Goal: Task Accomplishment & Management: Complete application form

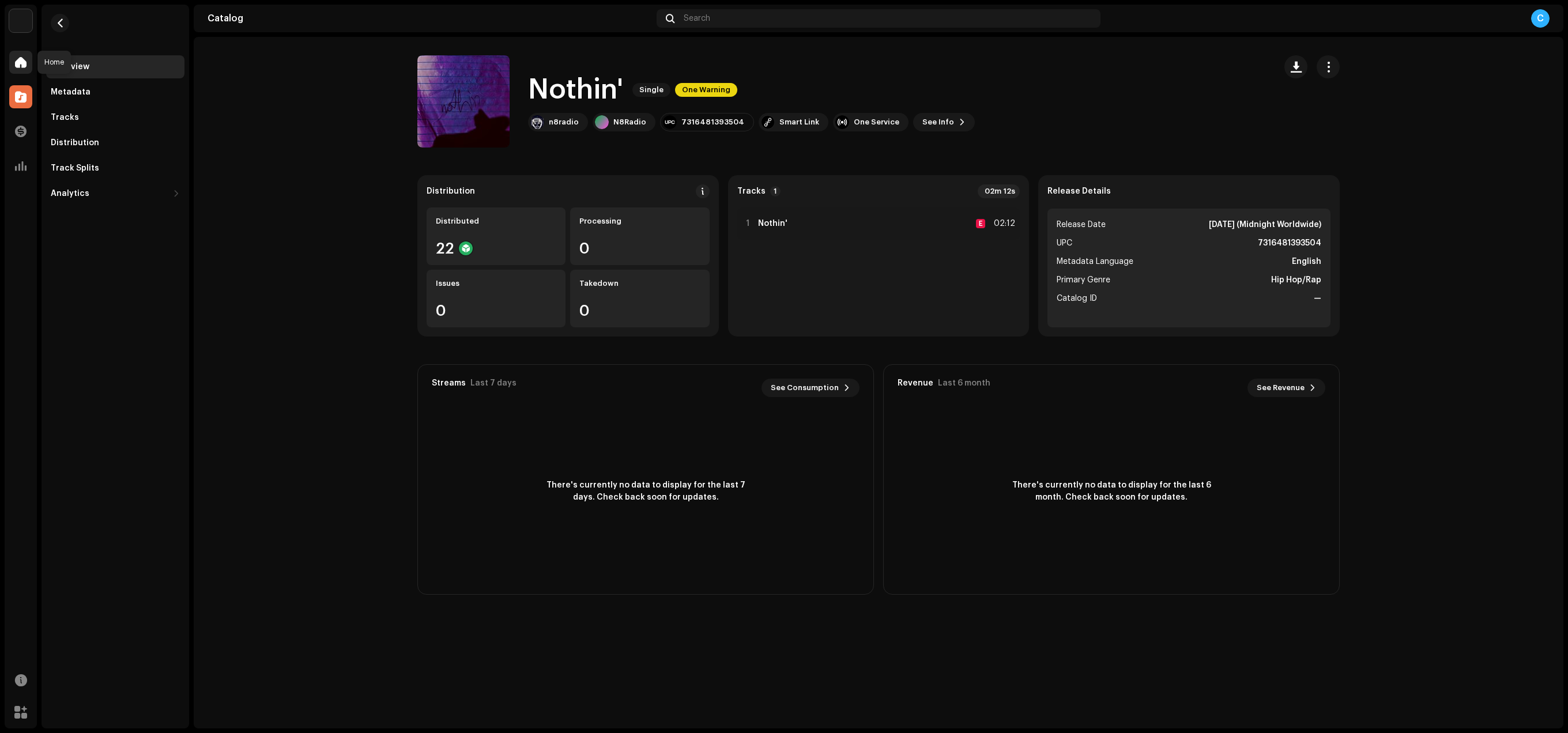
click at [21, 63] on span at bounding box center [21, 62] width 12 height 9
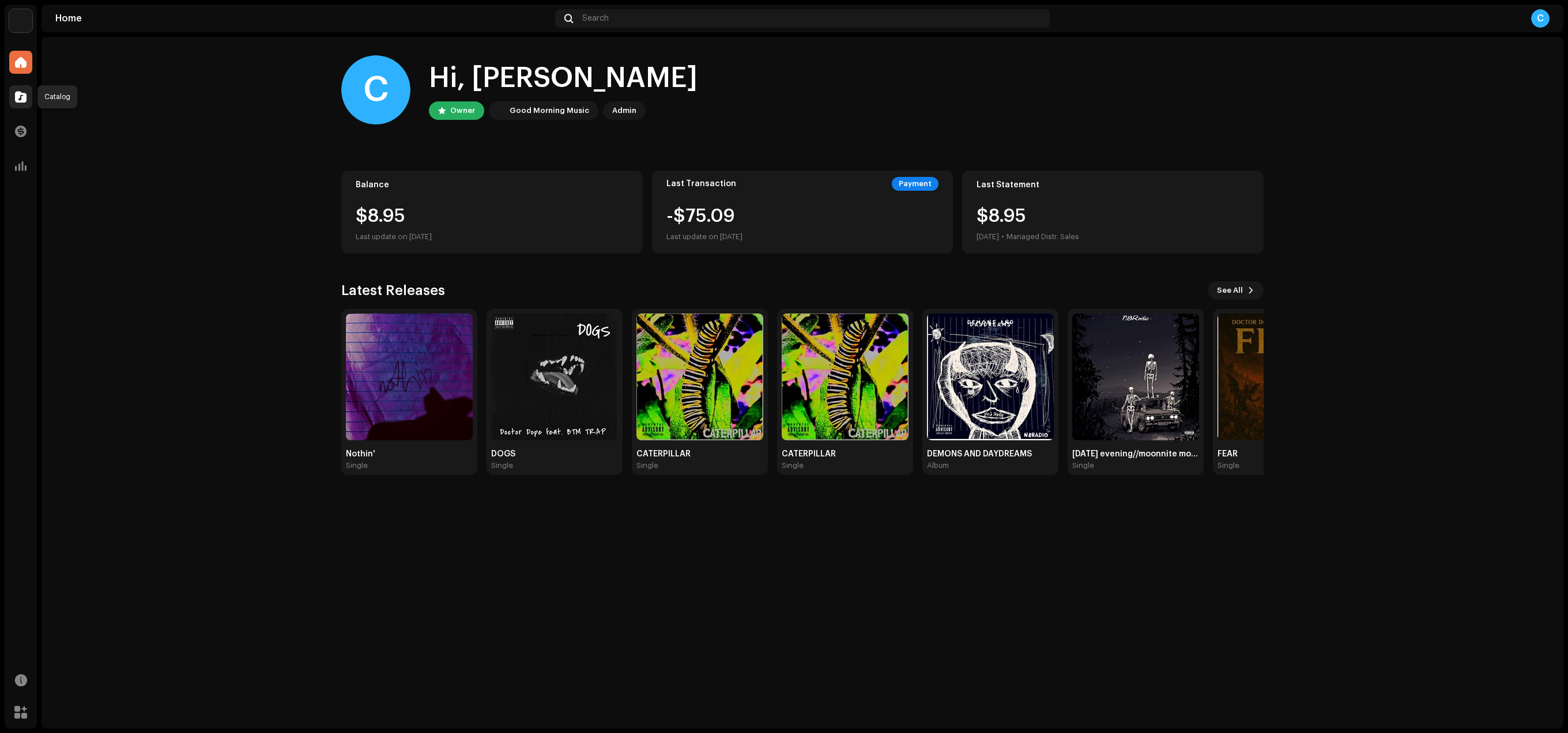
click at [12, 98] on div at bounding box center [21, 97] width 23 height 23
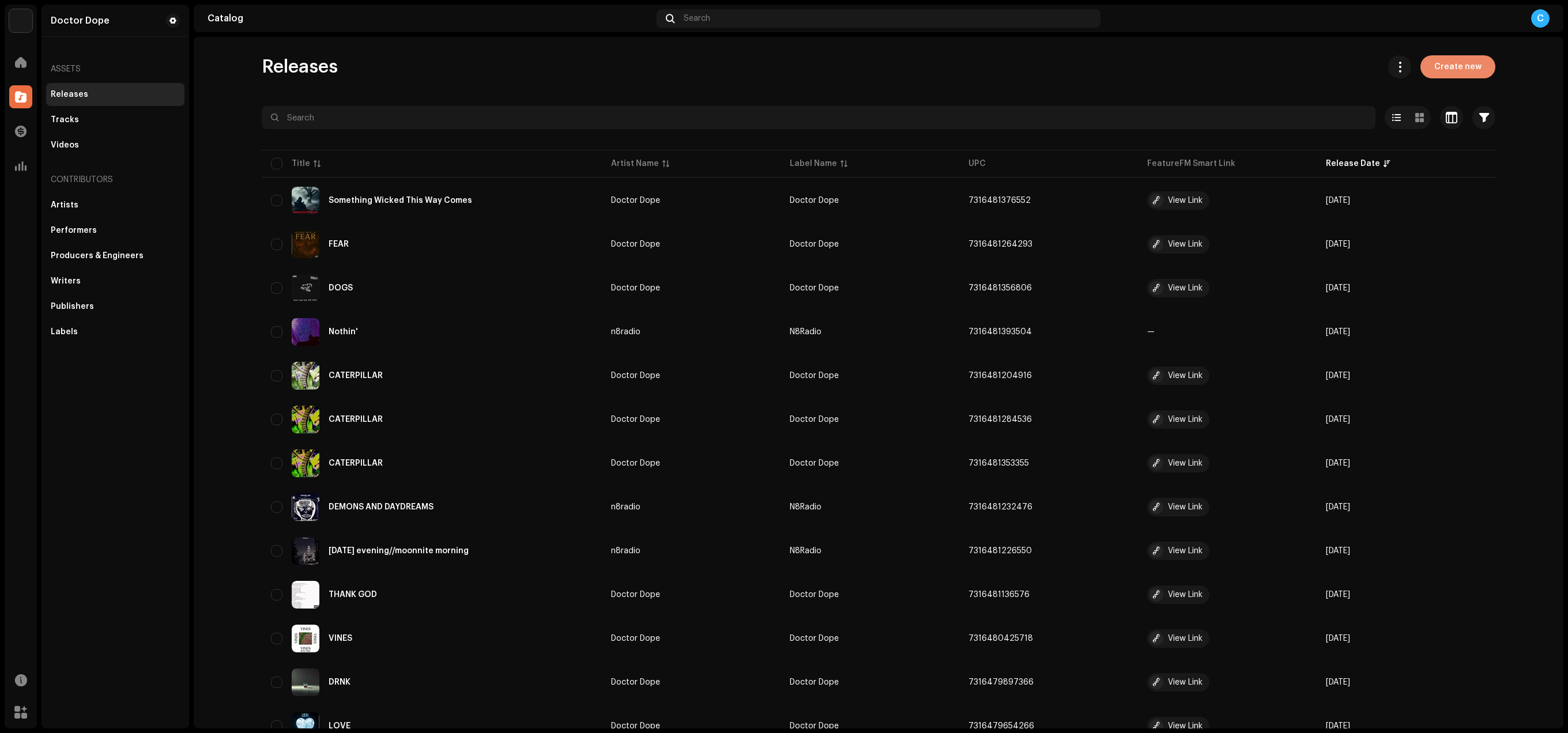
click at [1456, 61] on span "Create new" at bounding box center [1458, 67] width 47 height 23
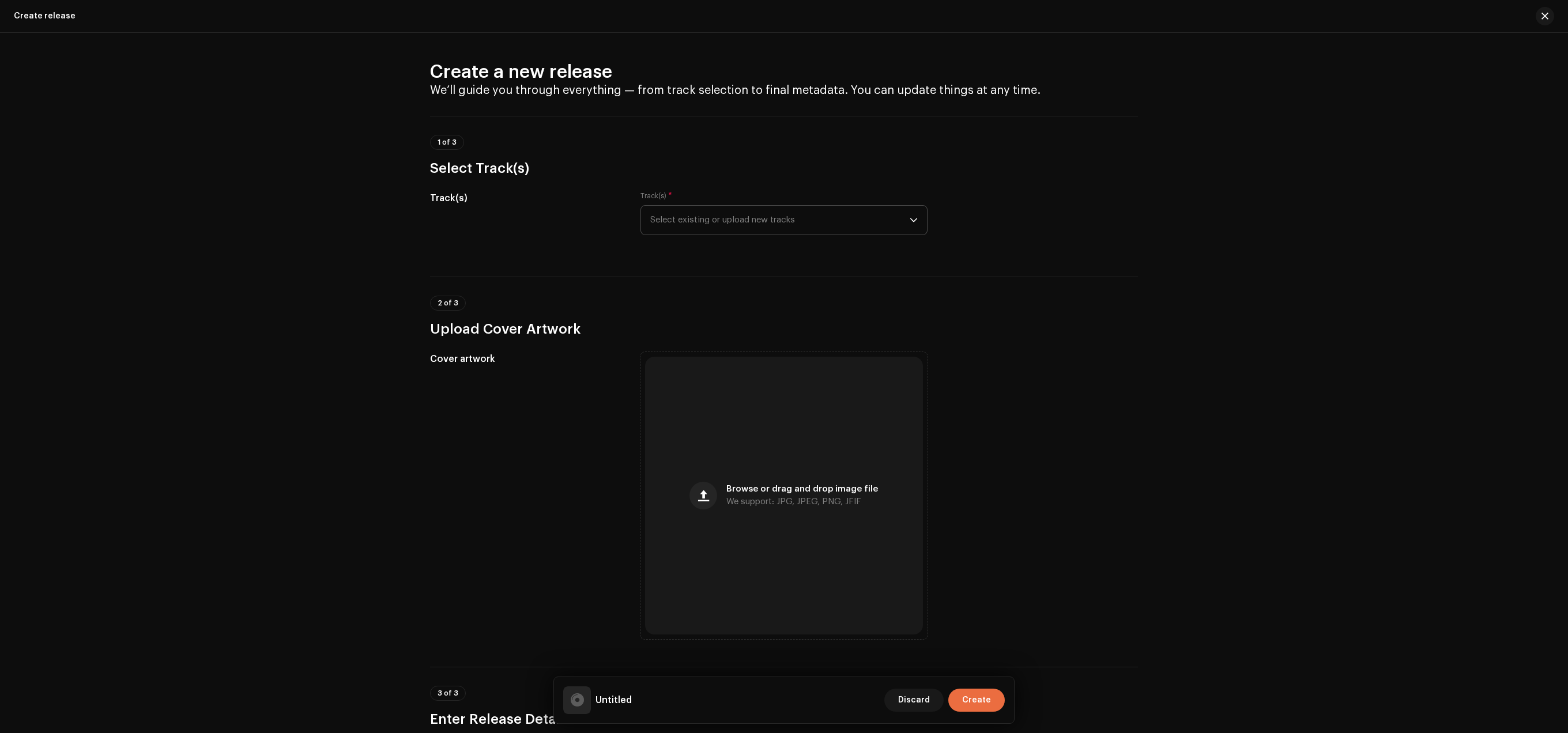
click at [911, 219] on icon "dropdown trigger" at bounding box center [913, 220] width 8 height 8
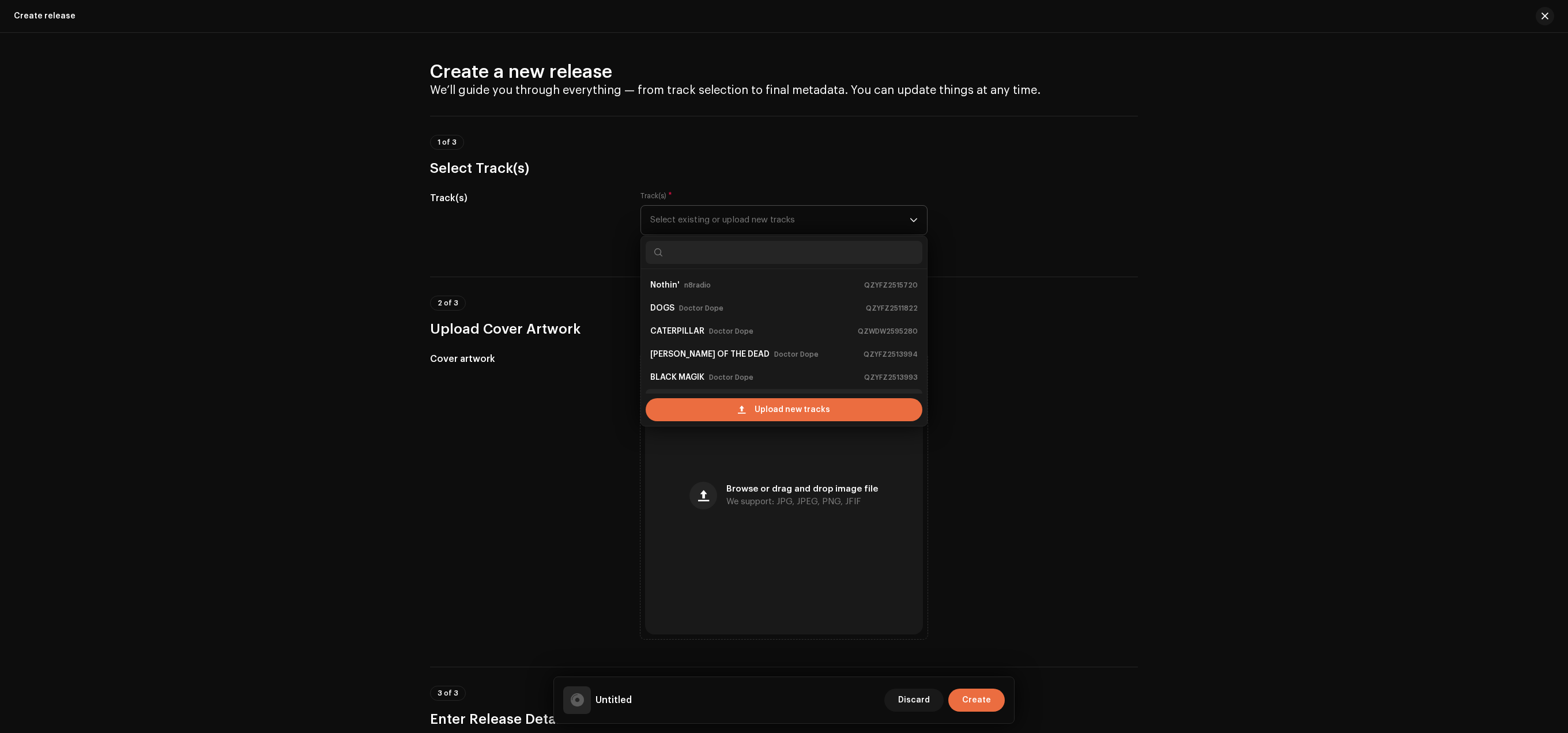
scroll to position [18, 0]
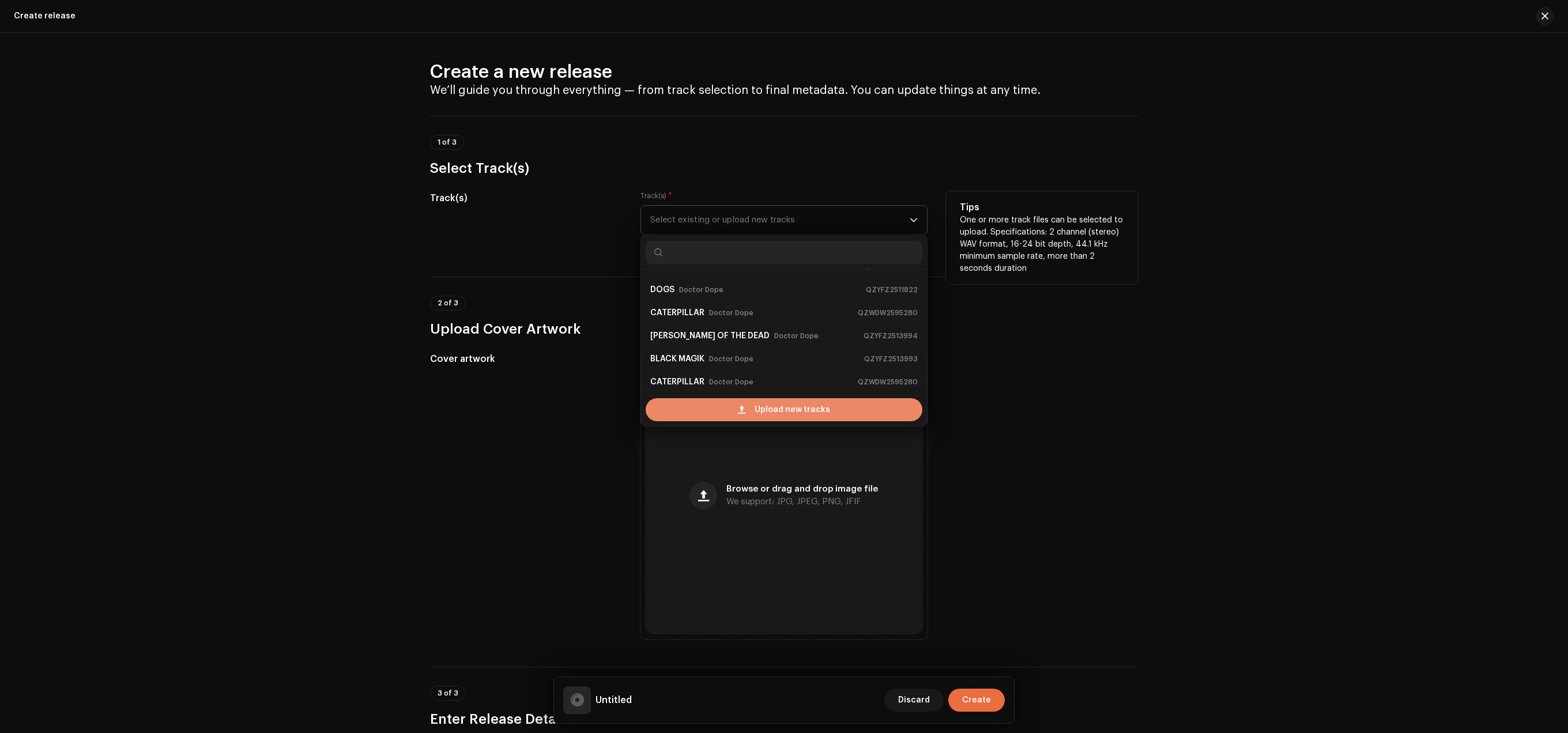
click at [819, 412] on span "Upload new tracks" at bounding box center [793, 409] width 75 height 23
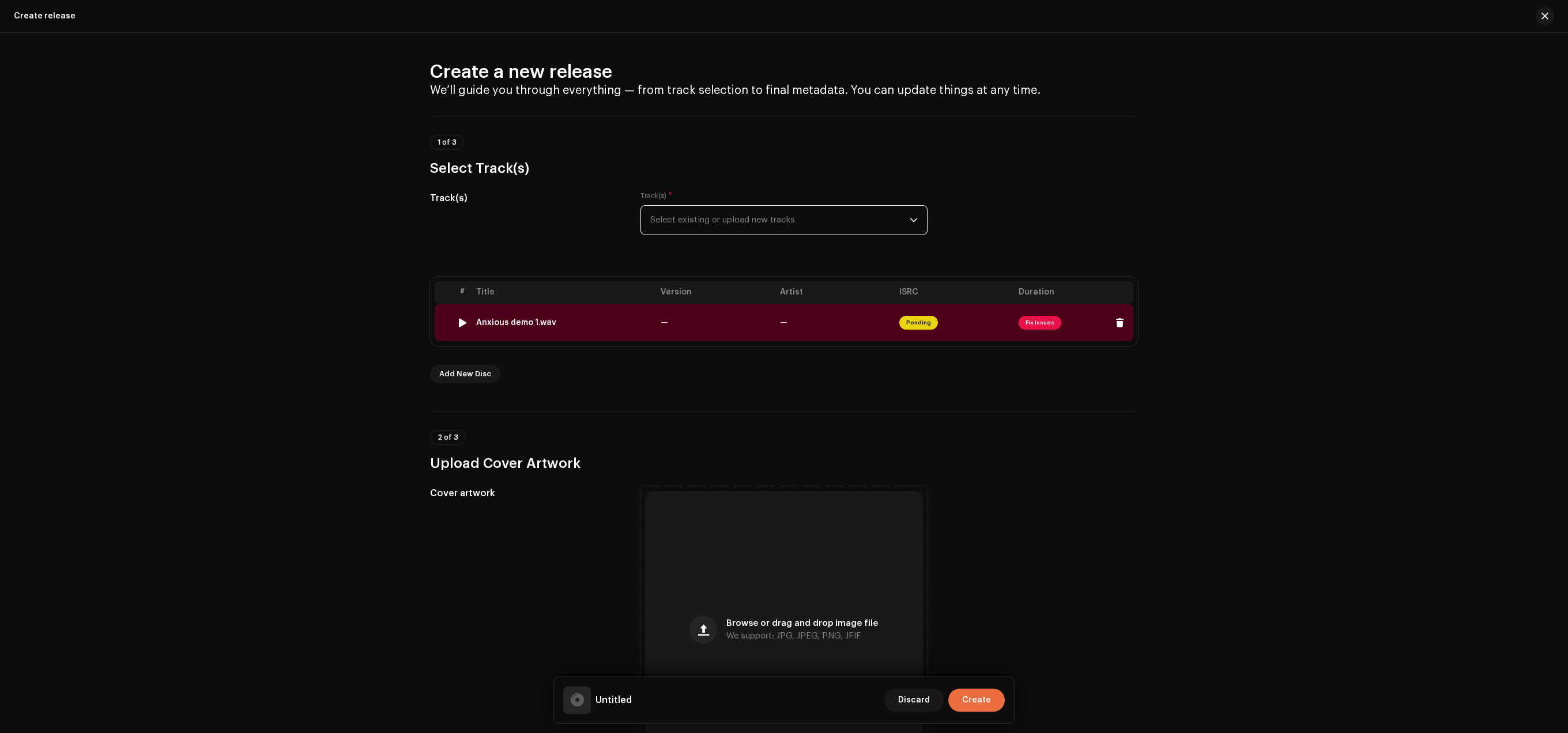
click at [1035, 322] on span "Fix Issues" at bounding box center [1040, 322] width 43 height 14
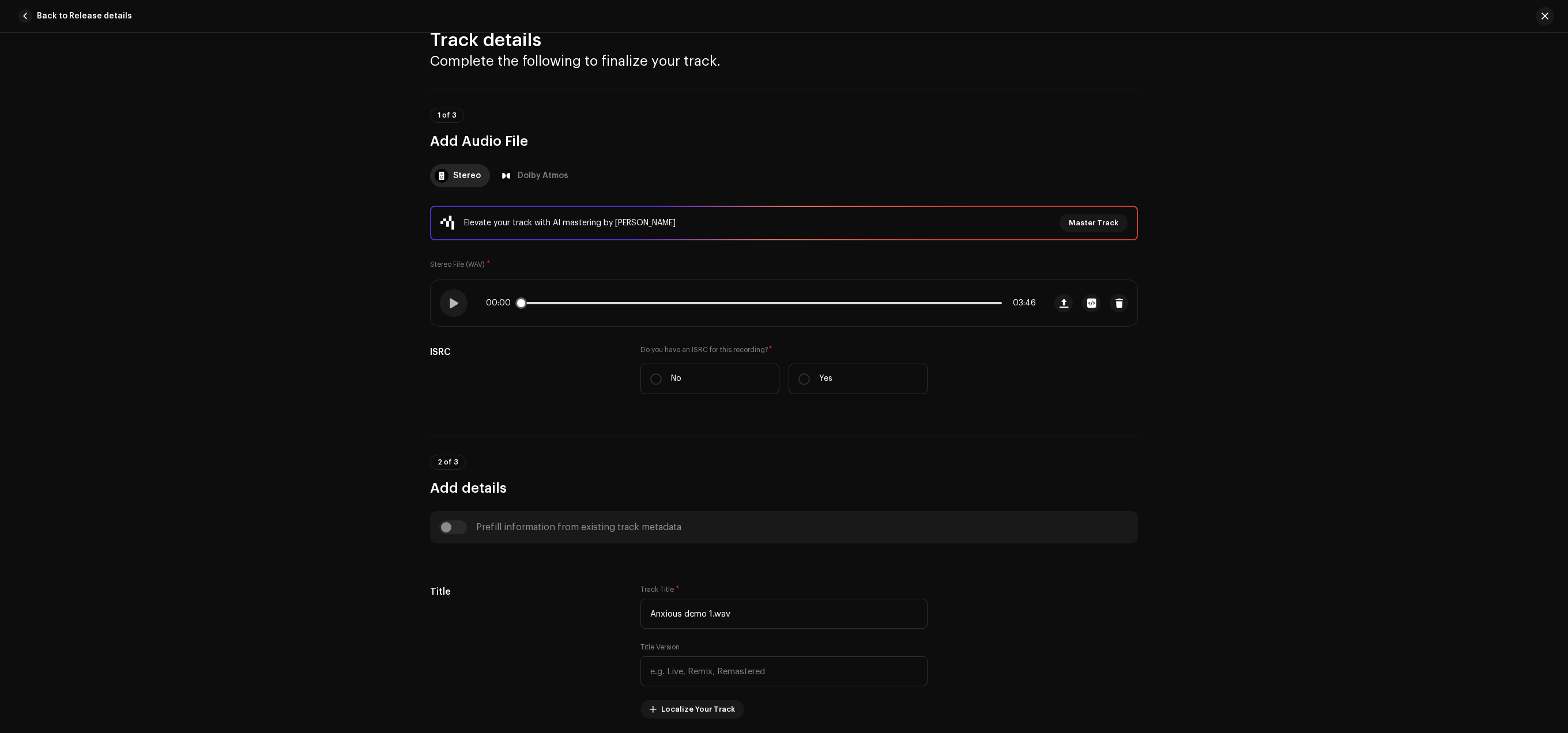
scroll to position [49, 0]
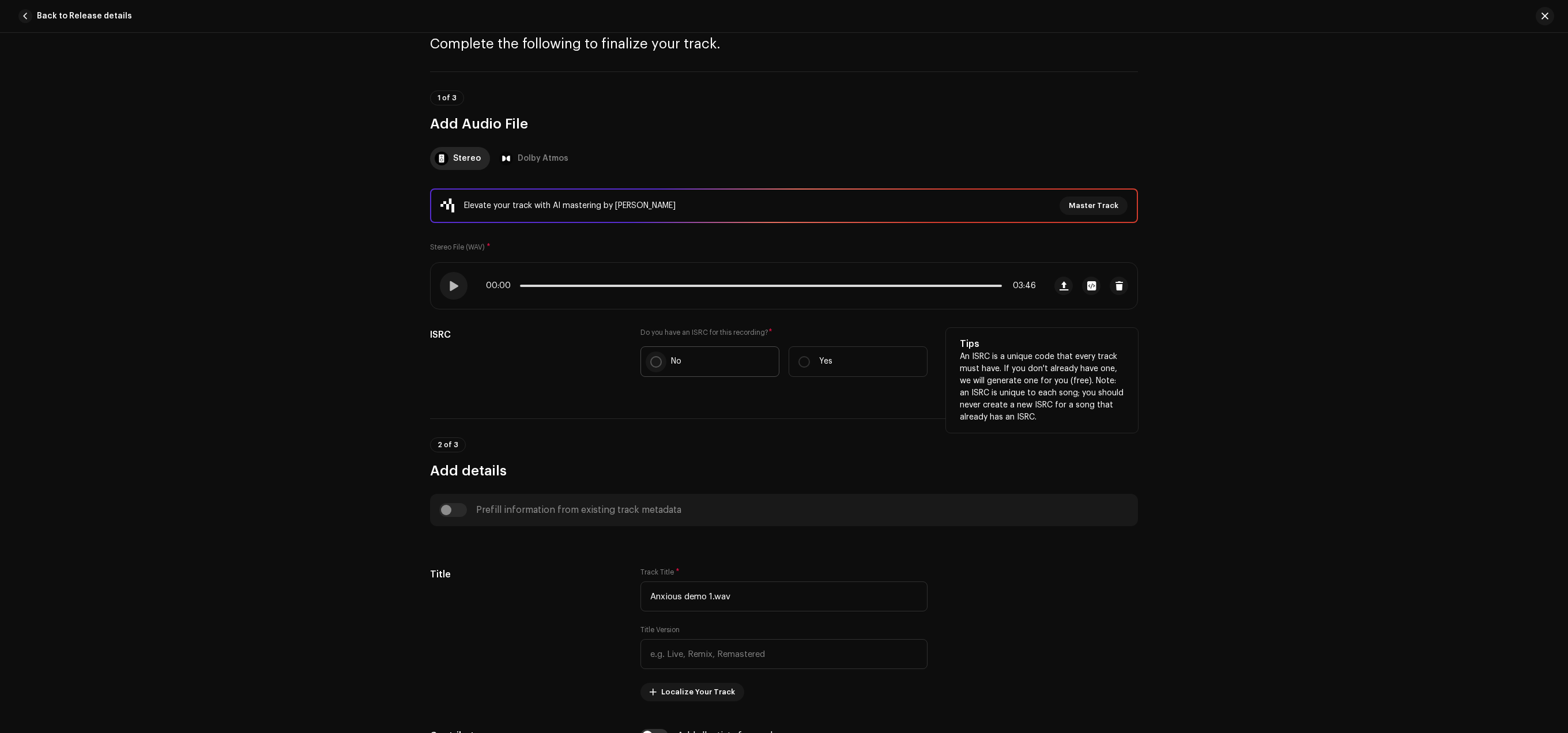
click at [653, 366] on input "No" at bounding box center [656, 361] width 12 height 12
radio input "true"
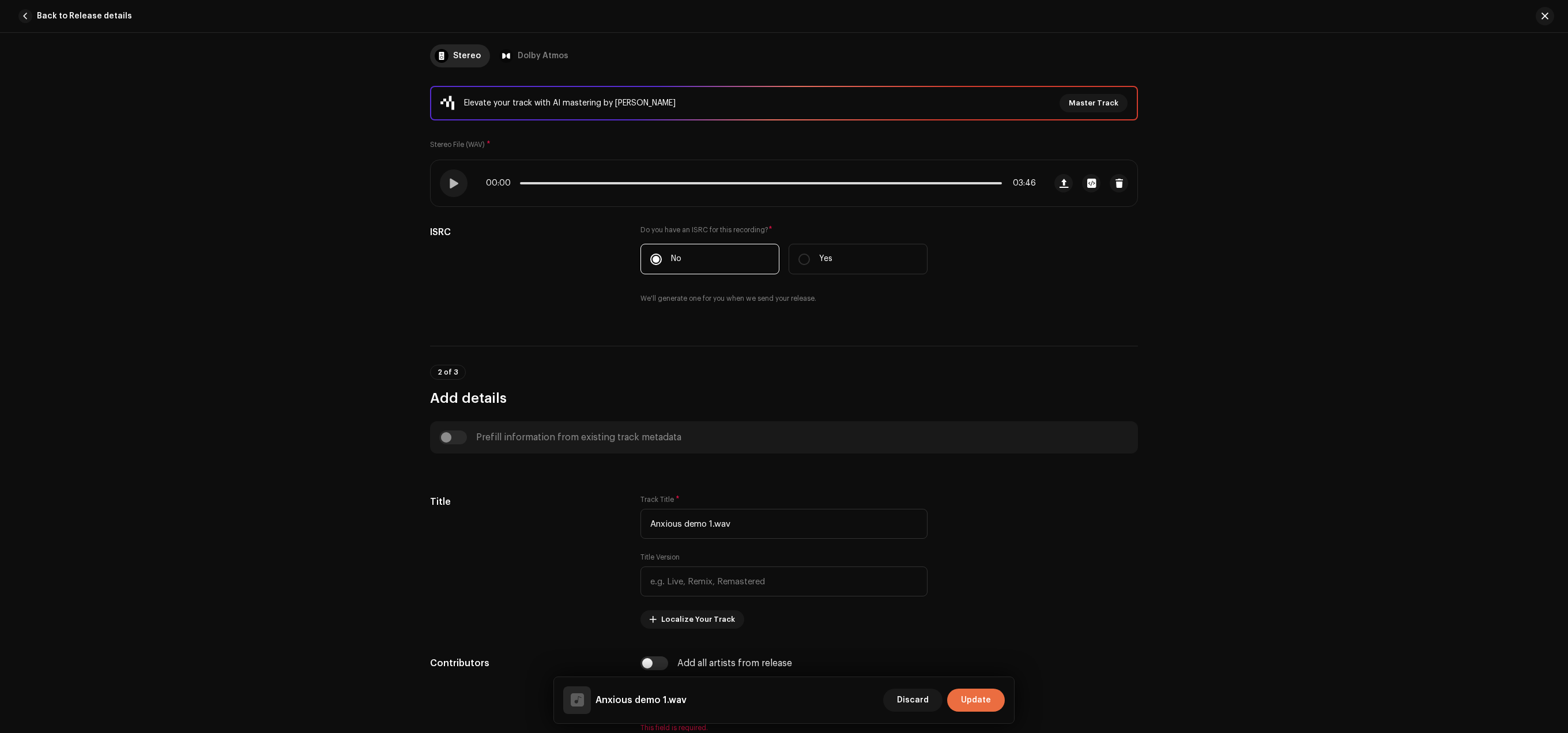
scroll to position [196, 0]
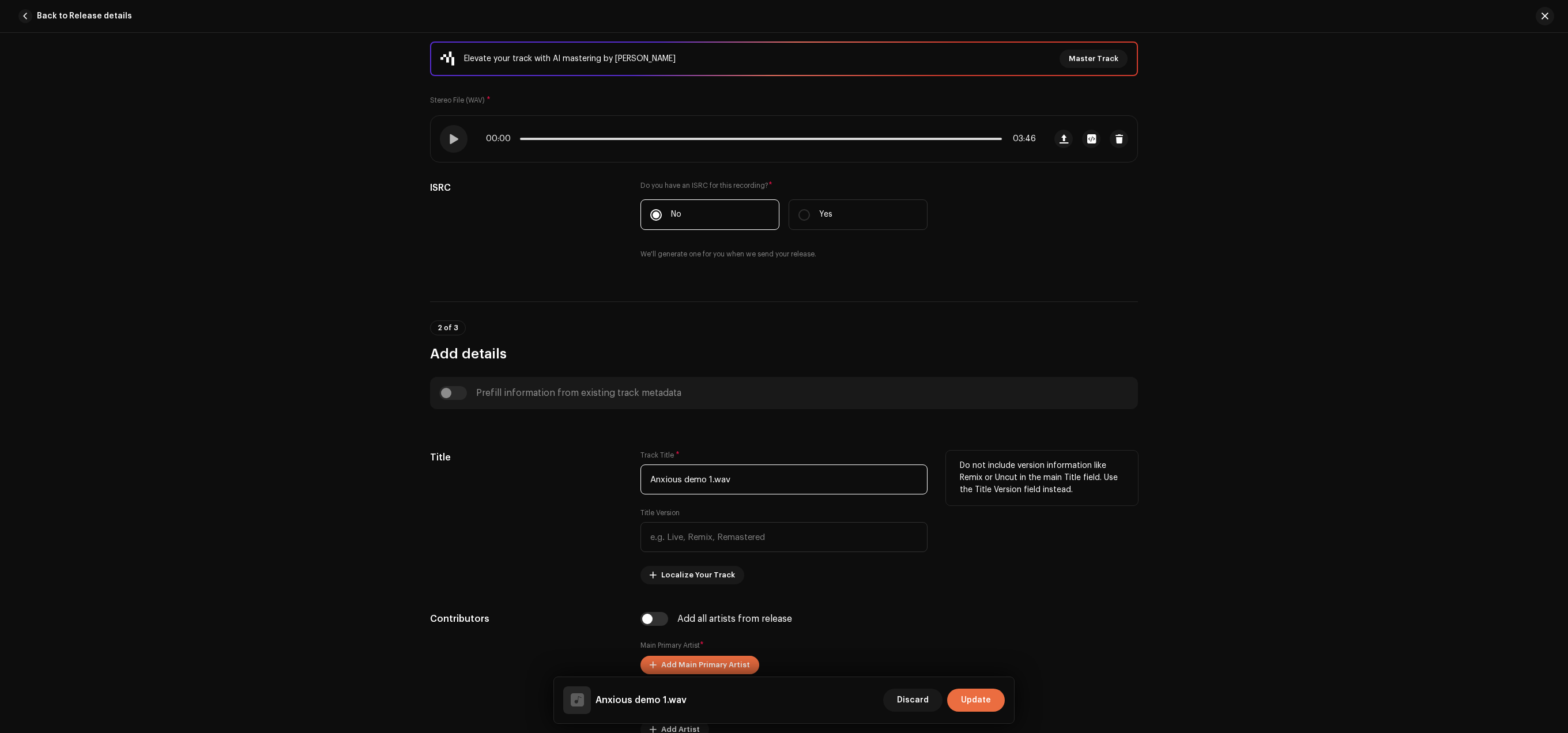
drag, startPoint x: 749, startPoint y: 481, endPoint x: 684, endPoint y: 482, distance: 65.0
click at [684, 482] on input "Anxious demo 1.wav" at bounding box center [784, 479] width 287 height 30
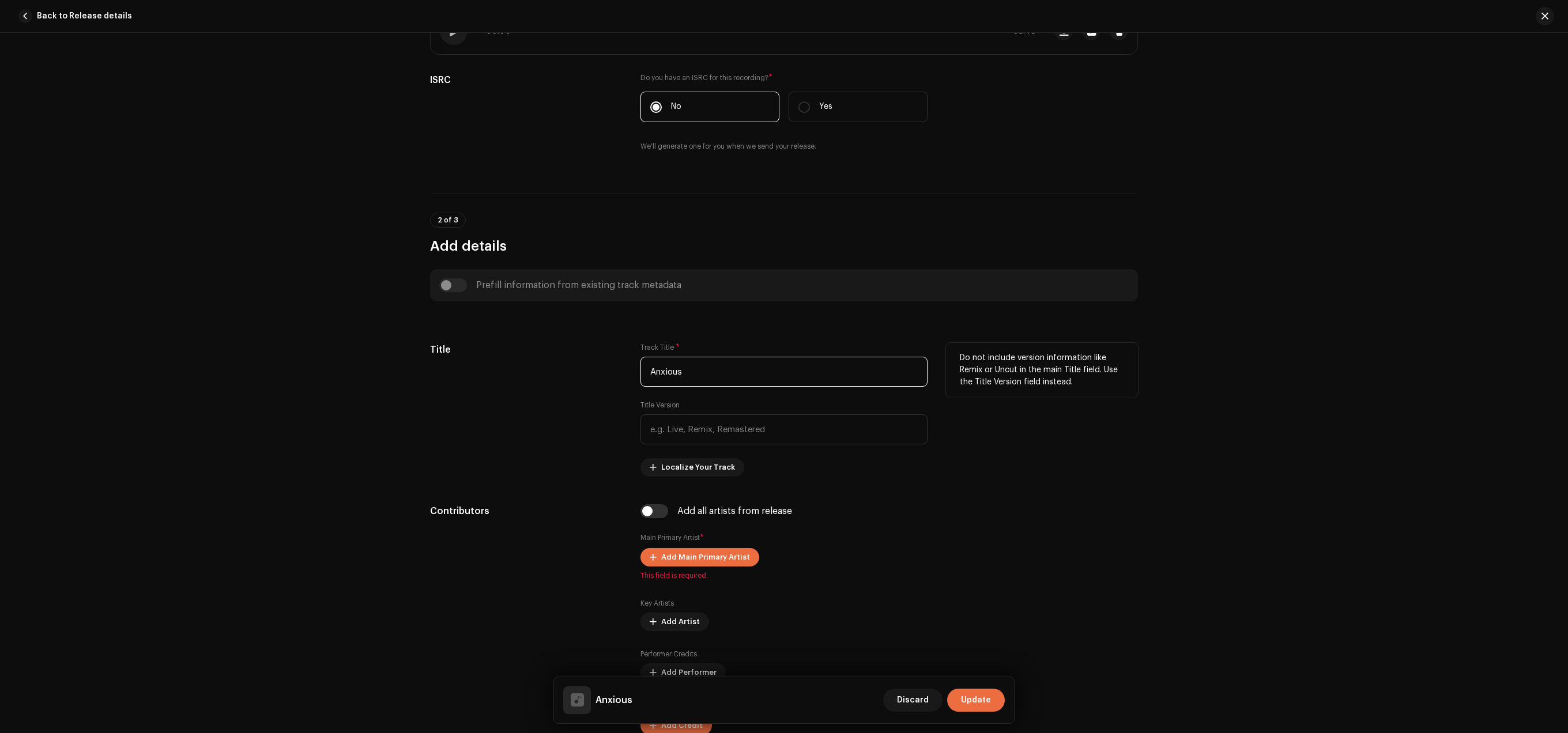
scroll to position [343, 0]
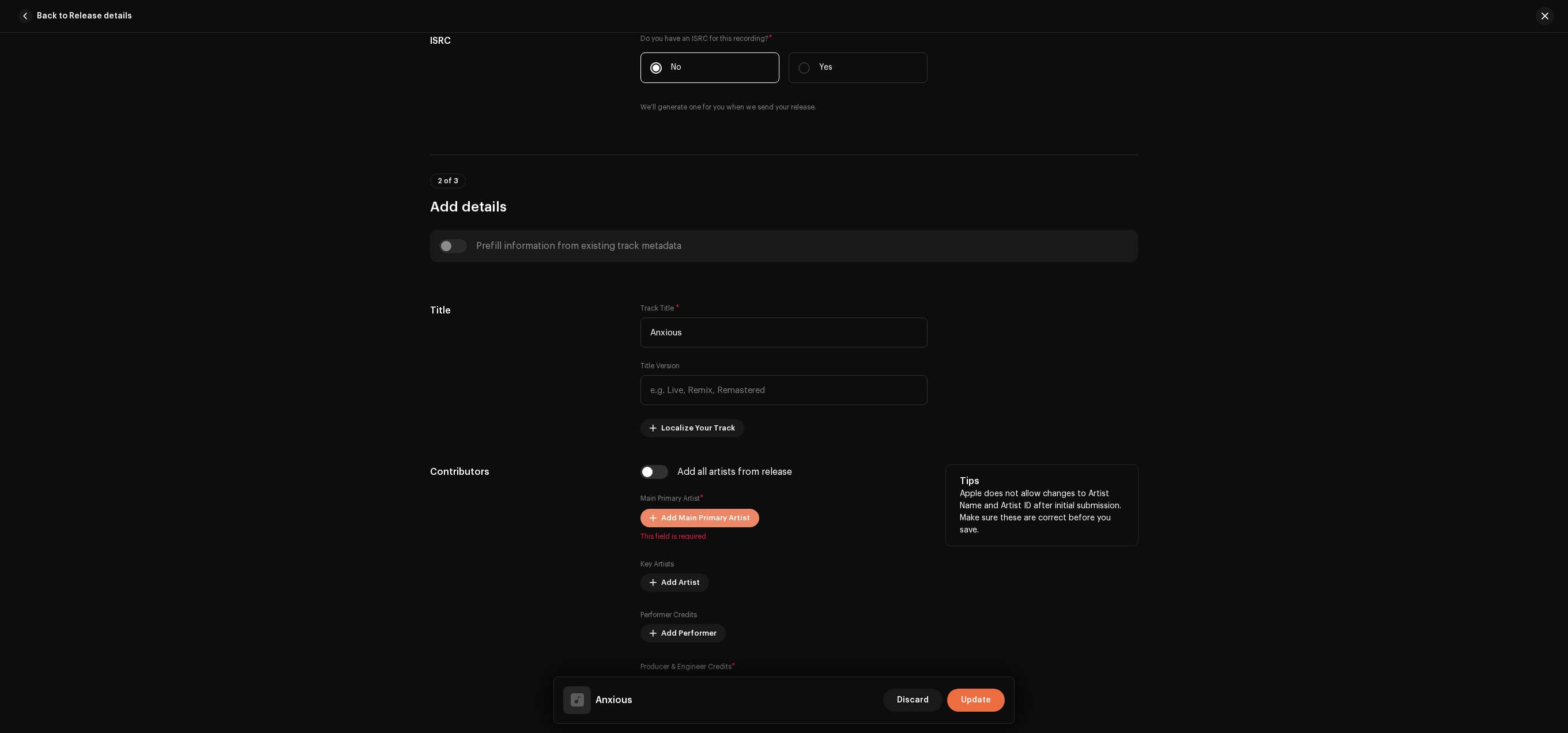
click at [696, 523] on span "Add Main Primary Artist" at bounding box center [705, 518] width 89 height 23
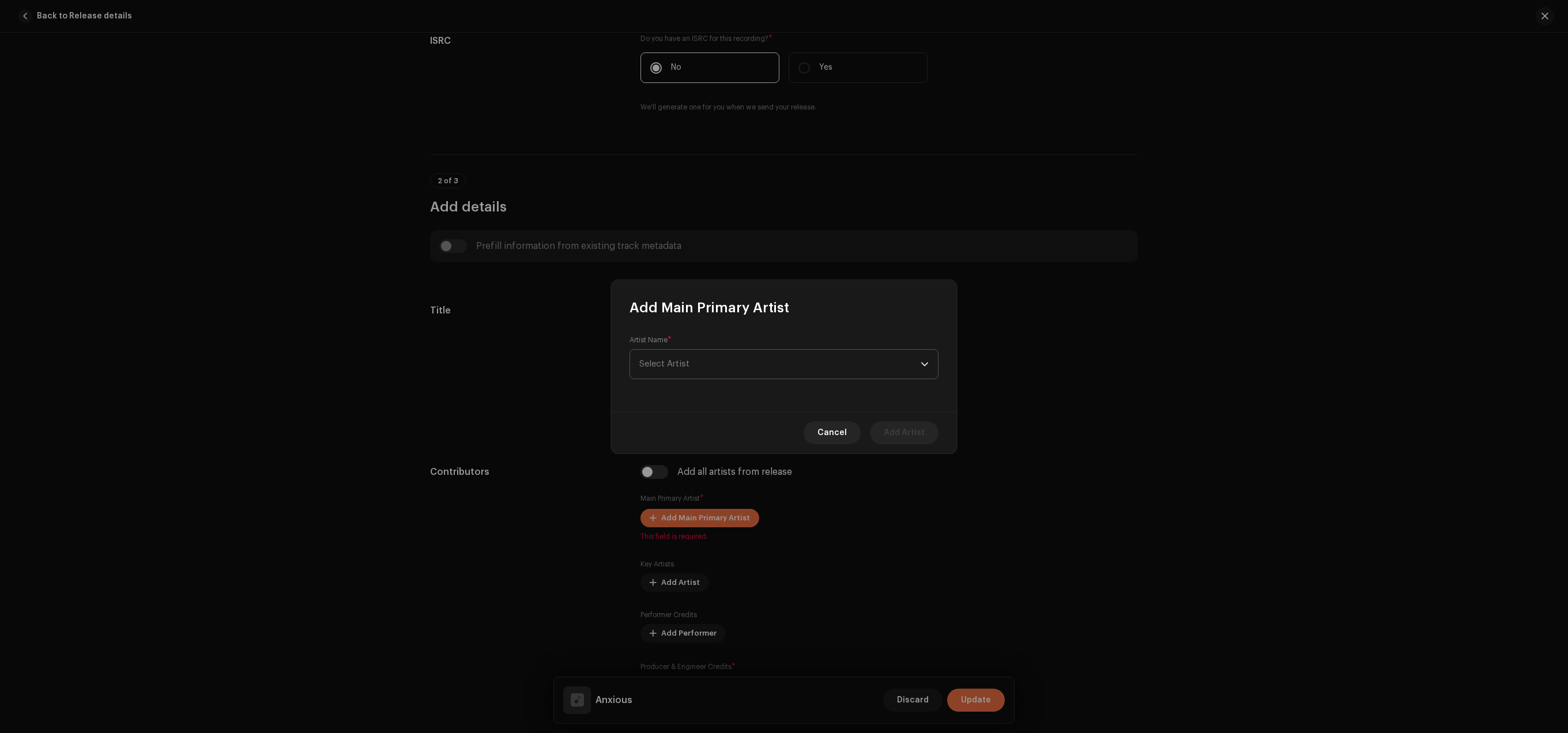
click at [713, 362] on span "Select Artist" at bounding box center [780, 364] width 281 height 29
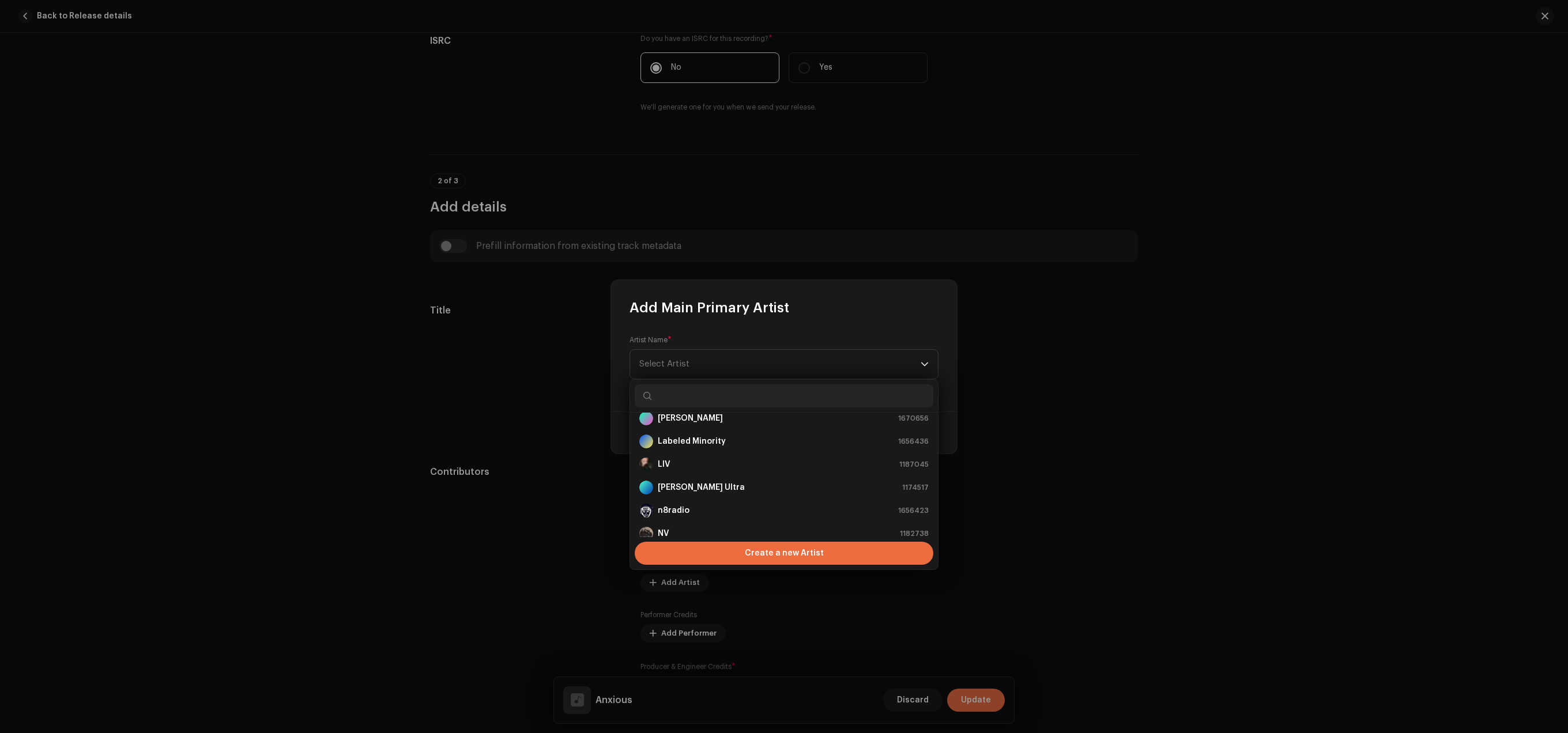
scroll to position [196, 0]
click at [713, 513] on div "n8radio 1656423" at bounding box center [783, 509] width 289 height 14
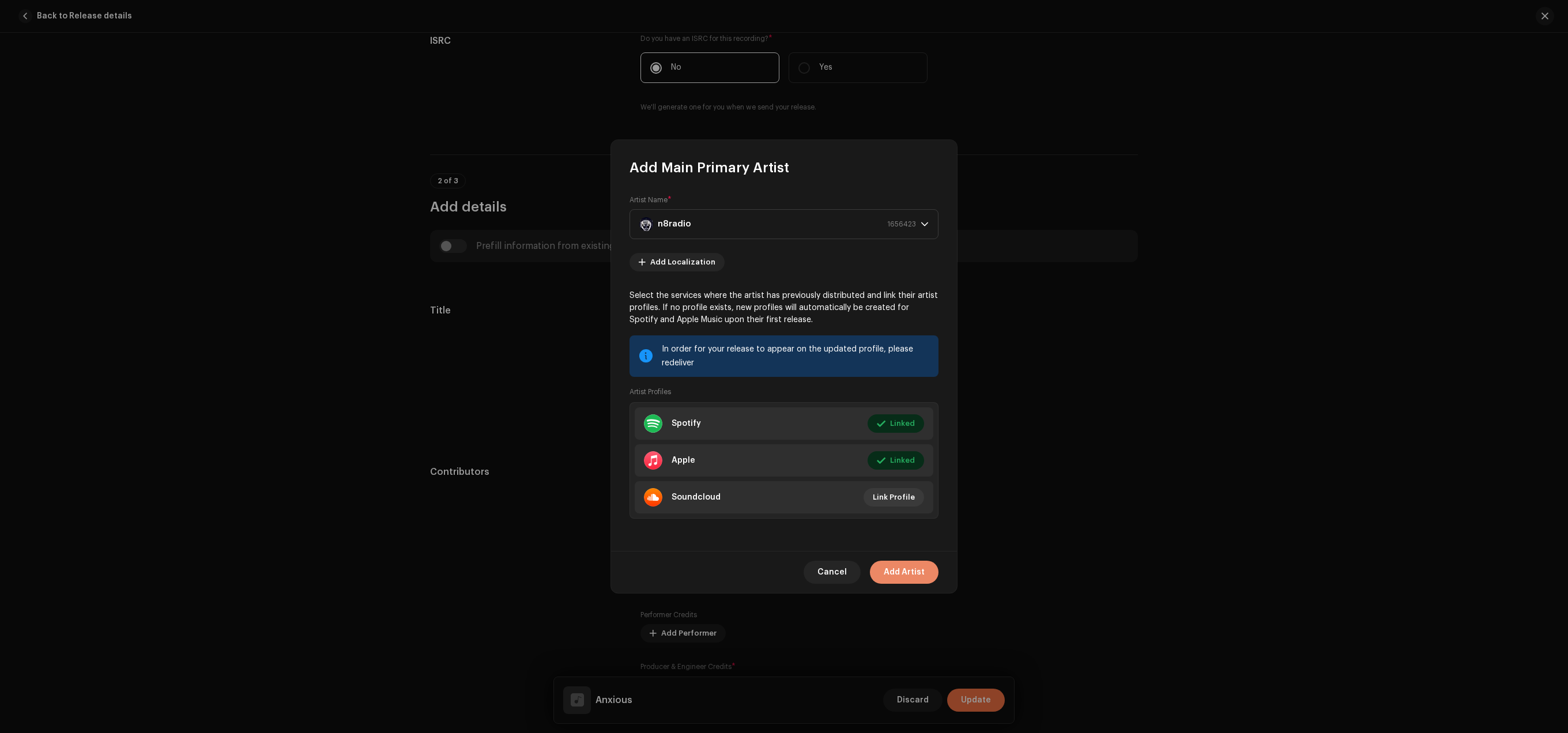
click at [923, 574] on span "Add Artist" at bounding box center [904, 572] width 41 height 23
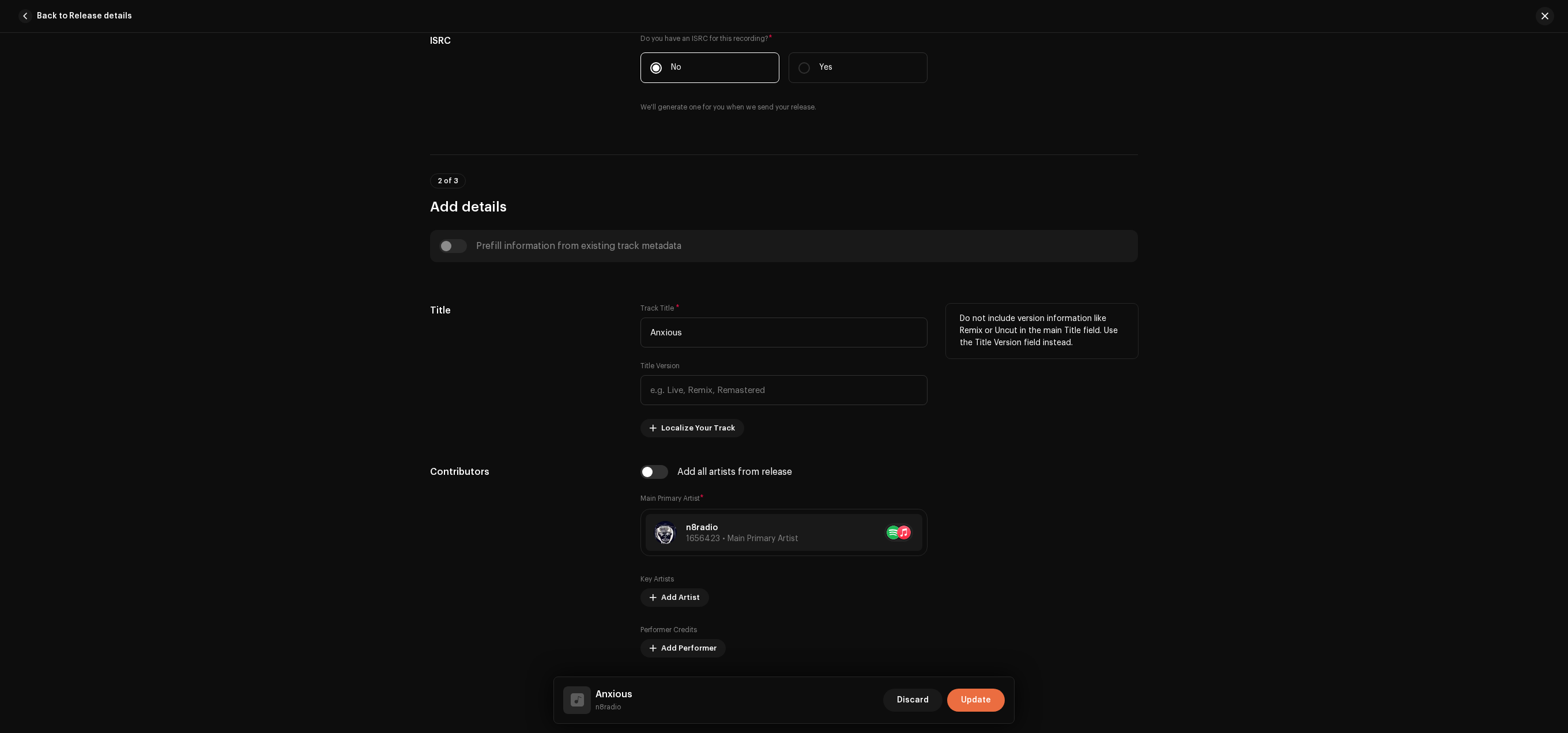
scroll to position [490, 0]
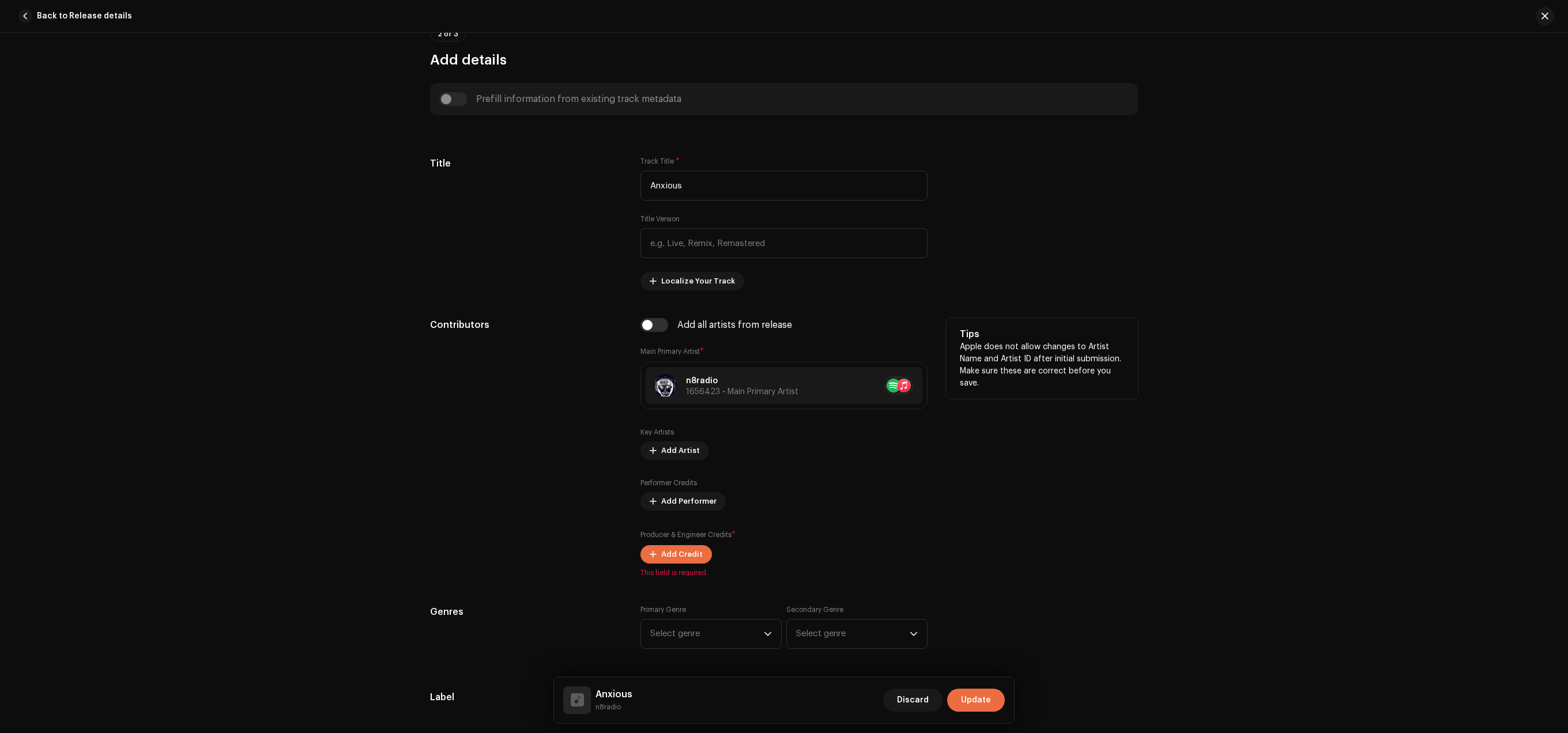
click at [704, 548] on div "Producer & Engineer Credits * Add Credit" at bounding box center [784, 546] width 287 height 35
click at [698, 556] on span "Add Credit" at bounding box center [682, 554] width 41 height 23
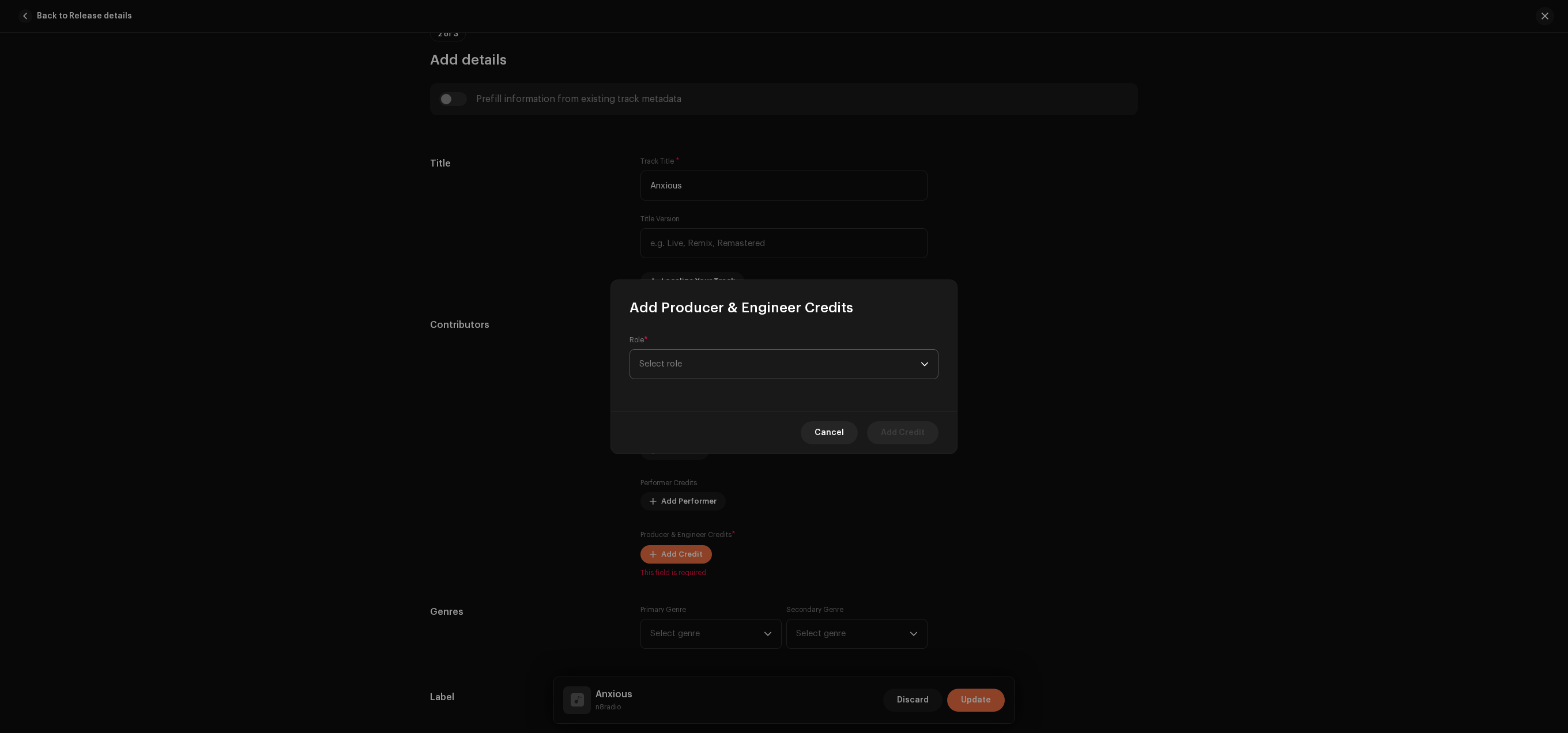
click at [786, 370] on span "Select role" at bounding box center [780, 364] width 281 height 29
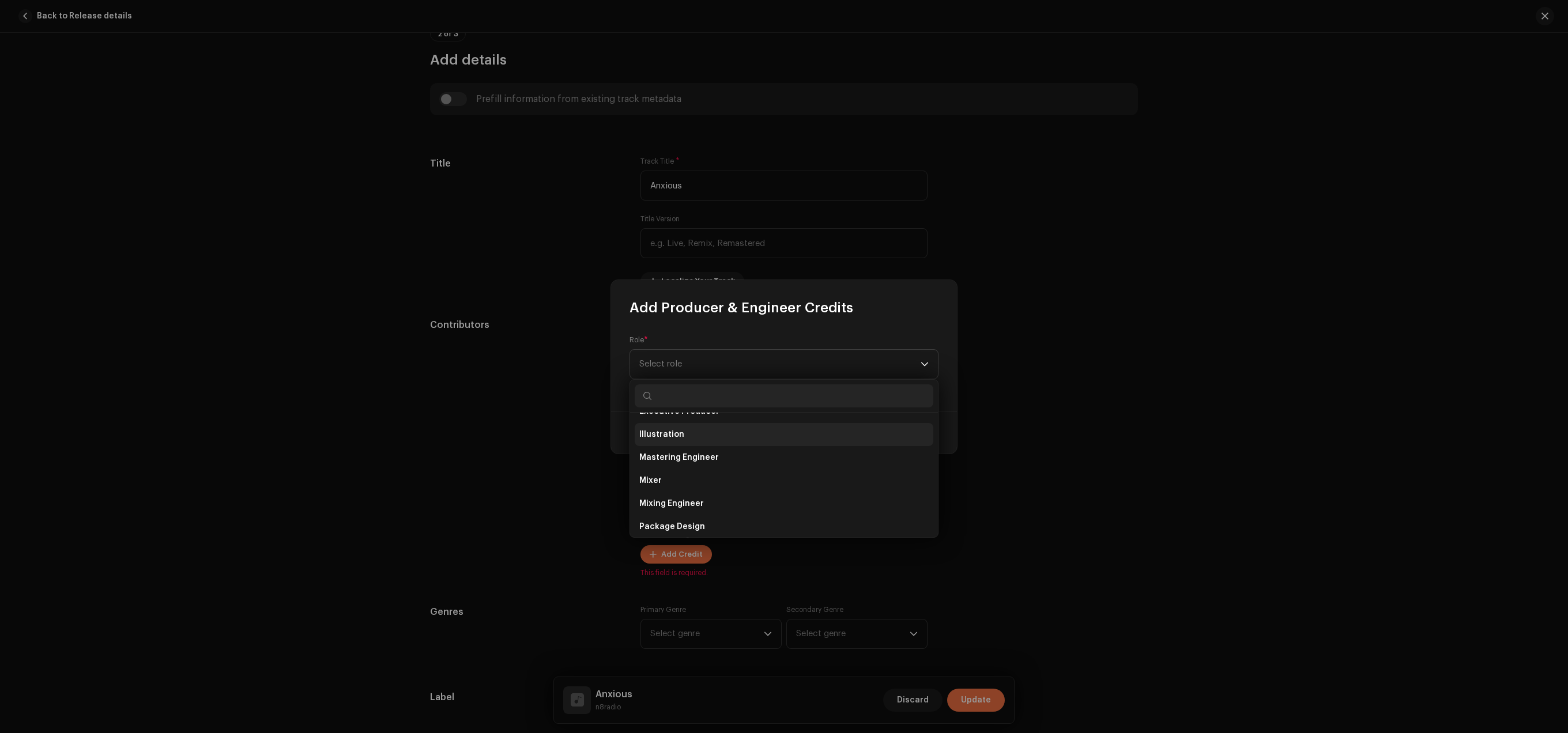
scroll to position [392, 0]
click at [719, 505] on li "Producer" at bounding box center [784, 498] width 299 height 23
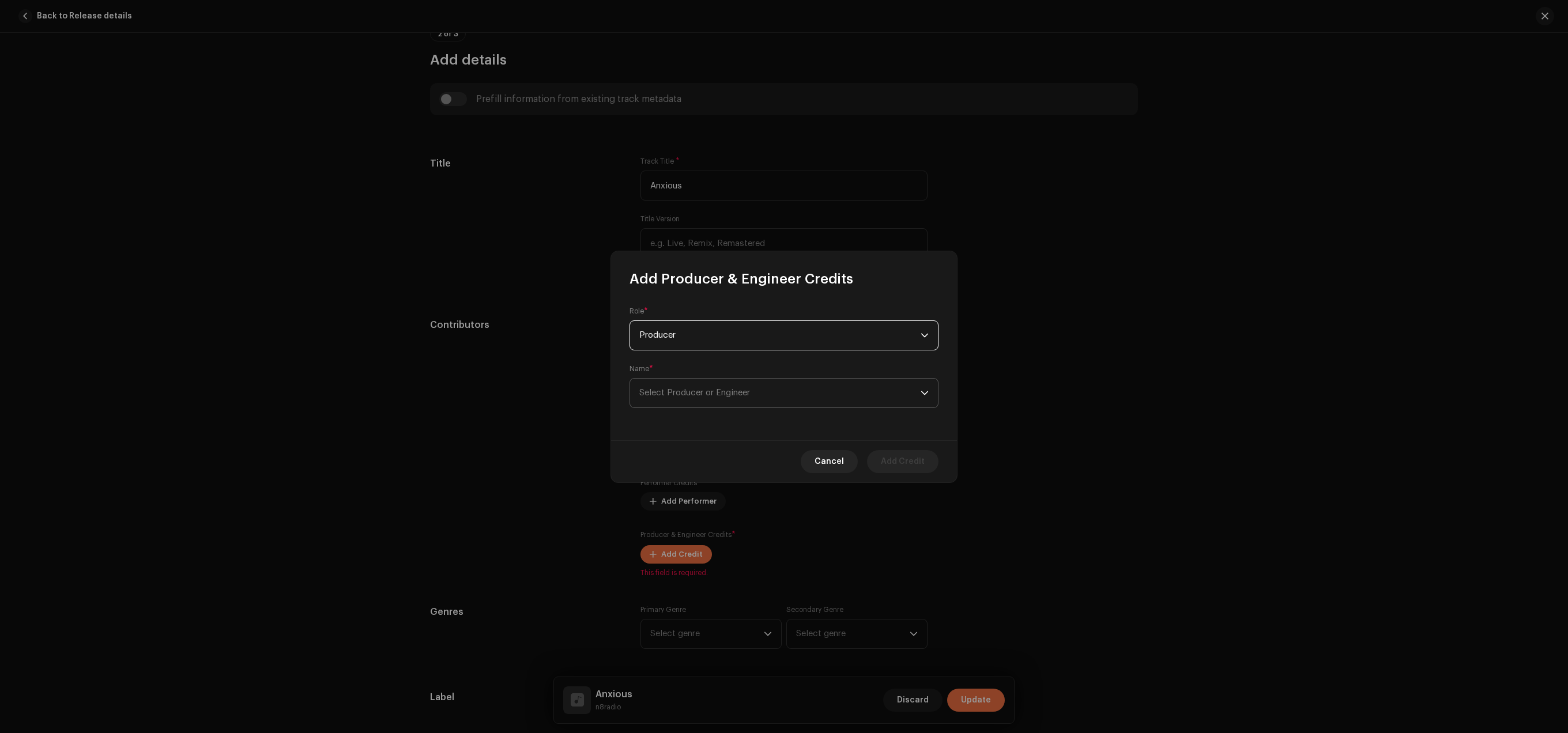
click at [804, 392] on span "Select Producer or Engineer" at bounding box center [780, 392] width 281 height 29
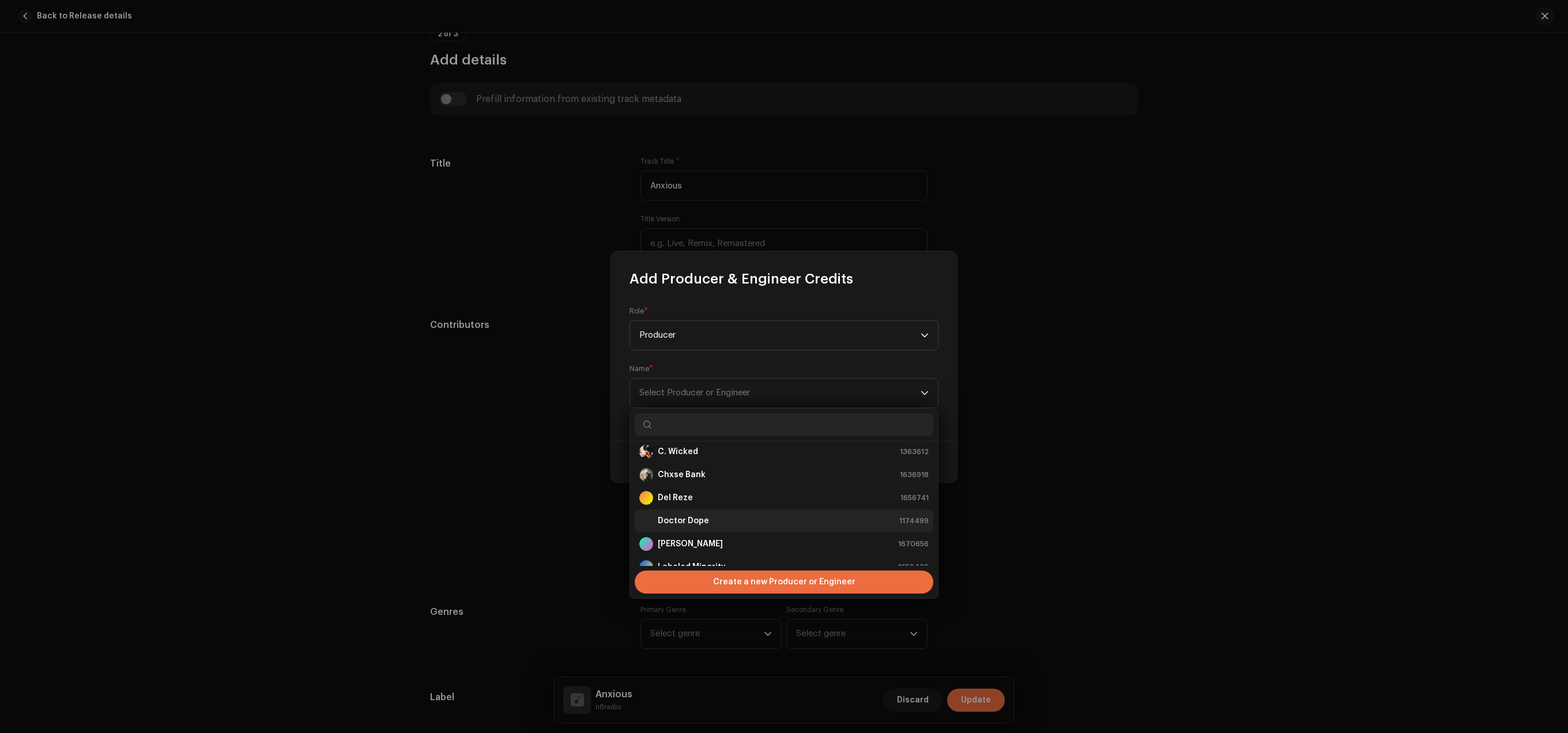
scroll to position [230, 0]
click at [696, 507] on div "n8radio 1656423" at bounding box center [783, 504] width 289 height 14
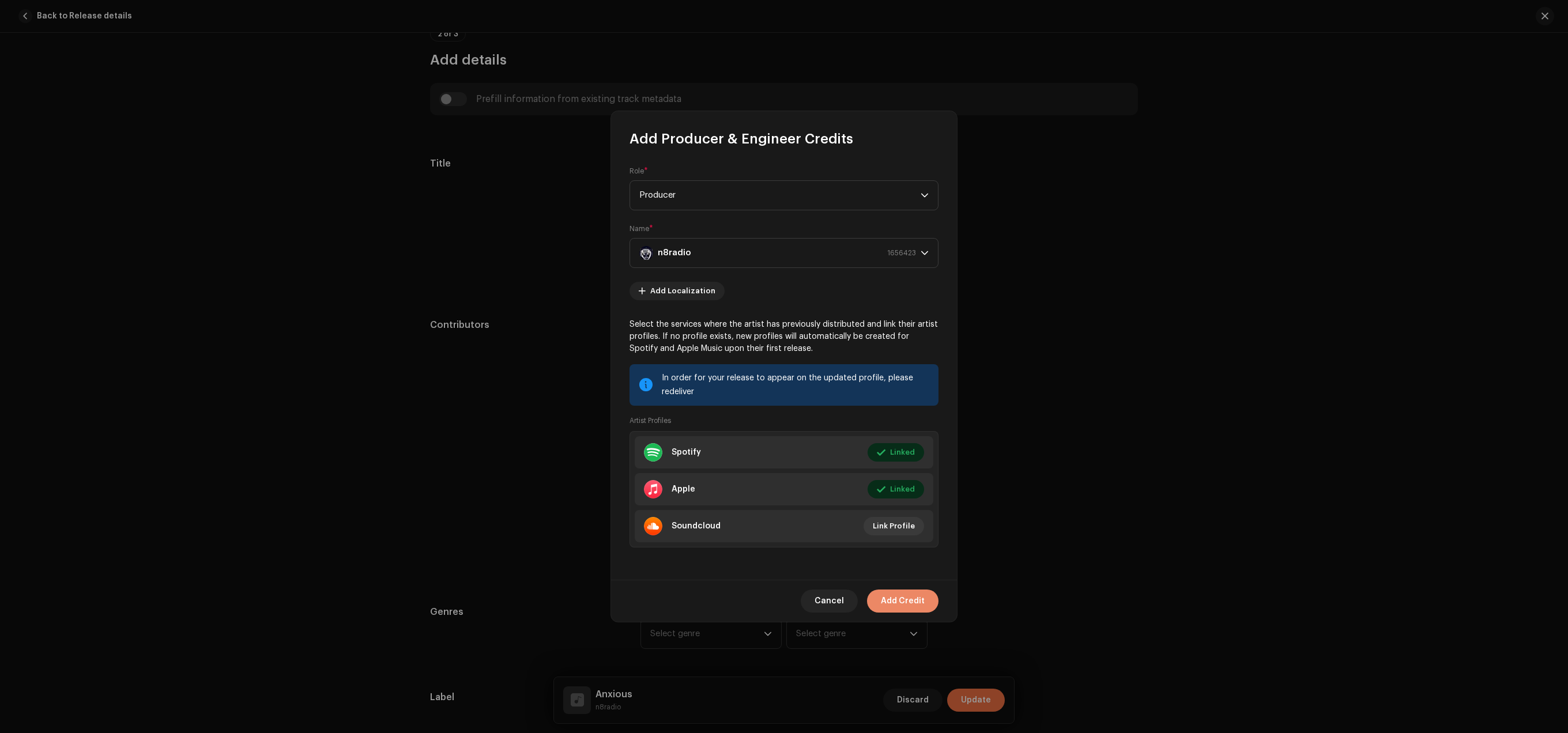
click at [902, 601] on span "Add Credit" at bounding box center [903, 601] width 44 height 23
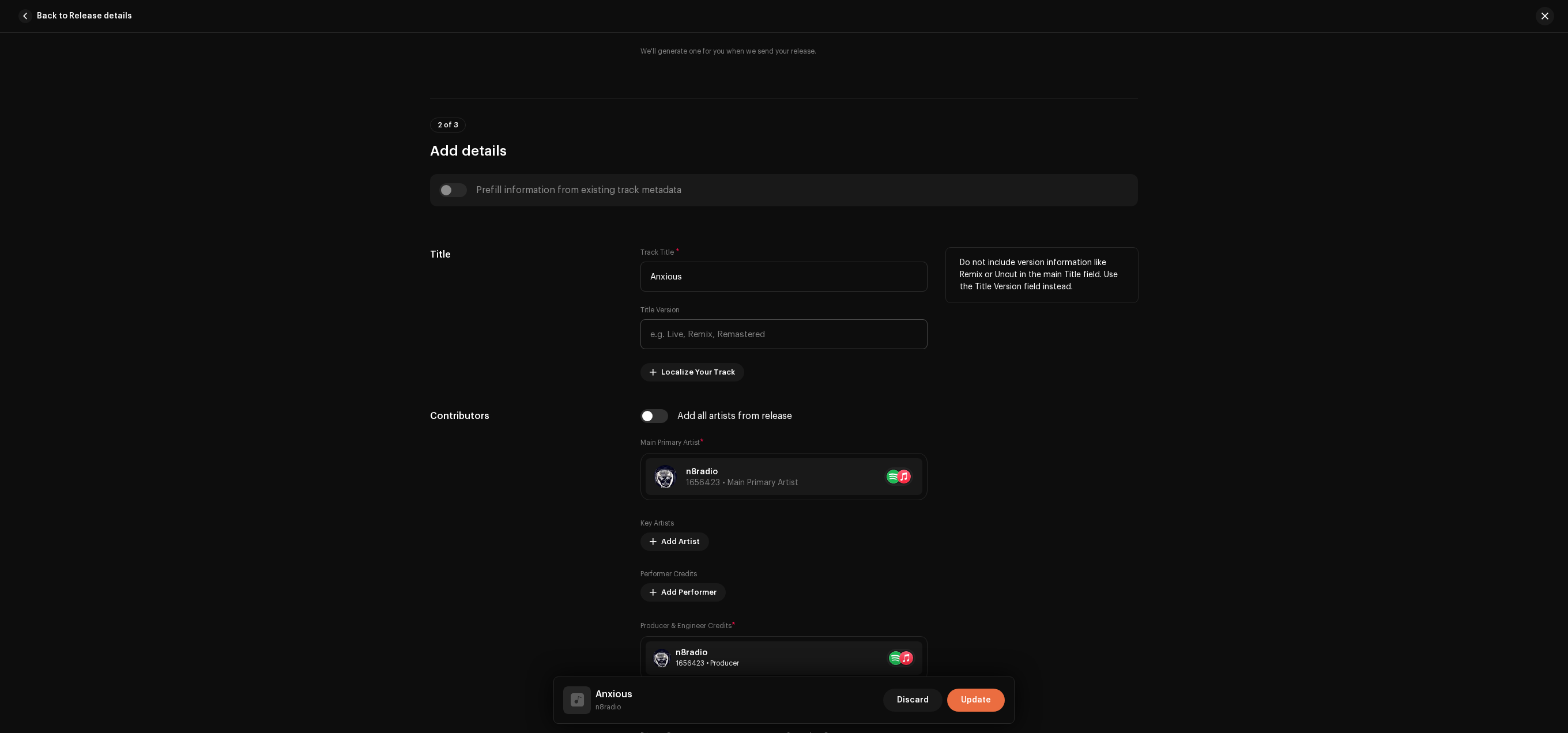
scroll to position [343, 0]
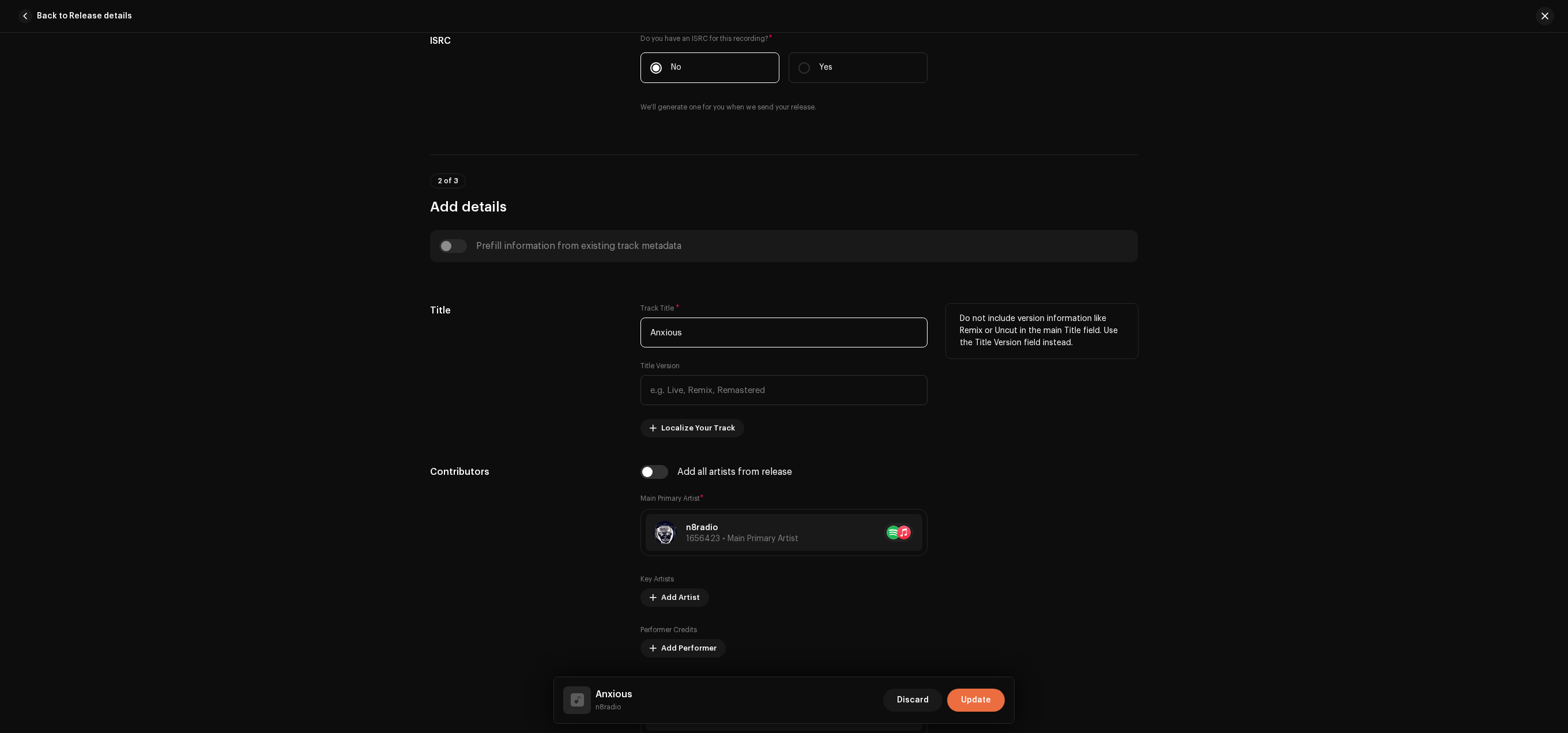
click at [670, 339] on input "Anxious" at bounding box center [784, 332] width 287 height 30
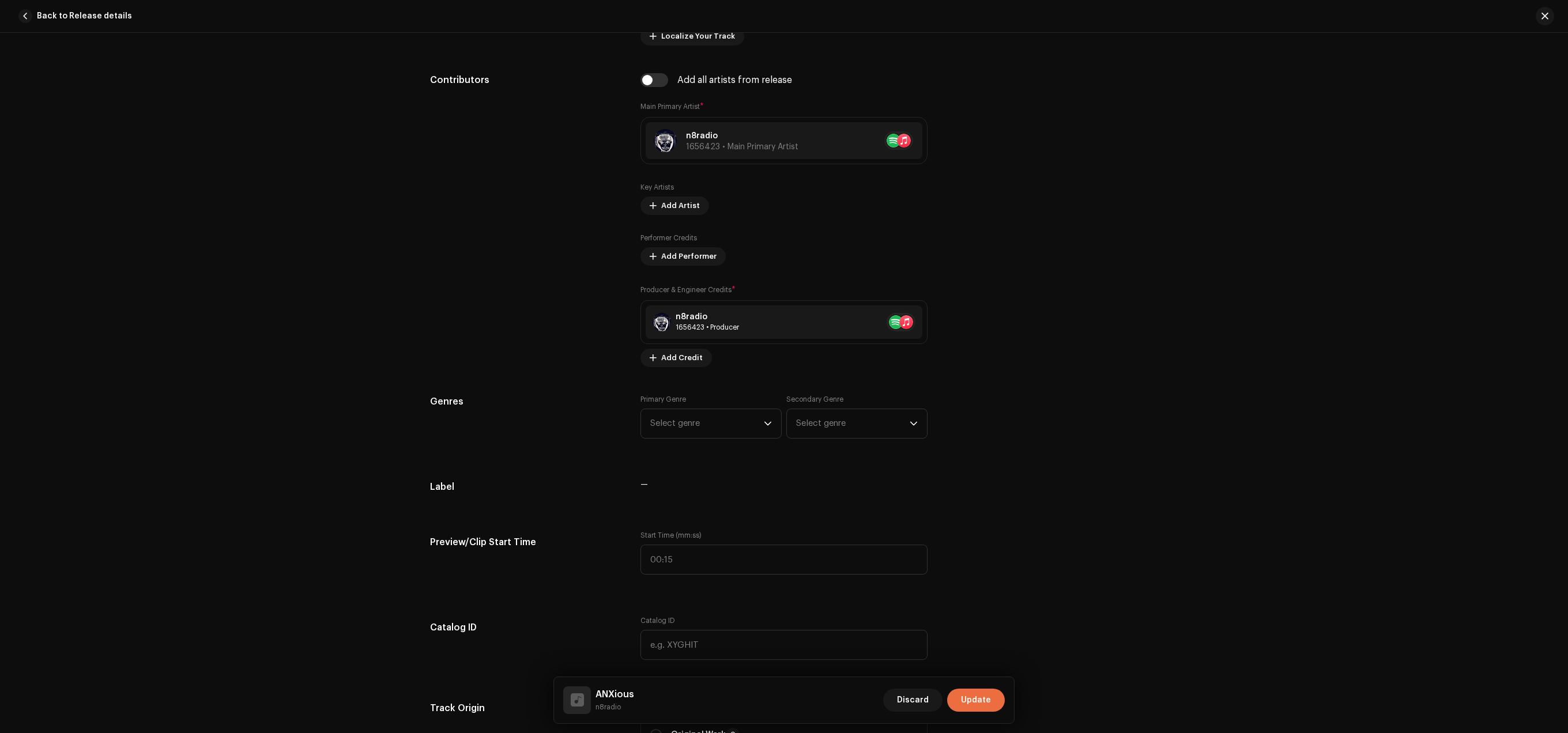
scroll to position [832, 0]
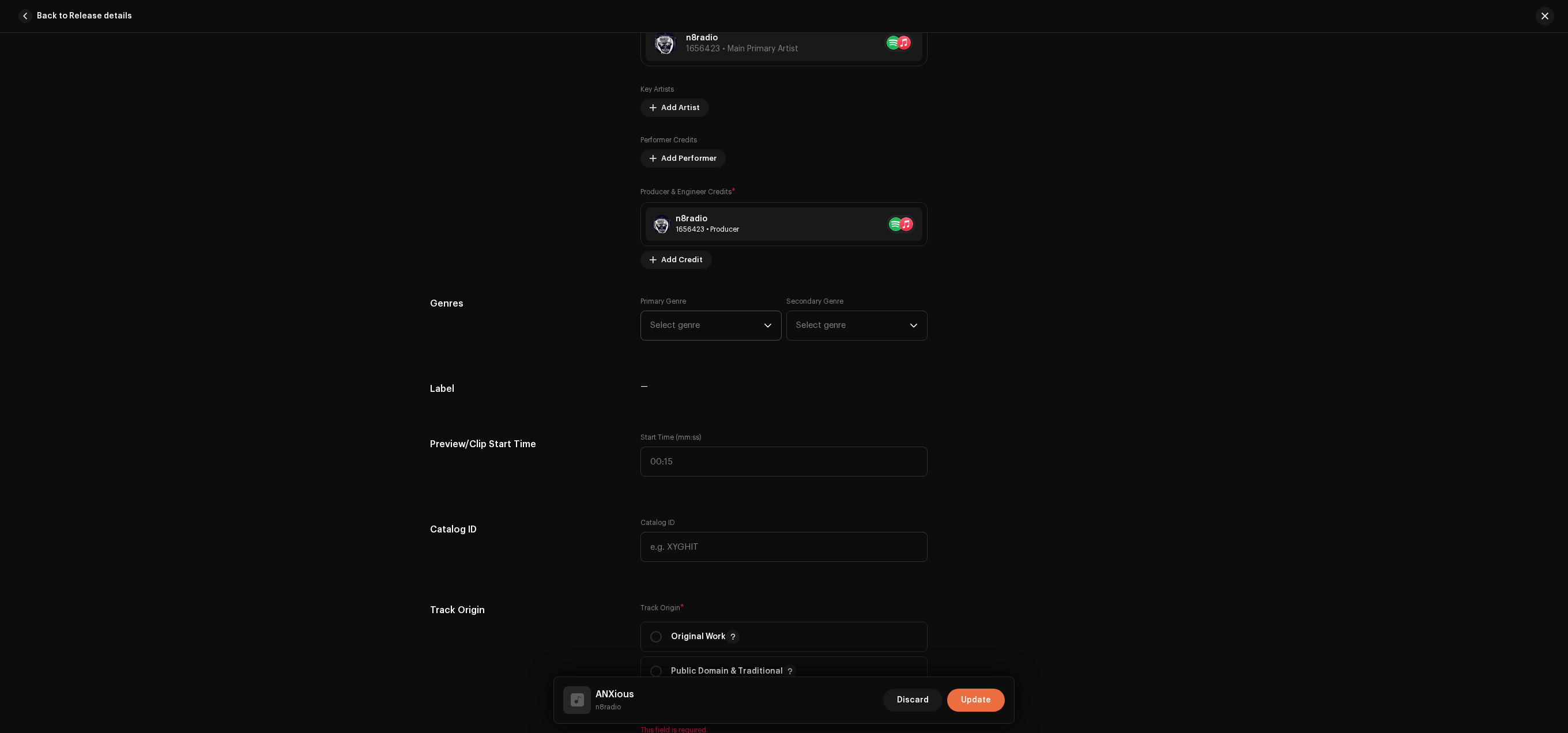
type input "ANXious"
click at [735, 332] on span "Select genre" at bounding box center [707, 325] width 114 height 29
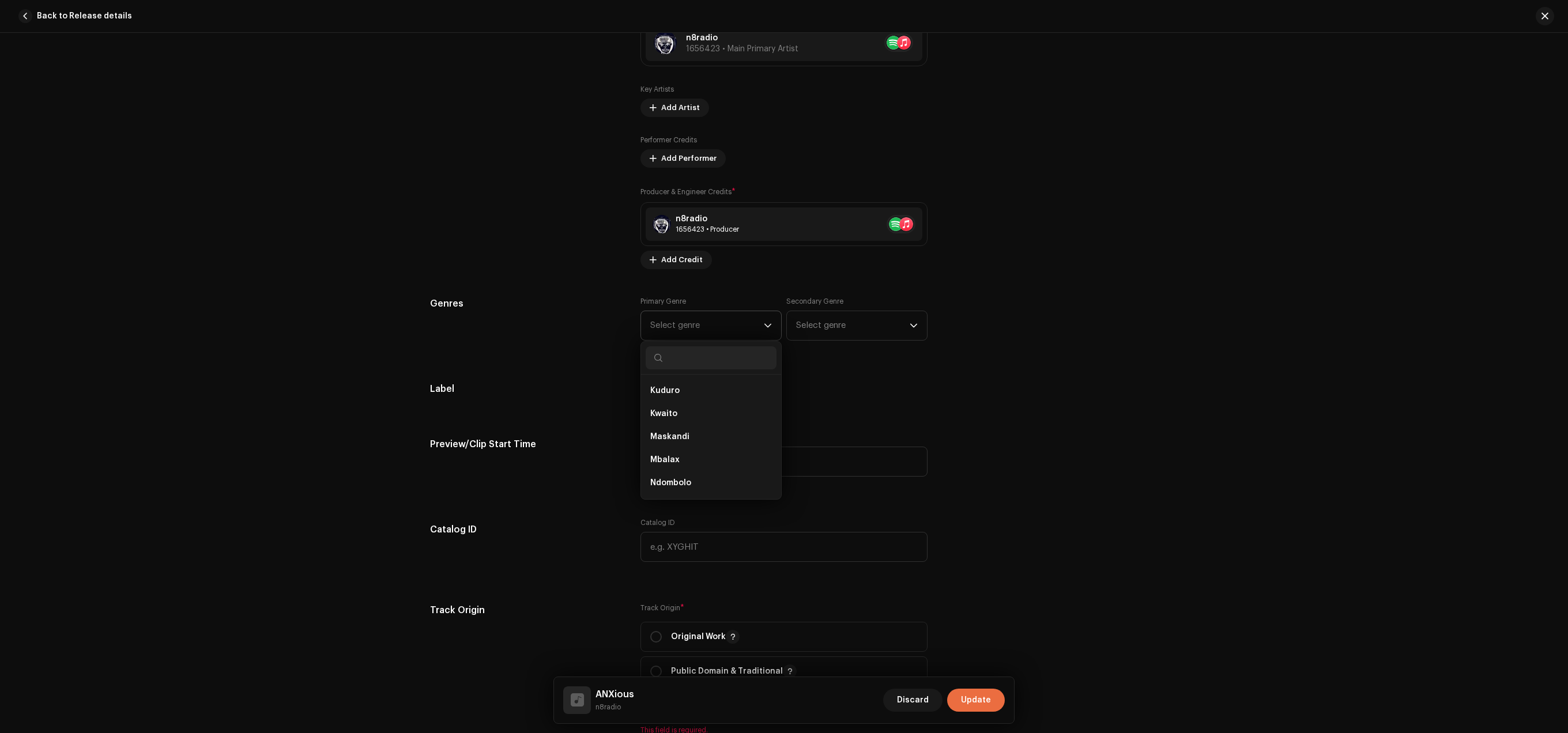
scroll to position [539, 0]
click at [656, 640] on input "radio" at bounding box center [656, 636] width 12 height 12
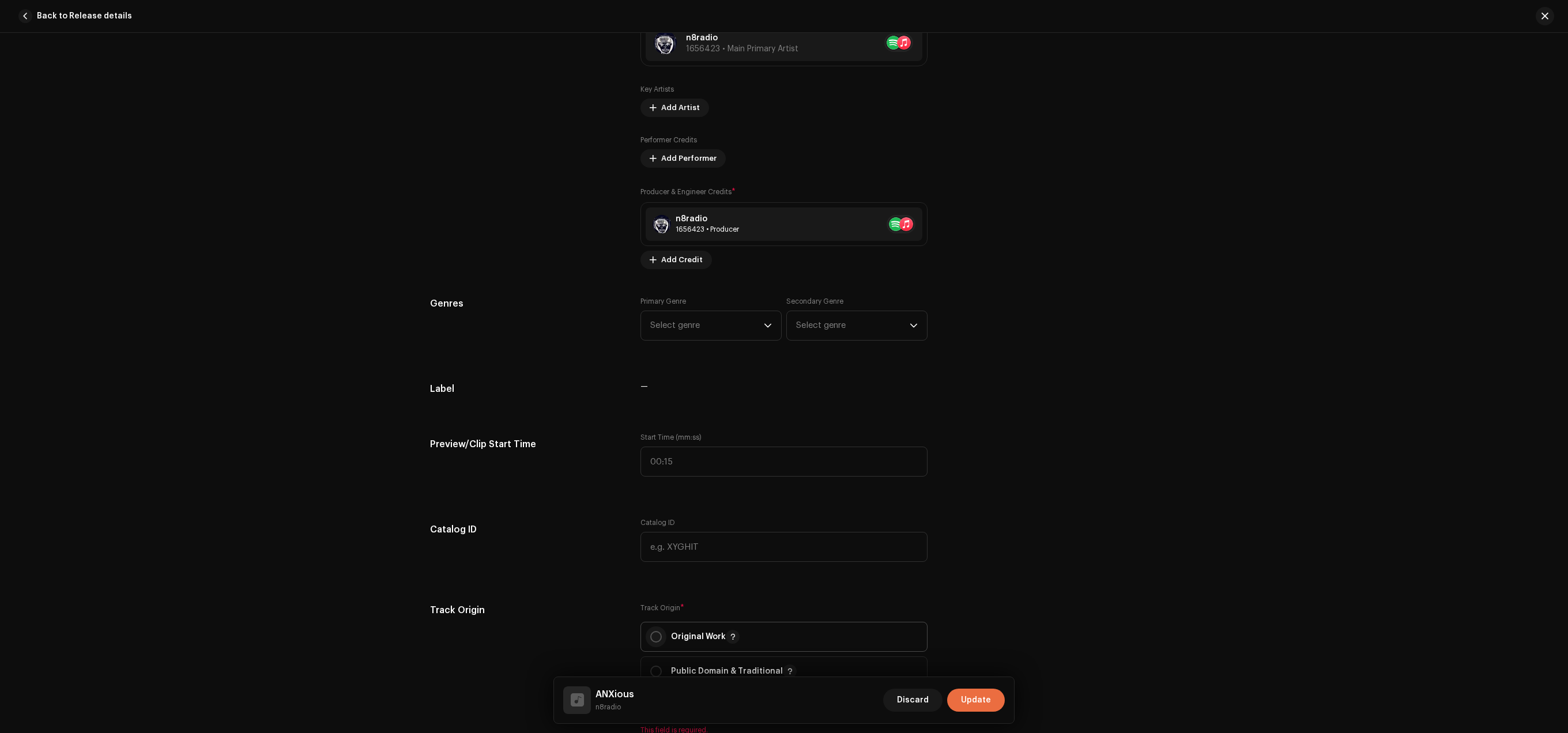
radio input "true"
click at [726, 345] on div "Primary Genre Select genre Secondary Genre Select genre" at bounding box center [784, 325] width 287 height 58
click at [729, 336] on span "Select genre" at bounding box center [707, 325] width 114 height 29
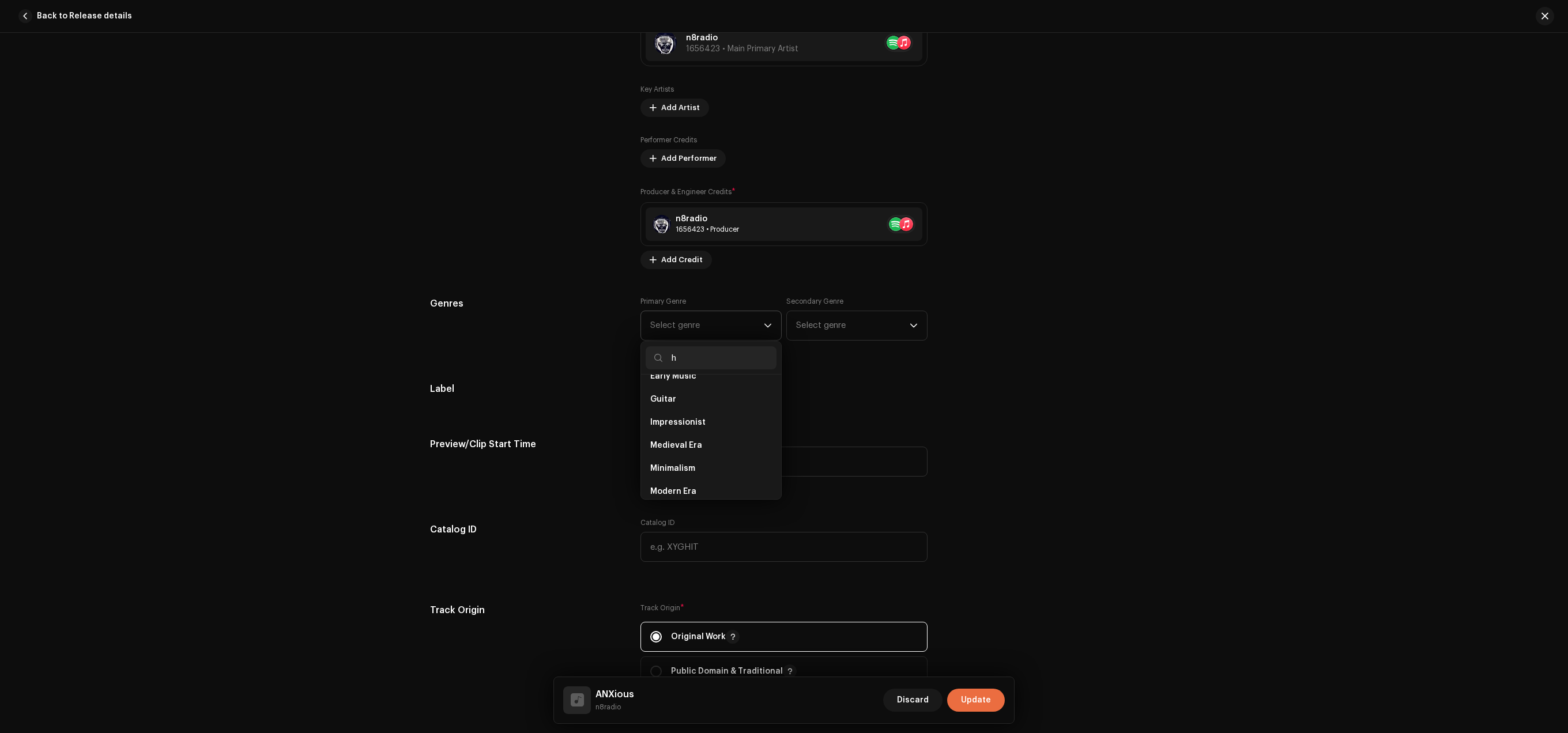
scroll to position [3054, 0]
type input "hip"
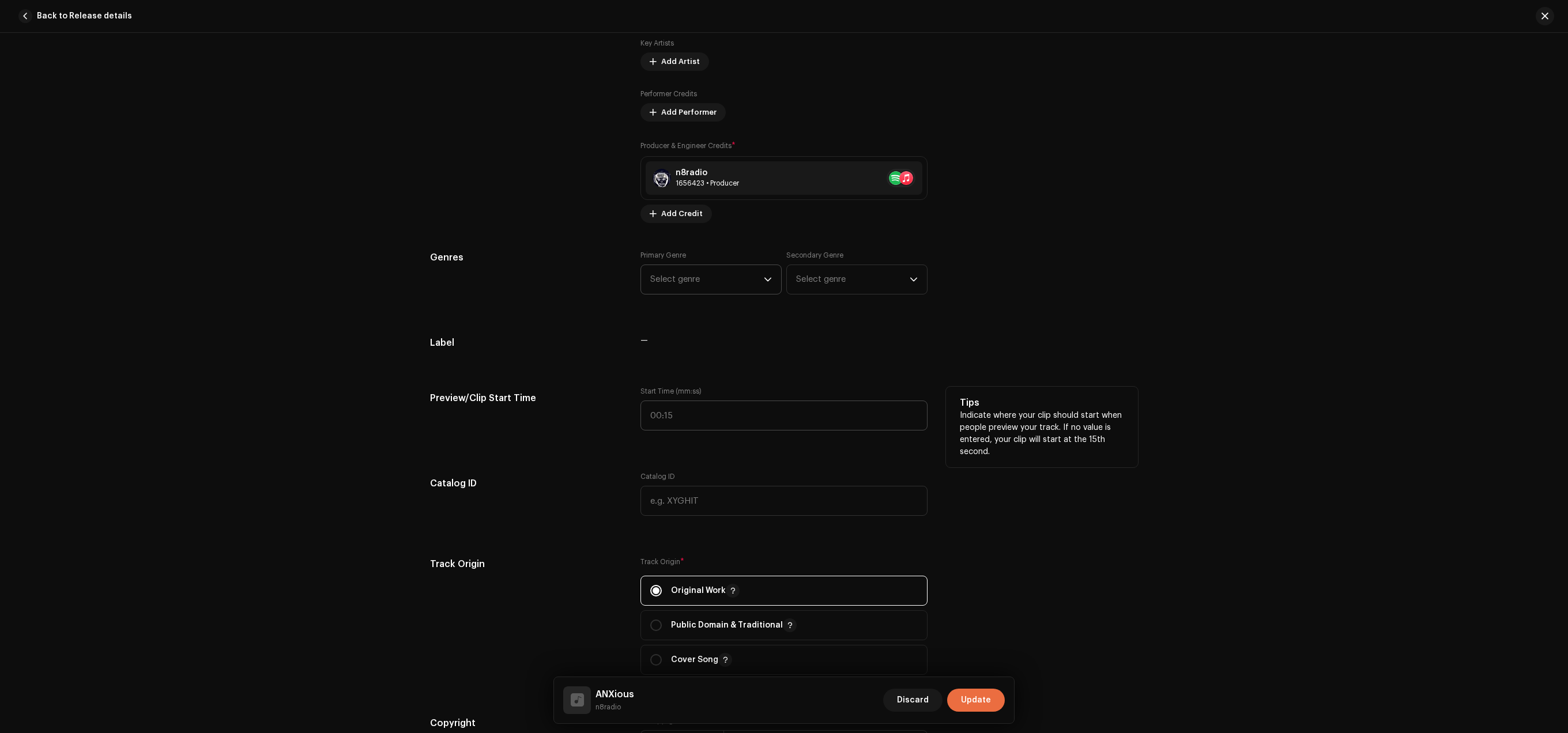
scroll to position [881, 0]
click at [724, 274] on span "Select genre" at bounding box center [707, 276] width 114 height 29
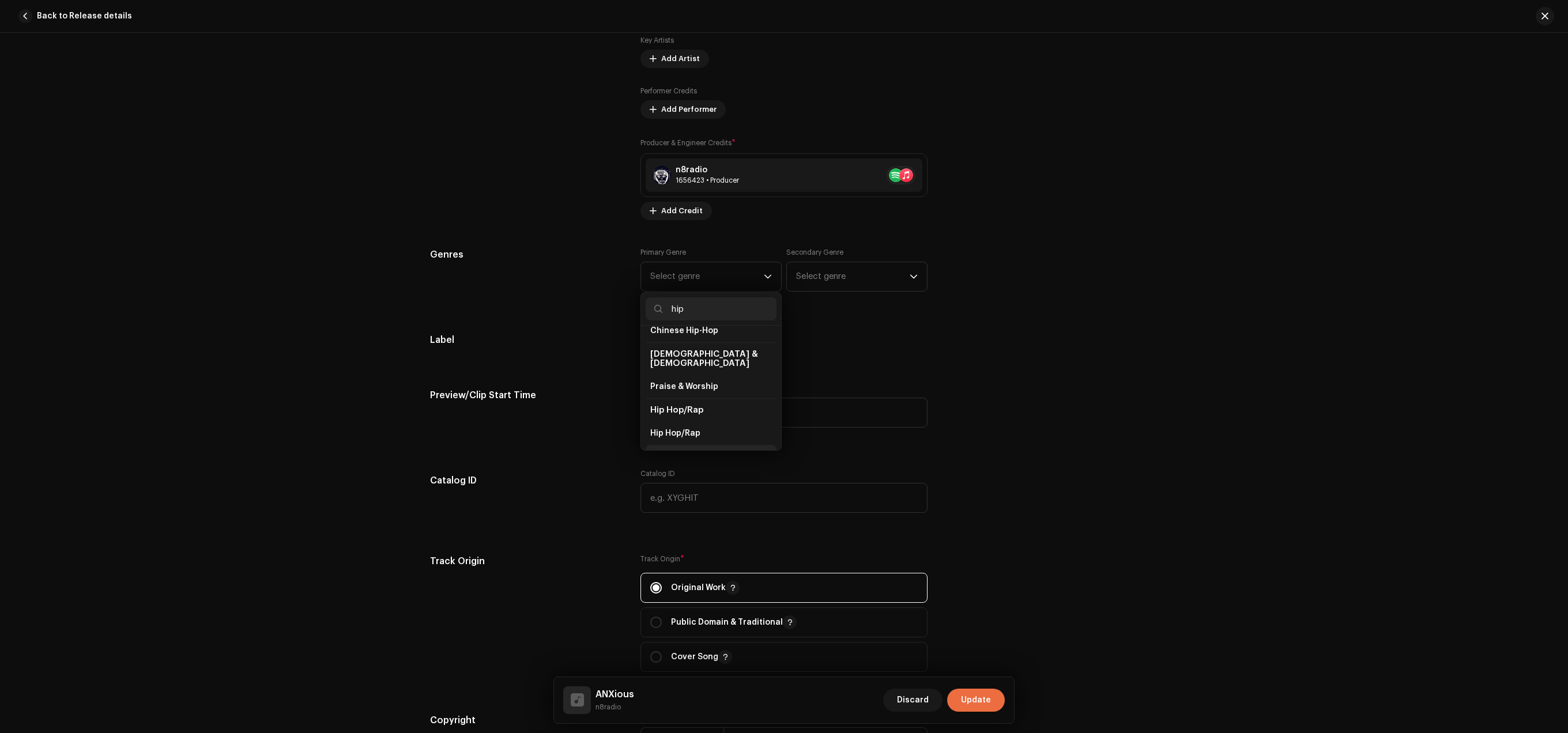
scroll to position [49, 0]
type input "hip"
click at [706, 417] on li "Hip Hop/Rap" at bounding box center [711, 419] width 131 height 23
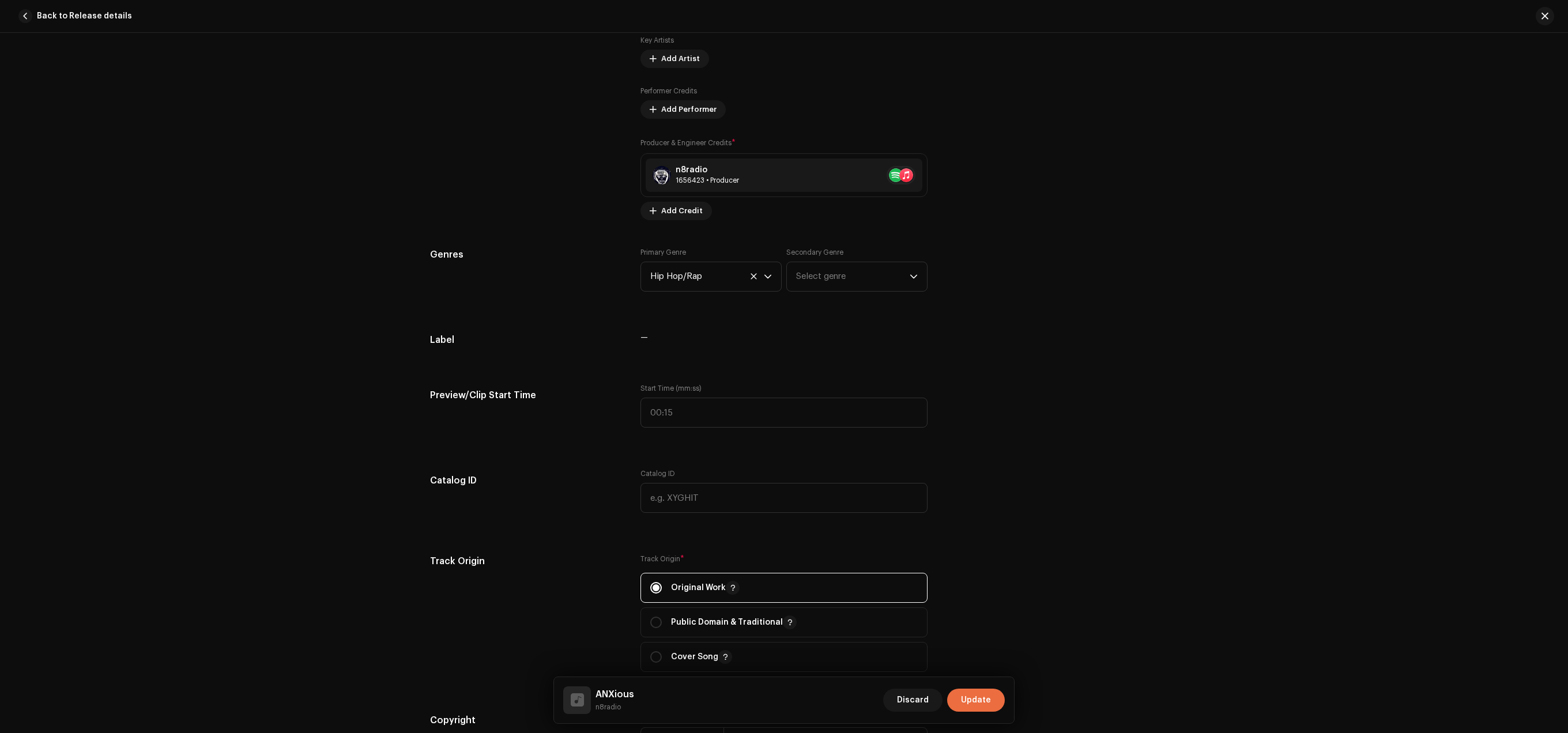
click at [814, 377] on div "Track details Complete the following to finalize your track. 1 of 3 Add Audio F…" at bounding box center [784, 443] width 745 height 2528
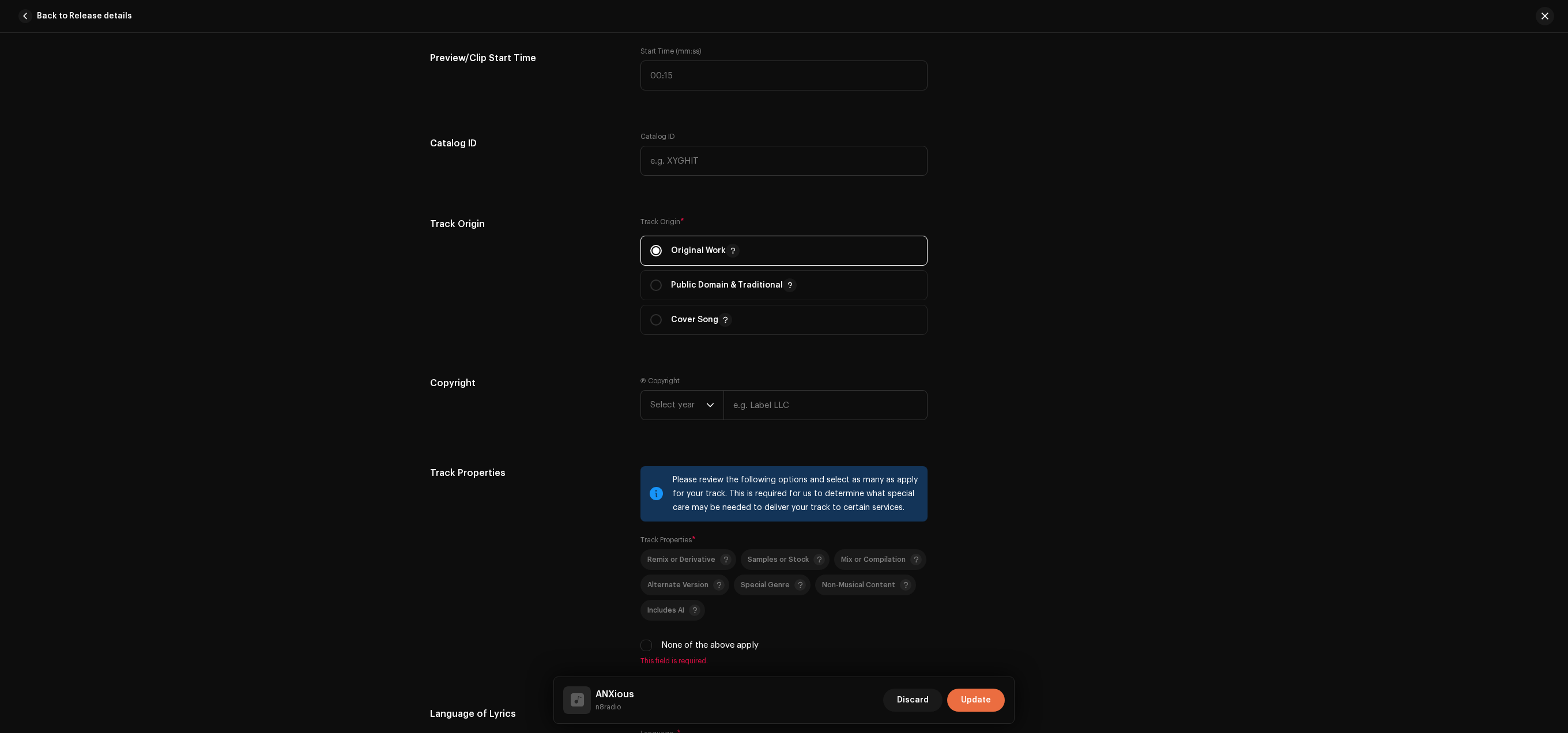
scroll to position [1224, 0]
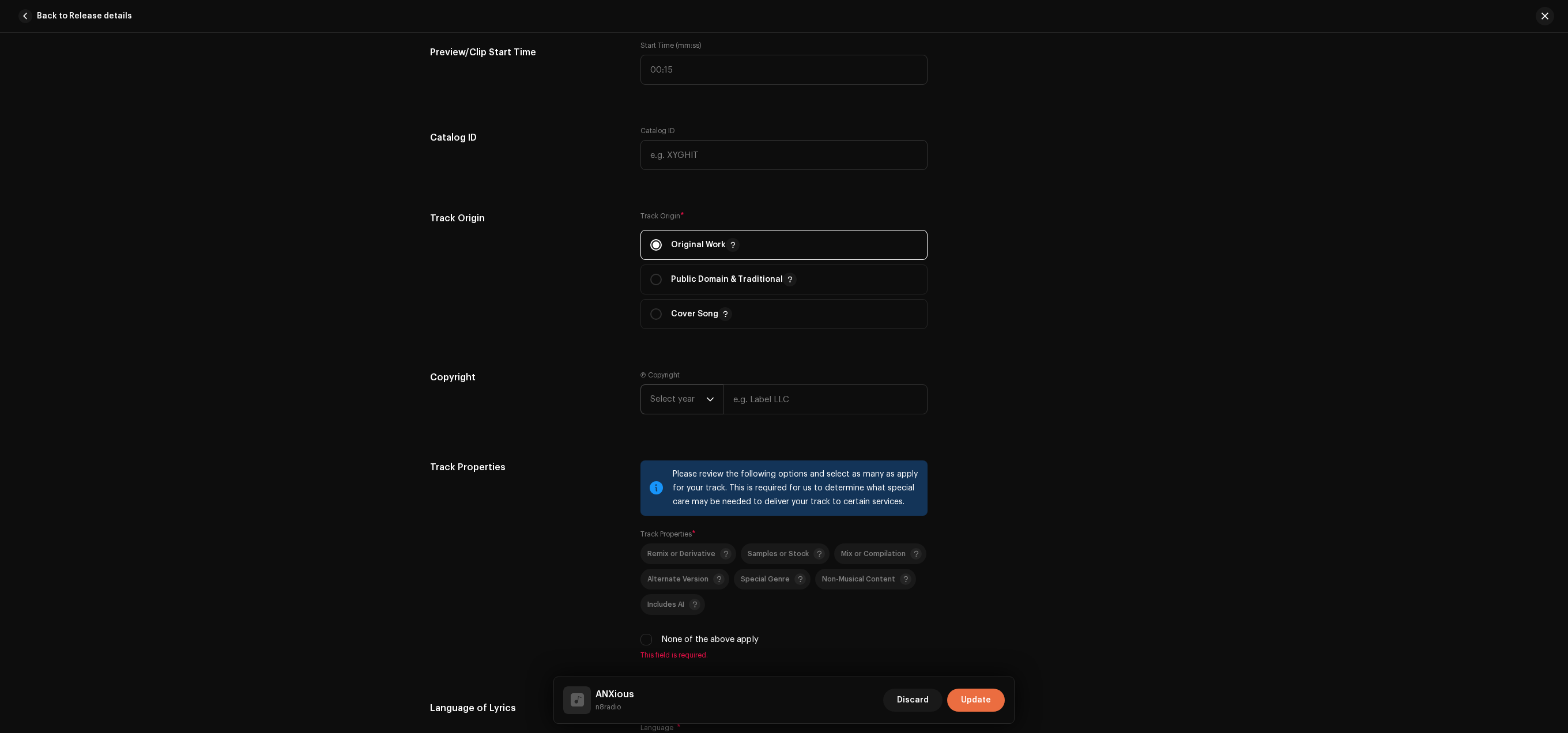
click at [682, 408] on span "Select year" at bounding box center [678, 399] width 56 height 29
type input "20"
click at [680, 456] on li "2026" at bounding box center [687, 460] width 82 height 23
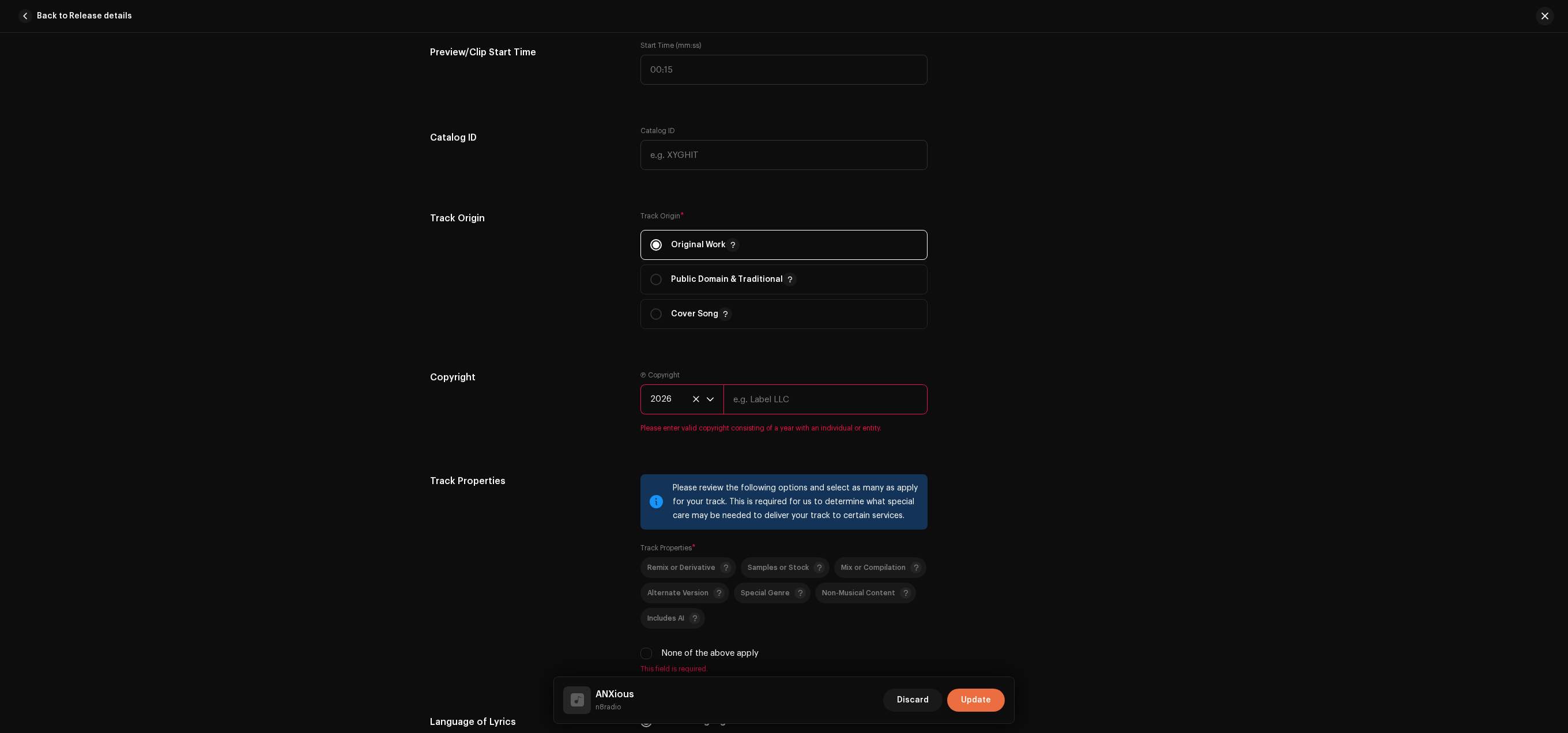
click at [686, 390] on p-select "2026" at bounding box center [682, 399] width 83 height 30
click at [690, 405] on span "2026" at bounding box center [678, 399] width 56 height 29
click at [671, 401] on span "2026" at bounding box center [678, 399] width 56 height 29
drag, startPoint x: 685, startPoint y: 480, endPoint x: 696, endPoint y: 476, distance: 11.7
click at [685, 481] on li "2025" at bounding box center [687, 483] width 82 height 23
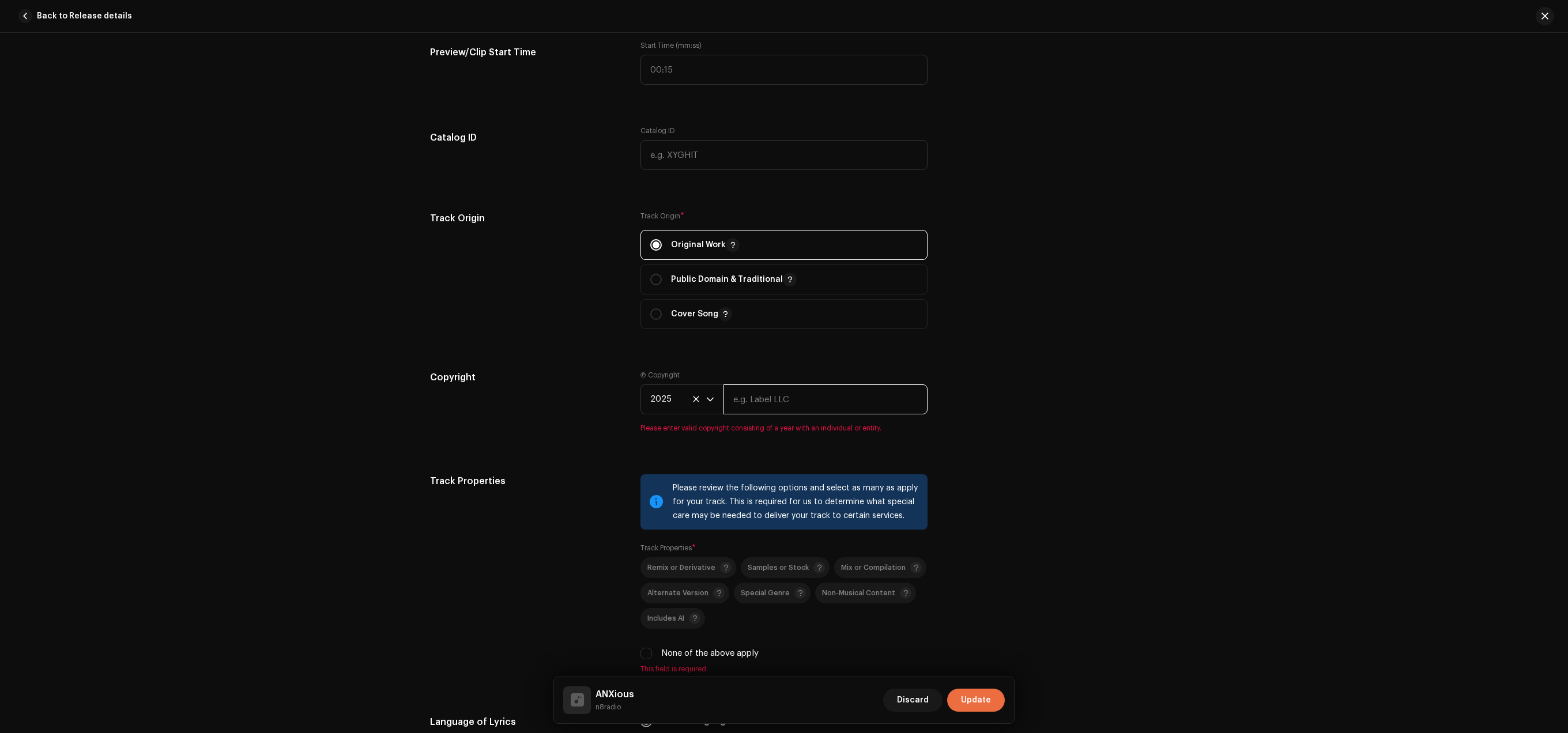
click at [757, 401] on input "text" at bounding box center [825, 399] width 204 height 30
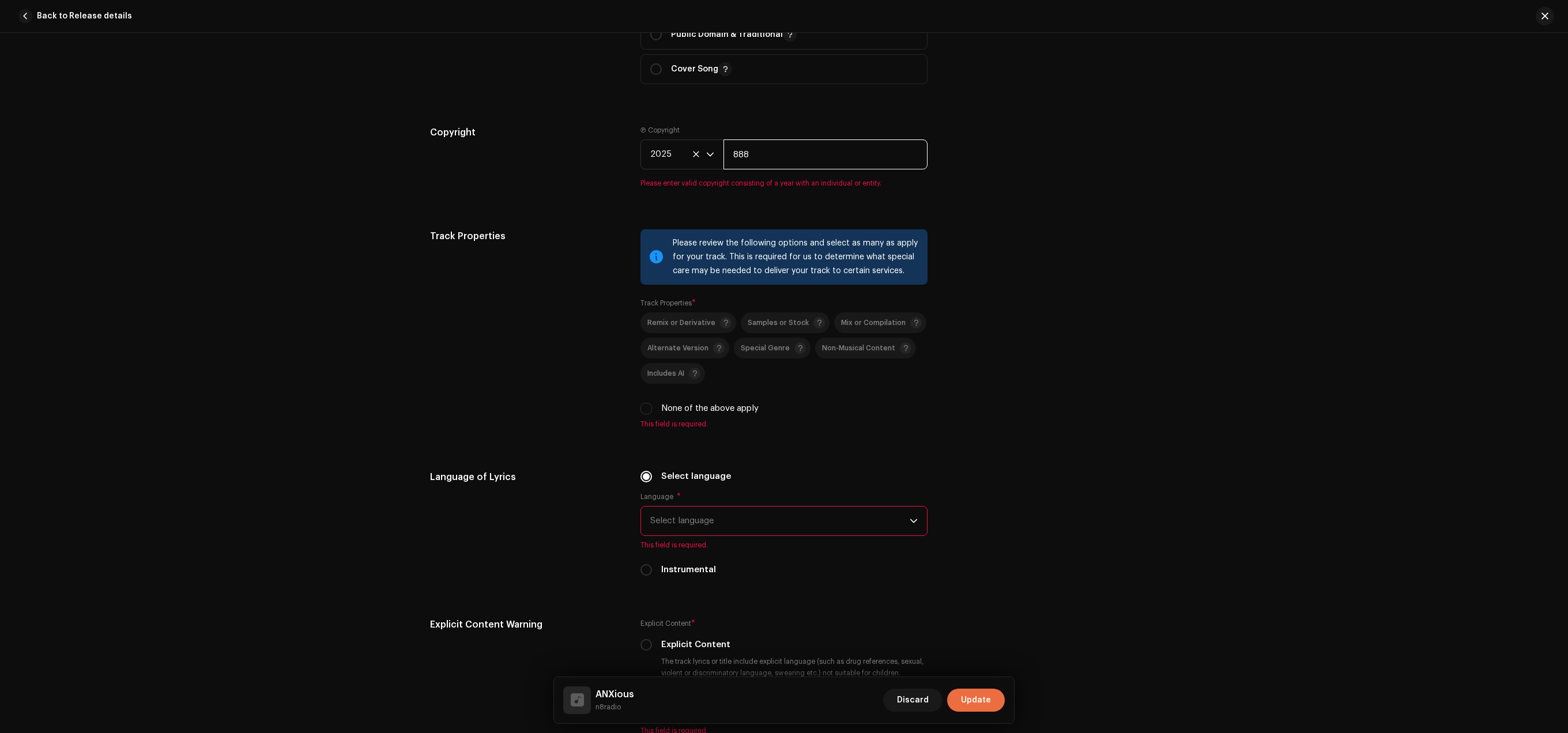
type input "888"
click at [637, 403] on div "Track Properties Please review the following options and select as many as appl…" at bounding box center [784, 336] width 708 height 213
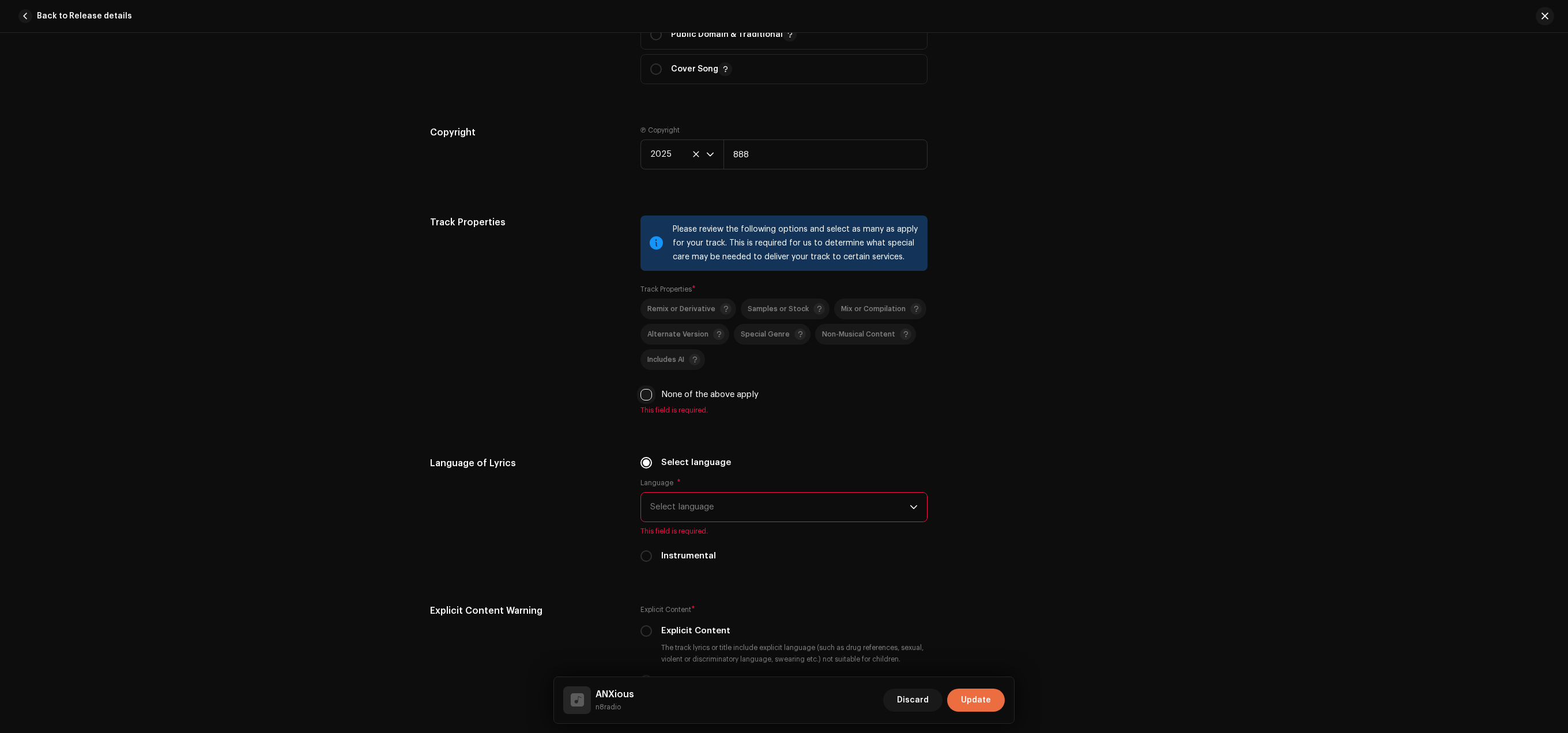
click at [645, 400] on input "None of the above apply" at bounding box center [646, 394] width 12 height 12
checkbox input "true"
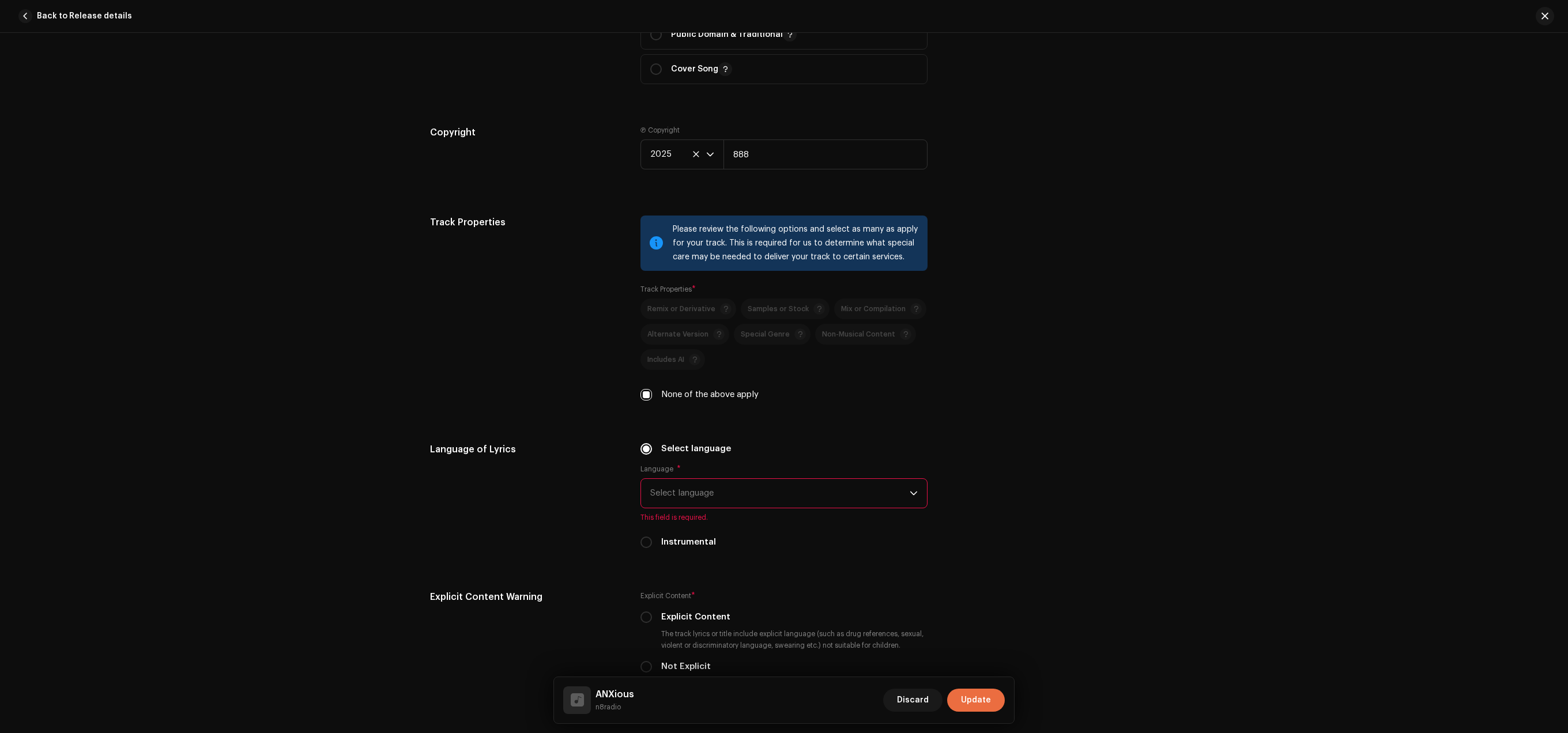
scroll to position [1518, 0]
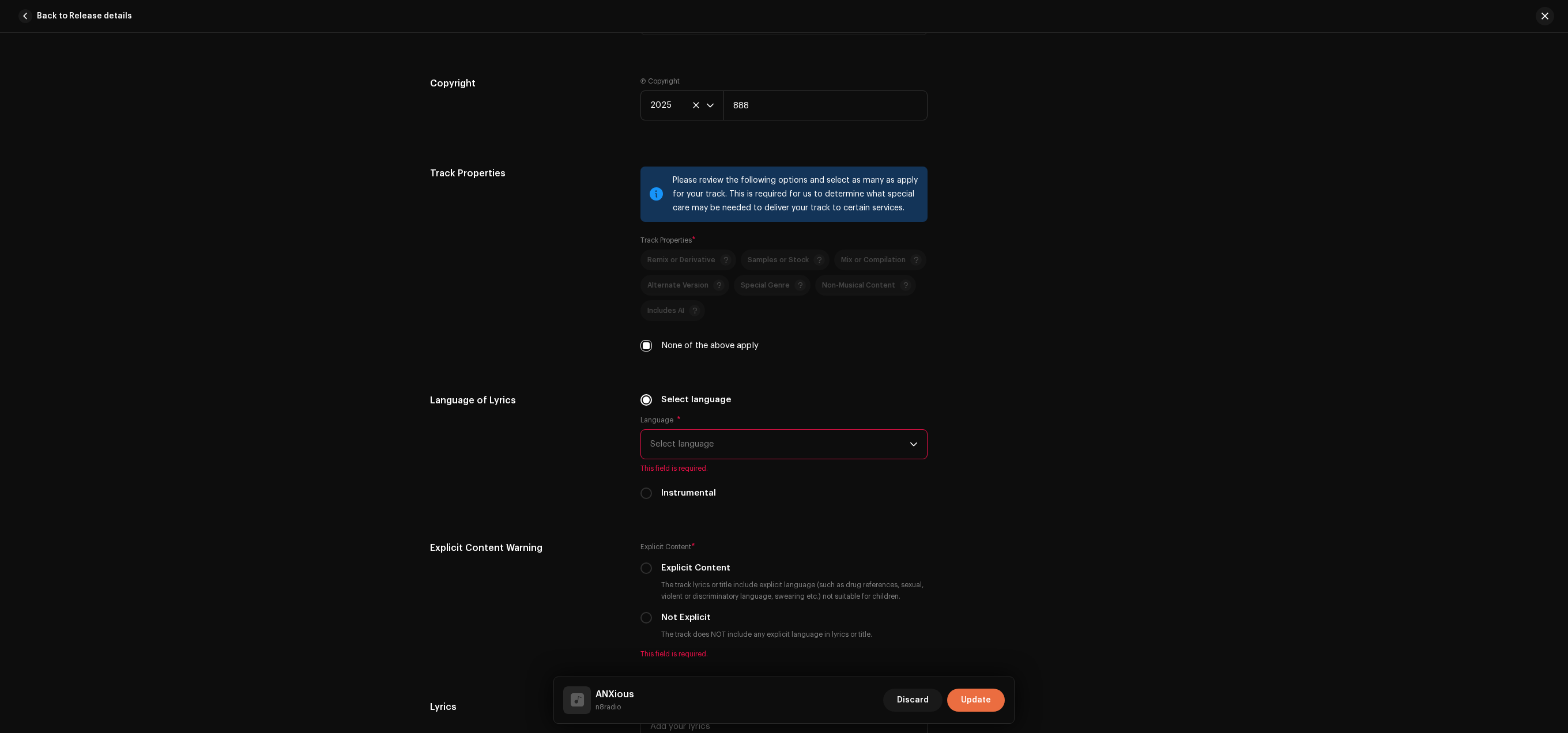
click at [743, 454] on span "Select language" at bounding box center [780, 444] width 259 height 29
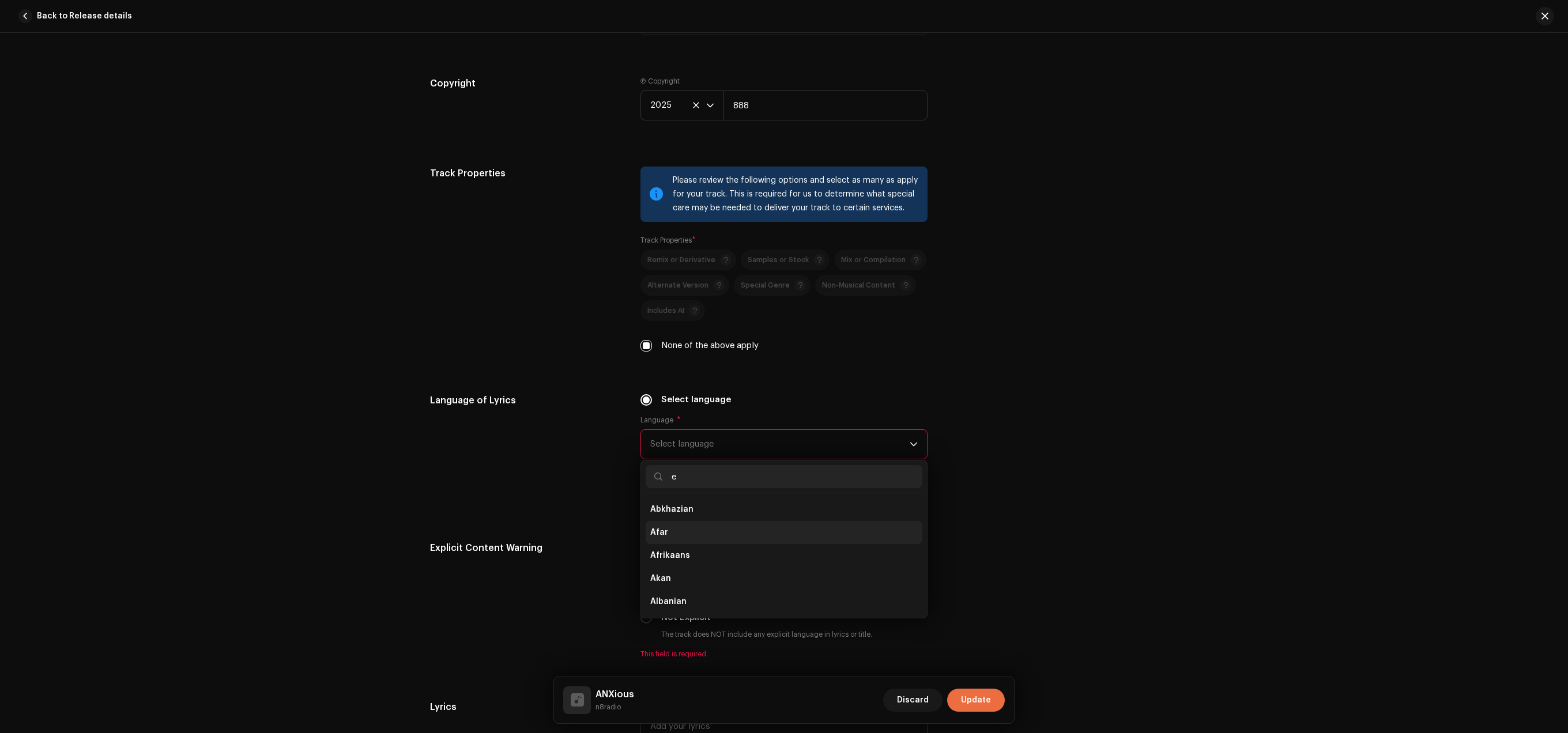
scroll to position [5, 0]
type input "eng"
click at [690, 539] on li "English" at bounding box center [784, 532] width 277 height 23
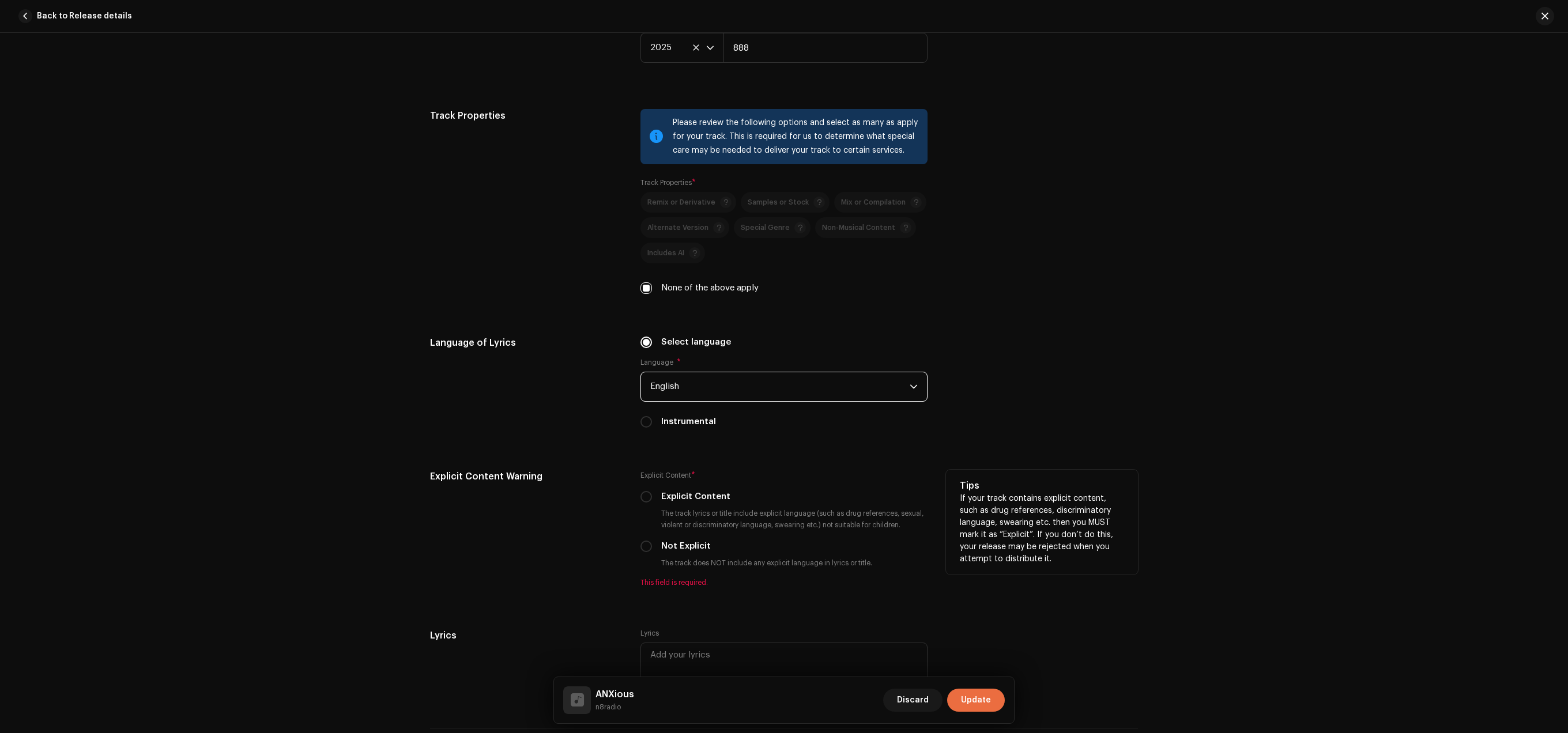
scroll to position [1665, 0]
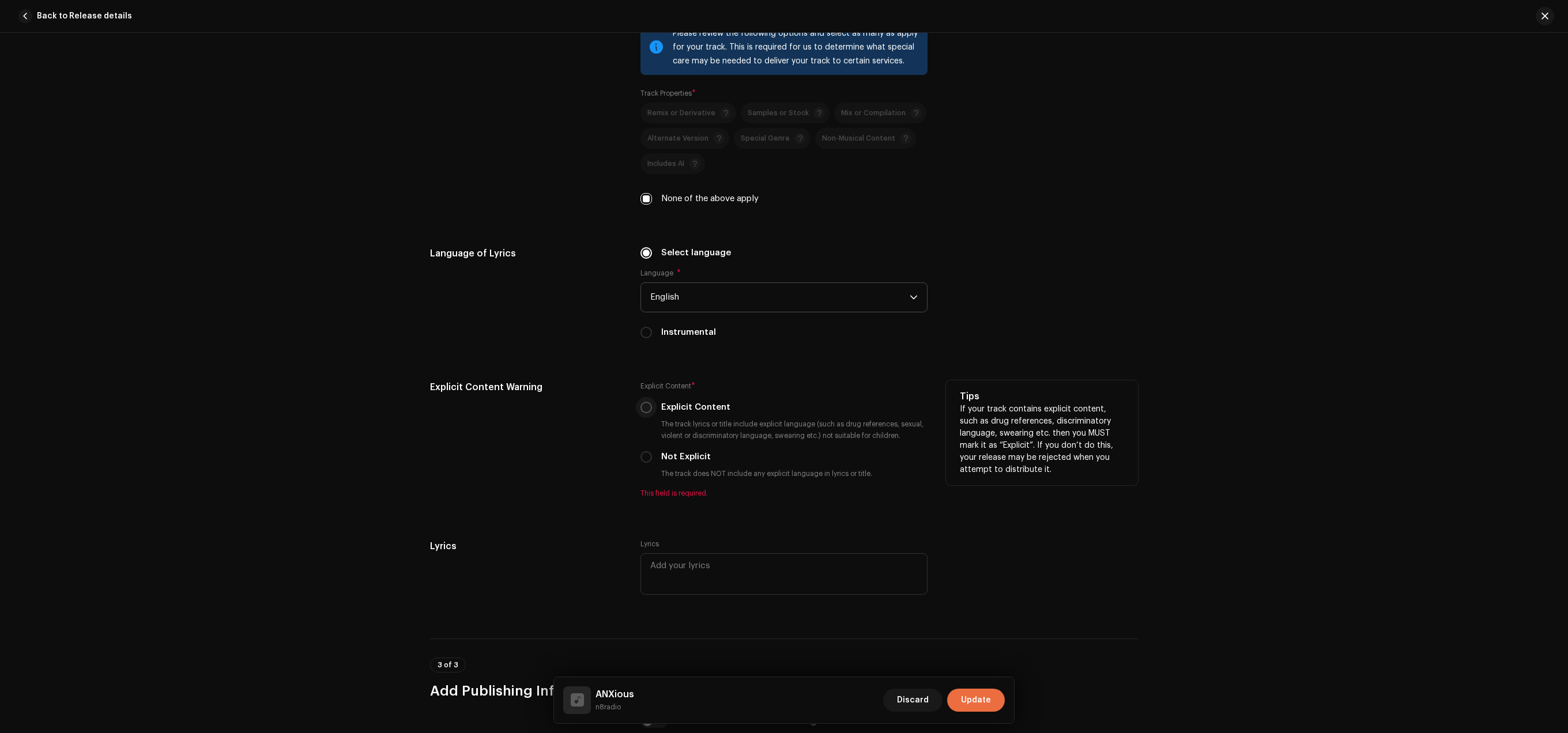
click at [643, 413] on input "Explicit Content" at bounding box center [646, 407] width 12 height 12
radio input "true"
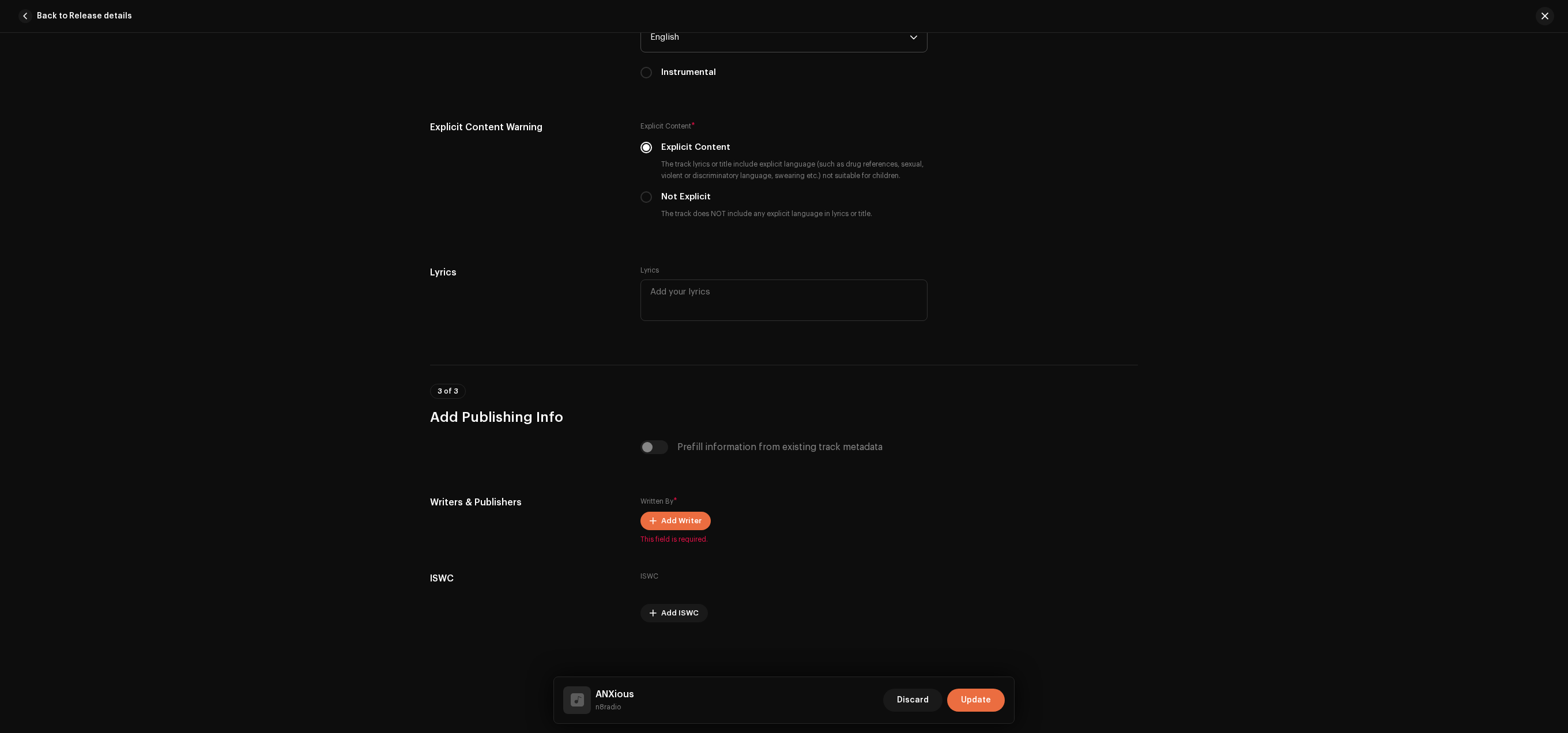
scroll to position [1931, 0]
click at [682, 525] on span "Add Writer" at bounding box center [681, 521] width 40 height 23
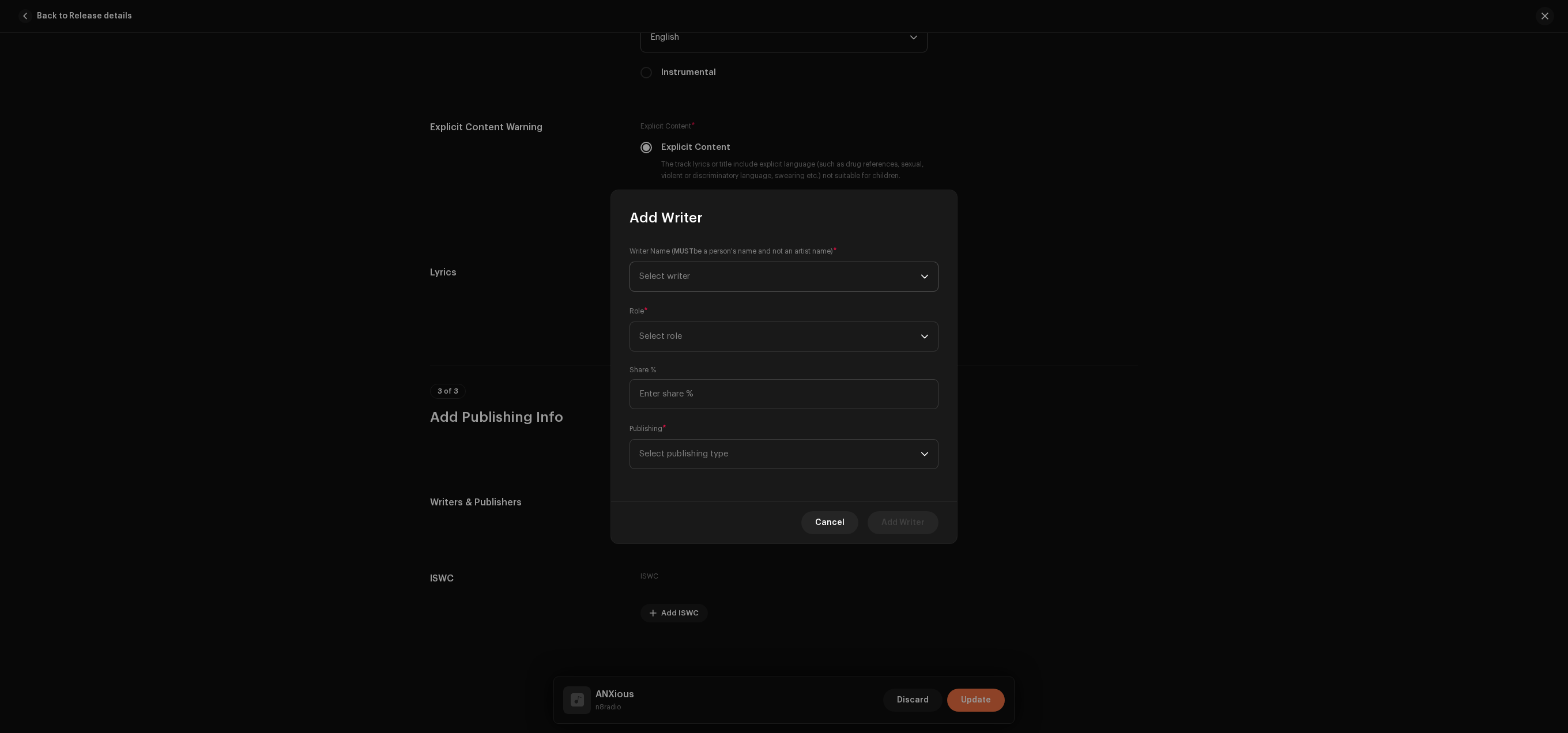
click at [923, 278] on icon "dropdown trigger" at bounding box center [924, 276] width 8 height 8
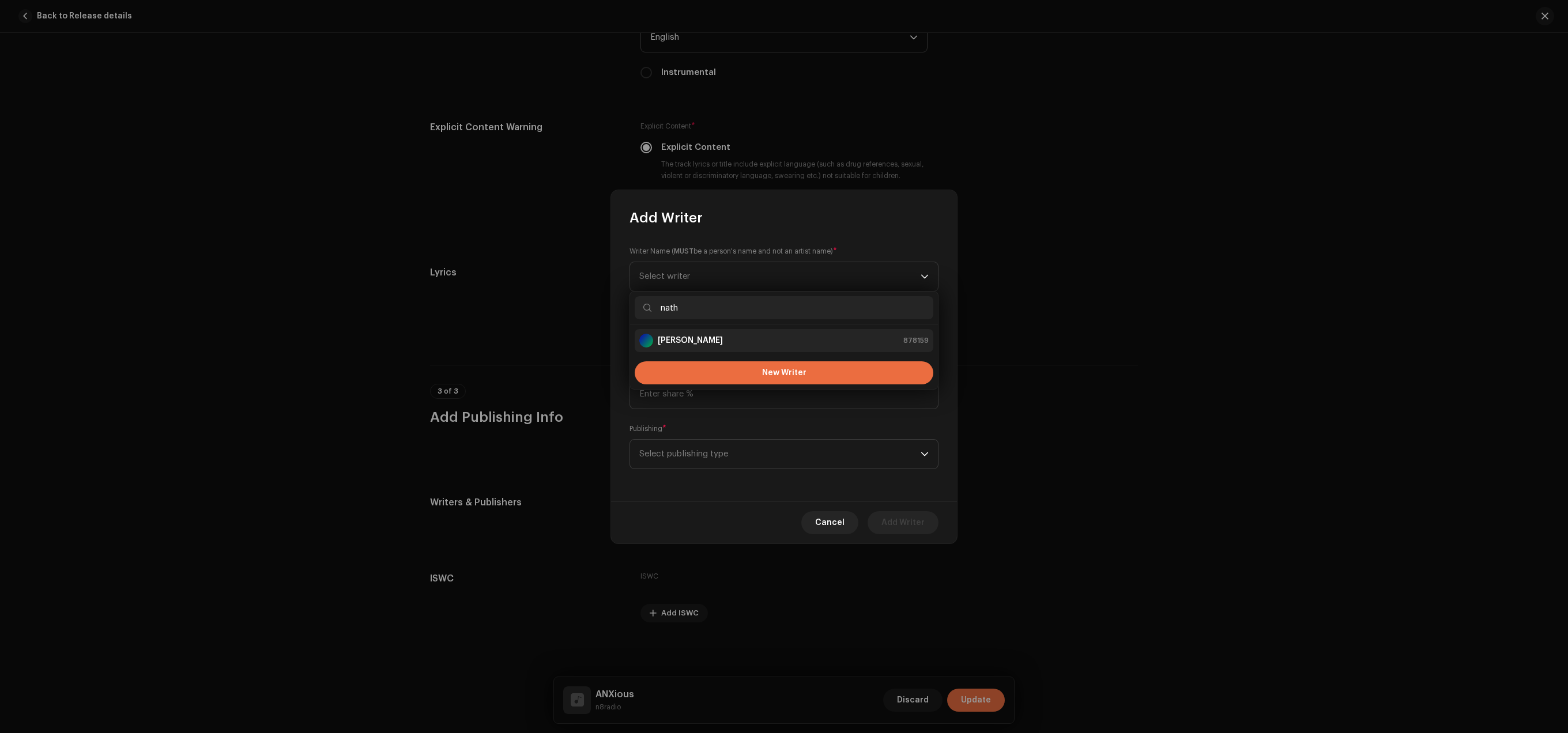
type input "nath"
click at [733, 343] on div "Nathan Laureano 878159" at bounding box center [783, 340] width 289 height 14
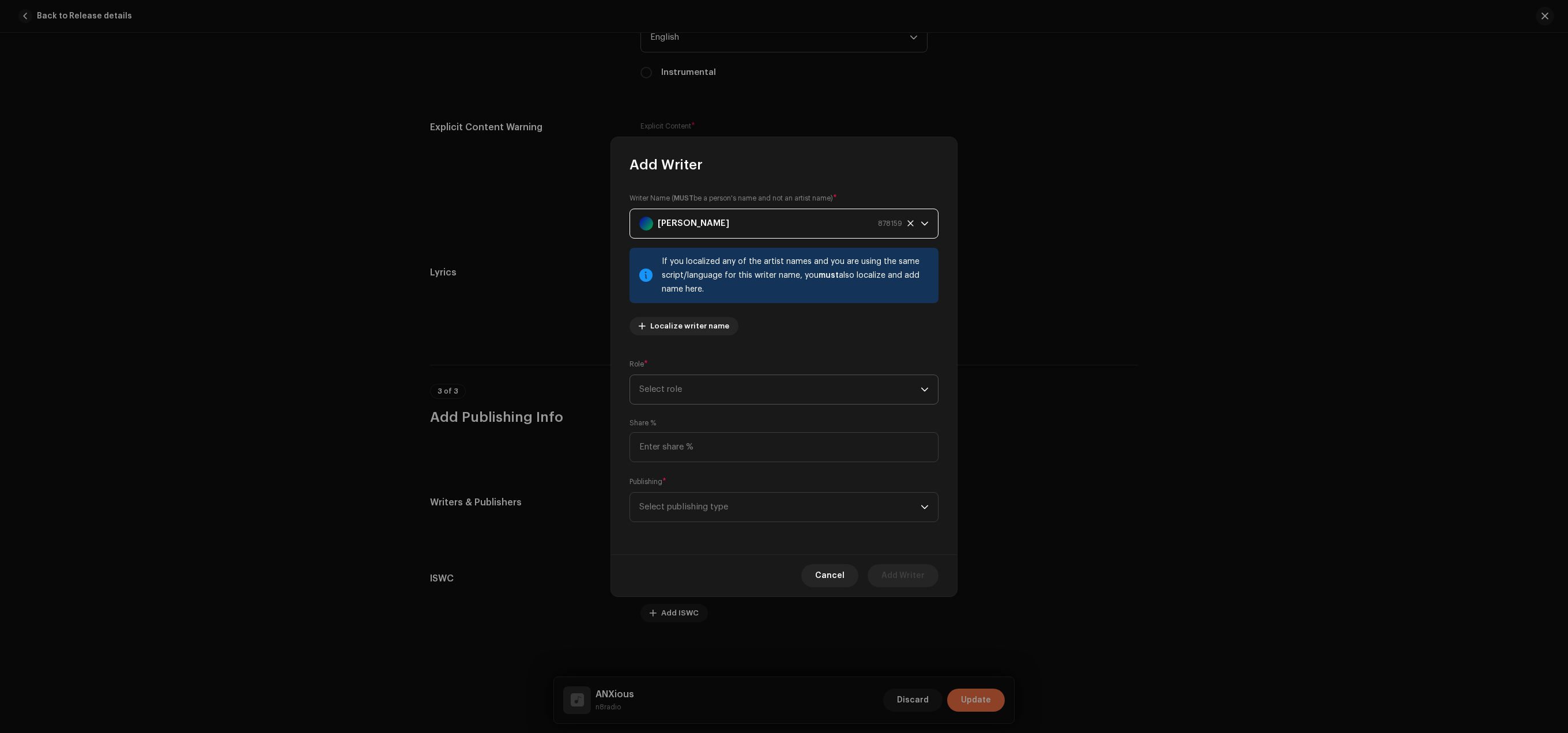
click at [741, 377] on span "Select role" at bounding box center [780, 389] width 281 height 29
click at [711, 497] on li "Composer & Lyricist" at bounding box center [784, 490] width 299 height 23
click at [735, 458] on input at bounding box center [784, 446] width 309 height 30
type input "100.00"
click at [727, 505] on span "Select publishing type" at bounding box center [780, 507] width 281 height 29
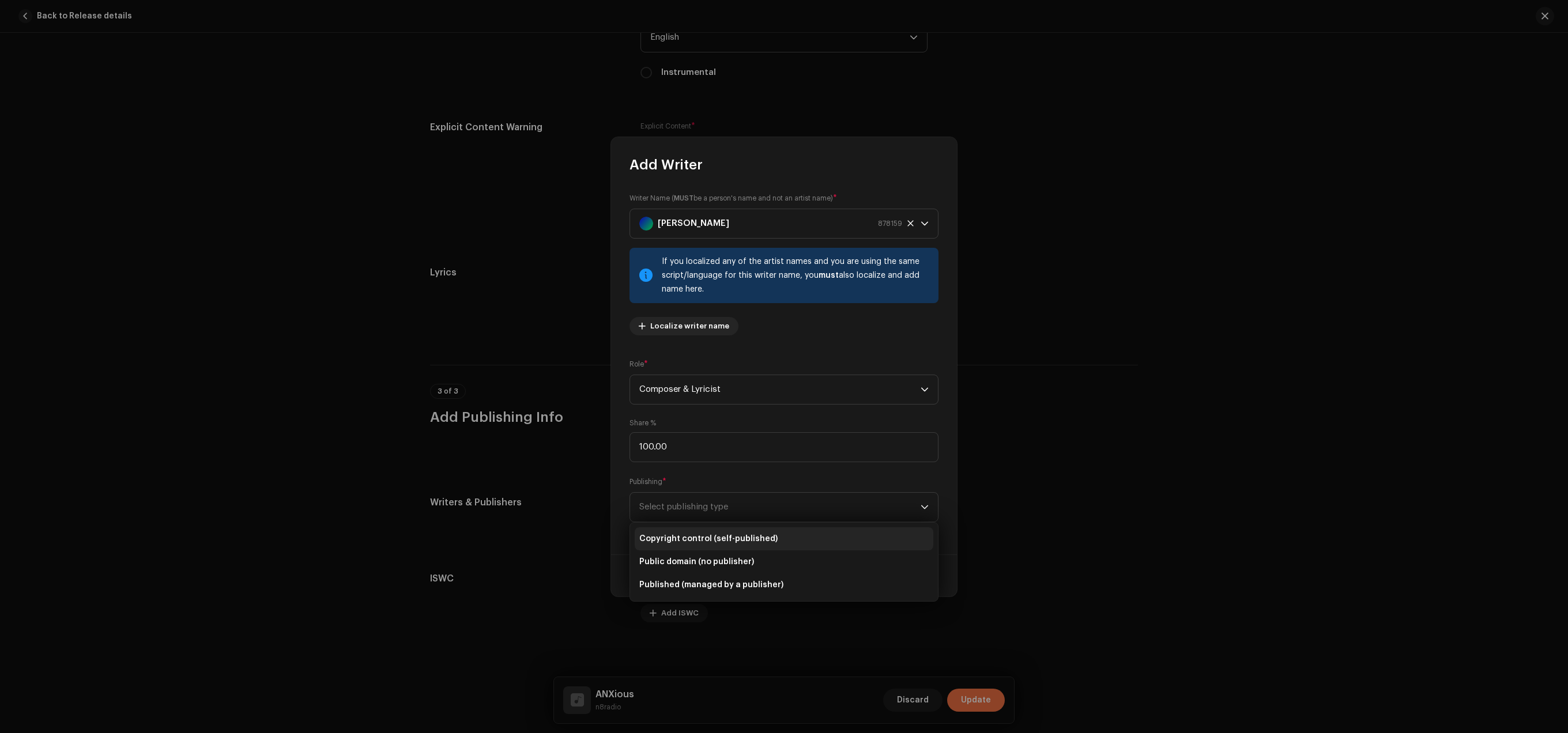
click at [729, 535] on span "Copyright control (self-published)" at bounding box center [708, 538] width 138 height 12
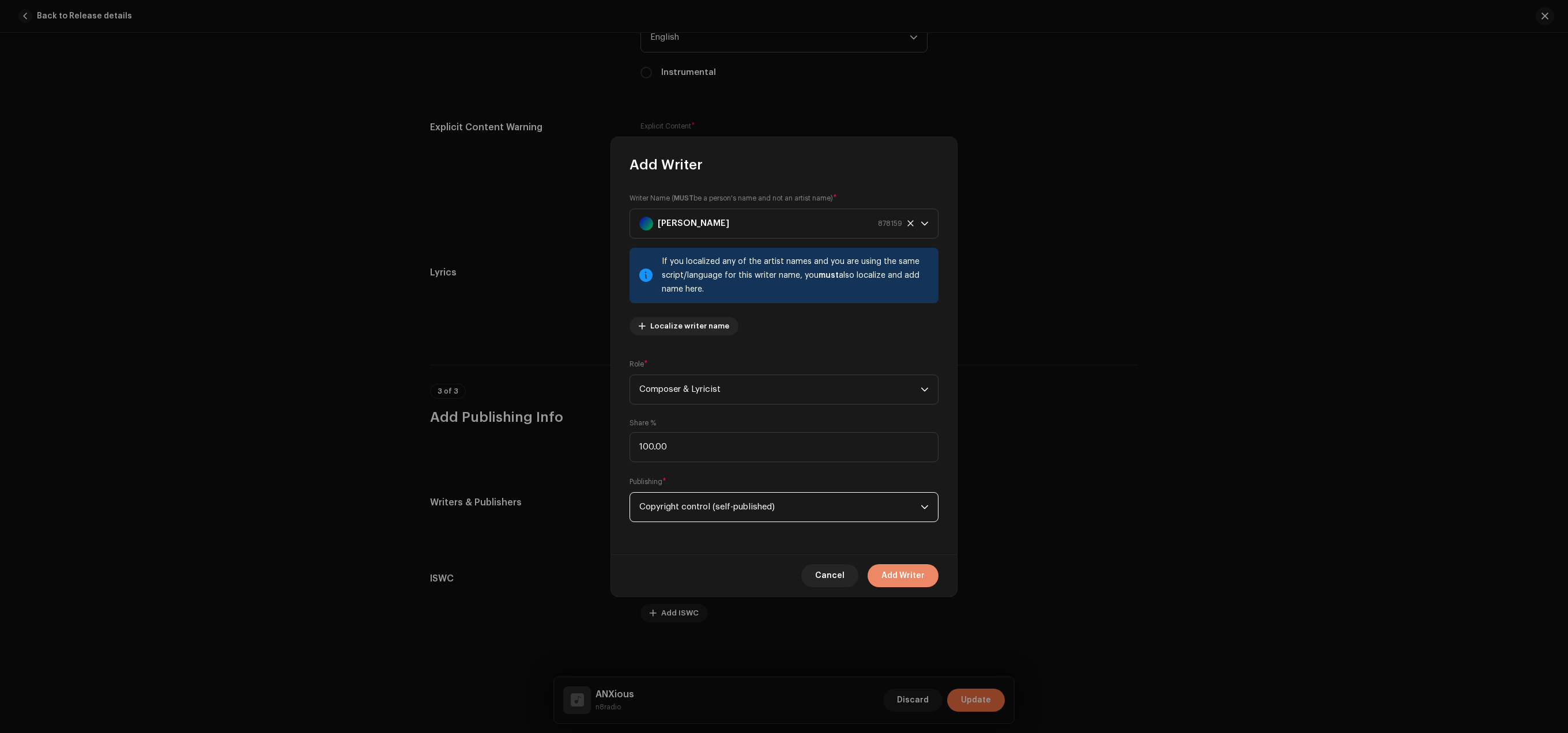
click at [882, 568] on button "Add Writer" at bounding box center [903, 575] width 71 height 23
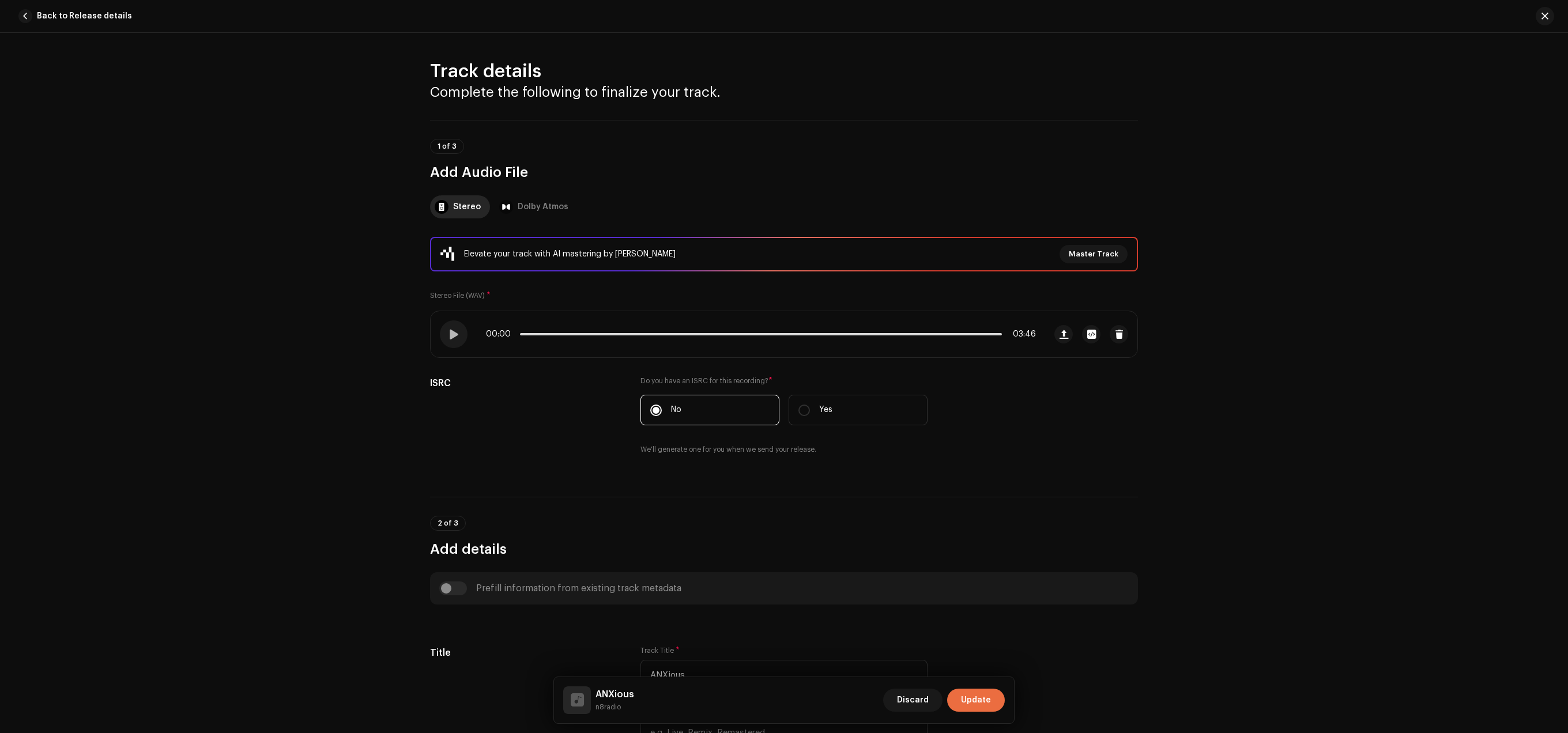
scroll to position [0, 0]
click at [992, 695] on button "Update" at bounding box center [976, 700] width 58 height 23
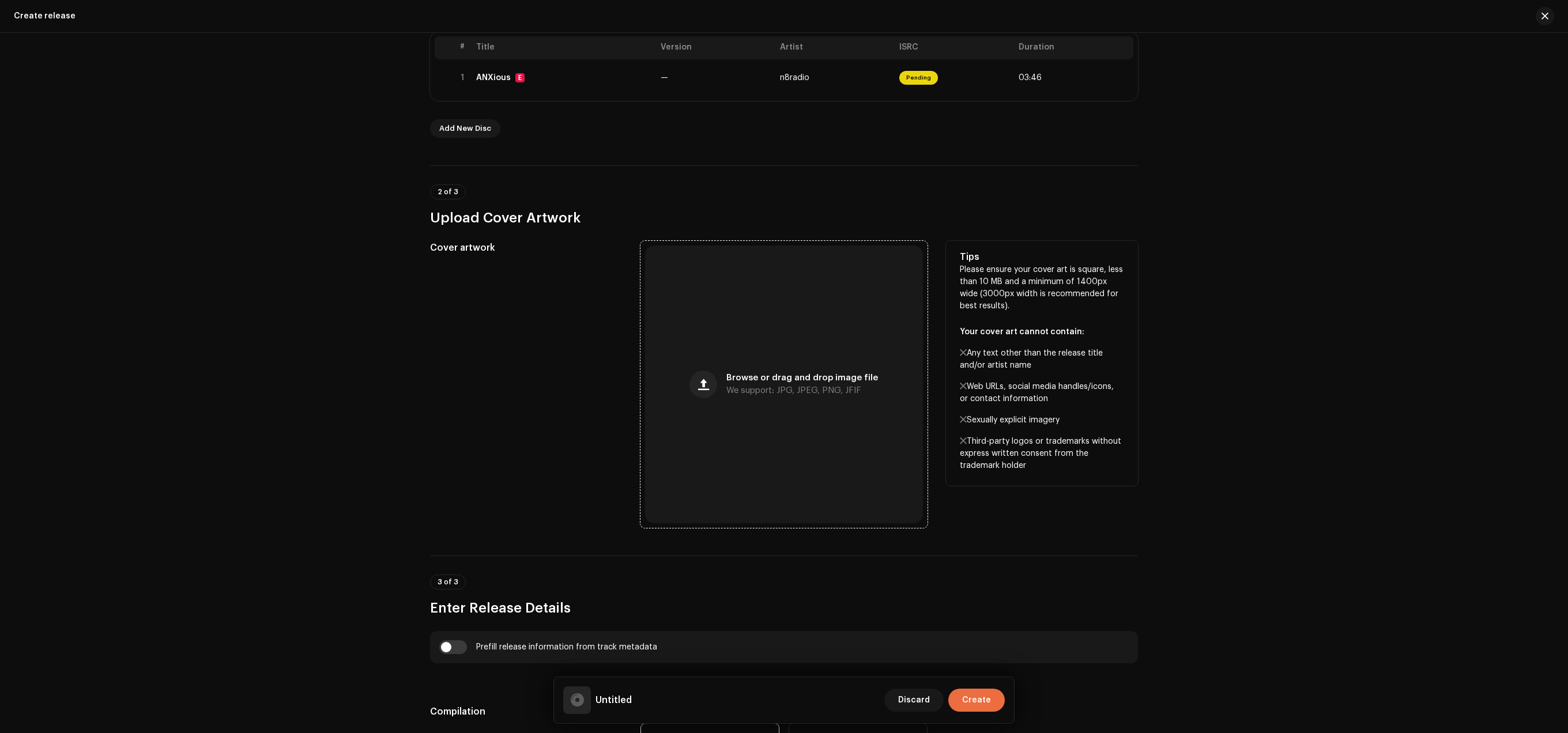
scroll to position [539, 0]
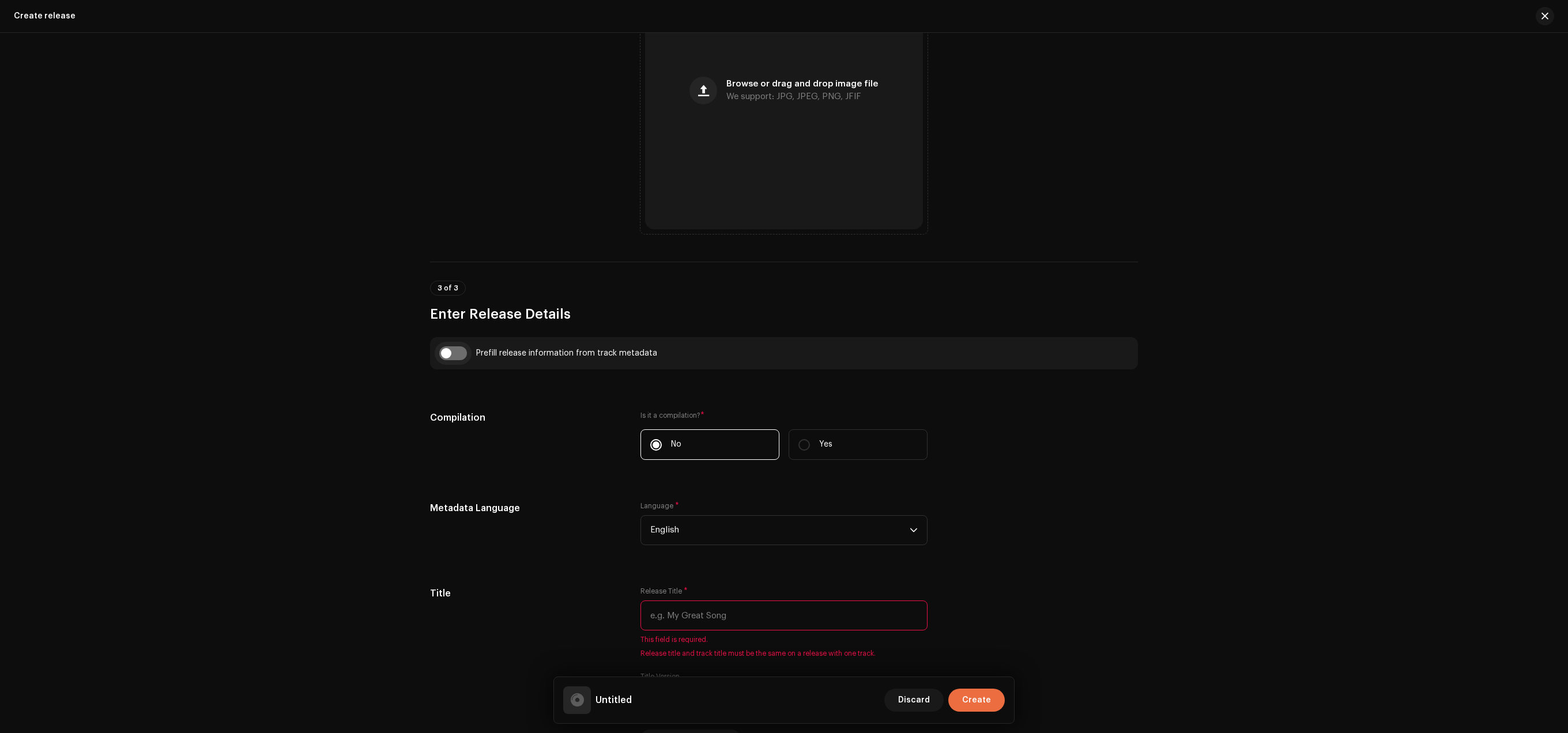
click at [444, 353] on input "checkbox" at bounding box center [453, 353] width 27 height 14
checkbox input "true"
type input "ANXious"
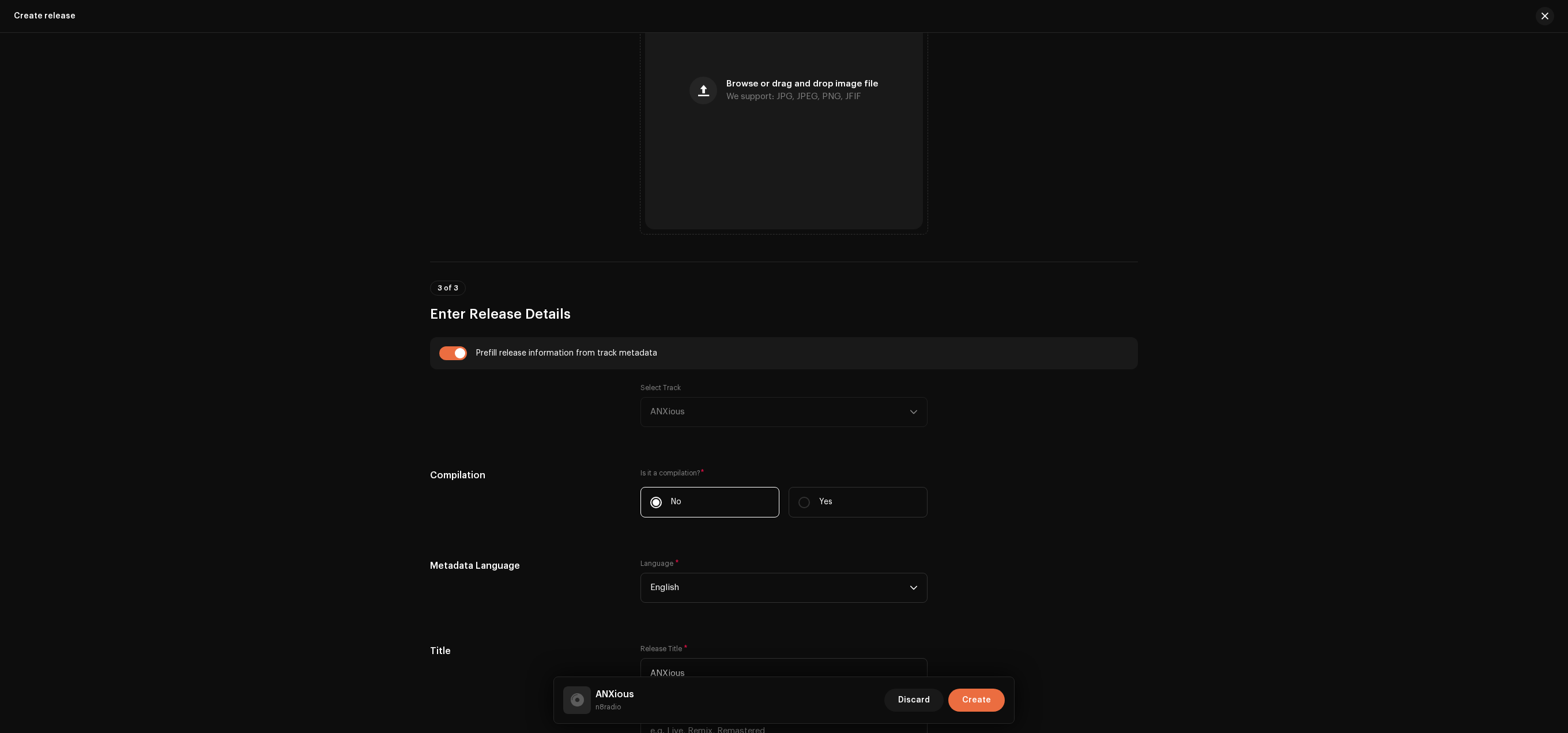
click at [735, 415] on div "Select Track ANXious" at bounding box center [784, 405] width 287 height 44
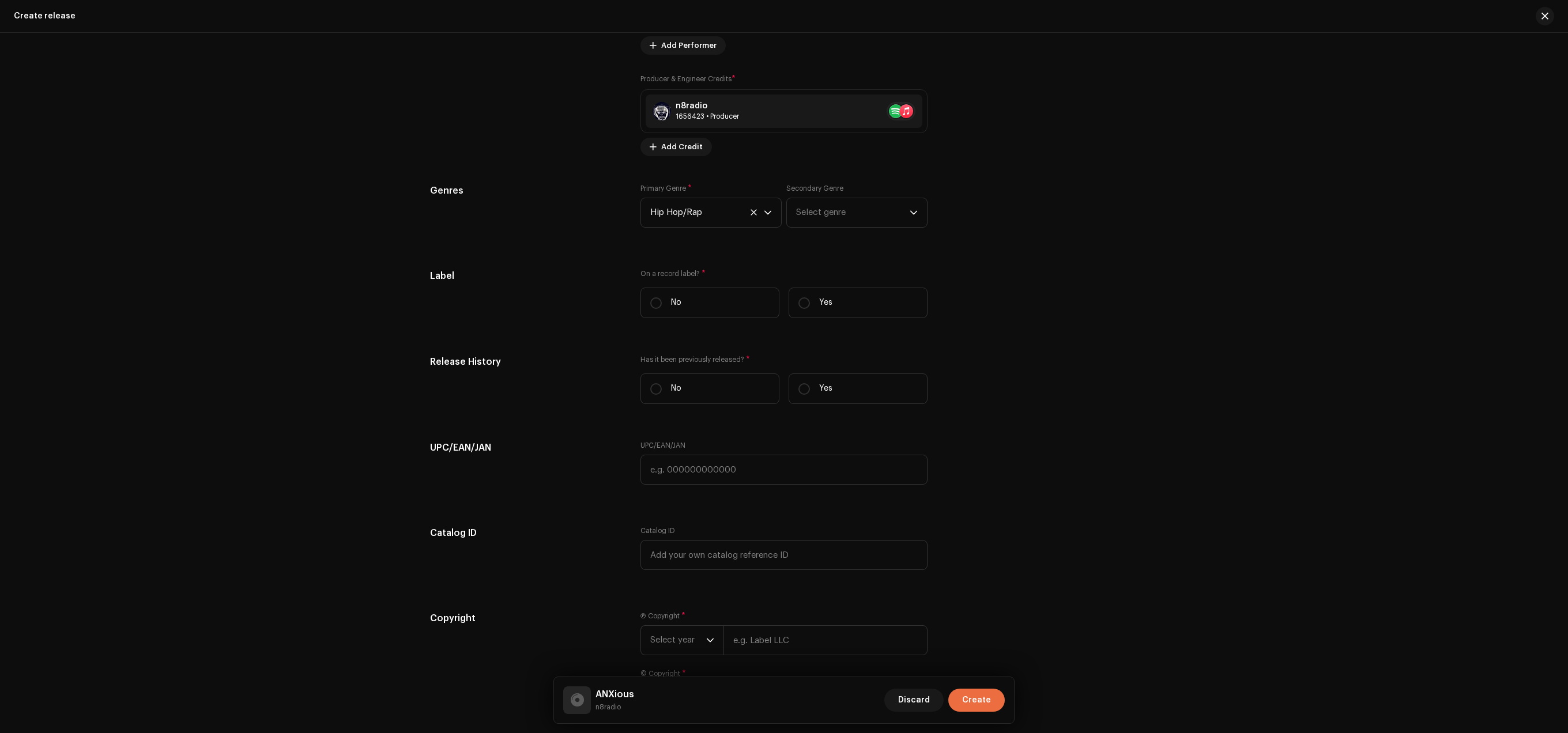
scroll to position [1518, 0]
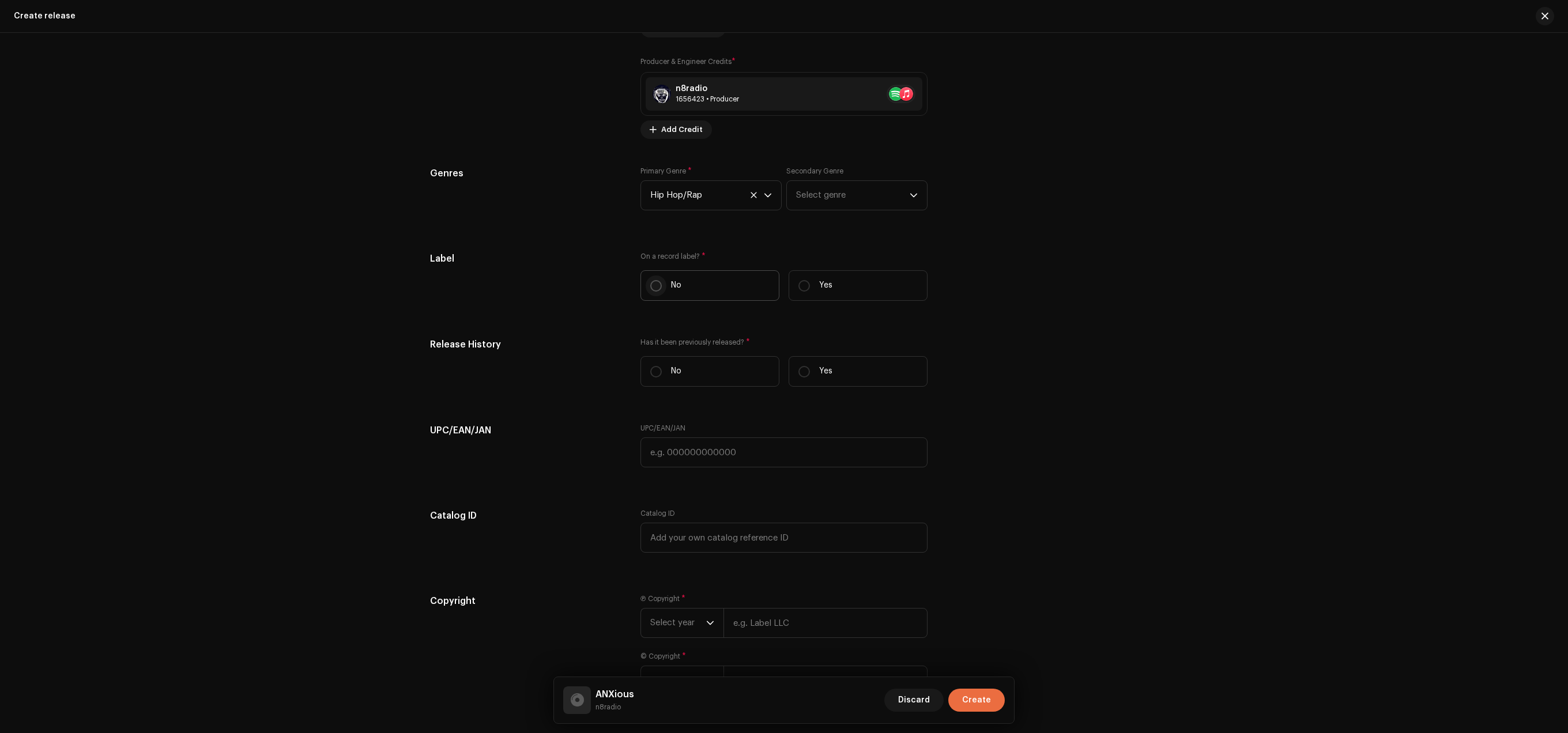
click at [654, 291] on input "No" at bounding box center [656, 285] width 12 height 12
radio input "true"
click at [641, 386] on label "No" at bounding box center [710, 371] width 139 height 30
click at [650, 377] on input "No" at bounding box center [656, 371] width 12 height 12
radio input "true"
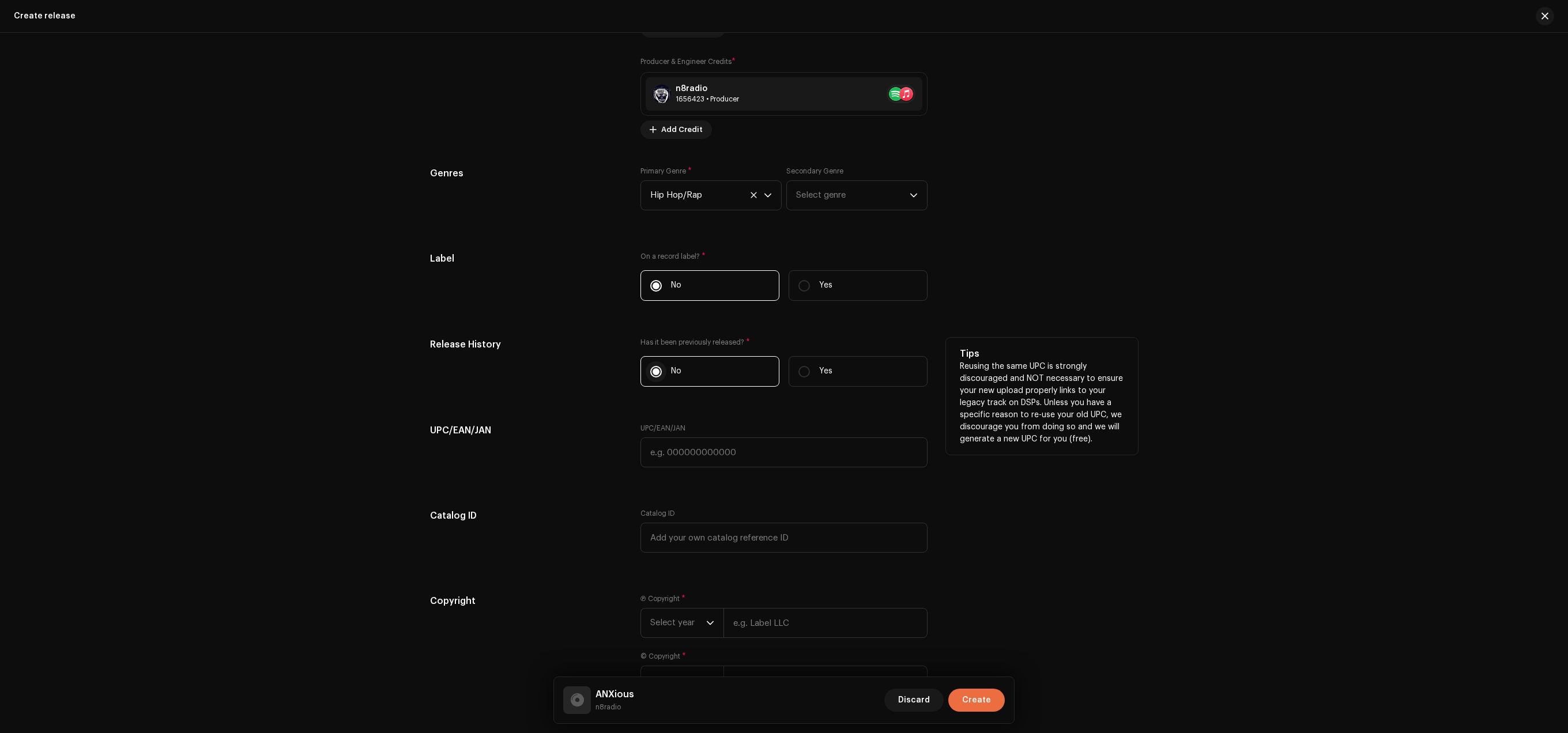
click at [653, 377] on input "No" at bounding box center [656, 371] width 12 height 12
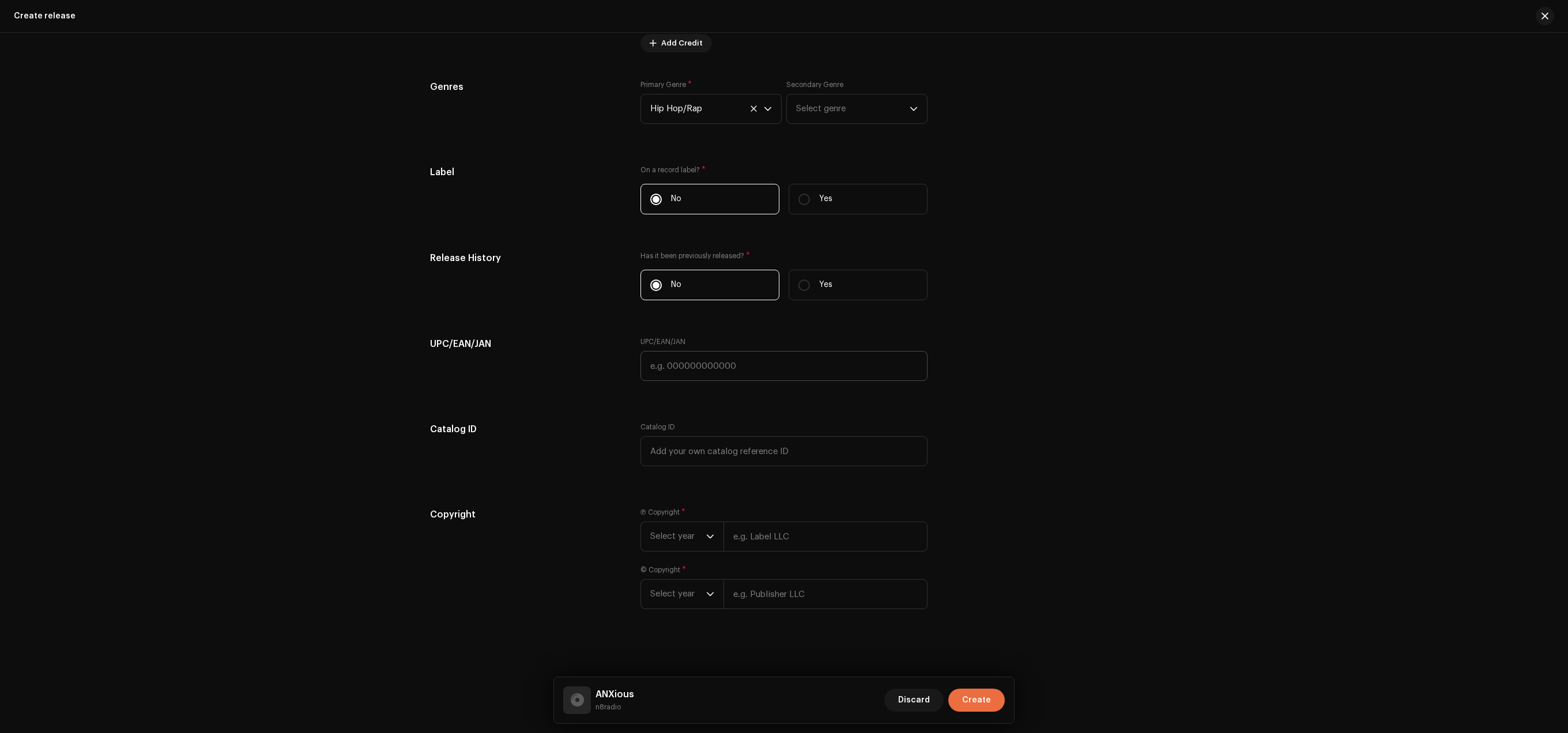
scroll to position [1615, 0]
click at [682, 535] on span "Select year" at bounding box center [678, 535] width 56 height 29
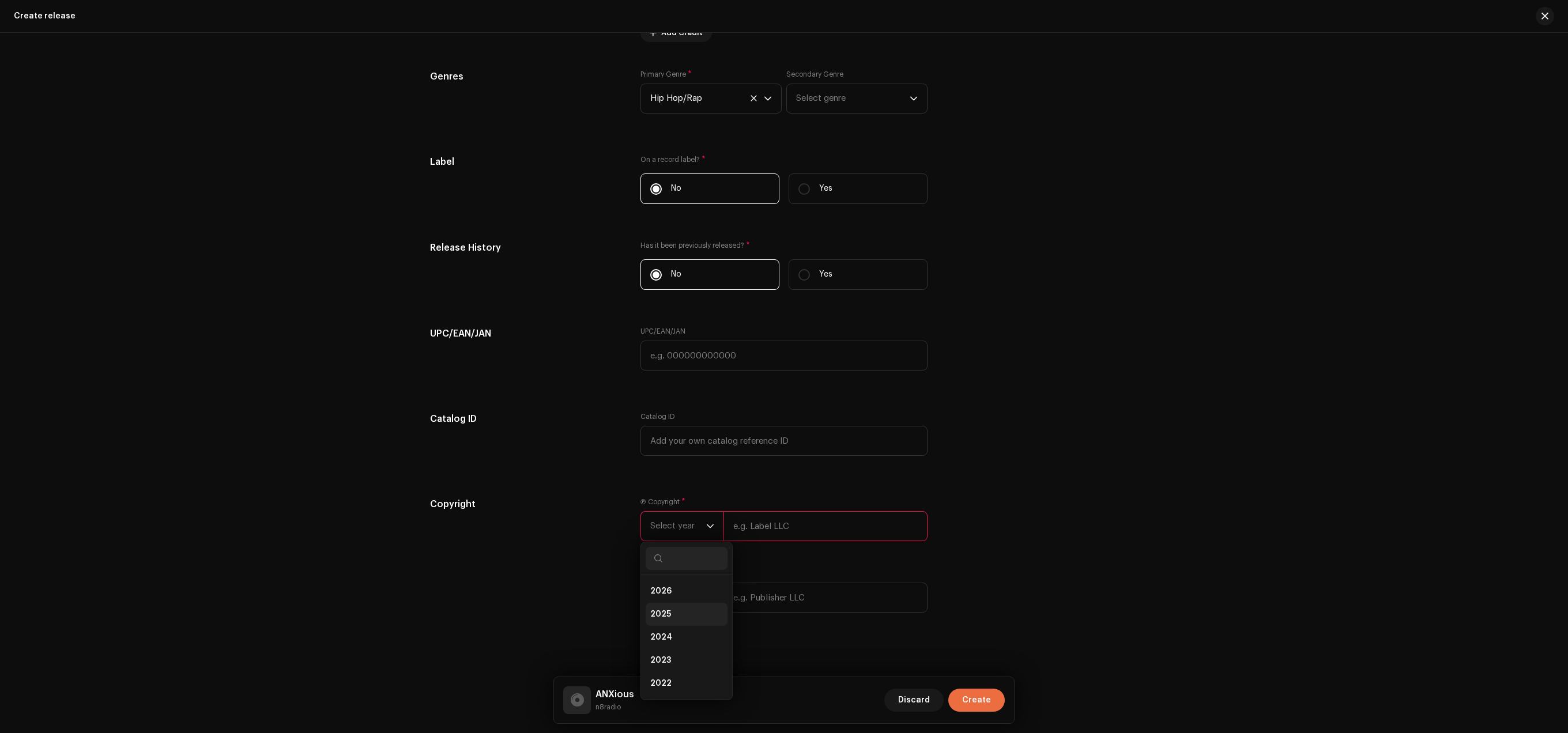
click at [681, 617] on li "2025" at bounding box center [687, 614] width 82 height 23
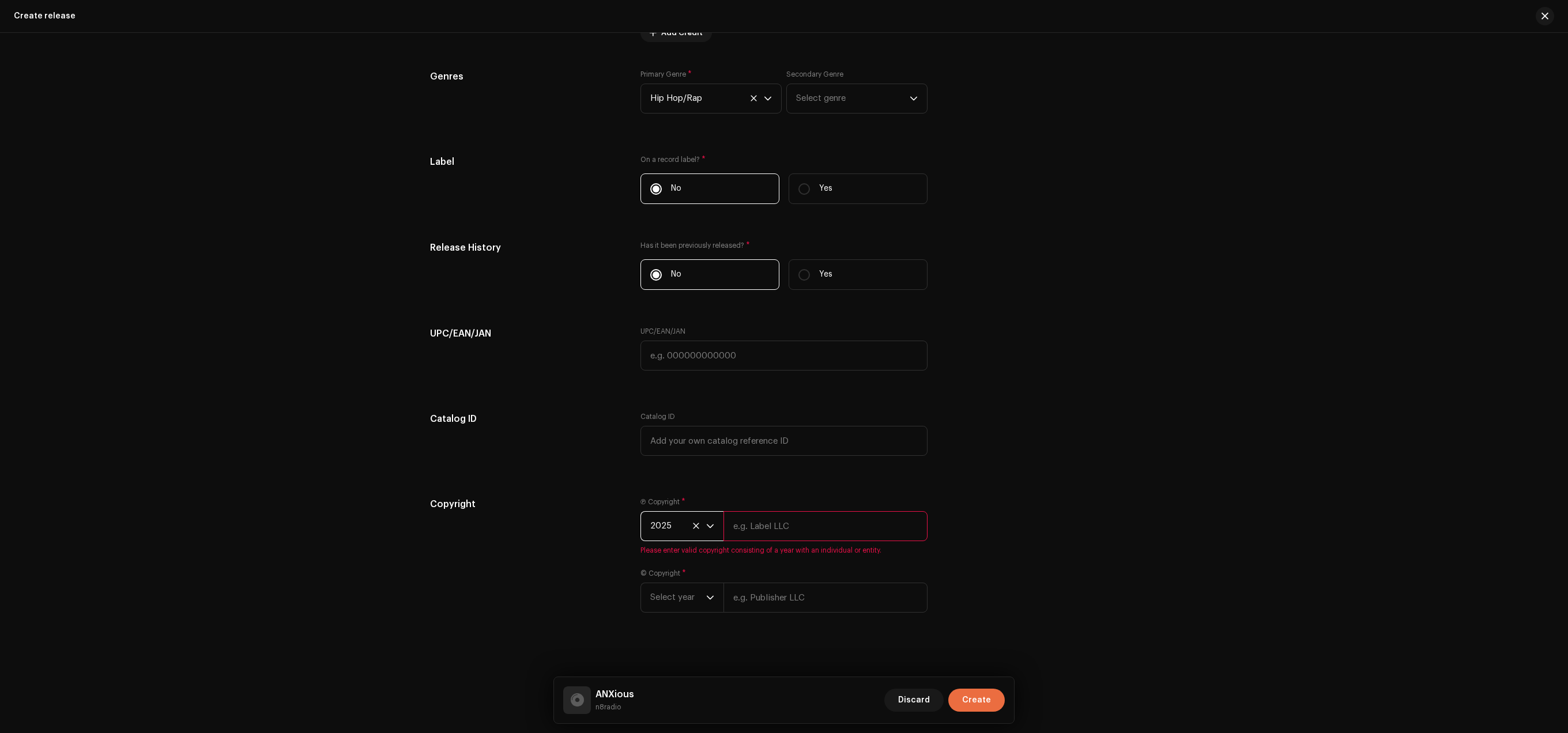
click at [772, 533] on input "text" at bounding box center [825, 526] width 204 height 30
type input "888"
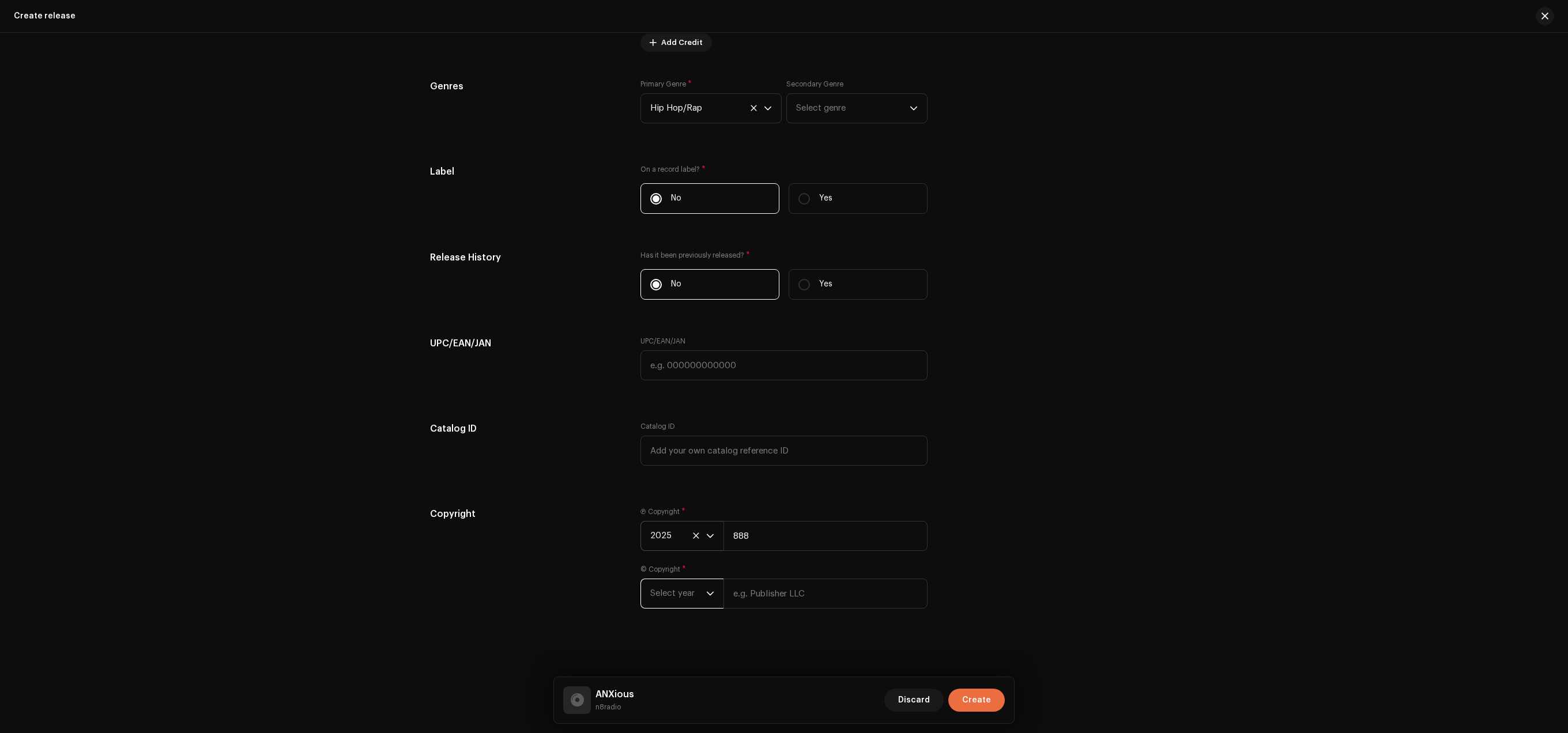
click at [688, 601] on span "Select year" at bounding box center [678, 593] width 56 height 29
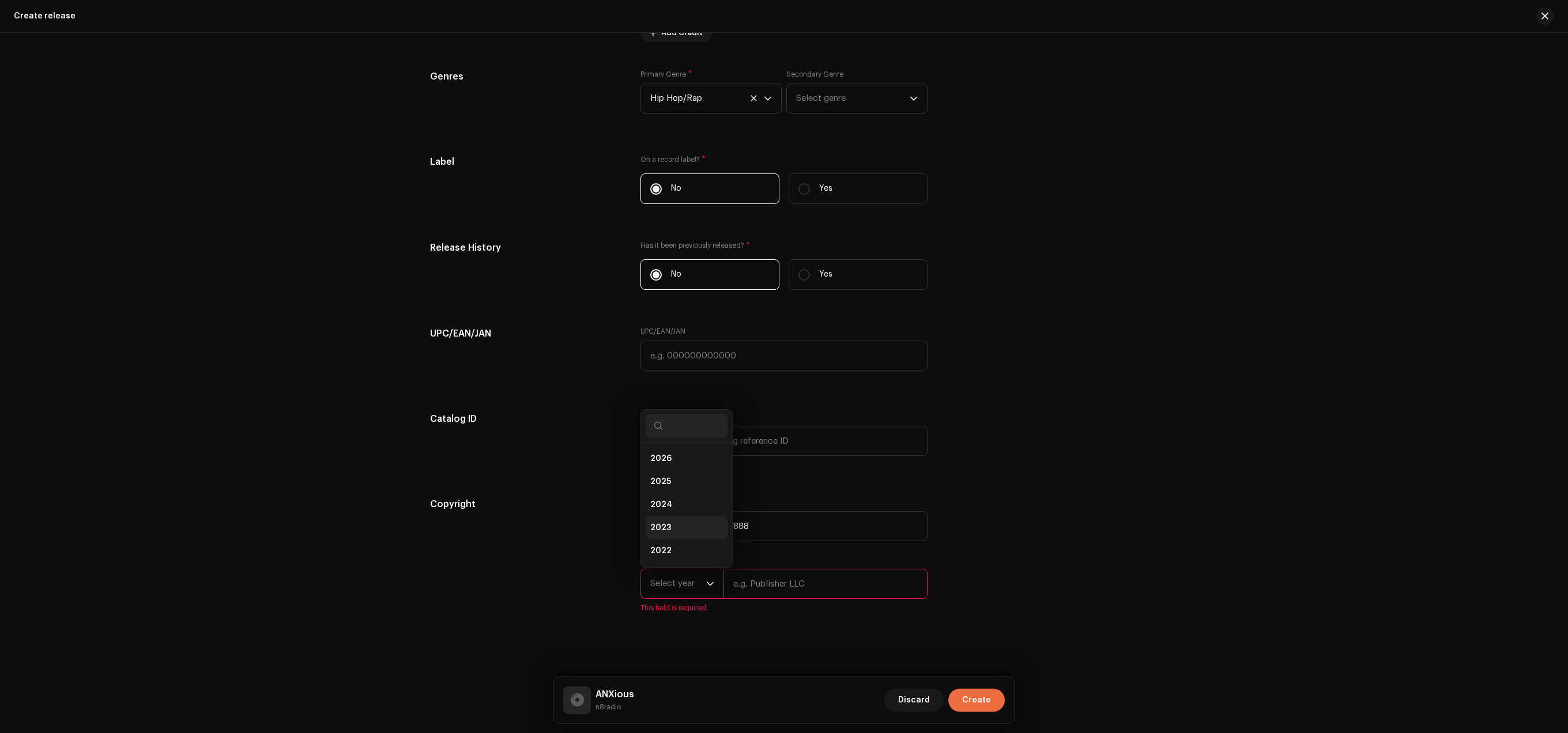
scroll to position [18, 0]
click at [676, 474] on li "2025" at bounding box center [687, 463] width 82 height 23
click at [762, 593] on input "text" at bounding box center [825, 583] width 204 height 30
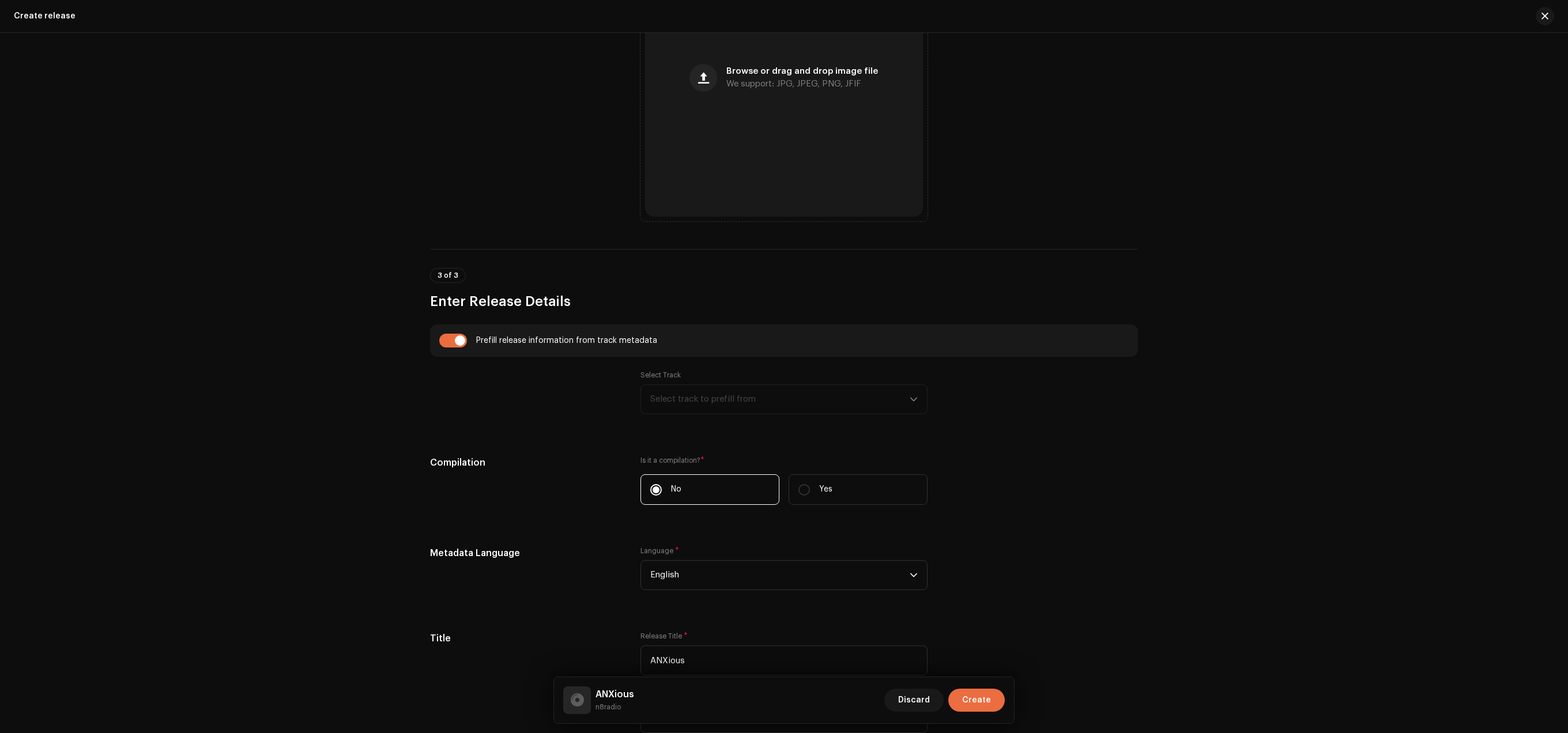
scroll to position [355, 0]
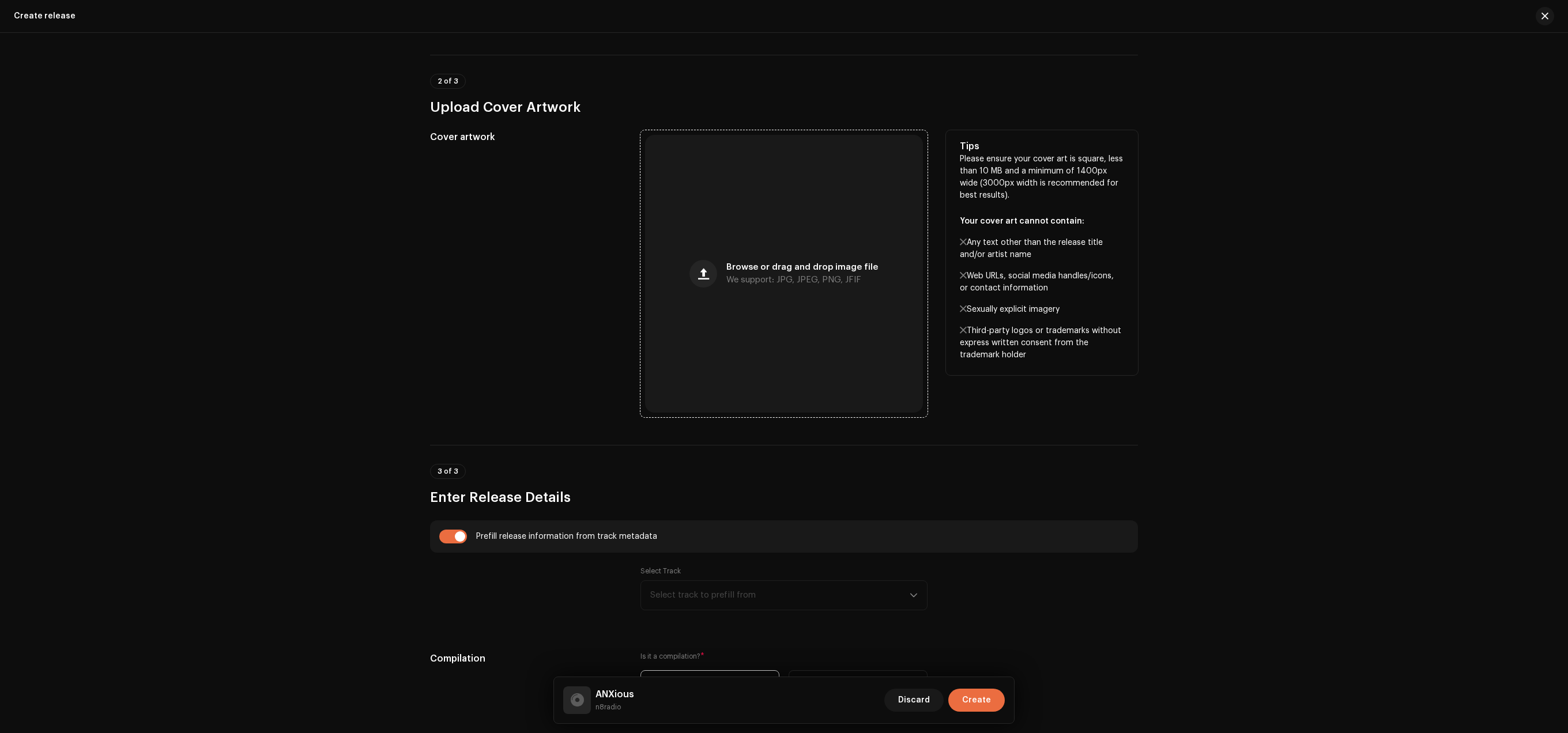
type input "888"
click at [821, 328] on div "Browse or drag and drop image file We support: JPG, JPEG, PNG, JFIF" at bounding box center [784, 274] width 278 height 277
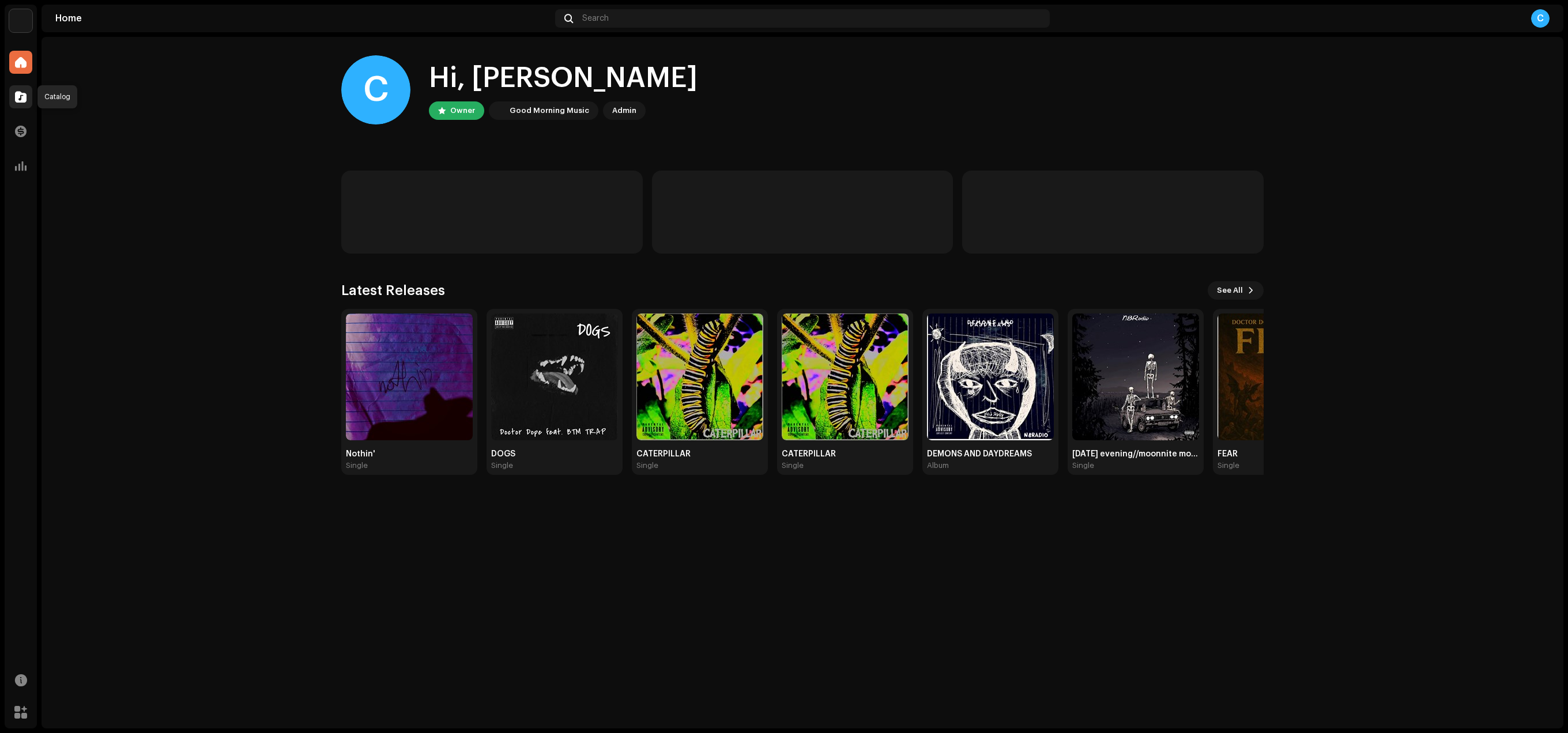
click at [26, 91] on div at bounding box center [21, 97] width 23 height 23
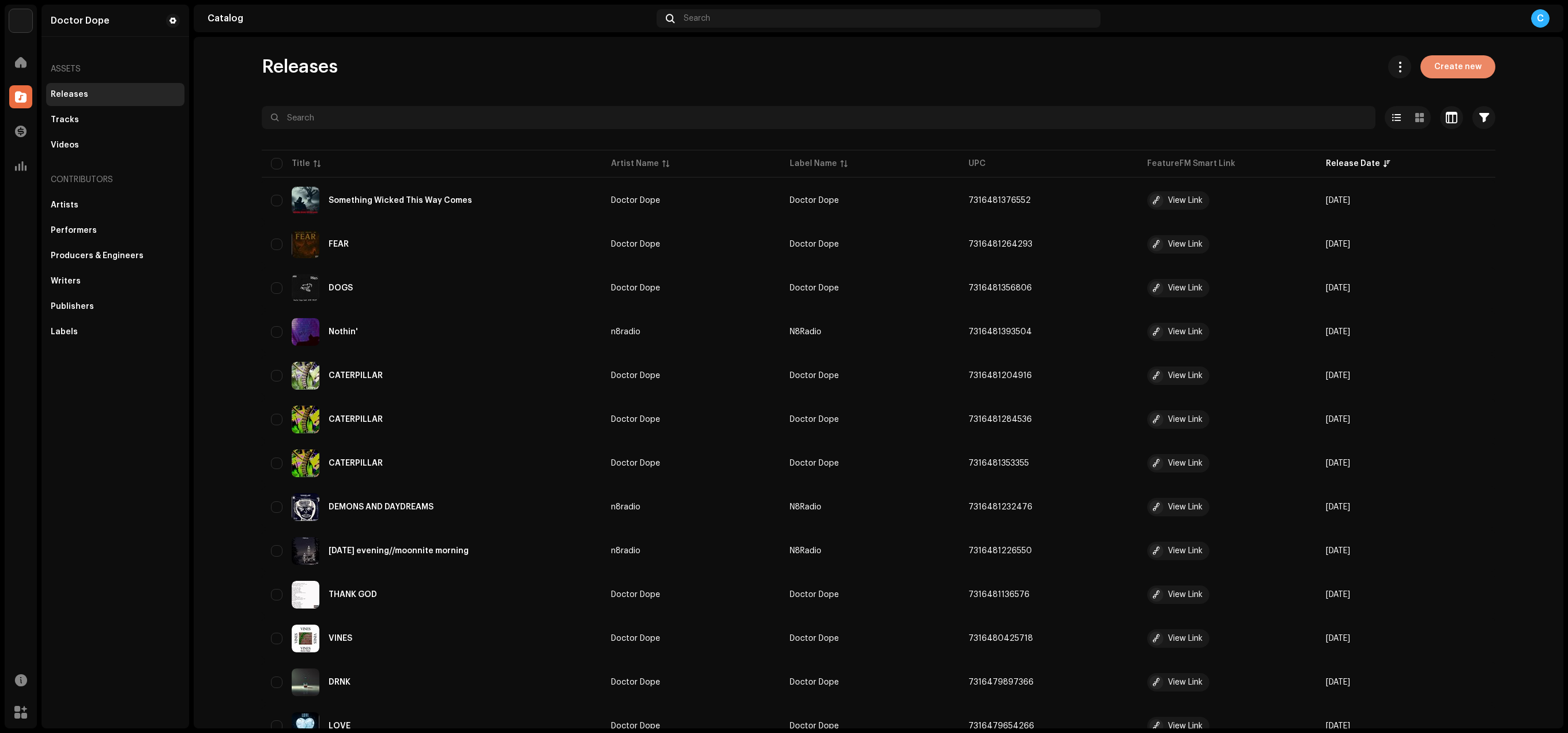
click at [1462, 74] on span "Create new" at bounding box center [1458, 67] width 47 height 23
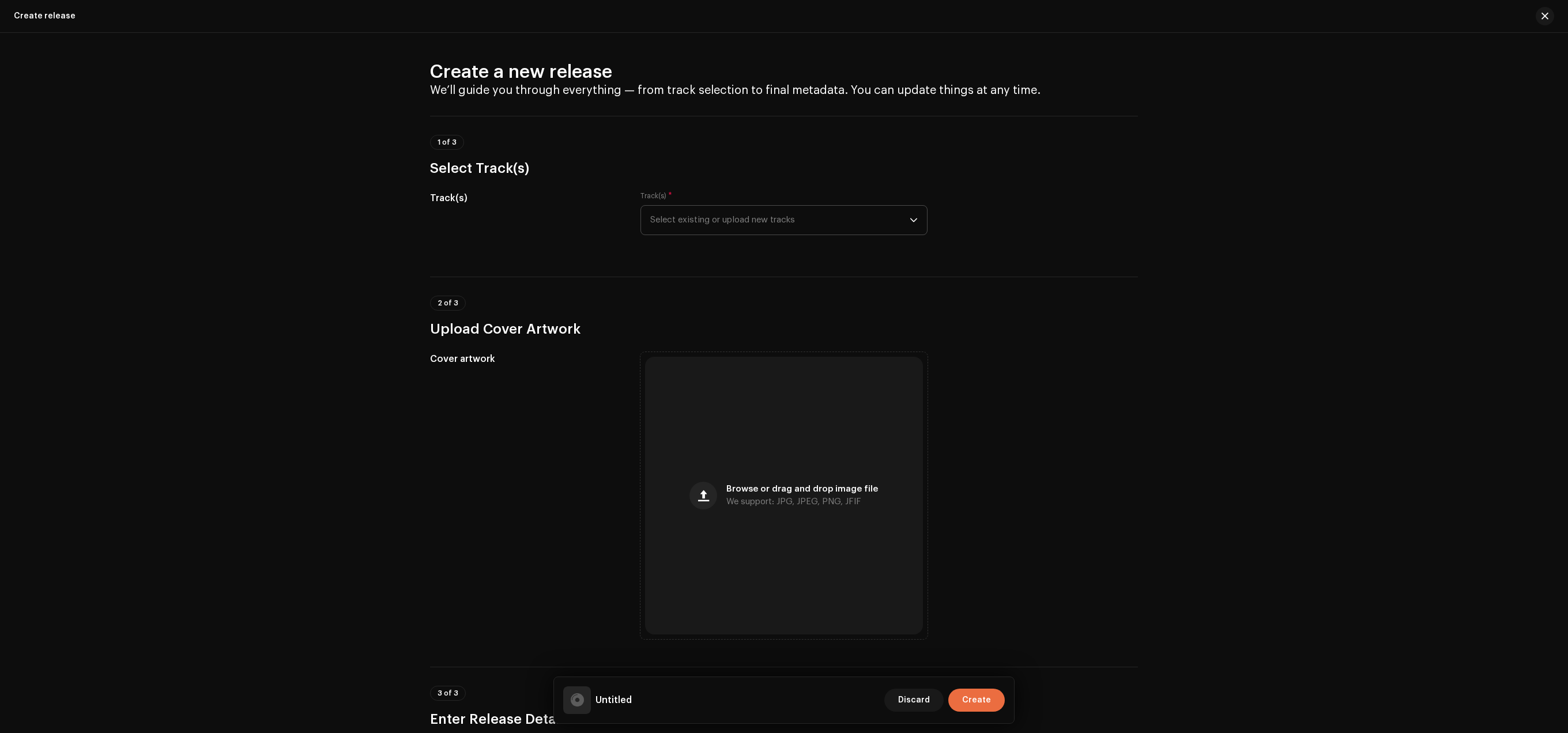
click at [760, 221] on span "Select existing or upload new tracks" at bounding box center [780, 220] width 259 height 29
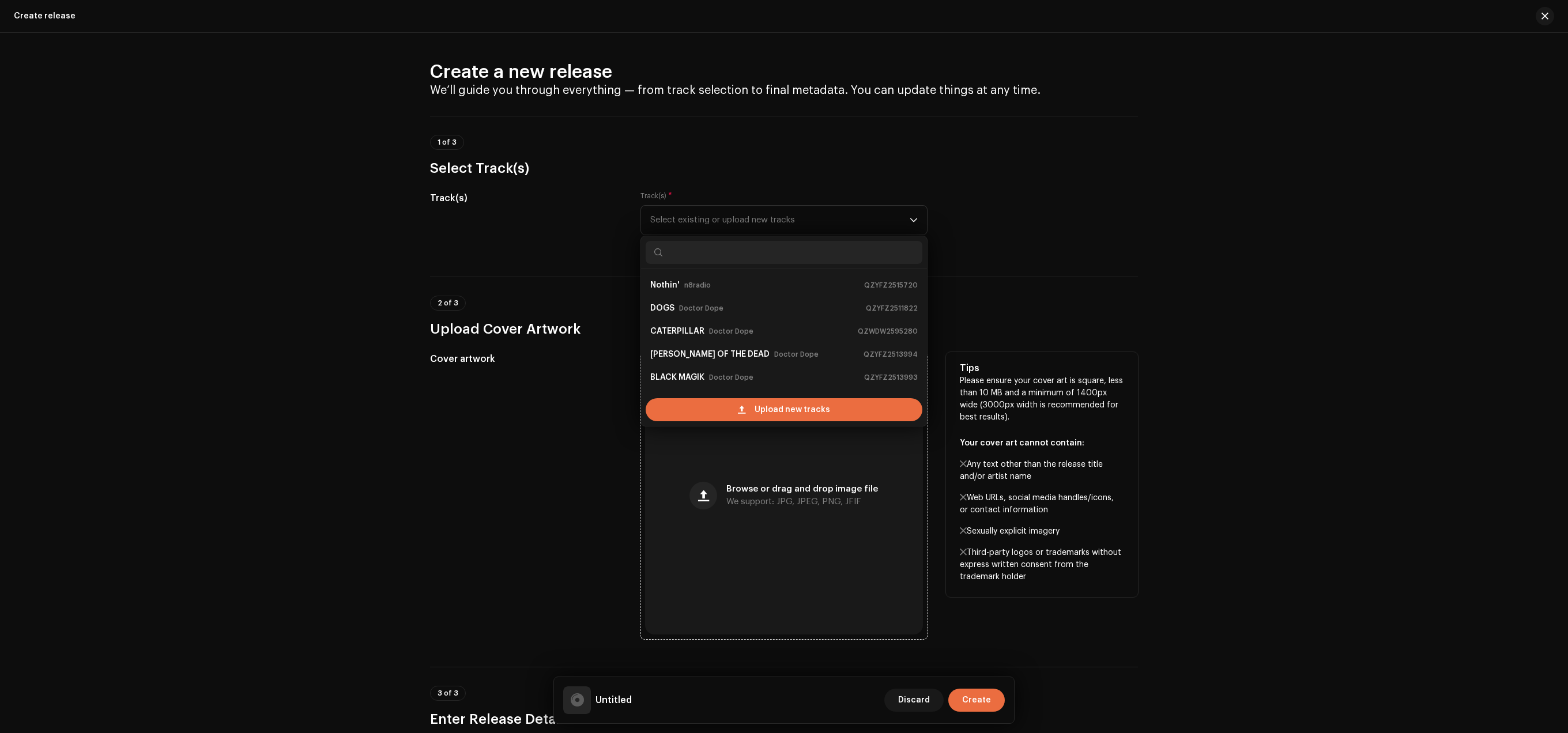
scroll to position [18, 0]
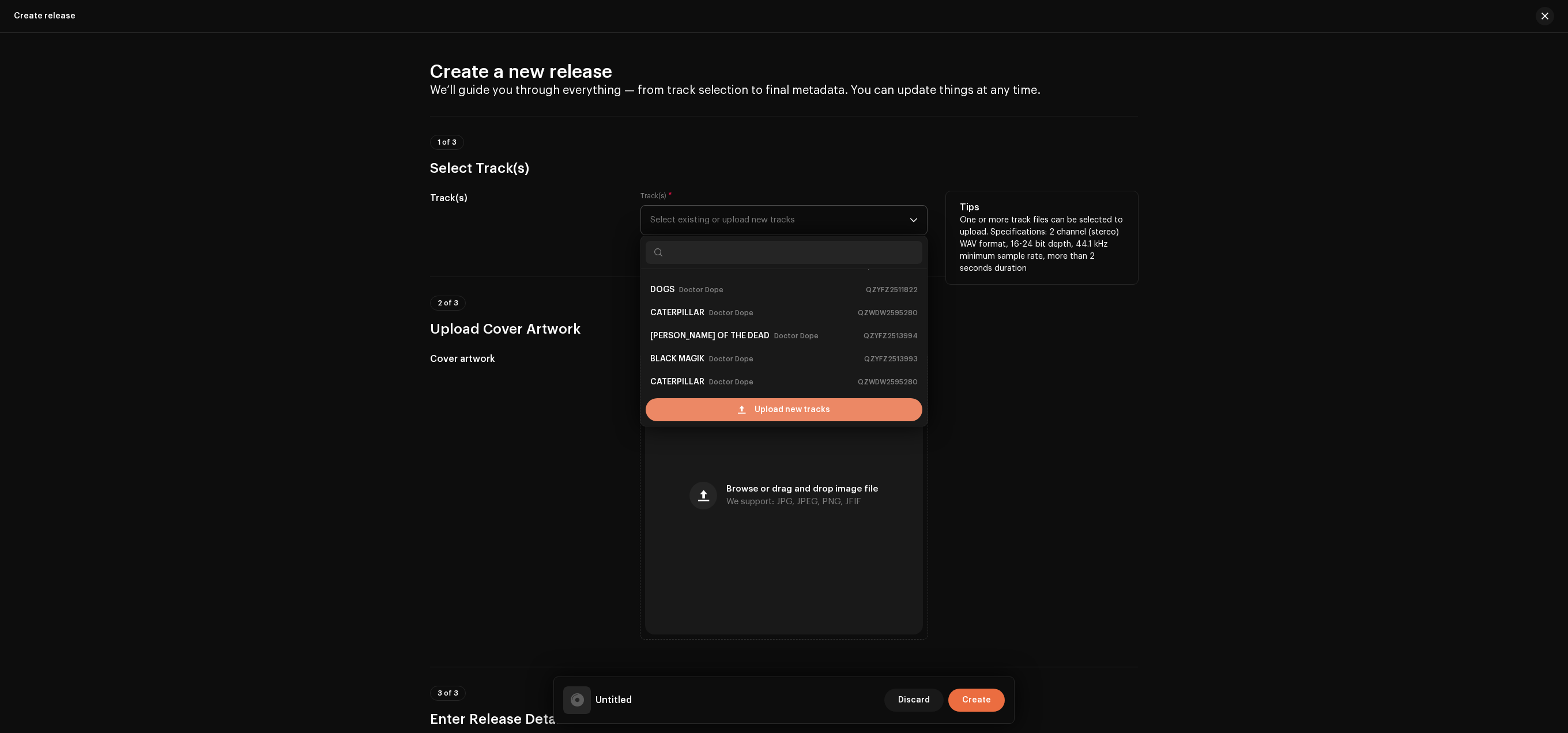
click at [760, 404] on span "Upload new tracks" at bounding box center [793, 409] width 75 height 23
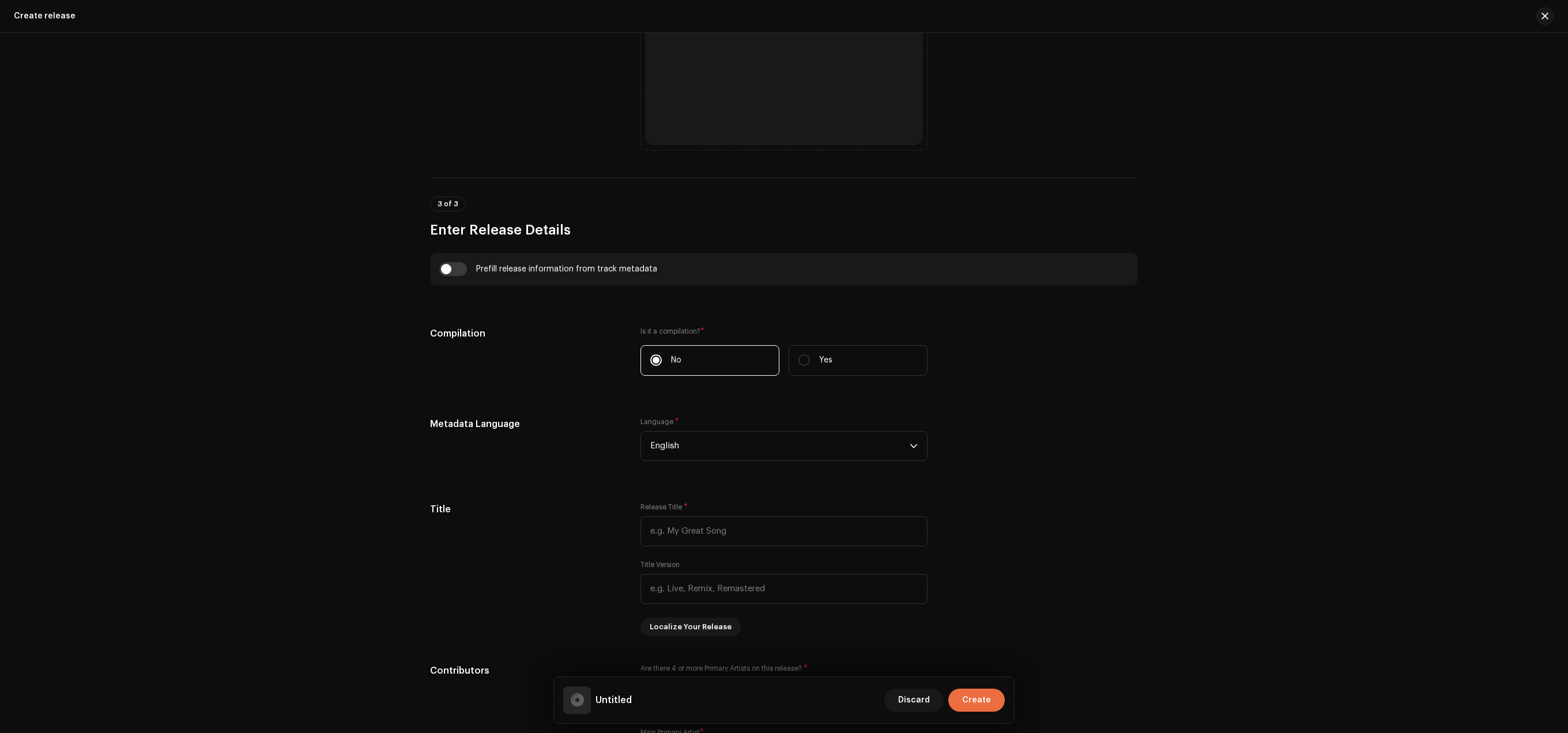
scroll to position [585, 0]
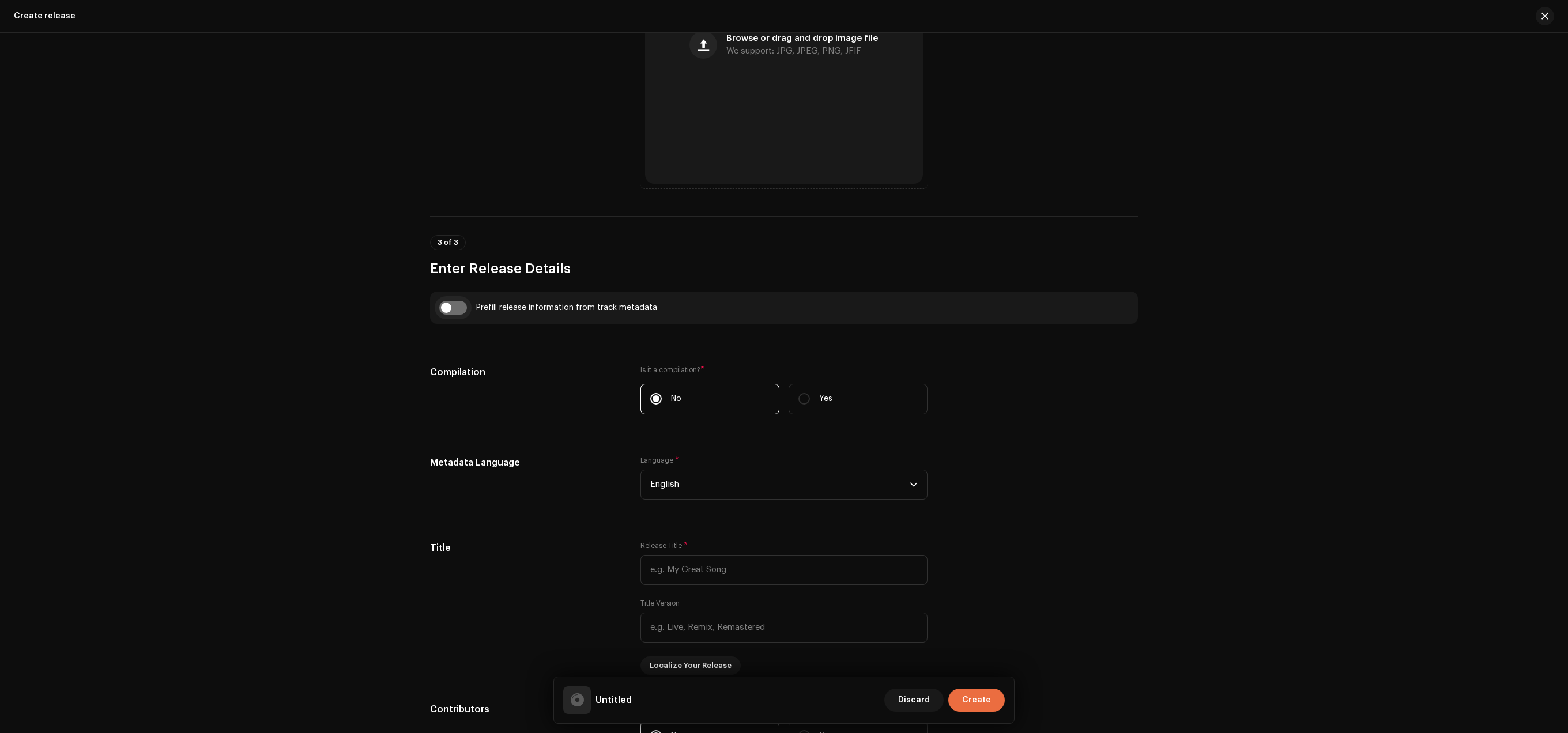
click at [443, 309] on input "checkbox" at bounding box center [453, 307] width 27 height 14
checkbox input "true"
type input "Anxious demo 1.wav"
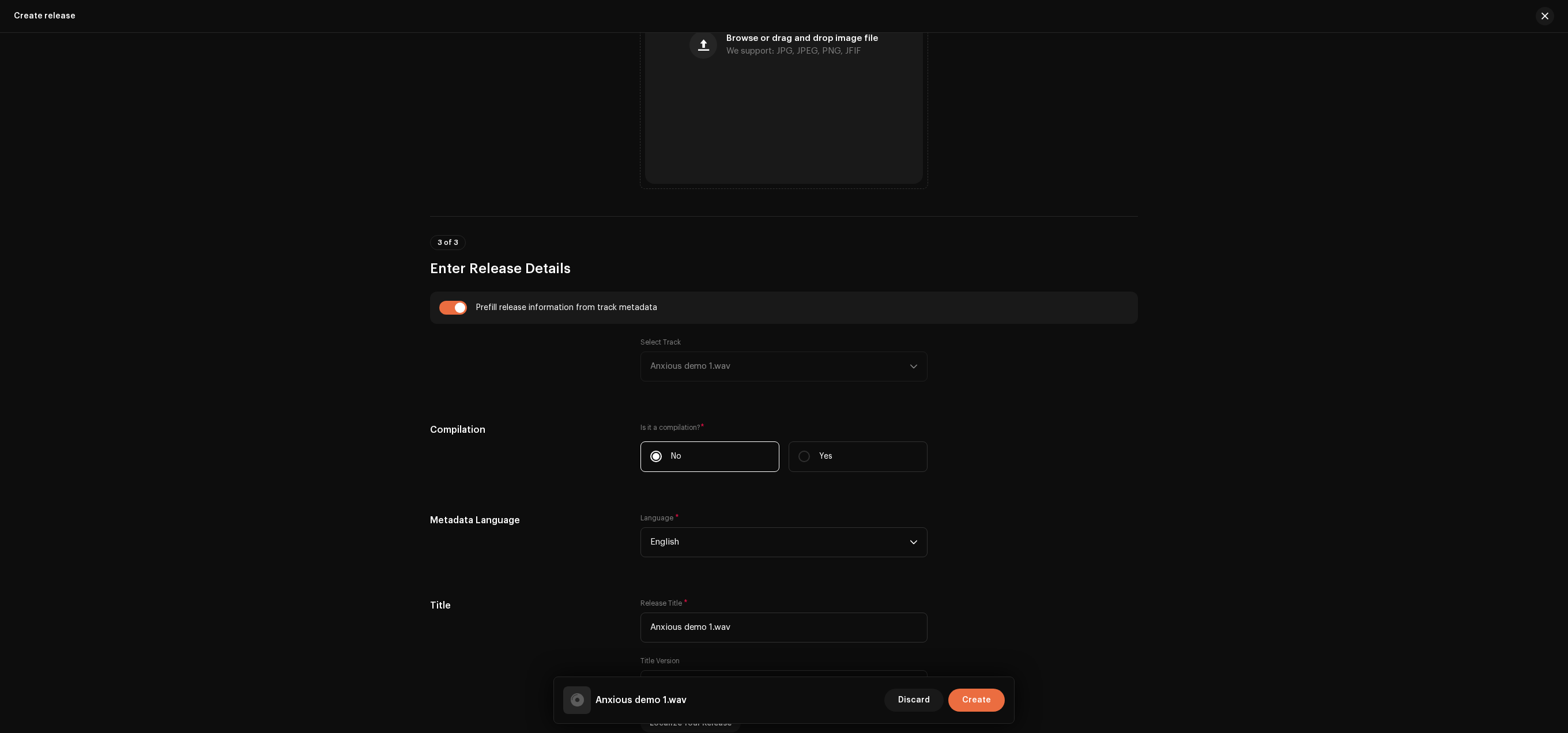
click at [858, 366] on div "Select Track Anxious demo 1.wav" at bounding box center [784, 360] width 287 height 44
click at [912, 368] on div "Select Track Anxious demo 1.wav" at bounding box center [784, 360] width 287 height 44
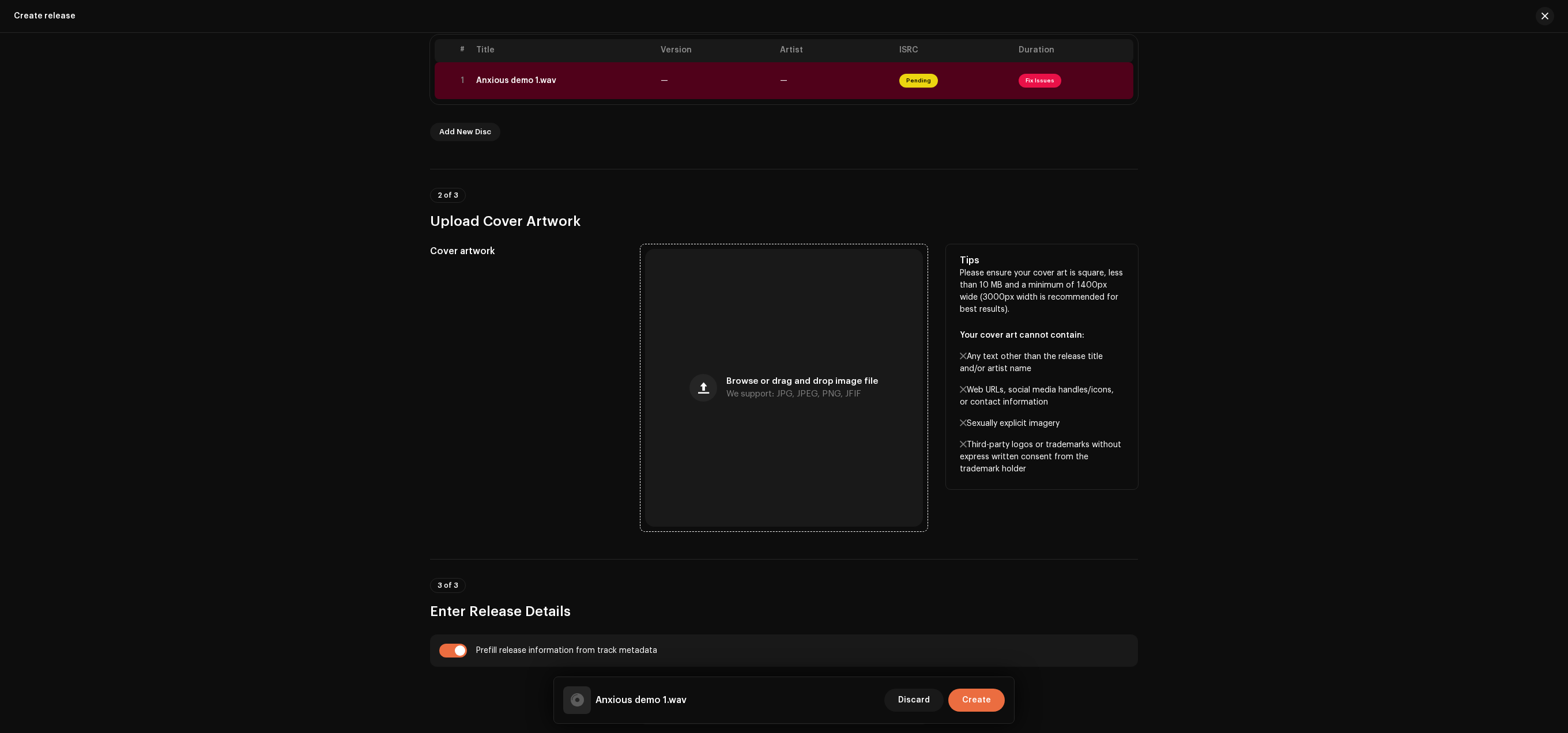
scroll to position [0, 0]
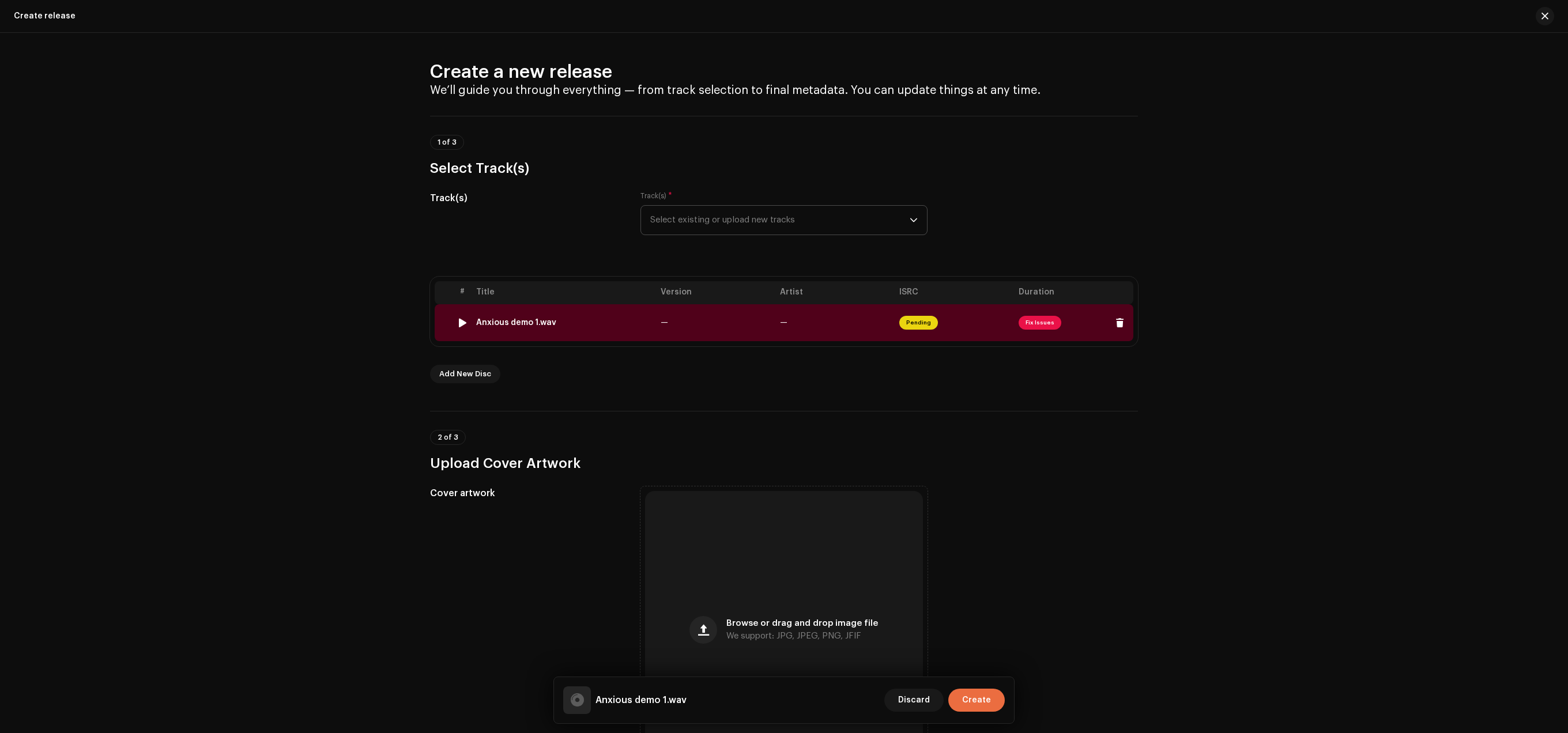
click at [844, 325] on td "—" at bounding box center [835, 322] width 119 height 37
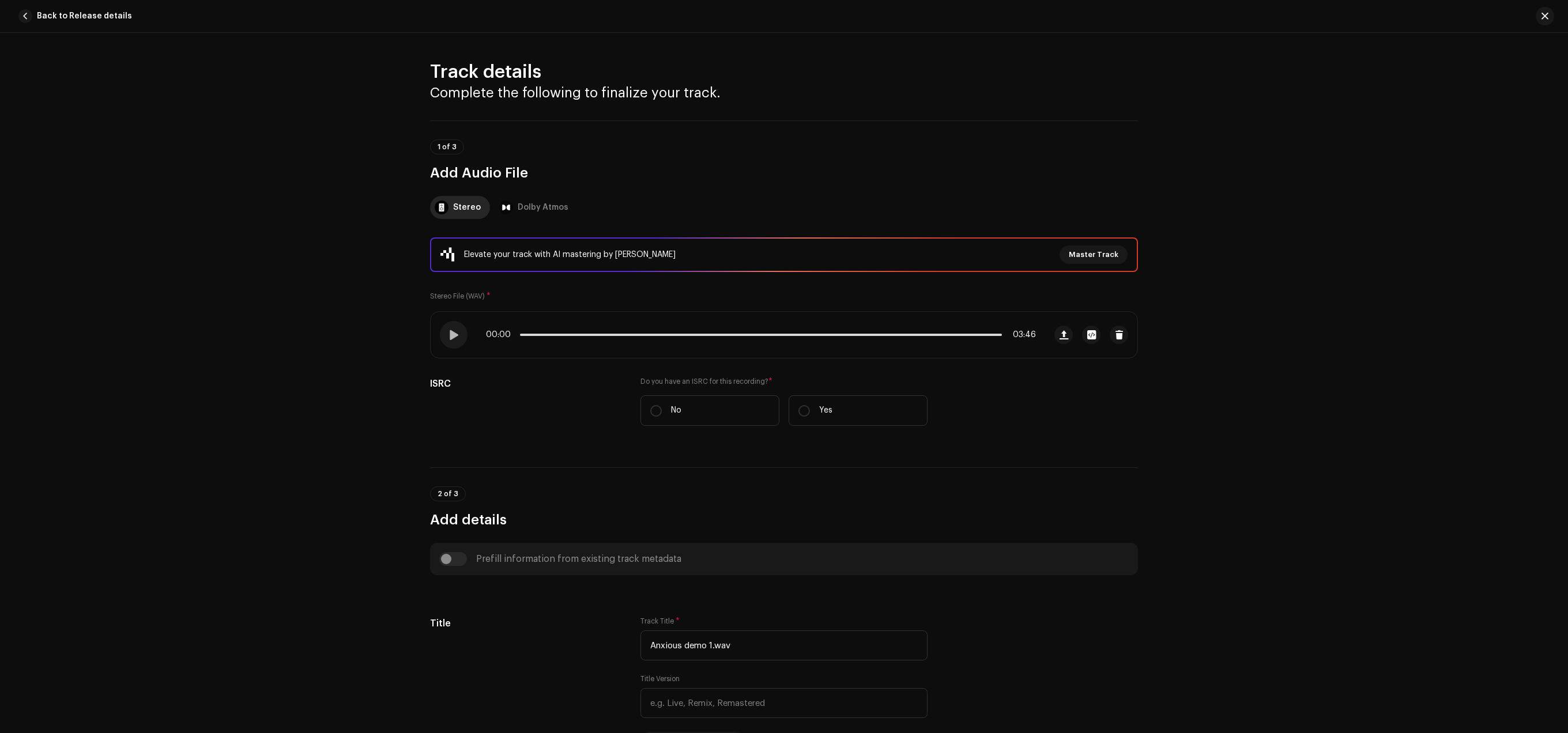
scroll to position [405, 0]
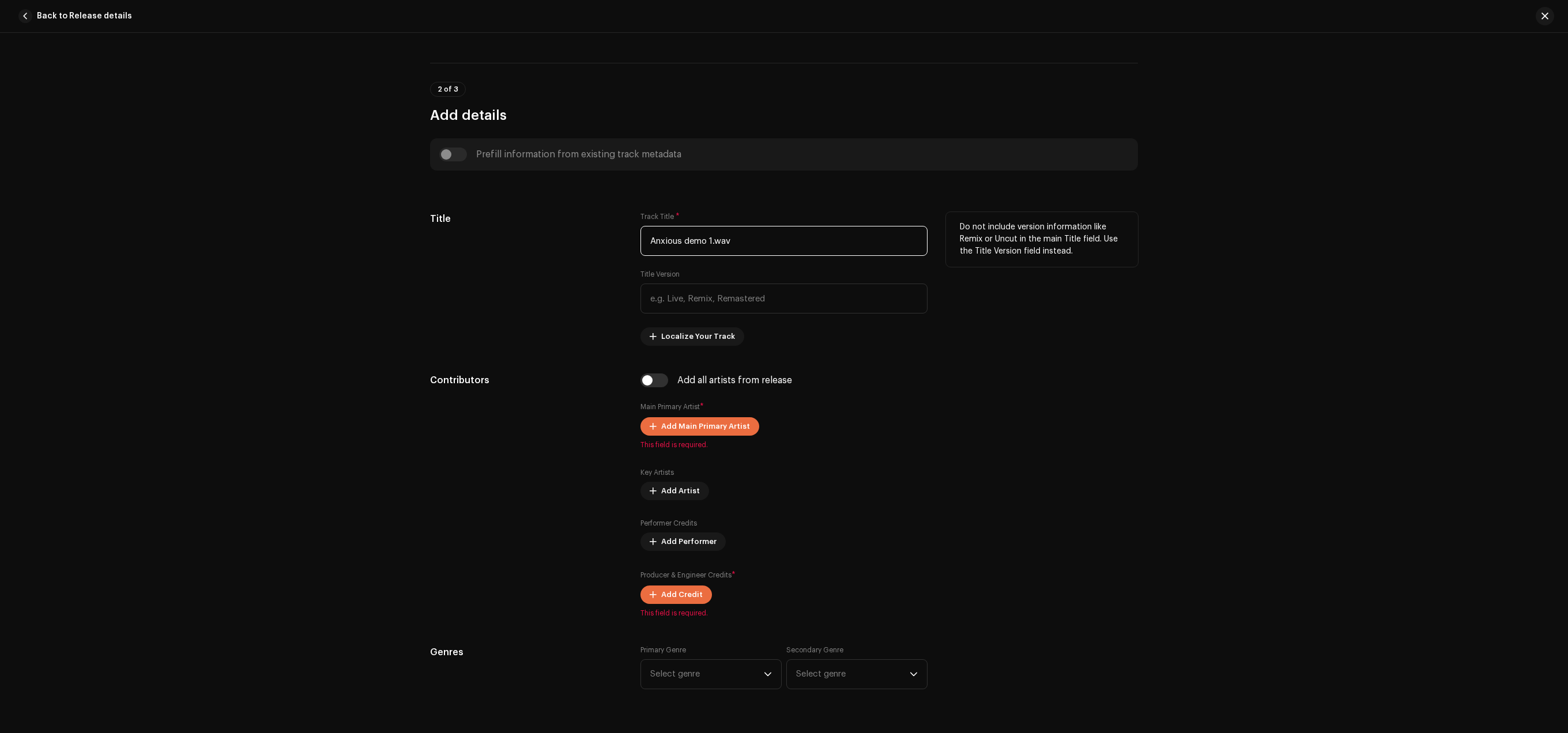
drag, startPoint x: 741, startPoint y: 238, endPoint x: 613, endPoint y: 259, distance: 129.7
click at [640, 255] on input "Anxious demo 1.wav" at bounding box center [784, 240] width 287 height 30
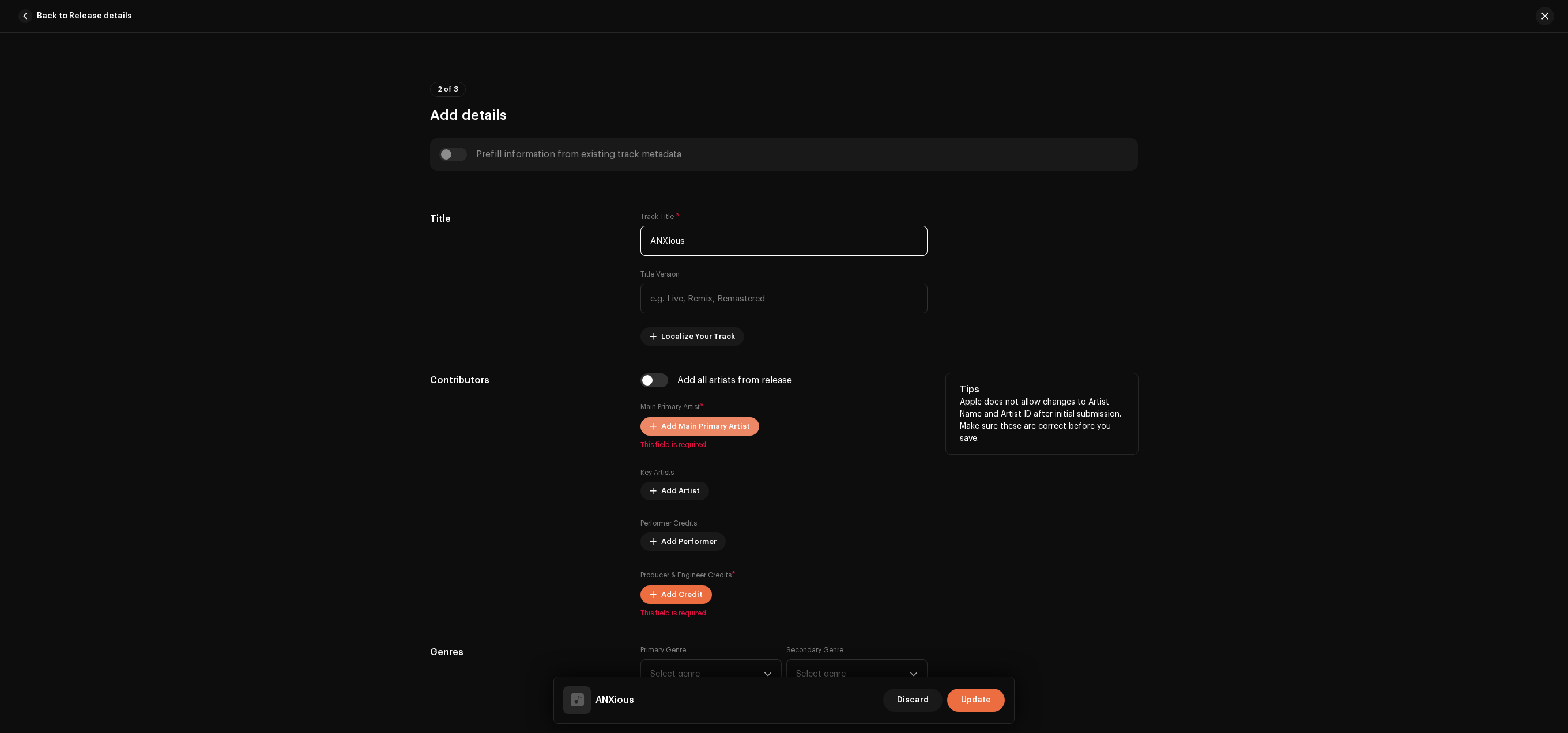
type input "ANXious"
click at [682, 430] on span "Add Main Primary Artist" at bounding box center [705, 426] width 89 height 23
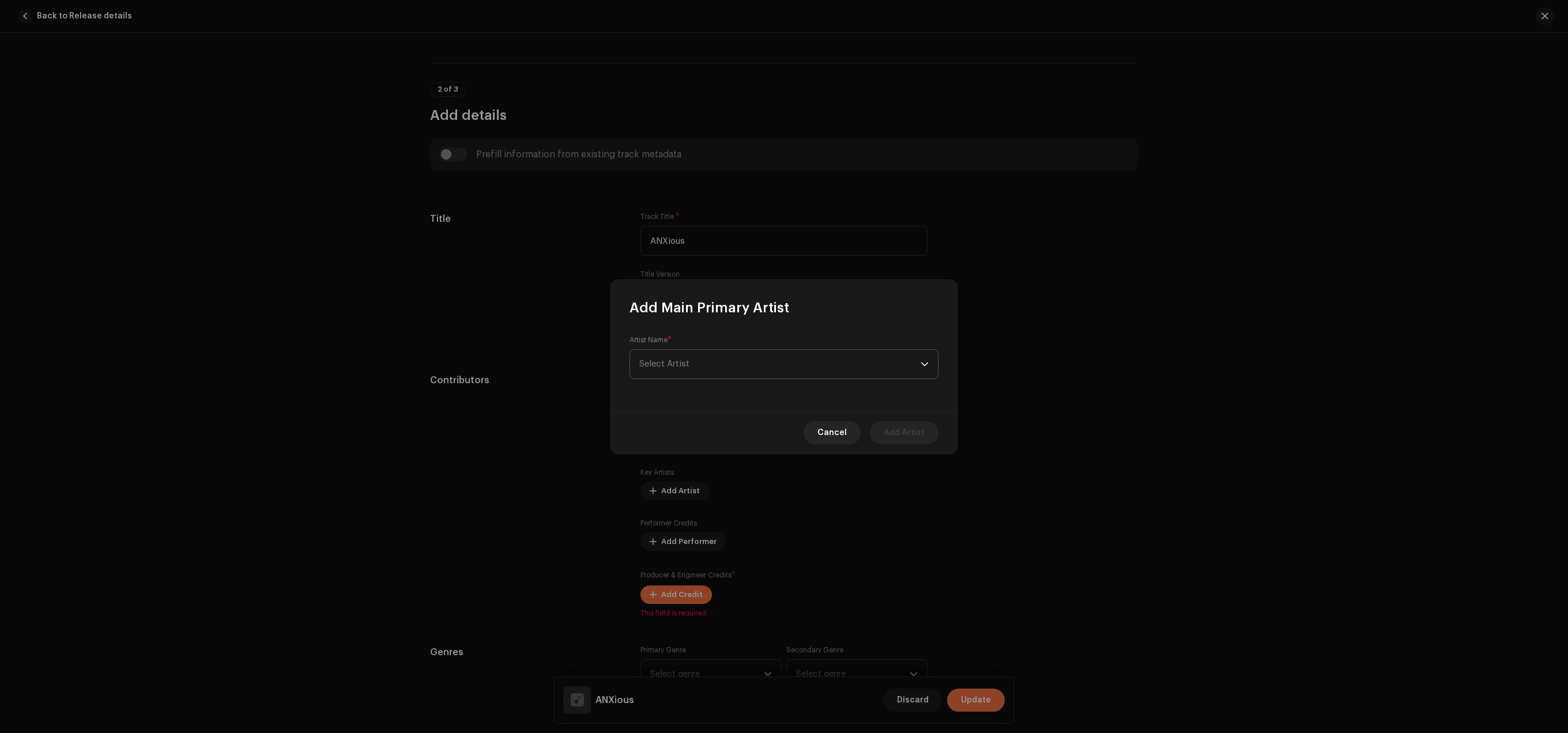
click at [690, 369] on span "Select Artist" at bounding box center [780, 364] width 281 height 29
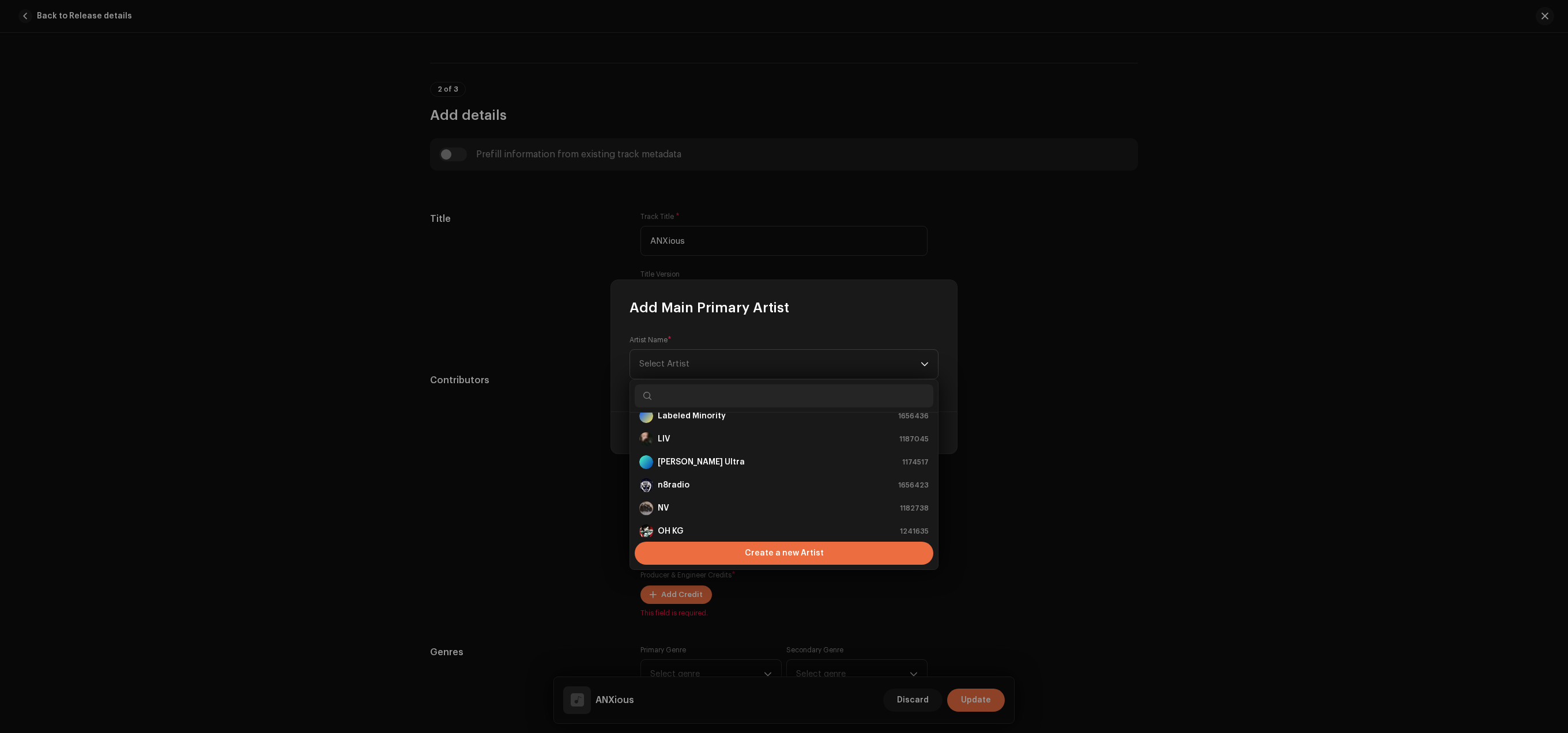
scroll to position [230, 0]
click at [694, 474] on div "n8radio 1656423" at bounding box center [783, 475] width 289 height 14
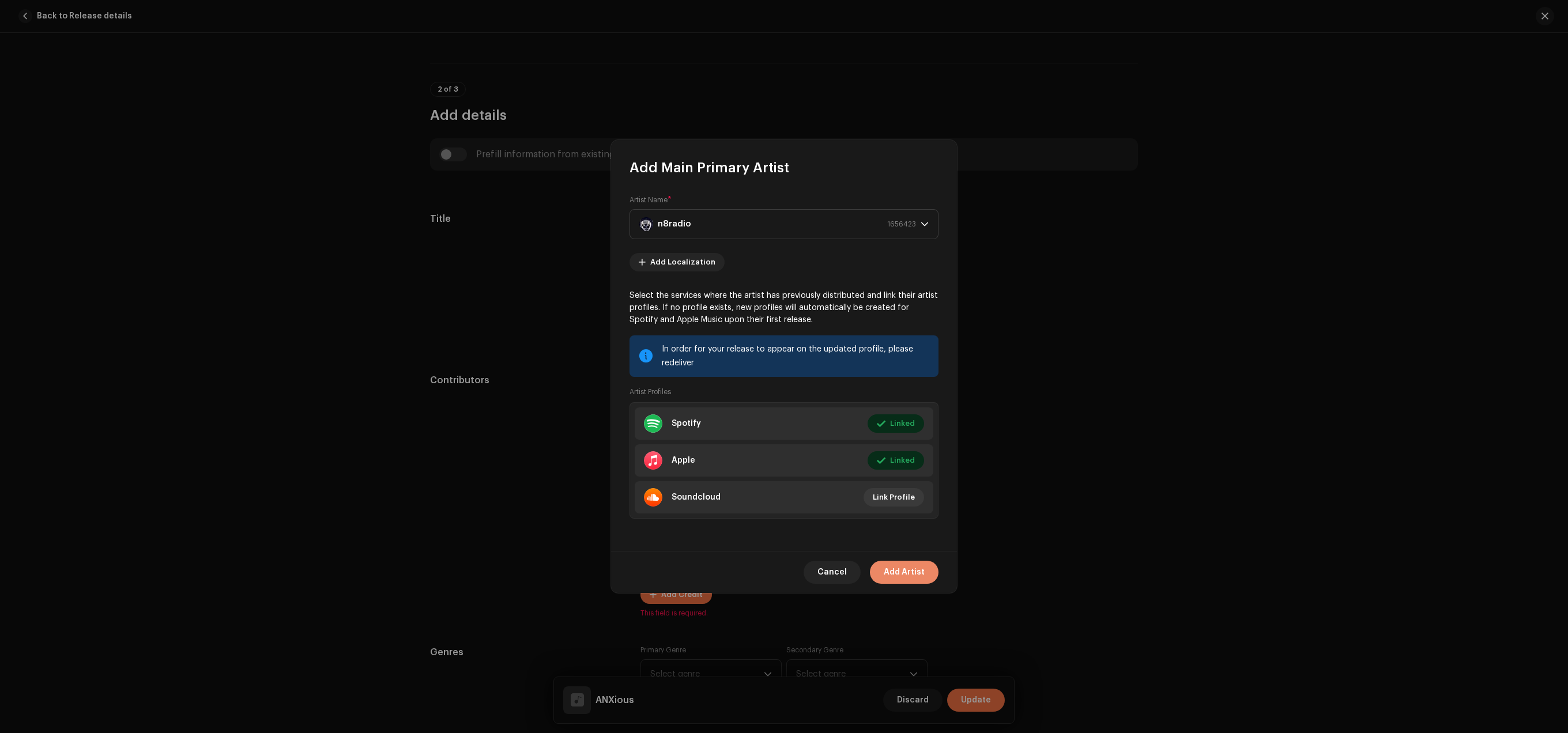
click at [898, 565] on span "Add Artist" at bounding box center [904, 572] width 41 height 23
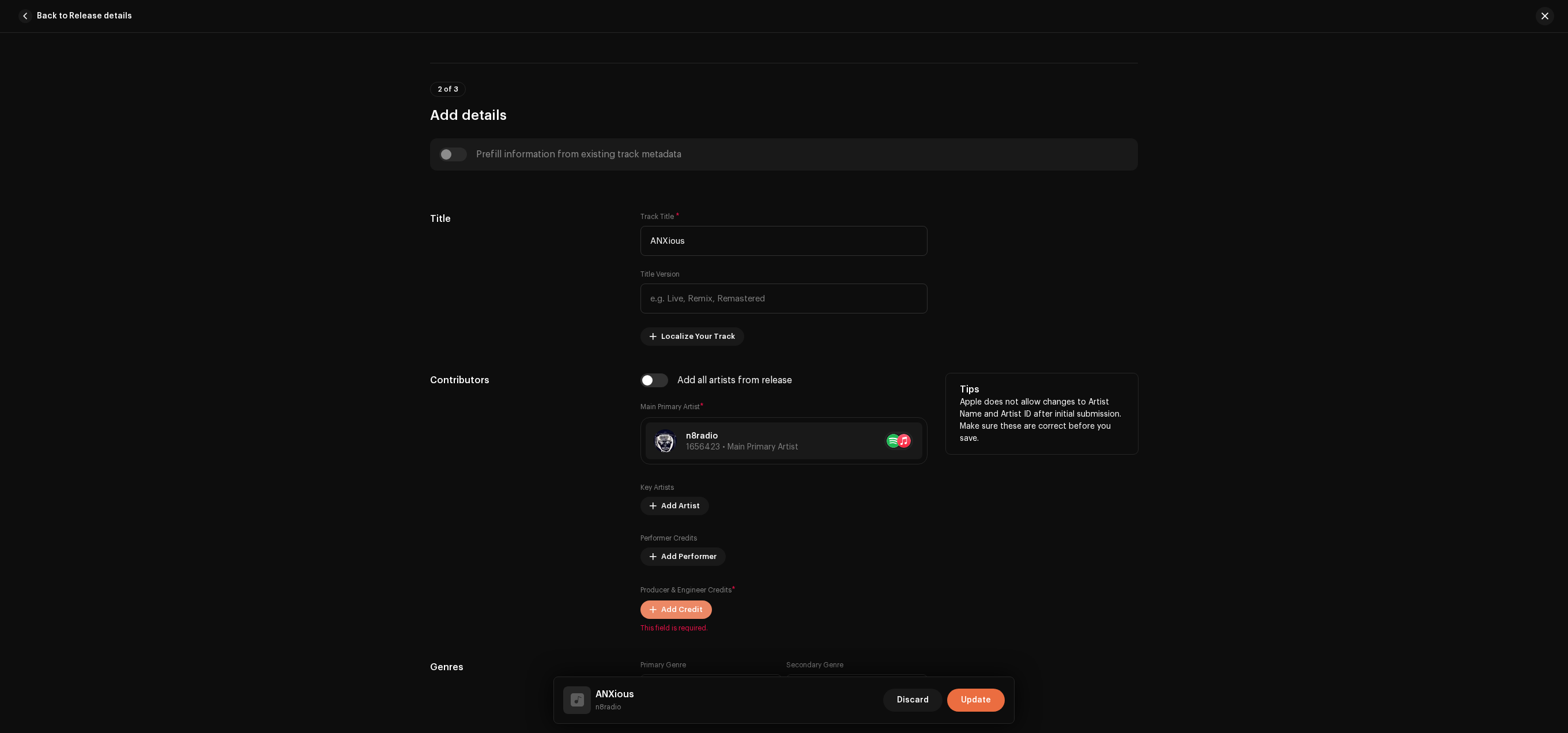
click at [661, 613] on span "Add Credit" at bounding box center [682, 610] width 41 height 23
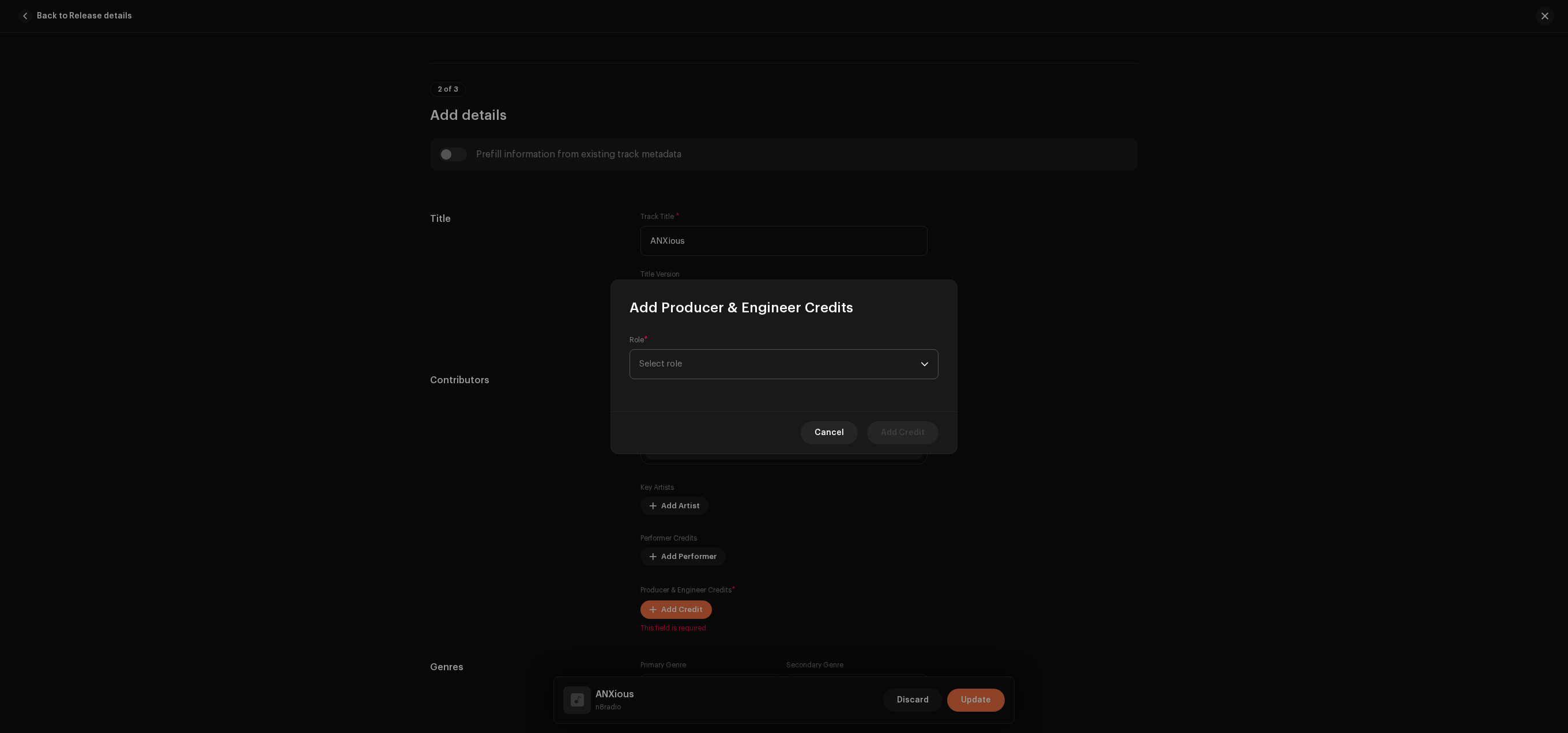
click at [825, 360] on span "Select role" at bounding box center [780, 364] width 281 height 29
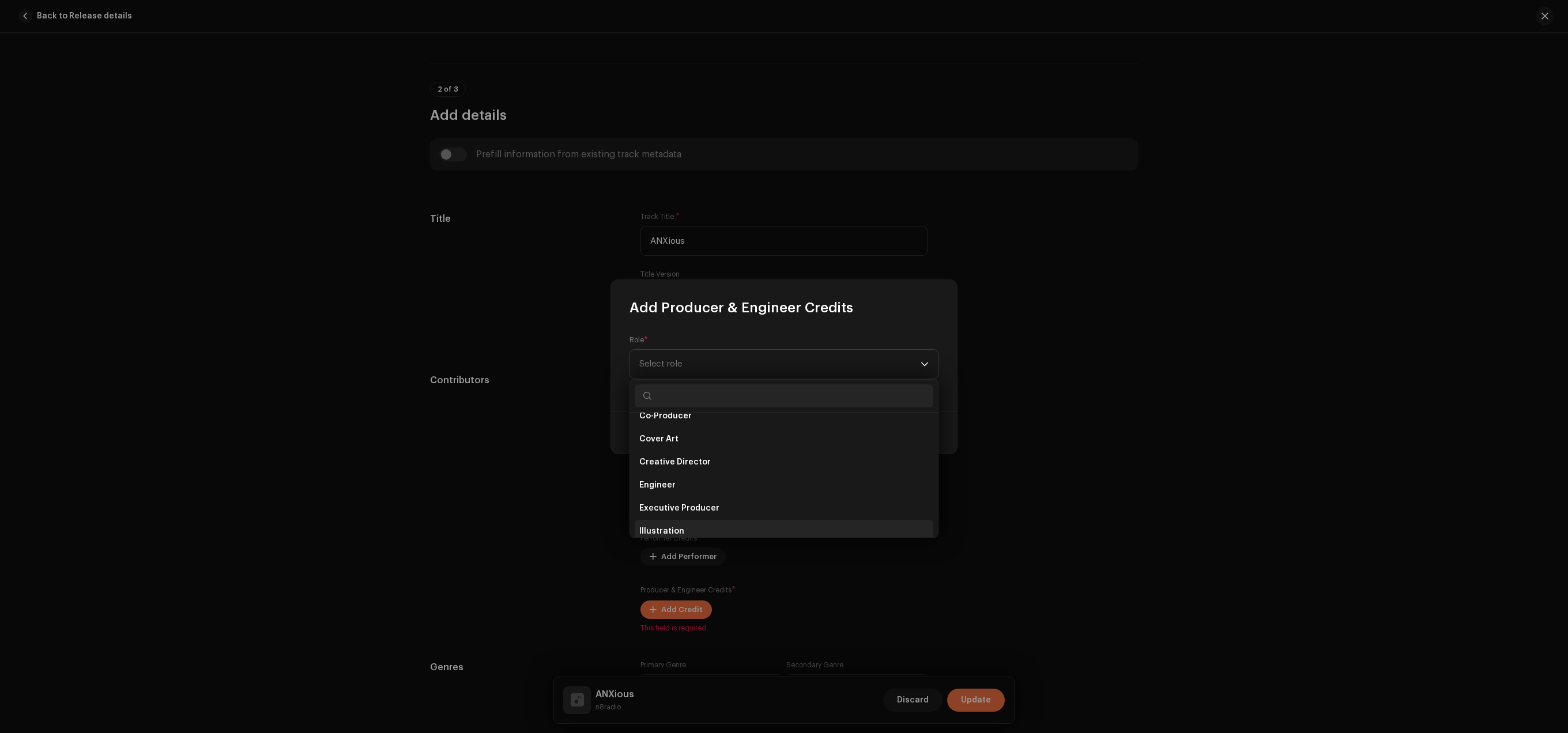
scroll to position [203, 0]
click at [708, 499] on span "Executive Producer" at bounding box center [679, 502] width 80 height 12
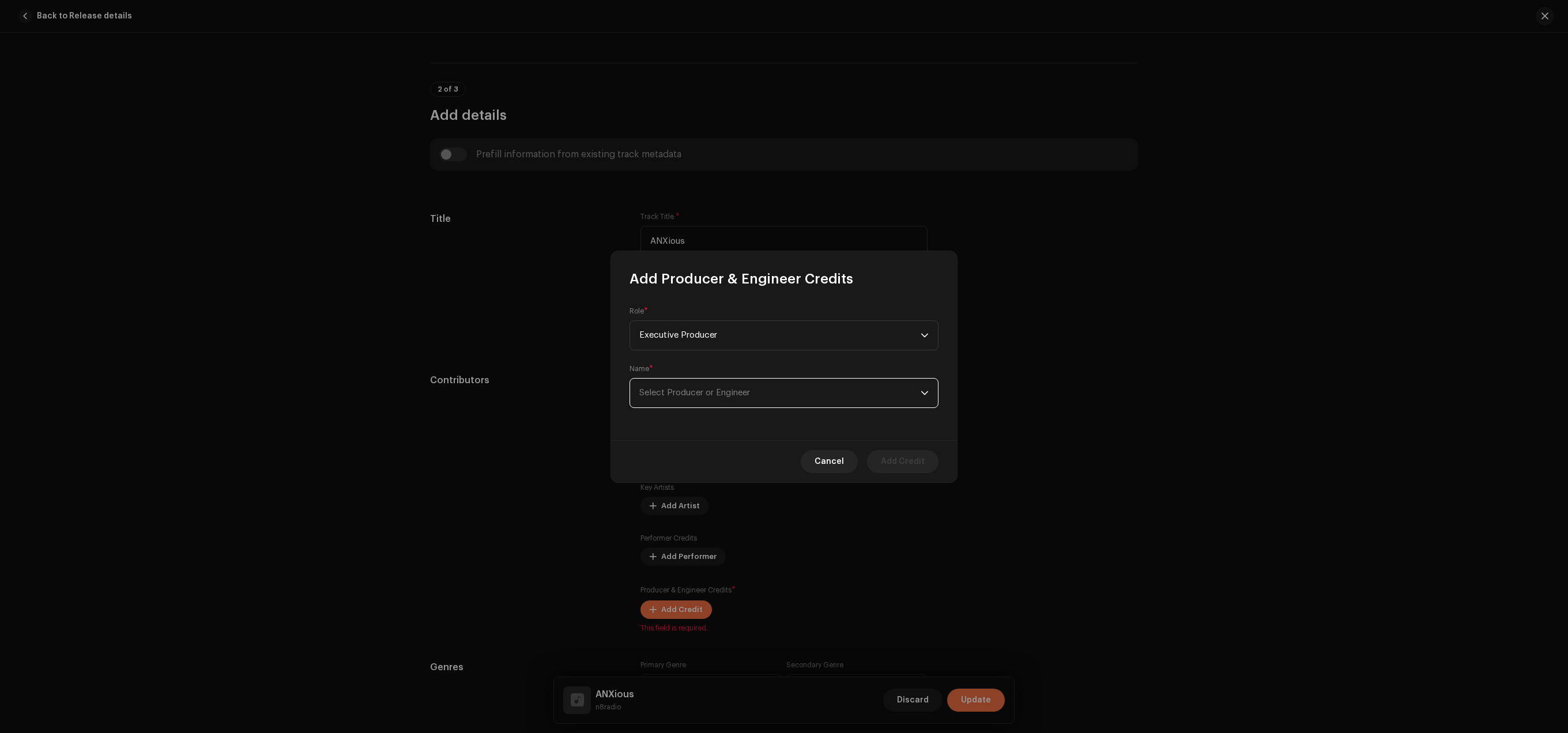
click at [796, 381] on span "Select Producer or Engineer" at bounding box center [780, 392] width 281 height 29
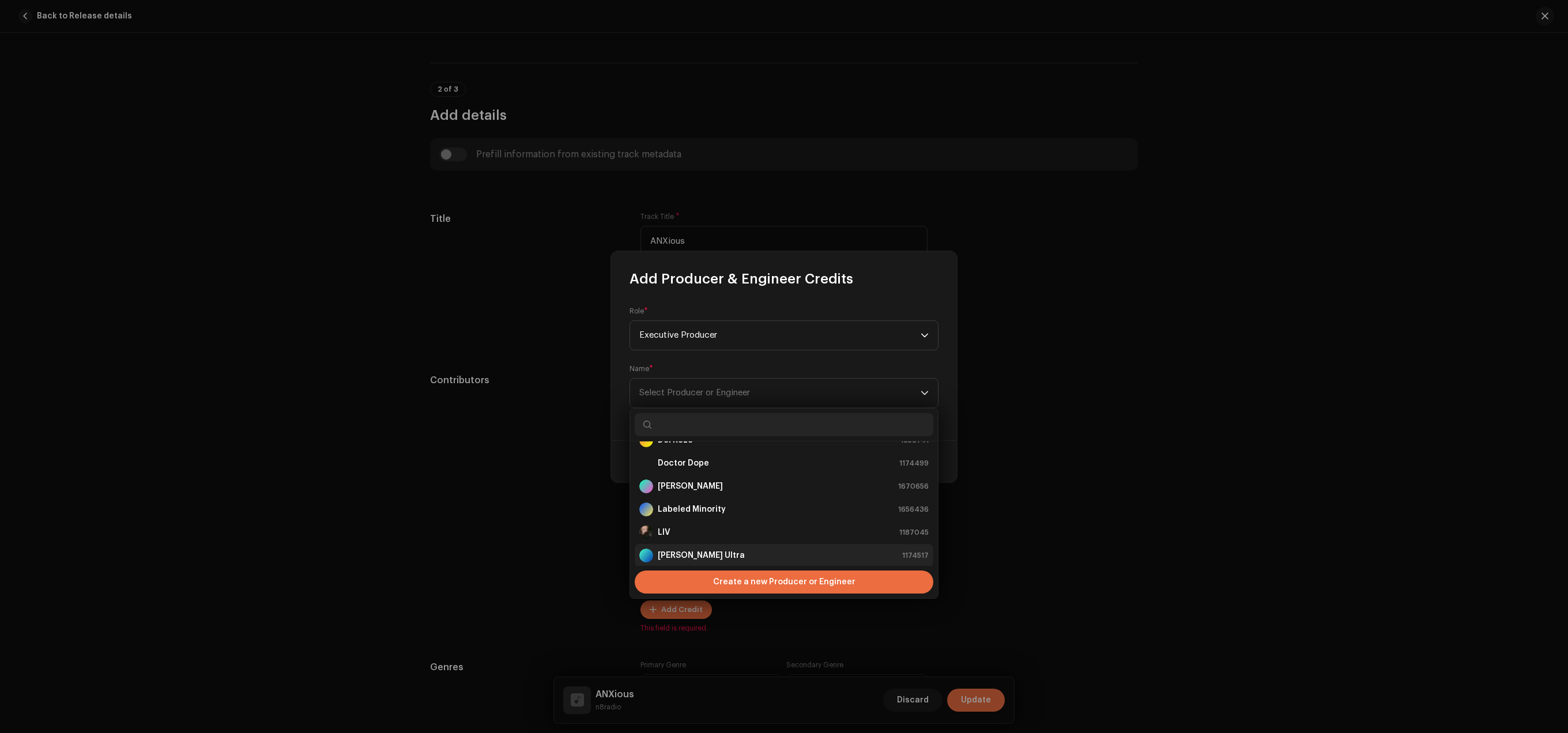
scroll to position [230, 0]
click at [687, 504] on strong "n8radio" at bounding box center [674, 504] width 32 height 12
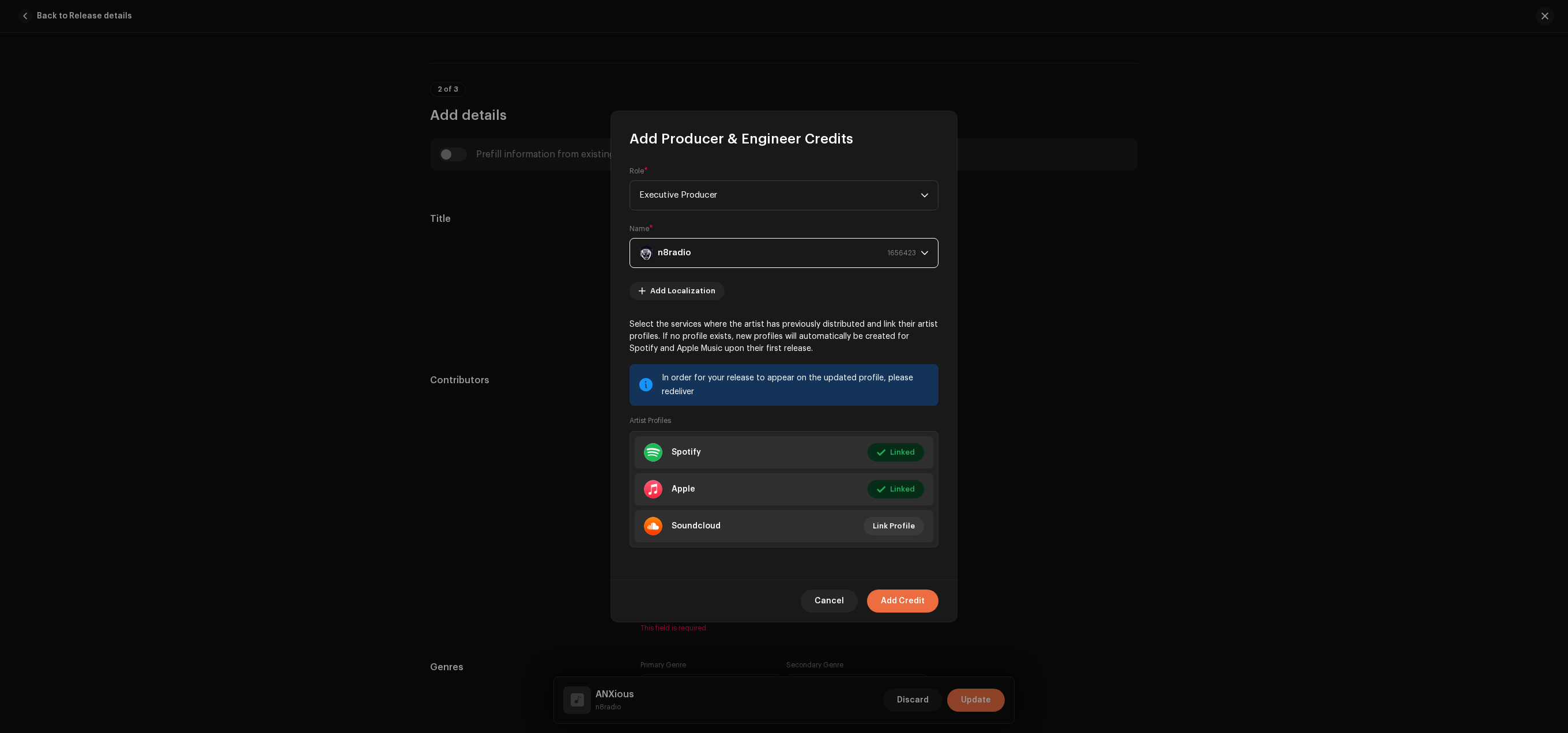
click at [905, 589] on div "Cancel Add Credit" at bounding box center [784, 600] width 346 height 42
click at [906, 603] on span "Add Credit" at bounding box center [903, 601] width 44 height 23
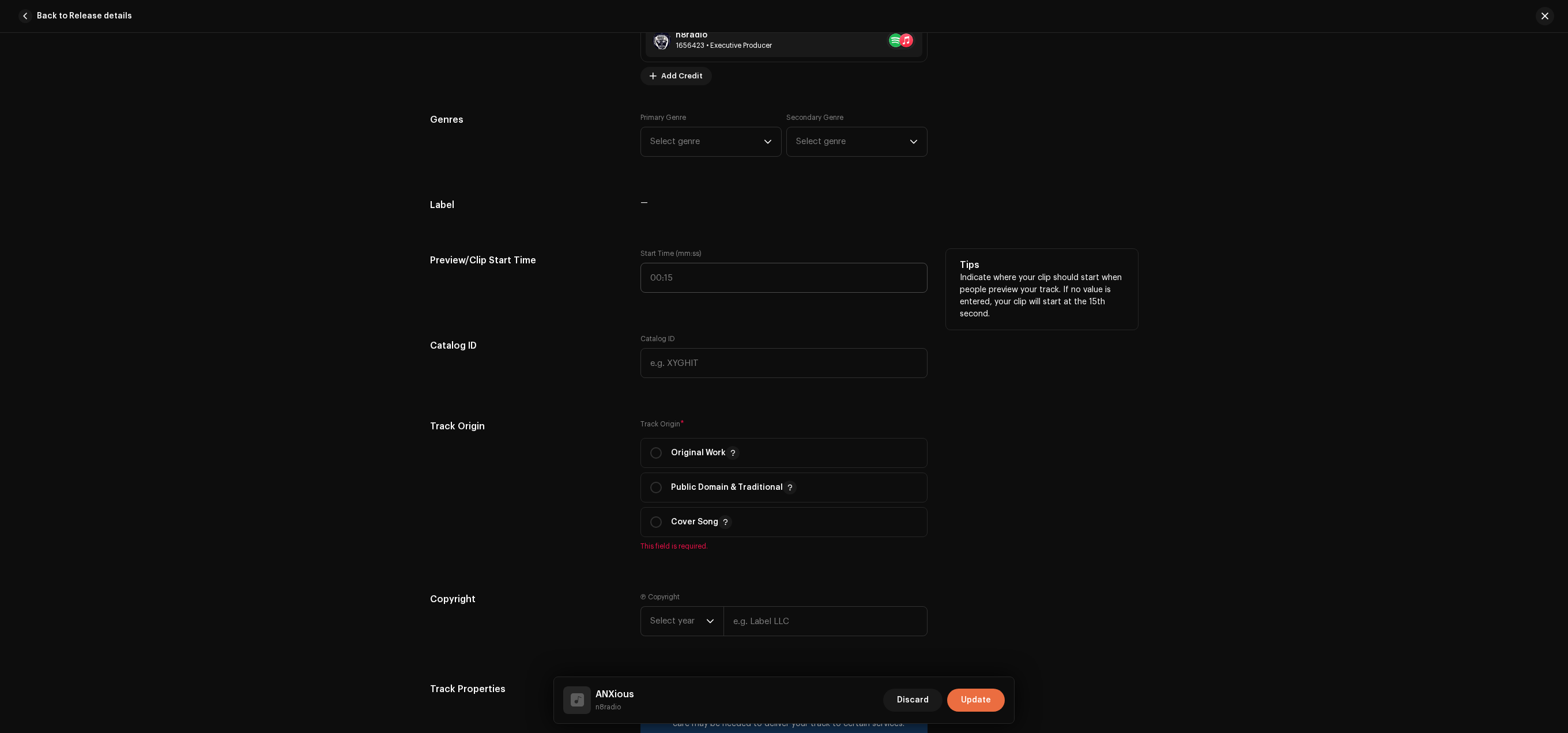
scroll to position [992, 0]
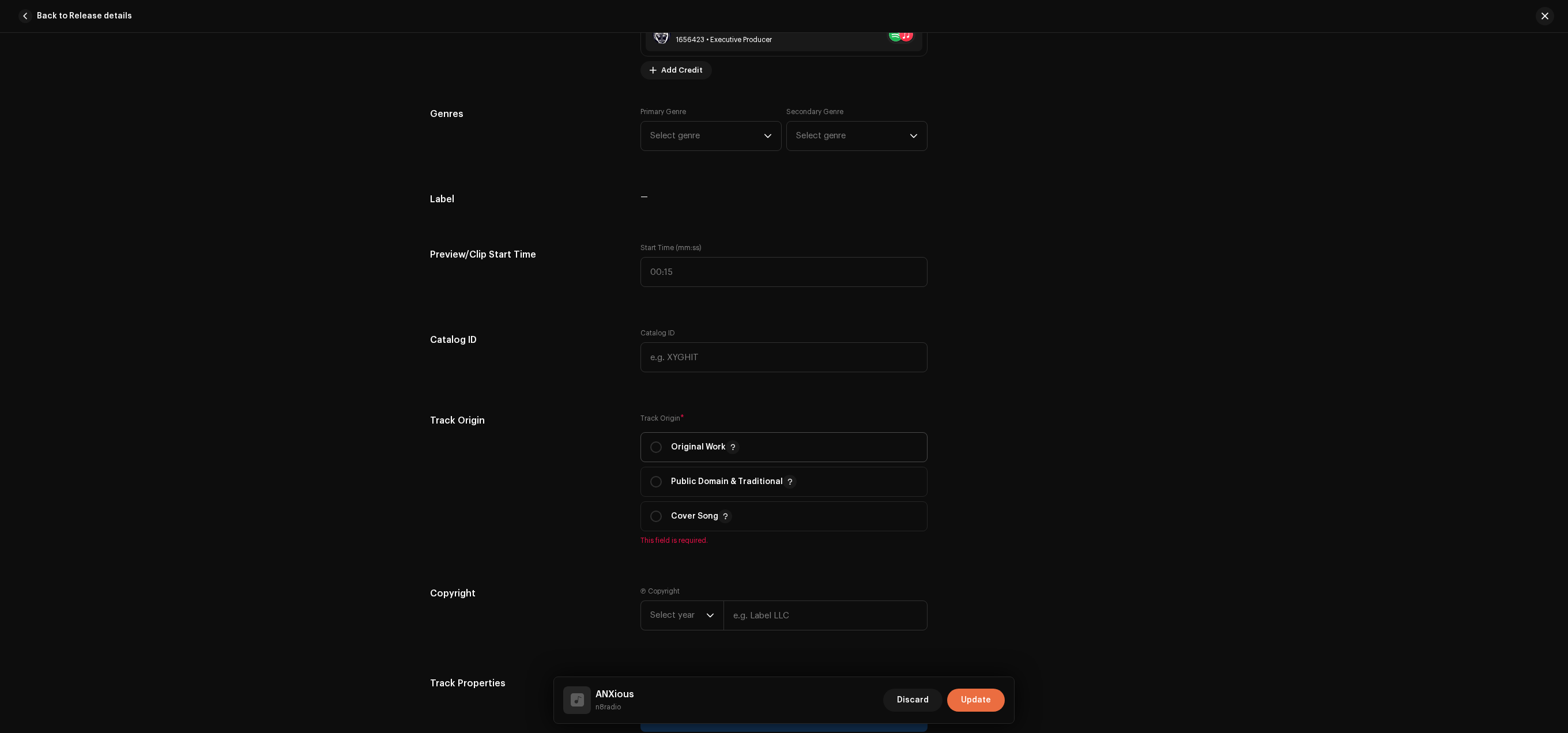
click at [663, 451] on div "Original Work" at bounding box center [695, 447] width 89 height 14
radio input "true"
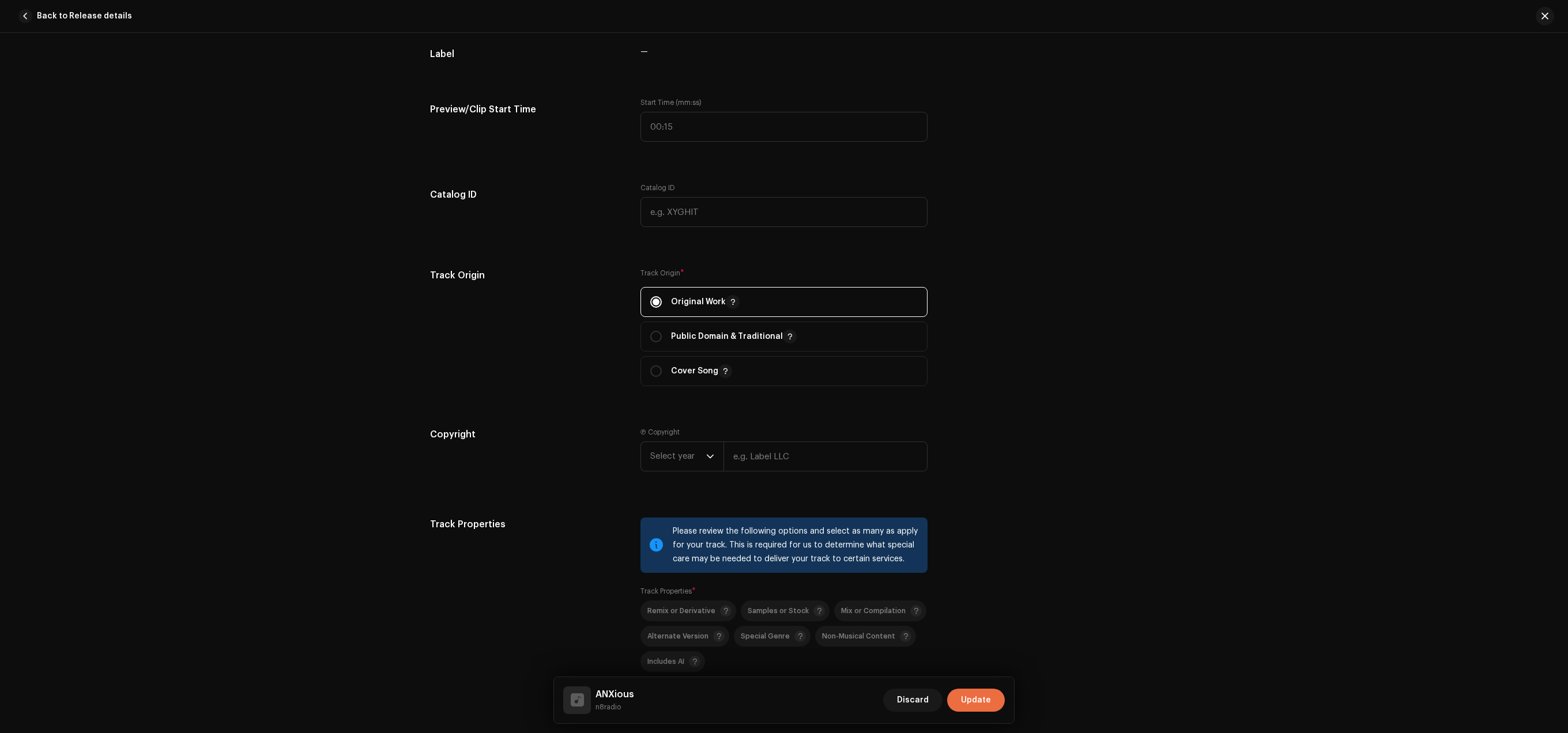
scroll to position [1188, 0]
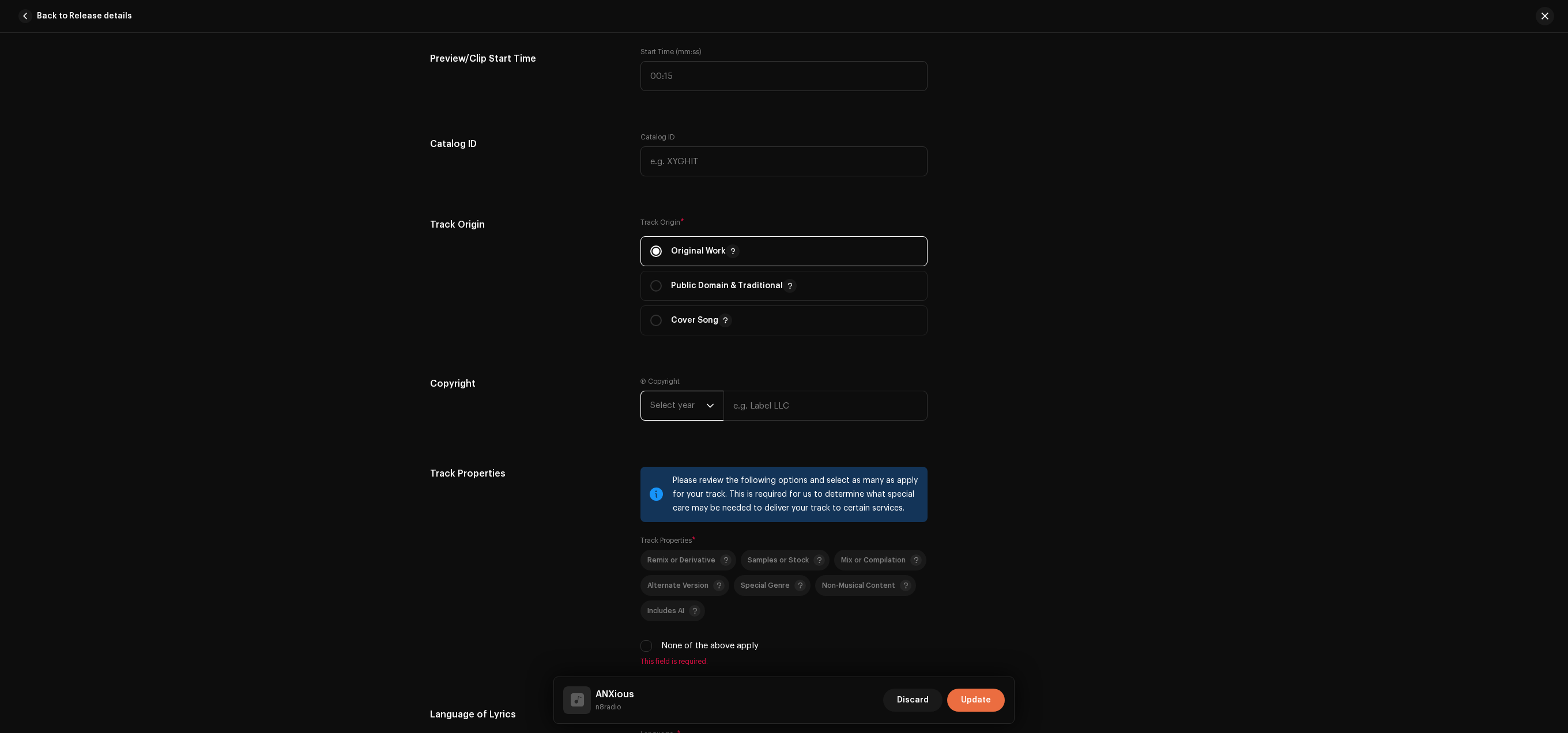
click at [674, 408] on span "Select year" at bounding box center [678, 405] width 56 height 29
click at [674, 503] on li "2025" at bounding box center [687, 494] width 82 height 23
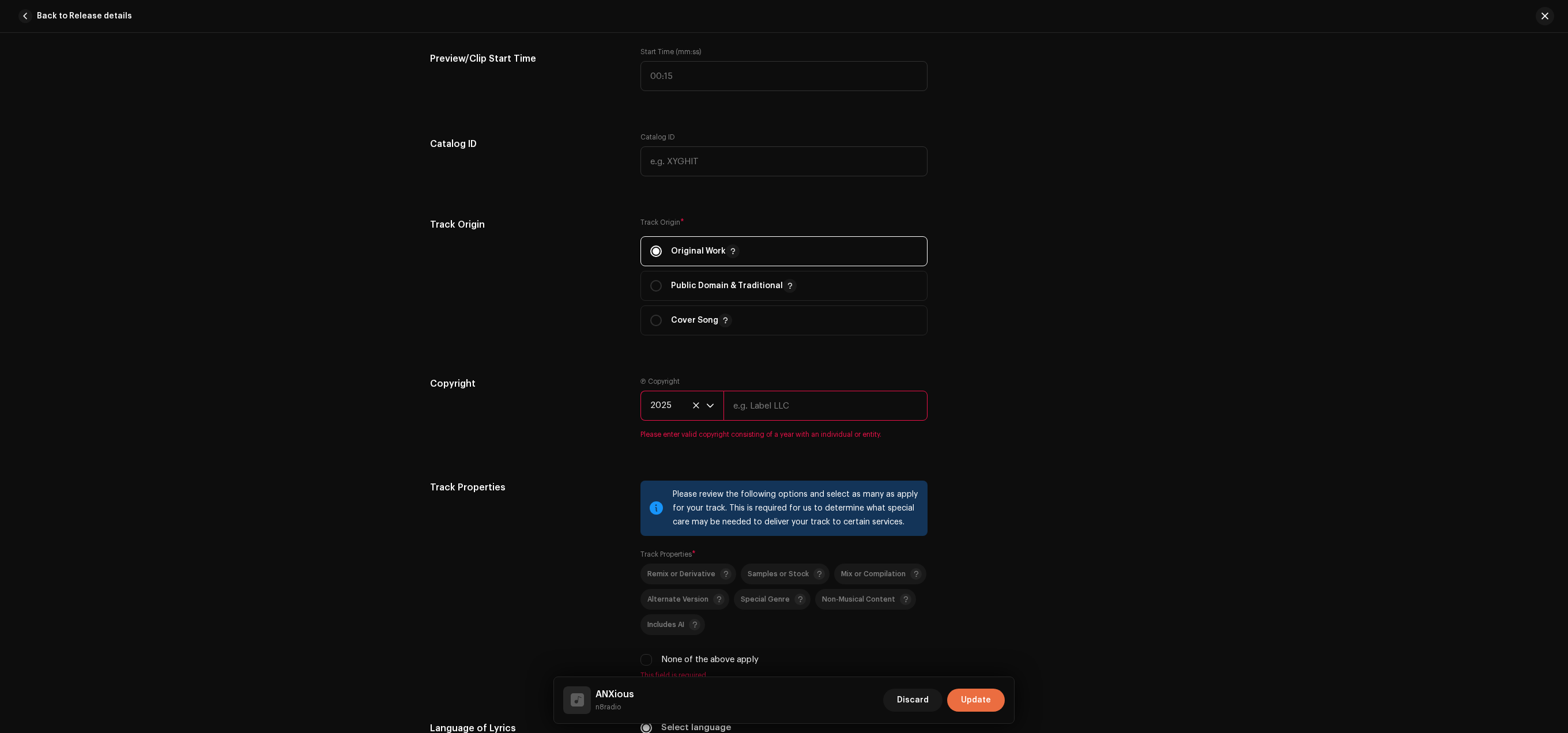
click at [790, 406] on input "text" at bounding box center [825, 405] width 204 height 30
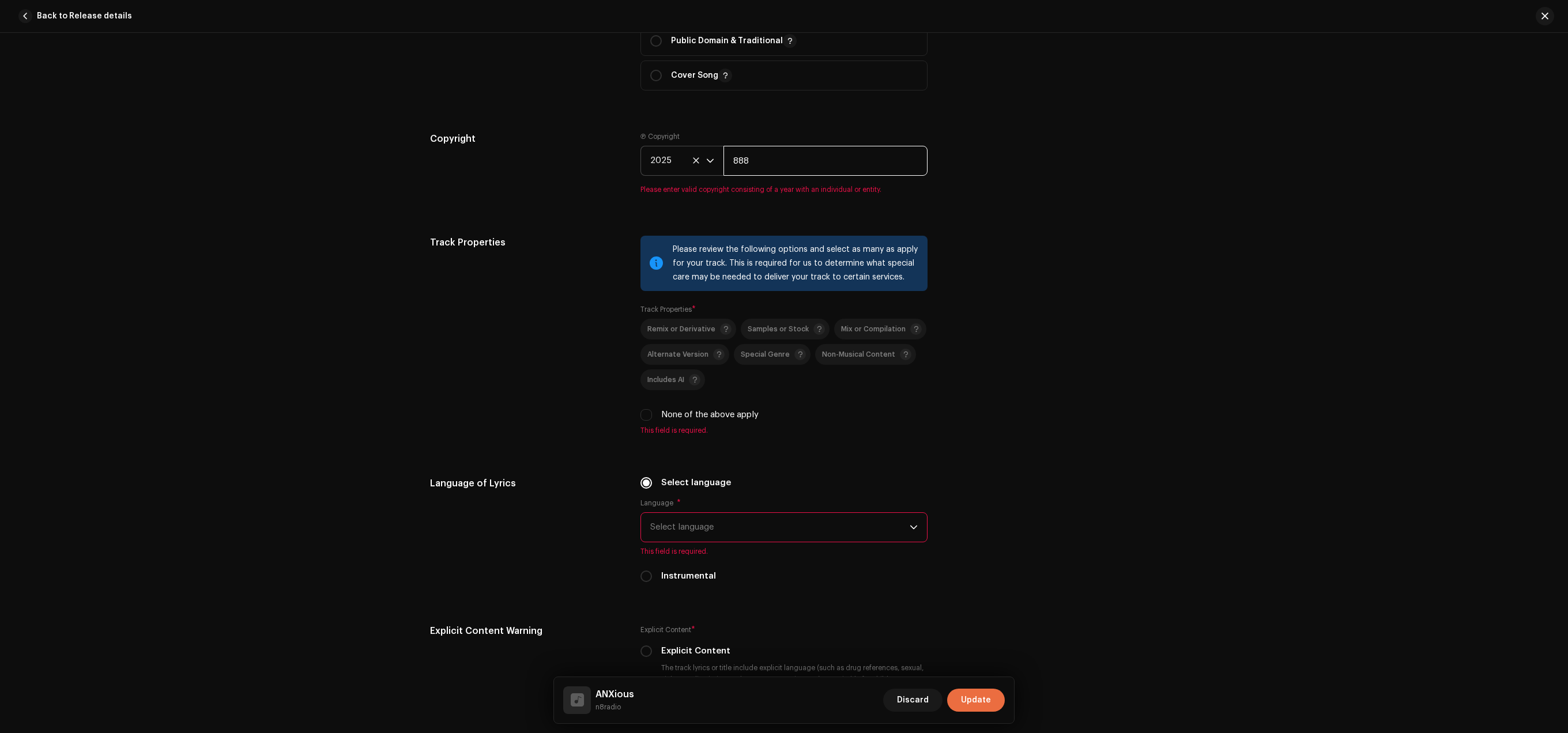
type input "888"
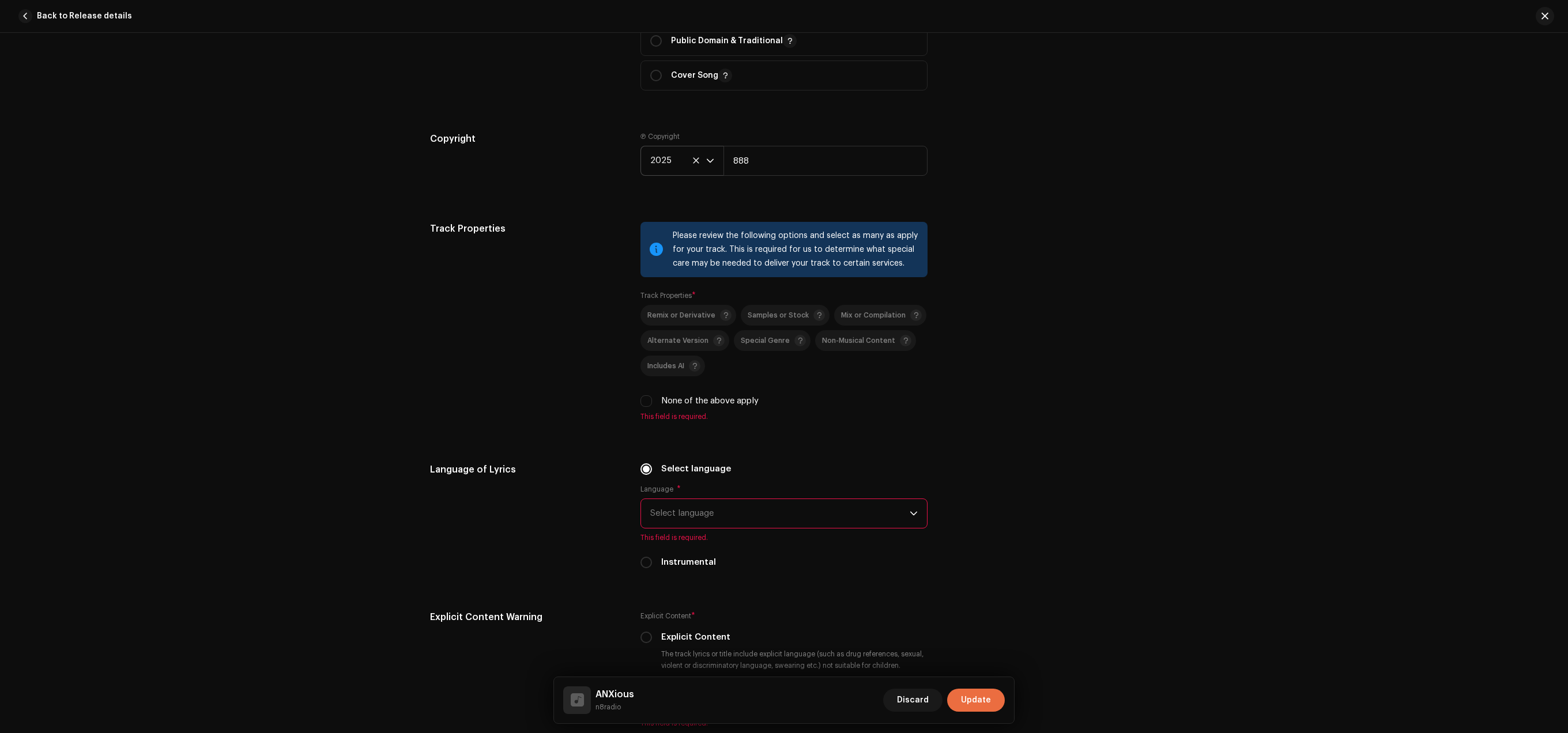
click at [649, 421] on div "Please review the following options and select as many as apply for your track.…" at bounding box center [784, 322] width 287 height 200
click at [647, 417] on div "Please review the following options and select as many as apply for your track.…" at bounding box center [784, 322] width 287 height 200
click at [647, 407] on input "None of the above apply" at bounding box center [646, 401] width 12 height 12
checkbox input "true"
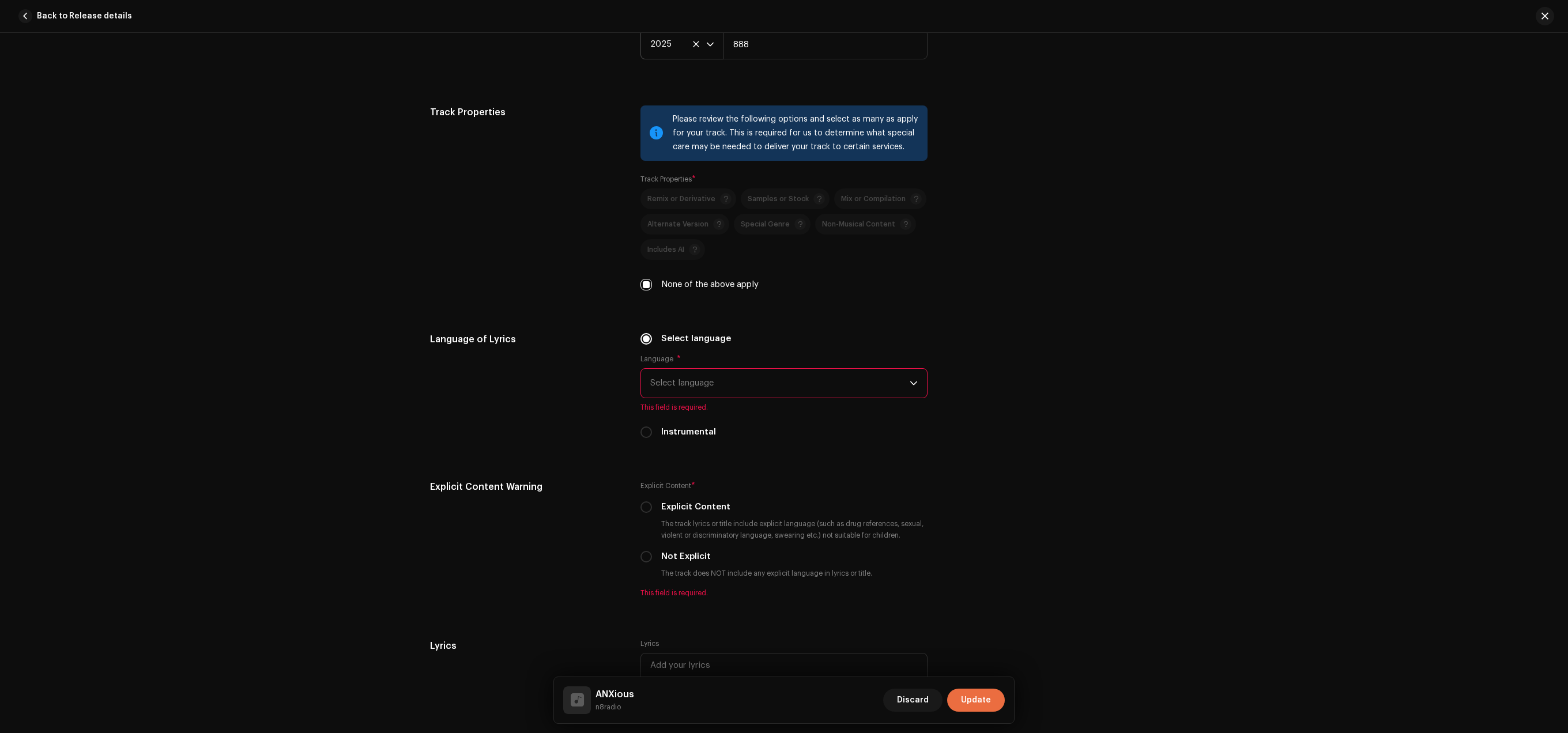
scroll to position [1580, 0]
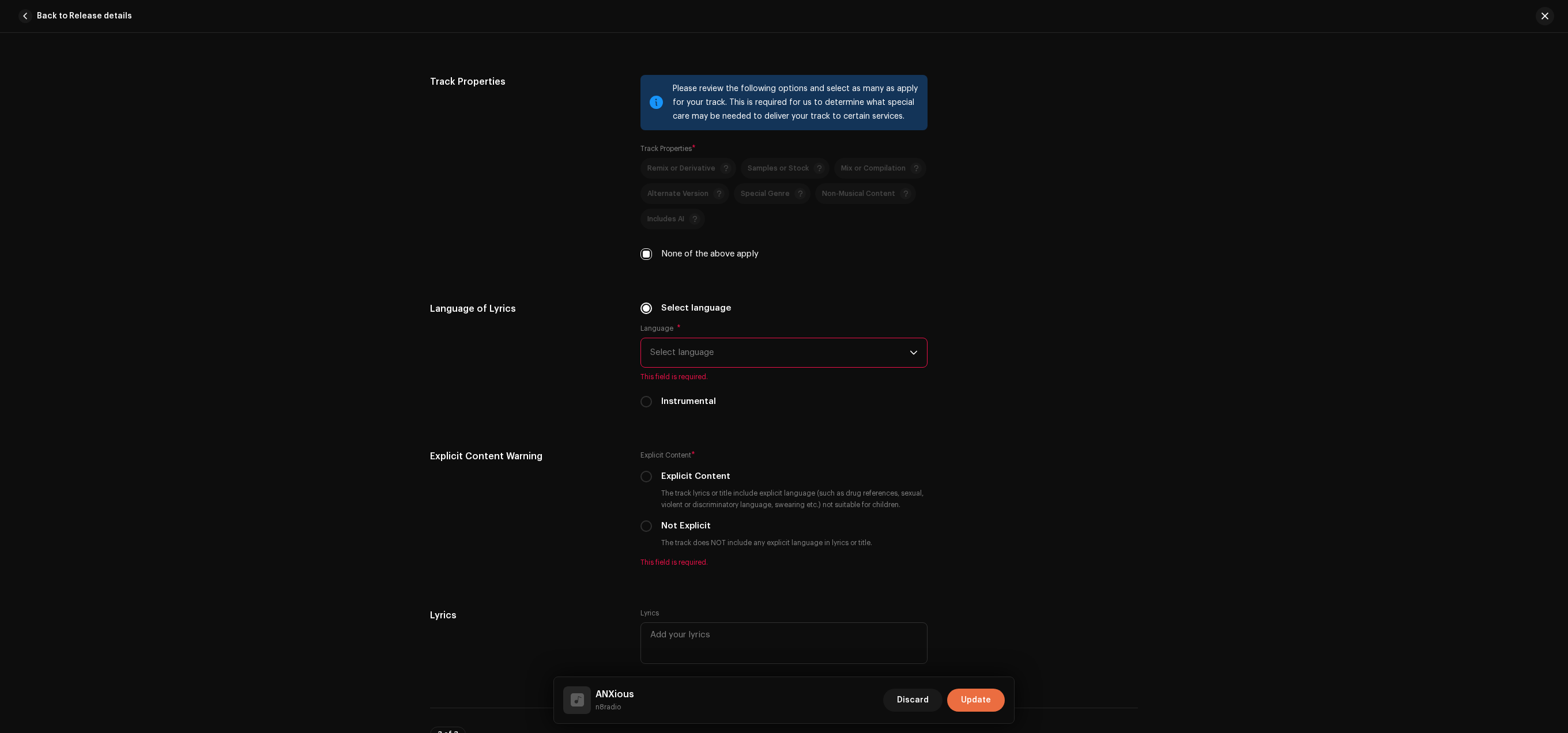
click at [679, 363] on span "Select language" at bounding box center [780, 352] width 259 height 29
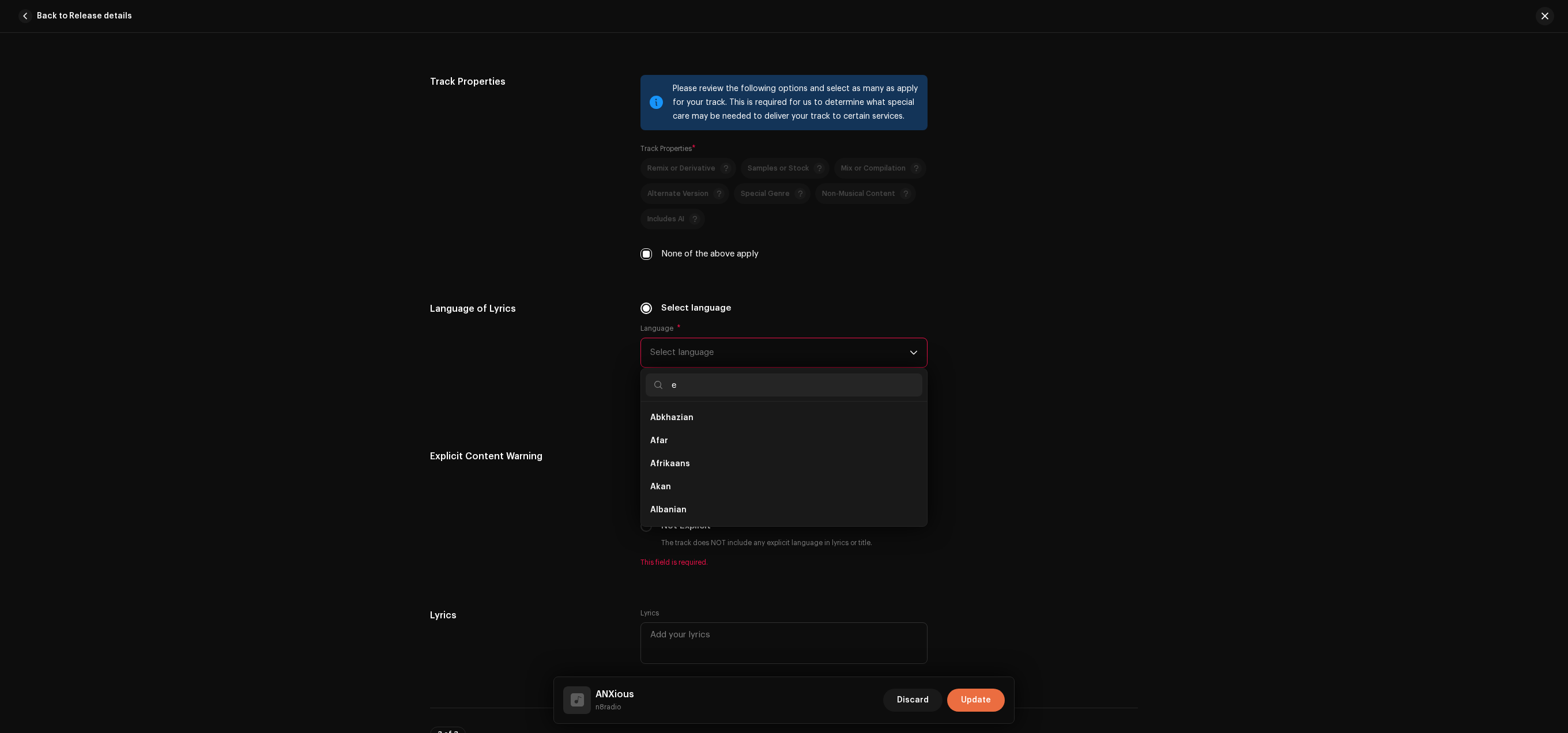
scroll to position [5, 0]
type input "eng"
click at [698, 443] on li "English" at bounding box center [784, 441] width 277 height 23
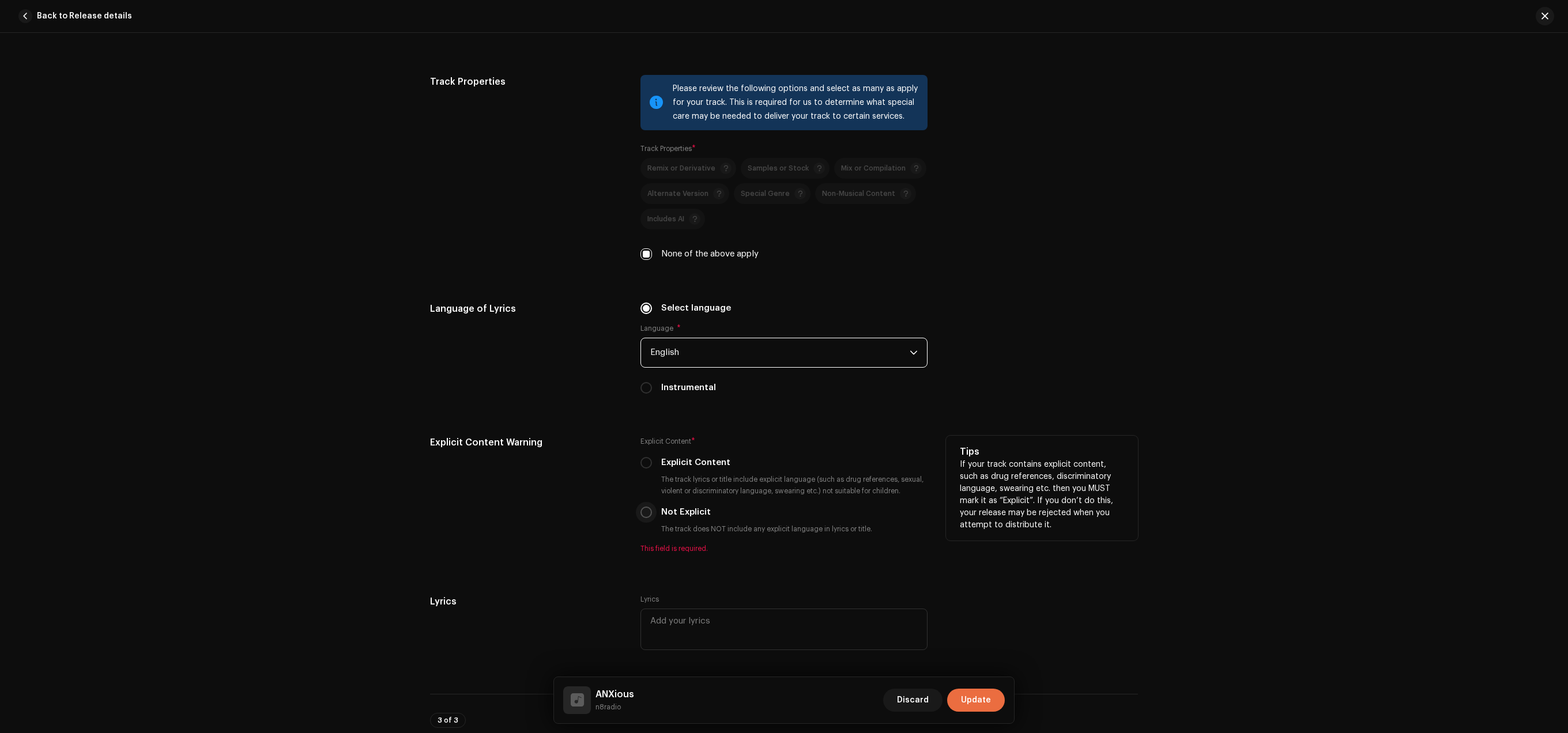
click at [643, 518] on input "Not Explicit" at bounding box center [646, 512] width 12 height 12
radio input "true"
click at [659, 469] on div "Explicit Content" at bounding box center [784, 462] width 287 height 13
click at [656, 469] on div "Explicit Content" at bounding box center [784, 462] width 287 height 13
click at [646, 468] on input "Explicit Content" at bounding box center [646, 462] width 12 height 12
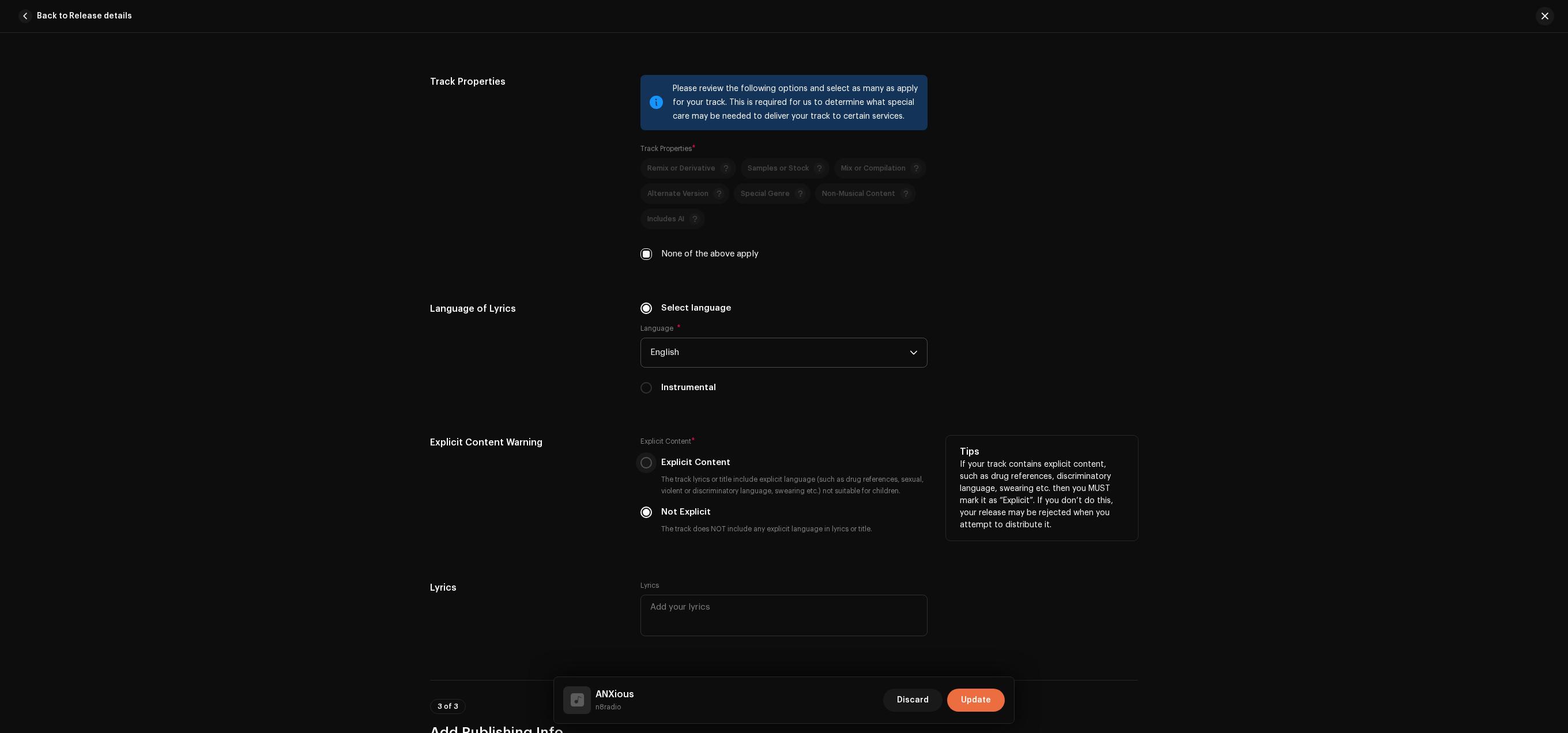
radio input "true"
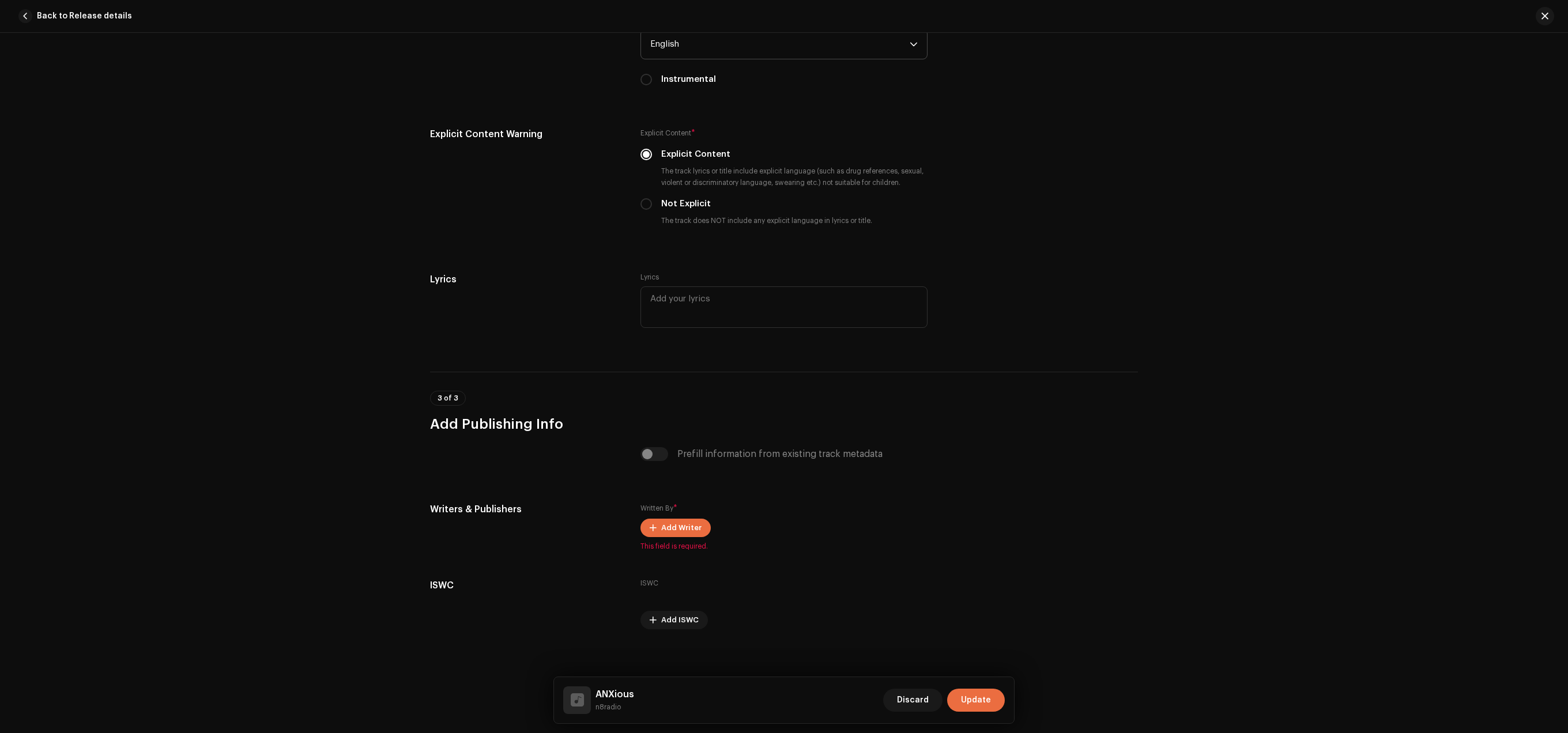
scroll to position [1900, 0]
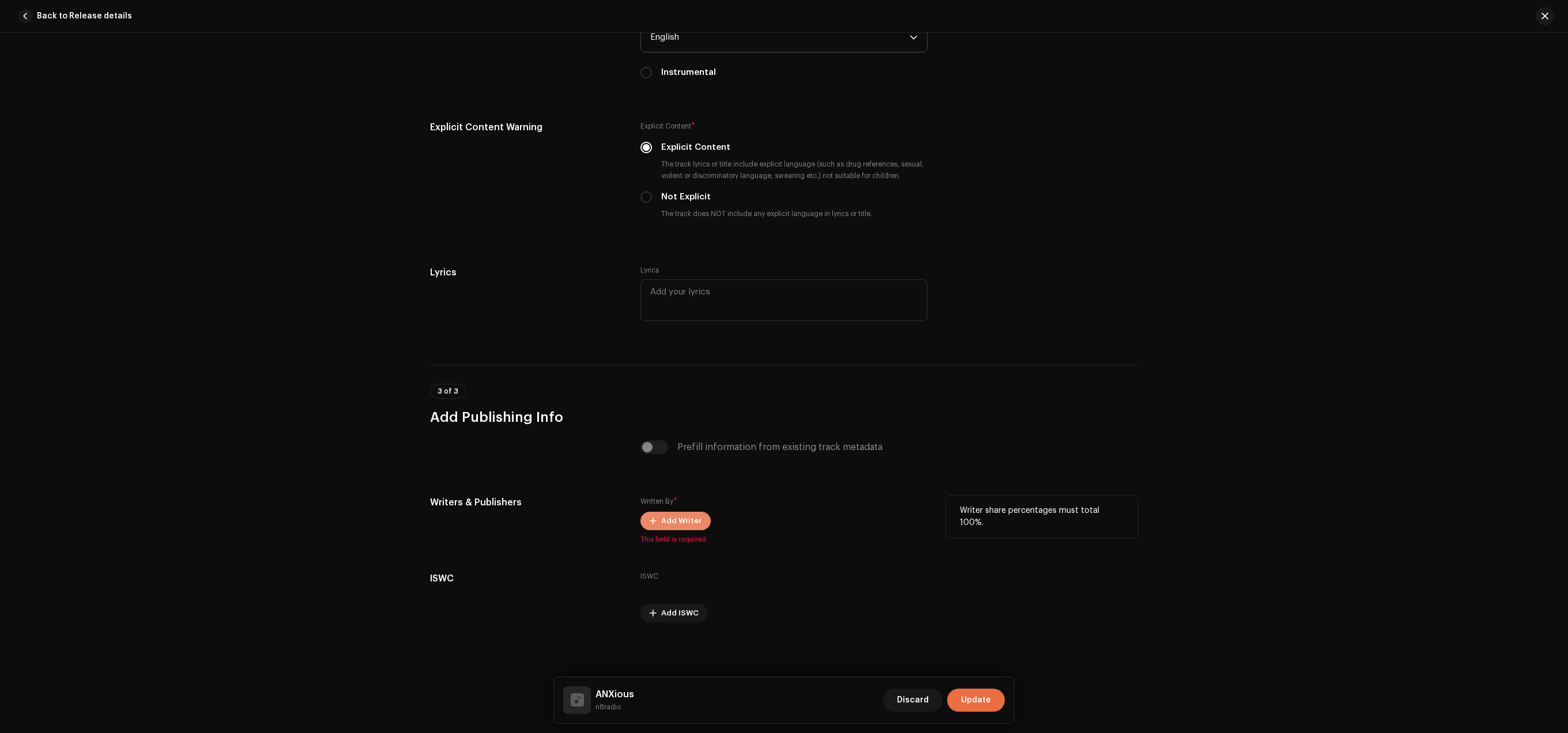
click at [660, 526] on button "Add Writer" at bounding box center [676, 521] width 71 height 18
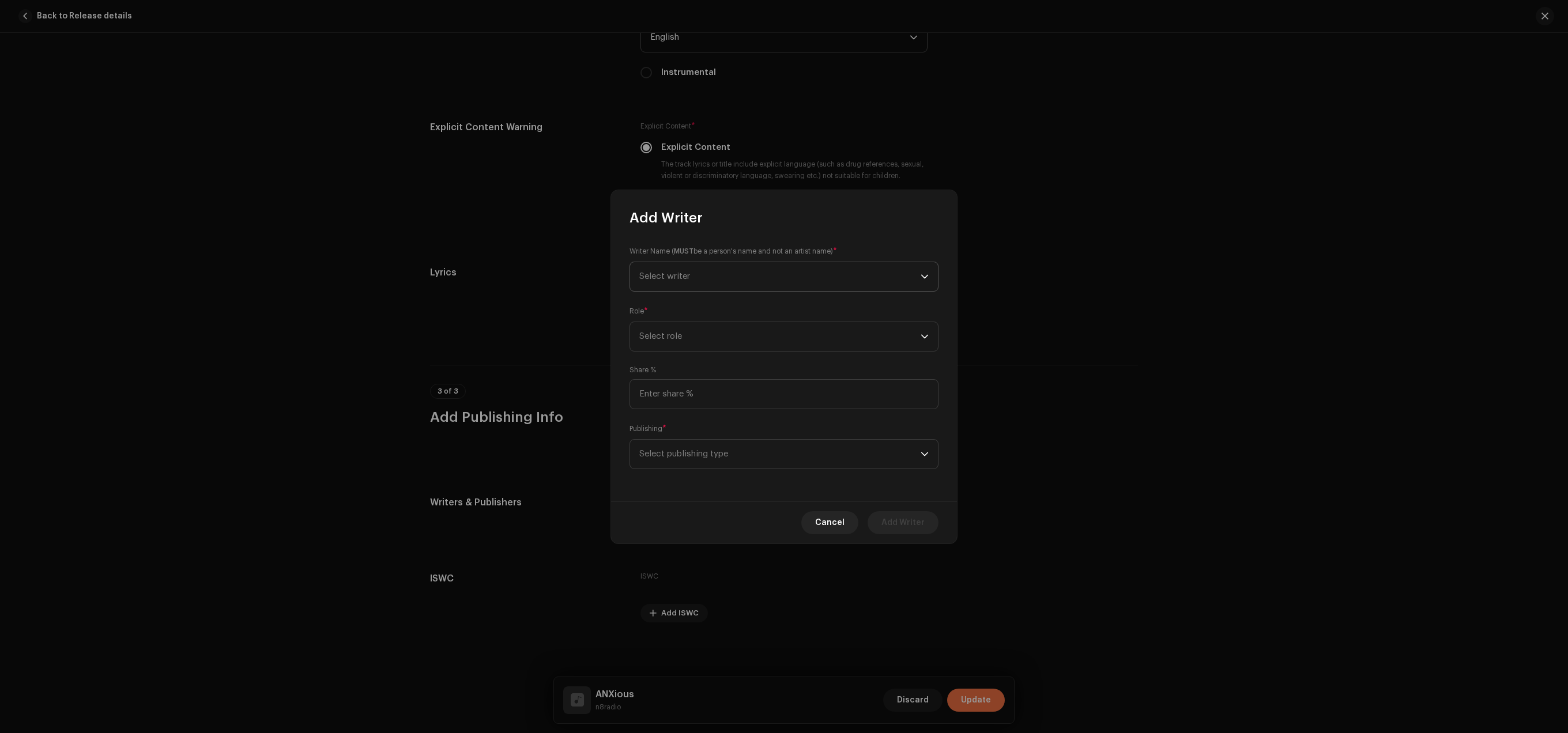
click at [690, 266] on span "Select writer" at bounding box center [780, 276] width 281 height 29
click at [751, 401] on button "New Writer" at bounding box center [784, 408] width 299 height 23
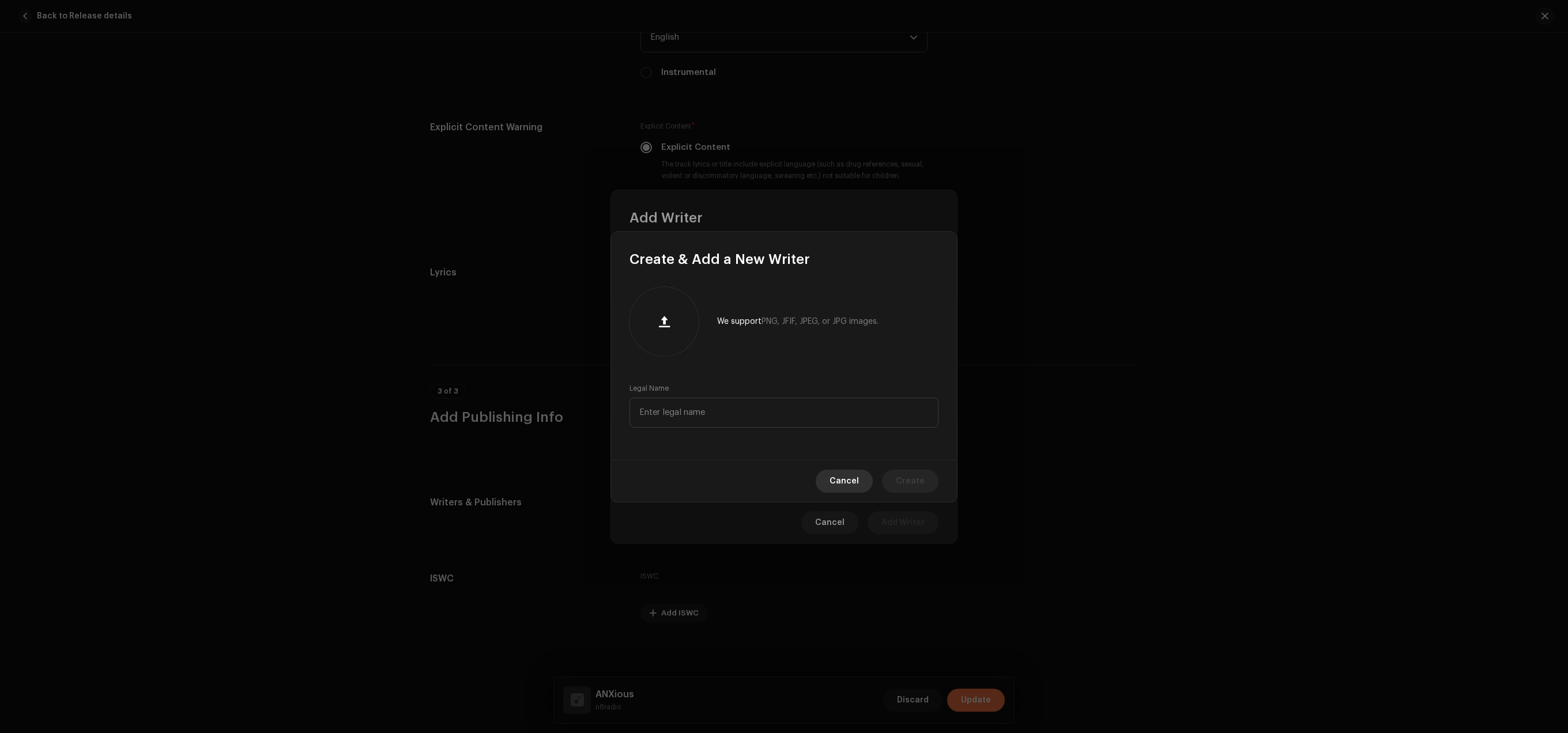
click at [852, 471] on span "Cancel" at bounding box center [844, 481] width 29 height 23
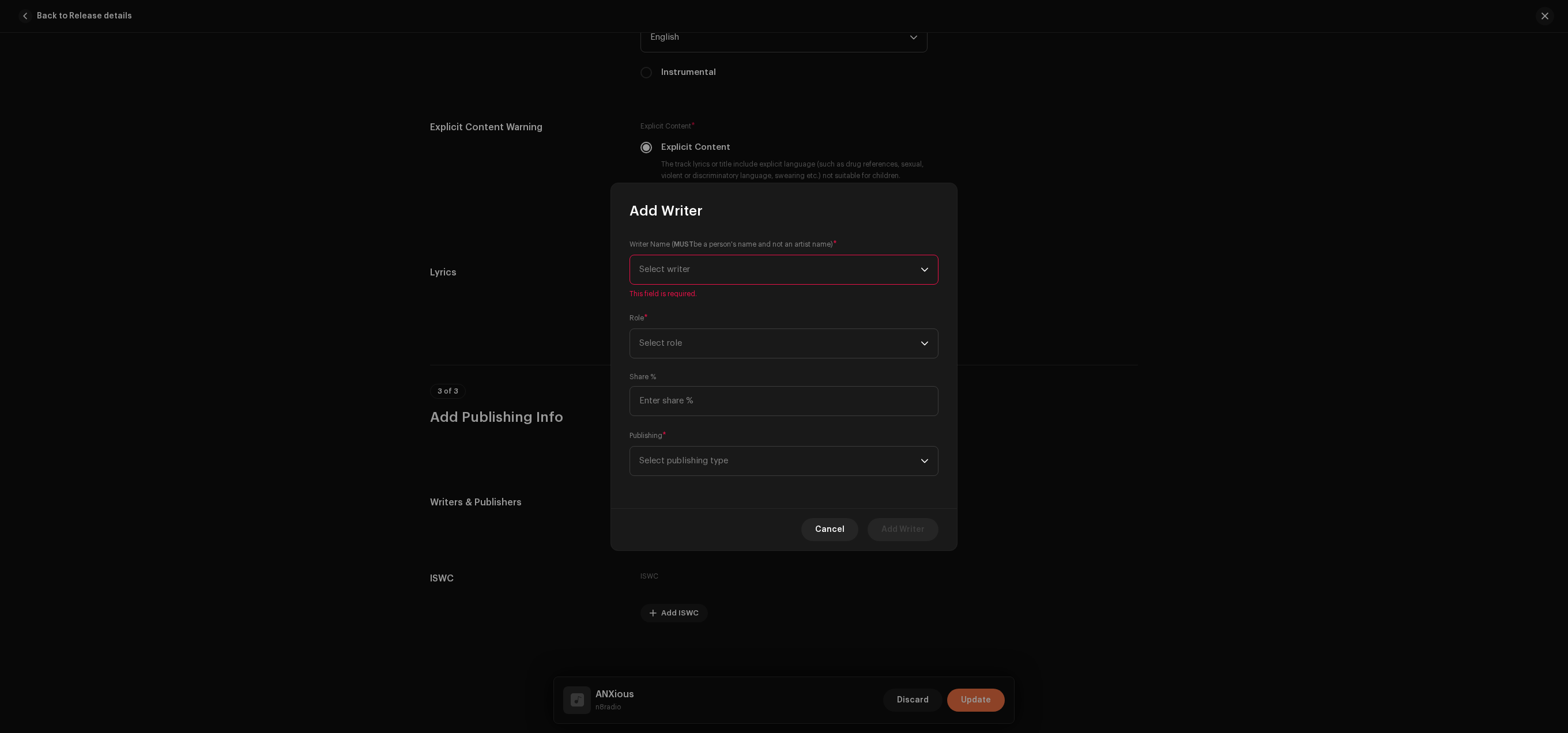
click at [724, 263] on span "Select writer" at bounding box center [780, 269] width 281 height 29
type input "natha"
click at [710, 330] on strong "[PERSON_NAME]" at bounding box center [690, 333] width 65 height 12
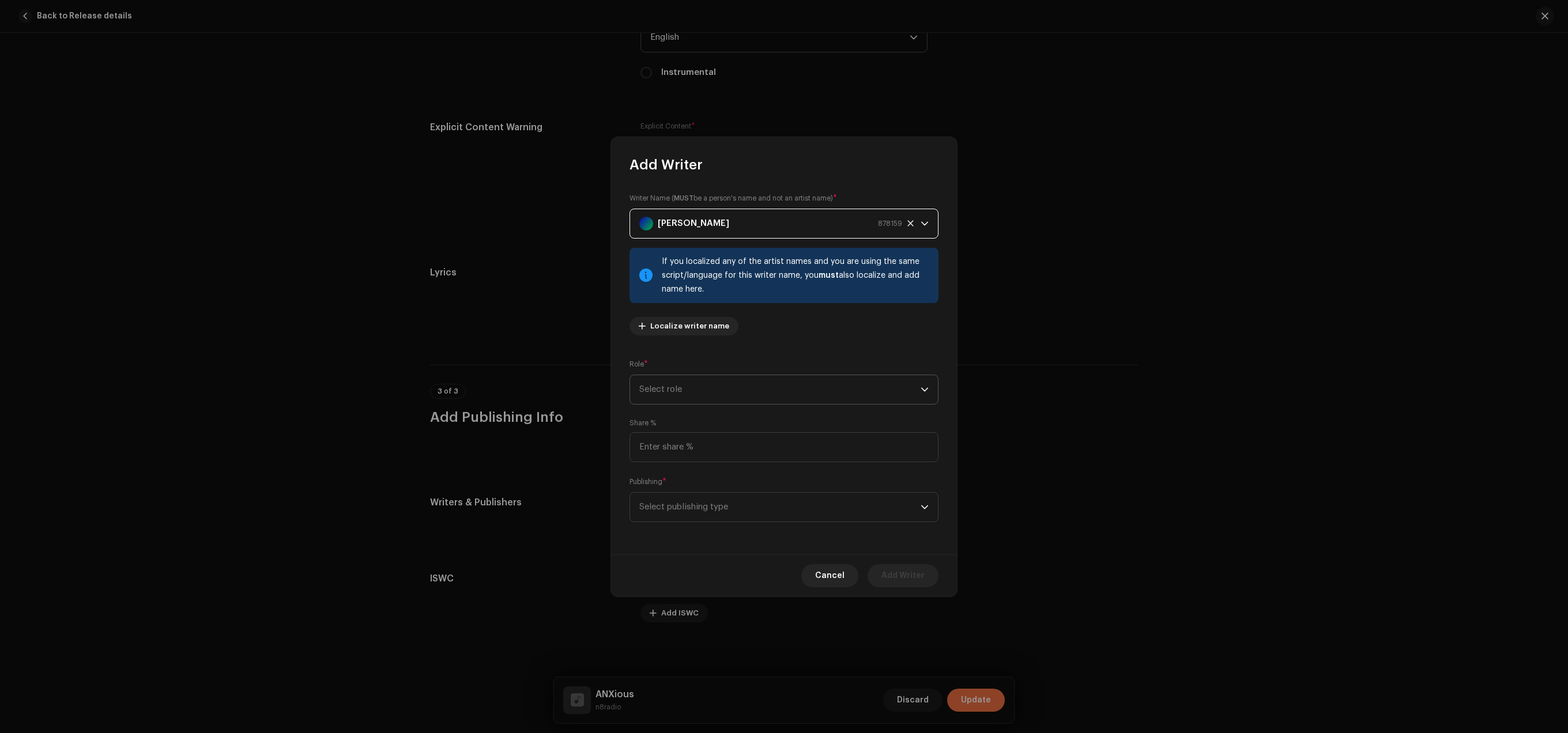
click at [708, 397] on span "Select role" at bounding box center [780, 389] width 281 height 29
click at [724, 488] on li "Composer & Lyricist" at bounding box center [784, 490] width 299 height 23
click at [712, 436] on input at bounding box center [784, 446] width 309 height 30
type input "100.00"
click at [691, 505] on span "Select publishing type" at bounding box center [780, 507] width 281 height 29
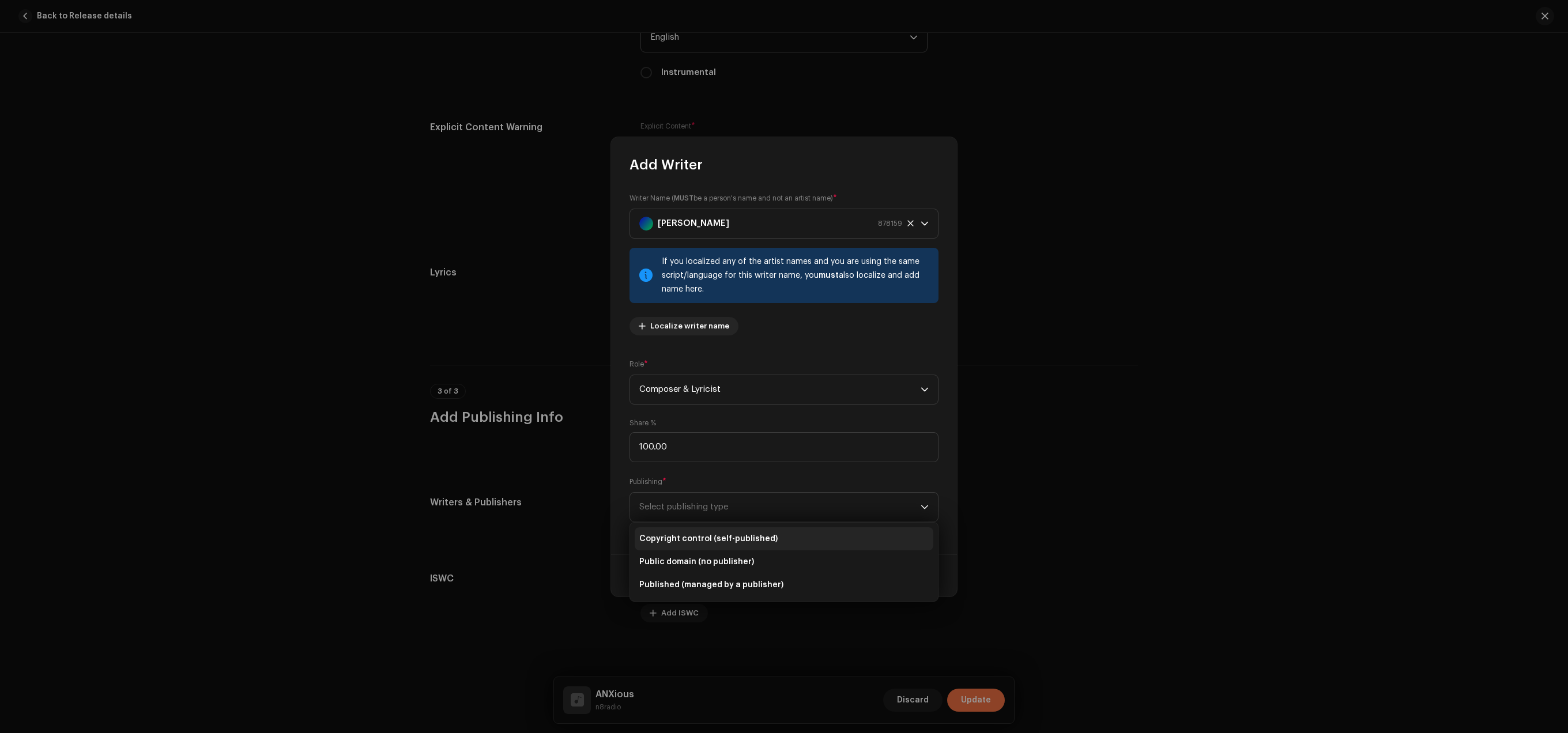
click at [732, 531] on li "Copyright control (self-published)" at bounding box center [784, 539] width 299 height 23
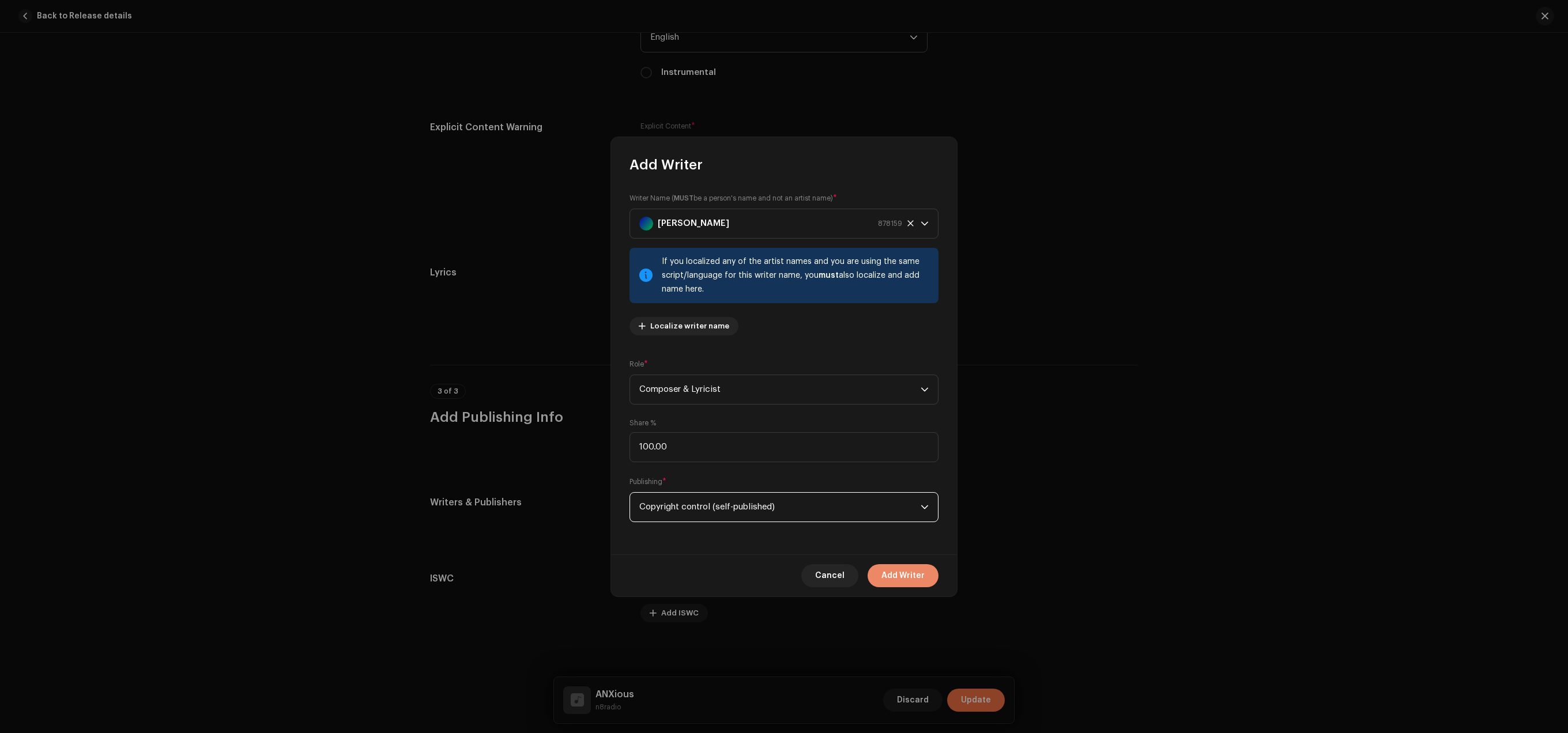
click at [906, 568] on span "Add Writer" at bounding box center [903, 575] width 43 height 23
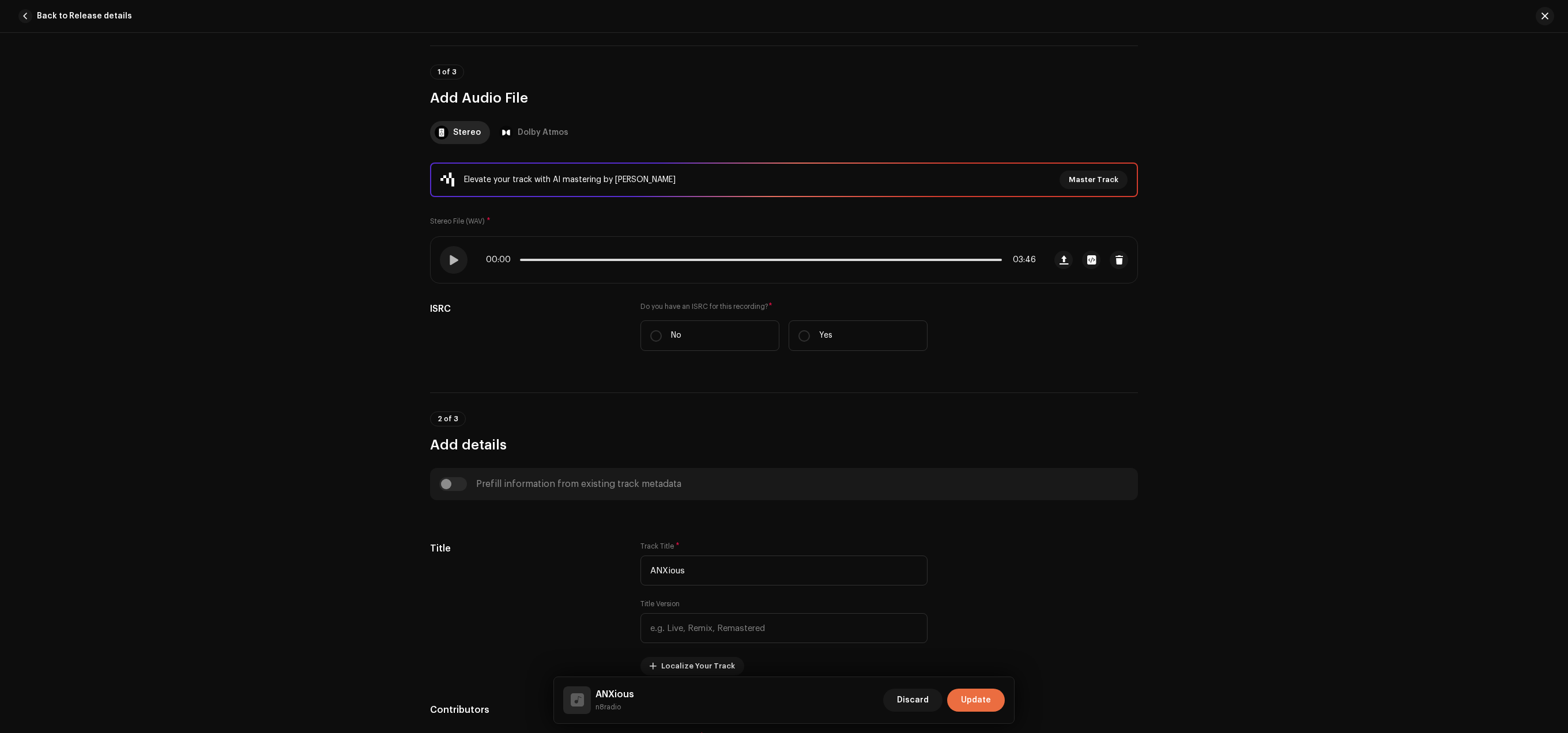
scroll to position [26, 0]
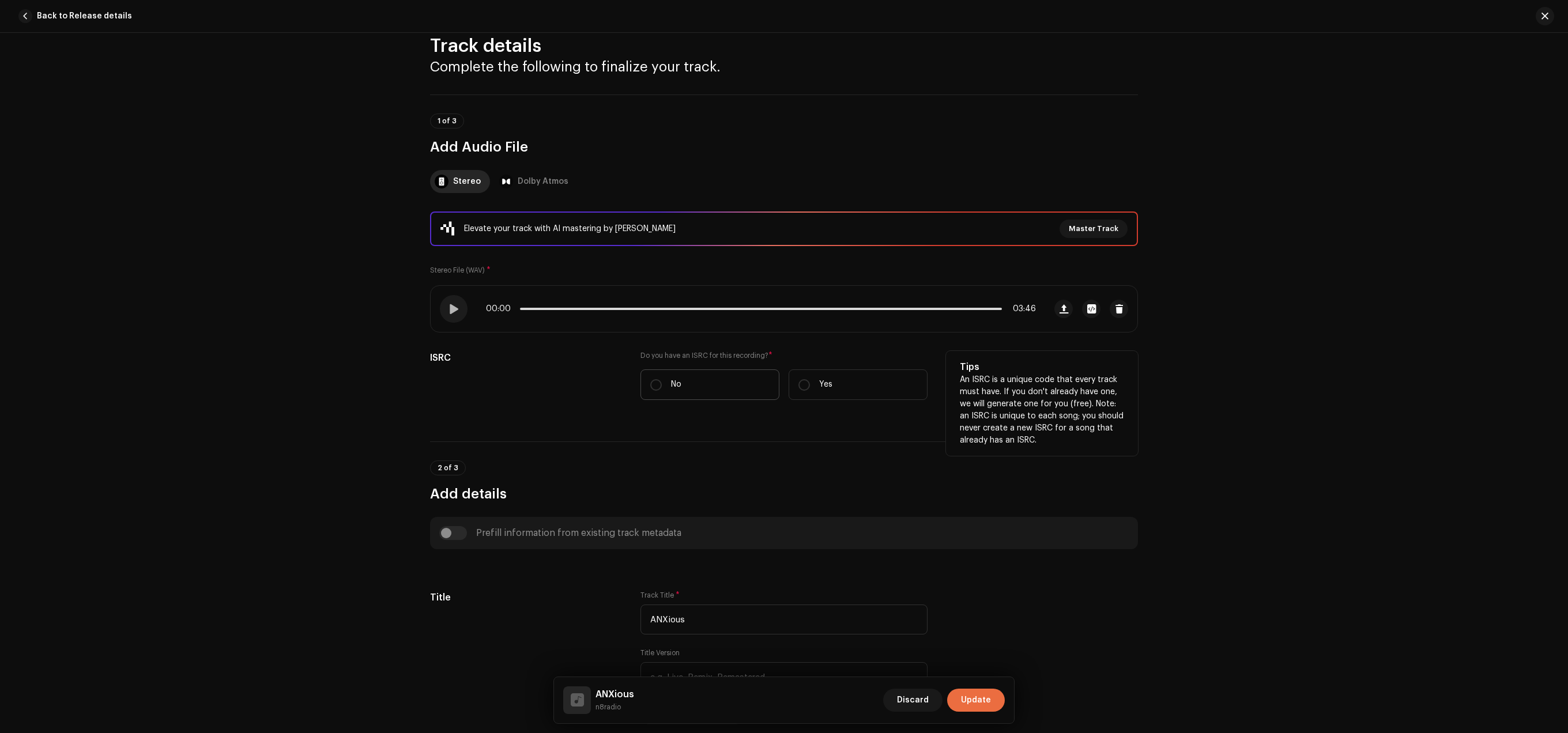
click at [643, 388] on label "No" at bounding box center [710, 384] width 139 height 30
click at [650, 388] on input "No" at bounding box center [656, 384] width 12 height 12
radio input "true"
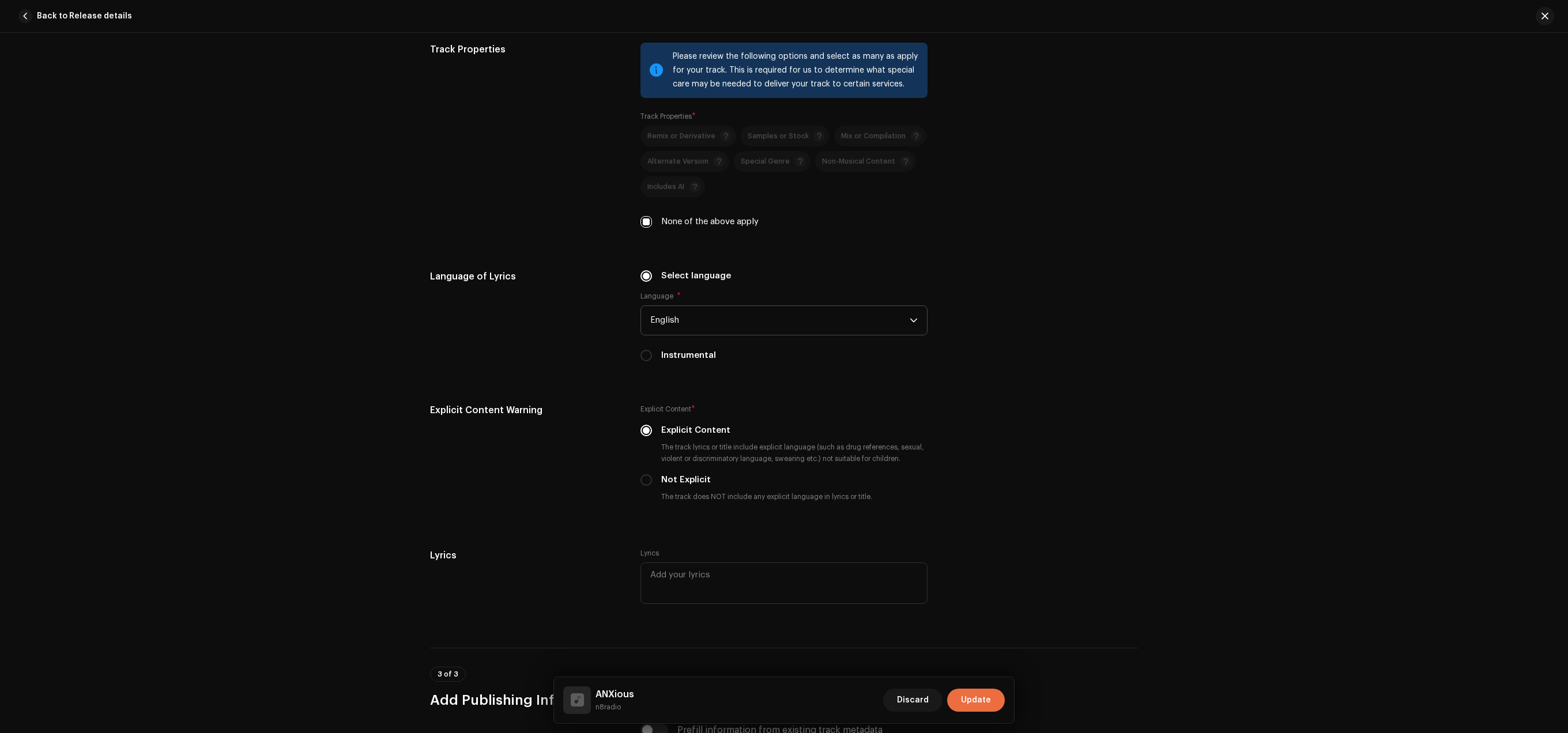
scroll to position [1965, 0]
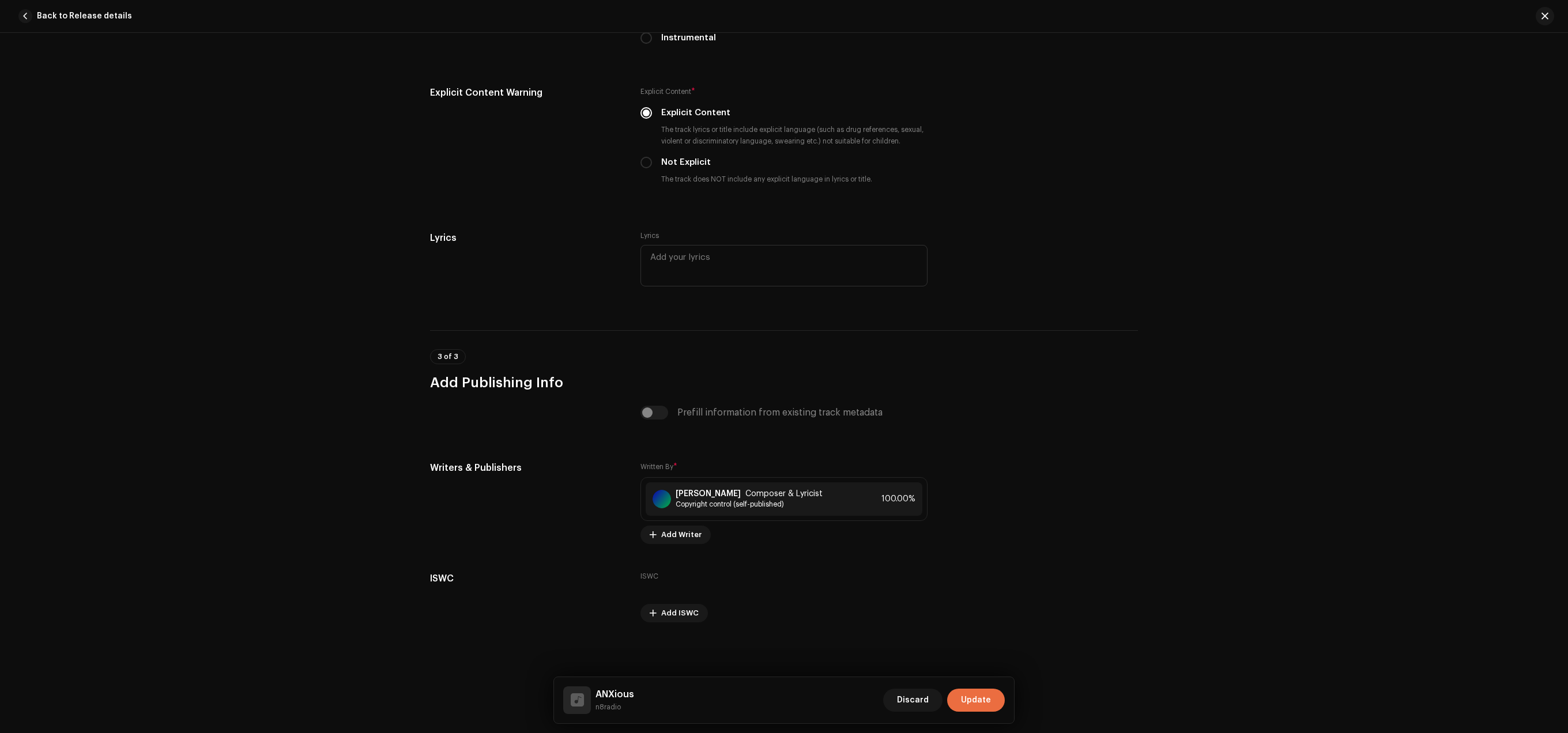
drag, startPoint x: 976, startPoint y: 701, endPoint x: 978, endPoint y: 678, distance: 23.1
click at [978, 701] on span "Update" at bounding box center [976, 700] width 30 height 23
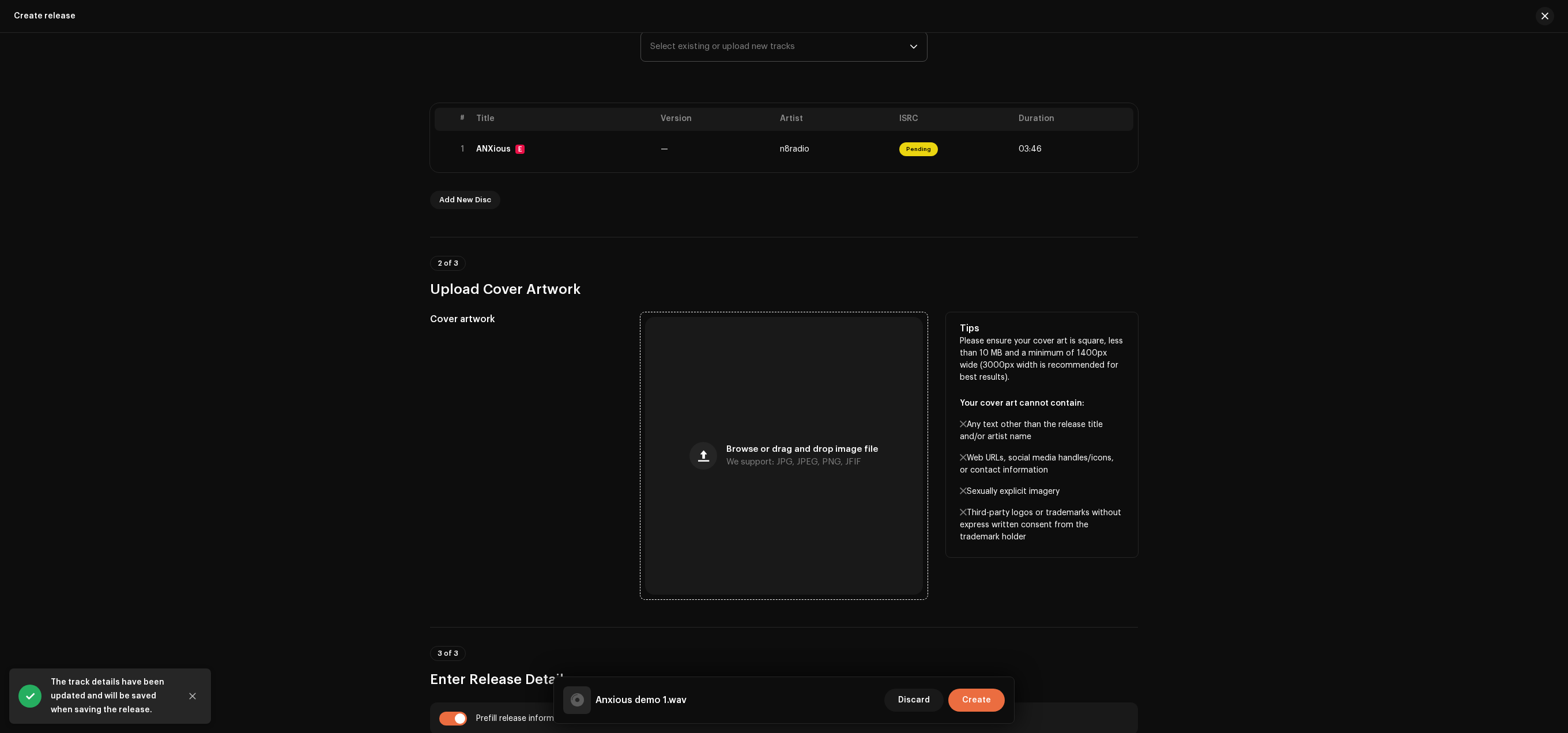
scroll to position [196, 0]
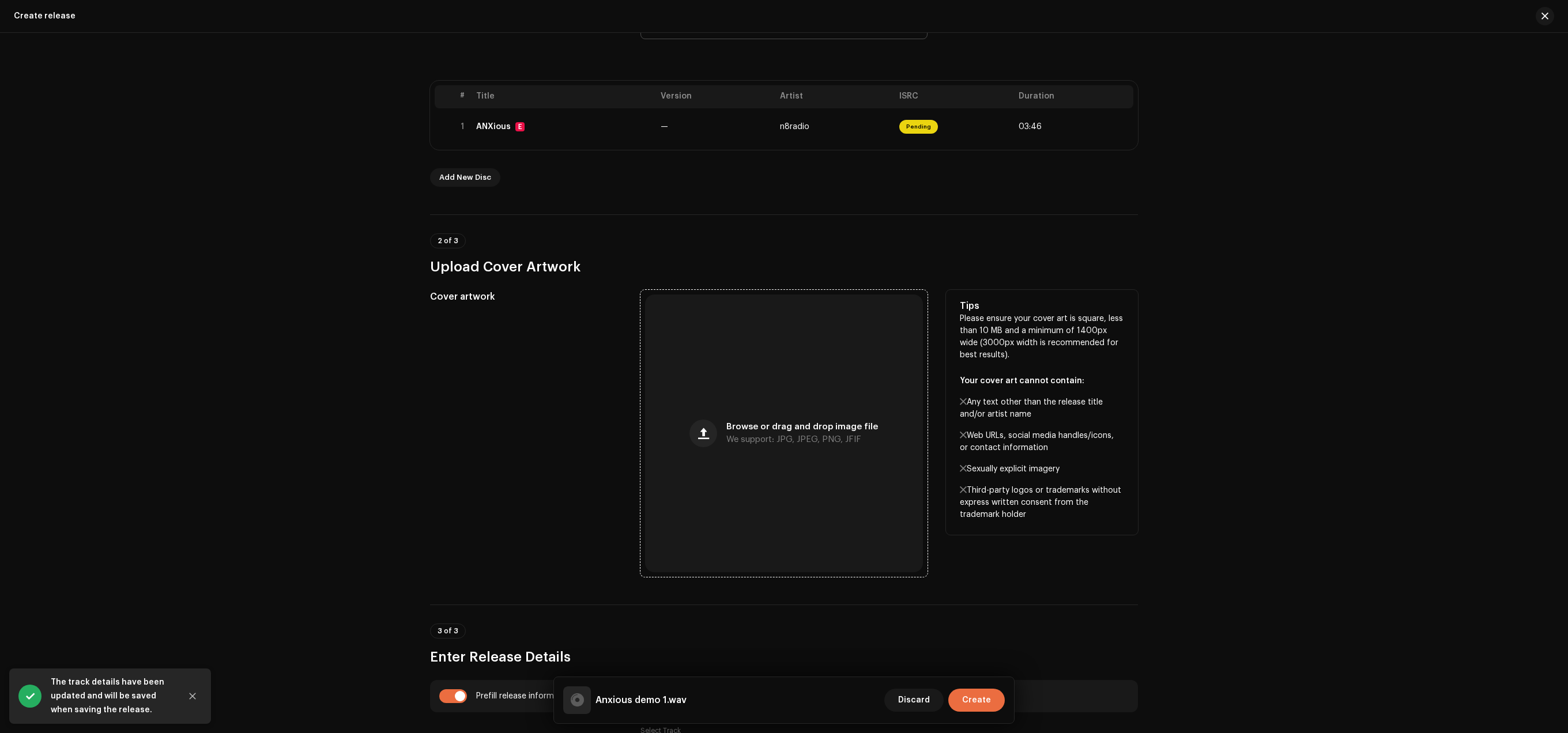
click at [813, 411] on div "Browse or drag and drop image file We support: JPG, JPEG, PNG, JFIF" at bounding box center [784, 433] width 278 height 277
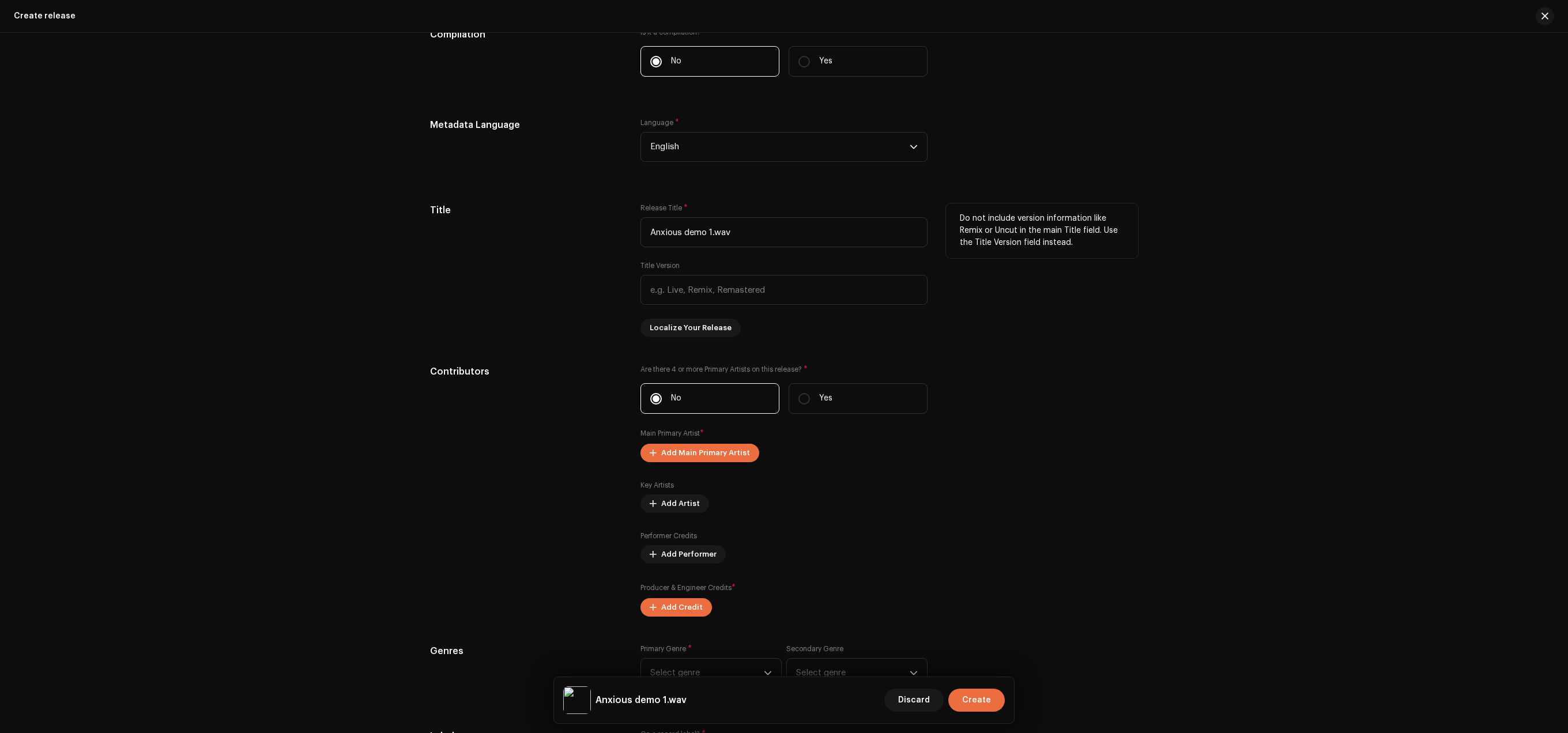
scroll to position [783, 0]
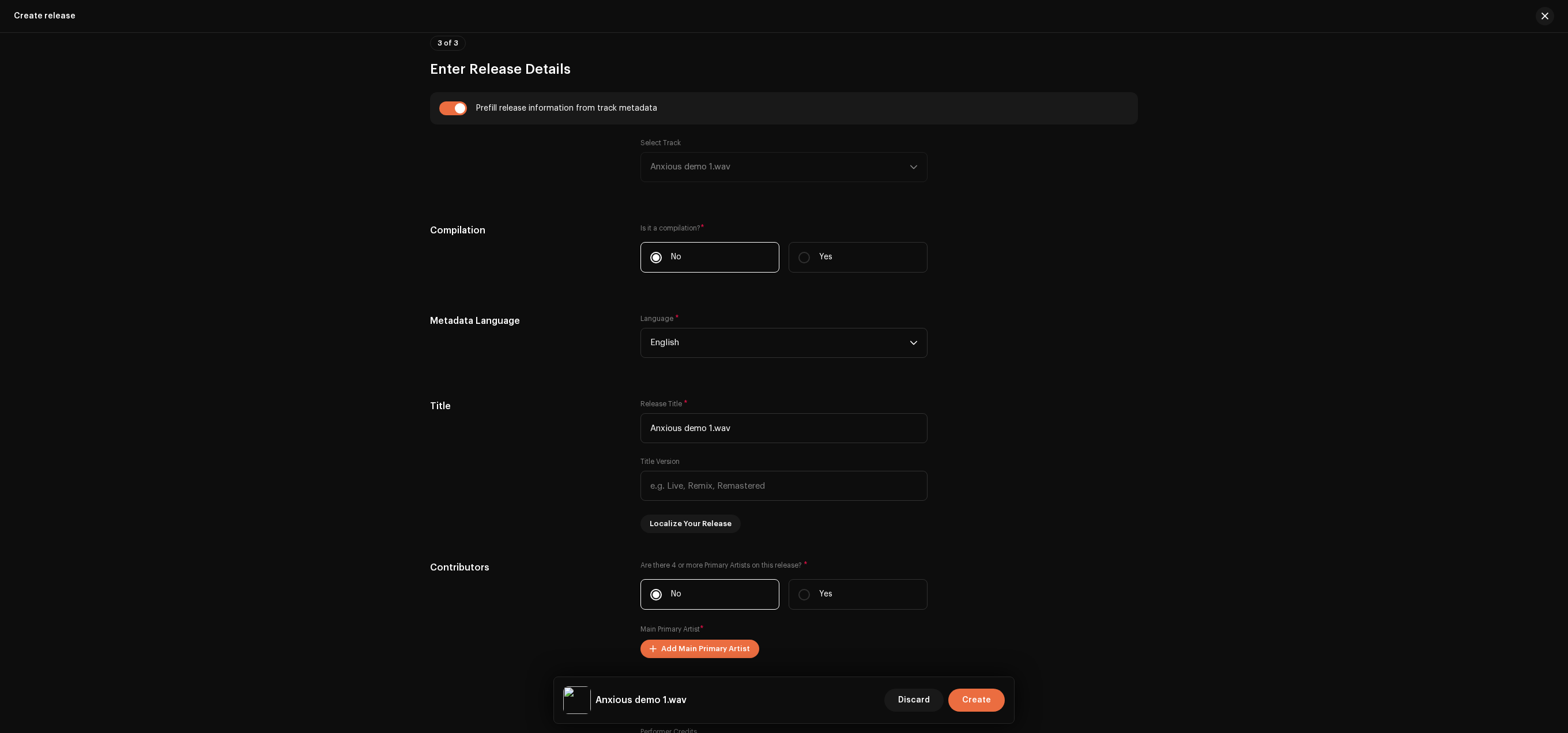
click at [771, 155] on div "Select Track Anxious demo 1.wav" at bounding box center [784, 160] width 287 height 44
click at [779, 168] on div "Select Track Anxious demo 1.wav" at bounding box center [784, 160] width 287 height 44
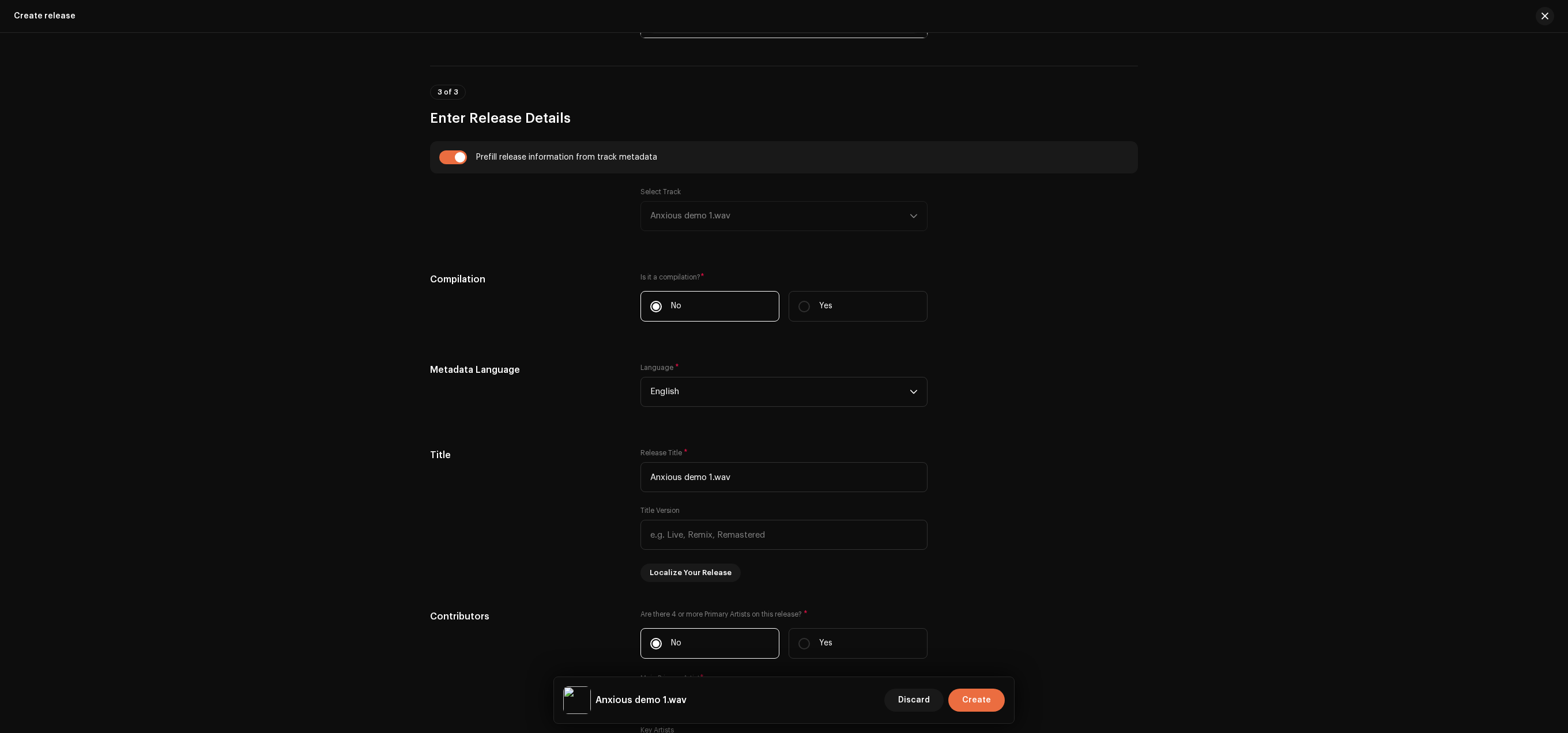
click at [911, 220] on div "Select Track Anxious demo 1.wav" at bounding box center [784, 209] width 287 height 44
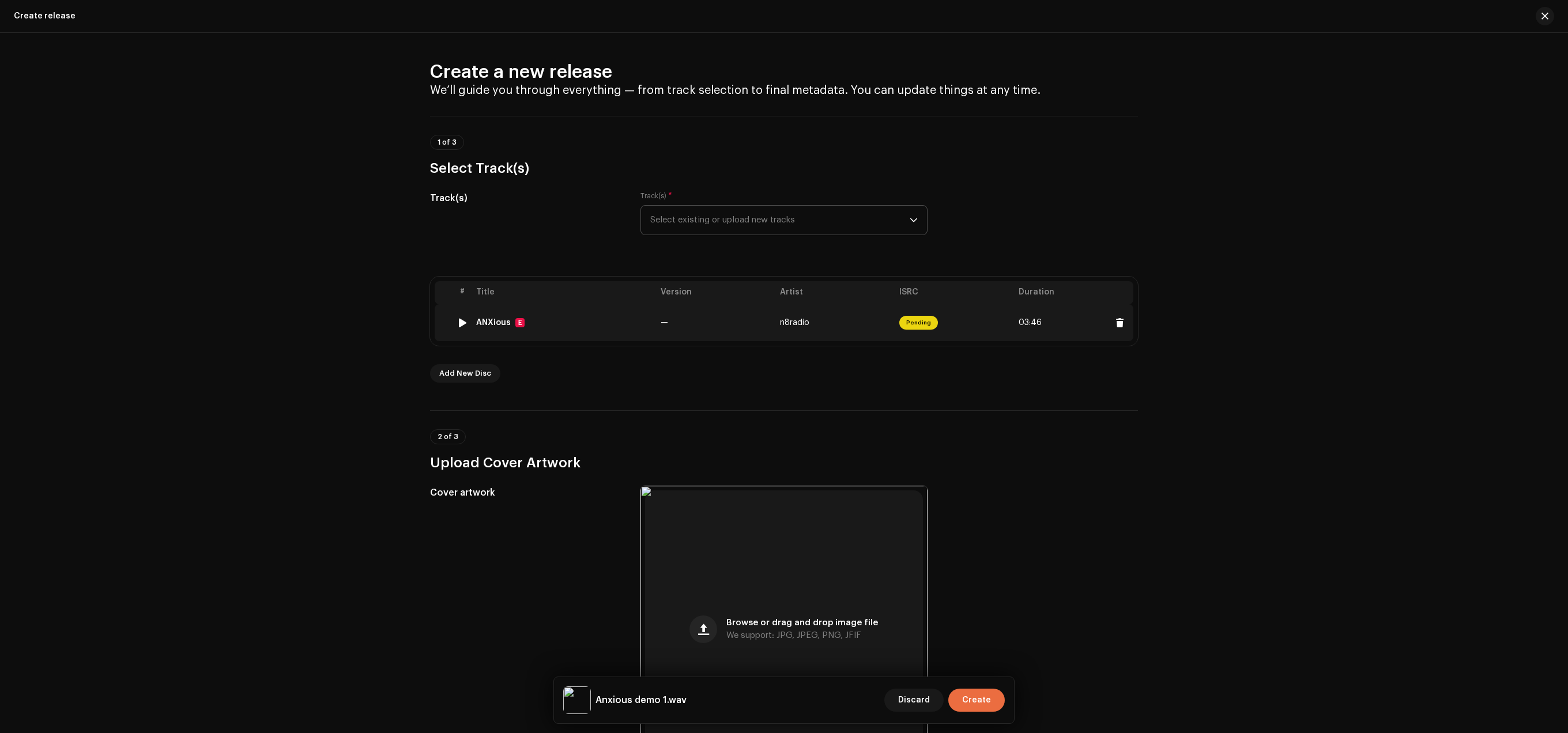
scroll to position [440, 0]
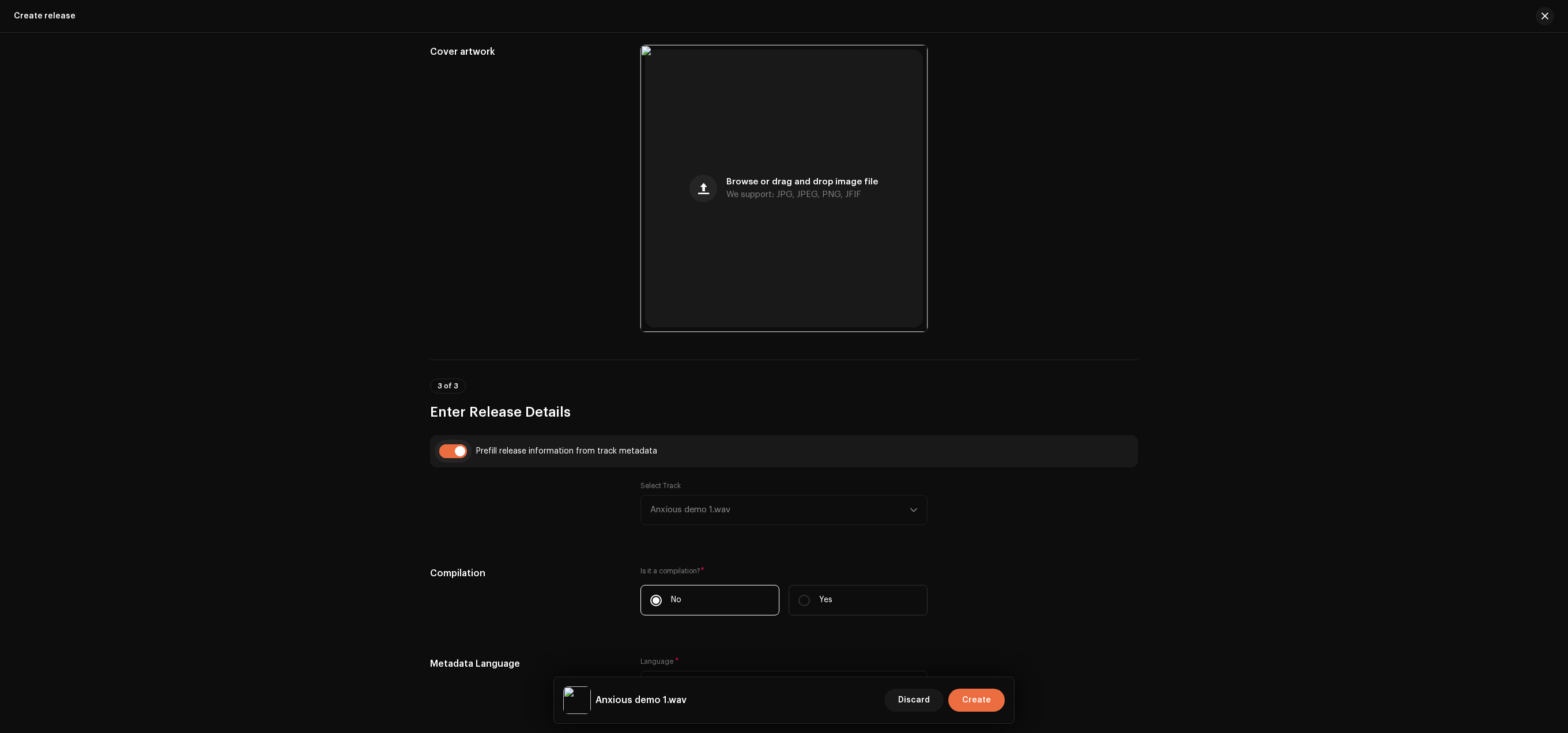
click at [464, 454] on input "checkbox" at bounding box center [453, 451] width 27 height 14
click at [457, 452] on input "checkbox" at bounding box center [453, 451] width 27 height 14
checkbox input "true"
type input "ANXious"
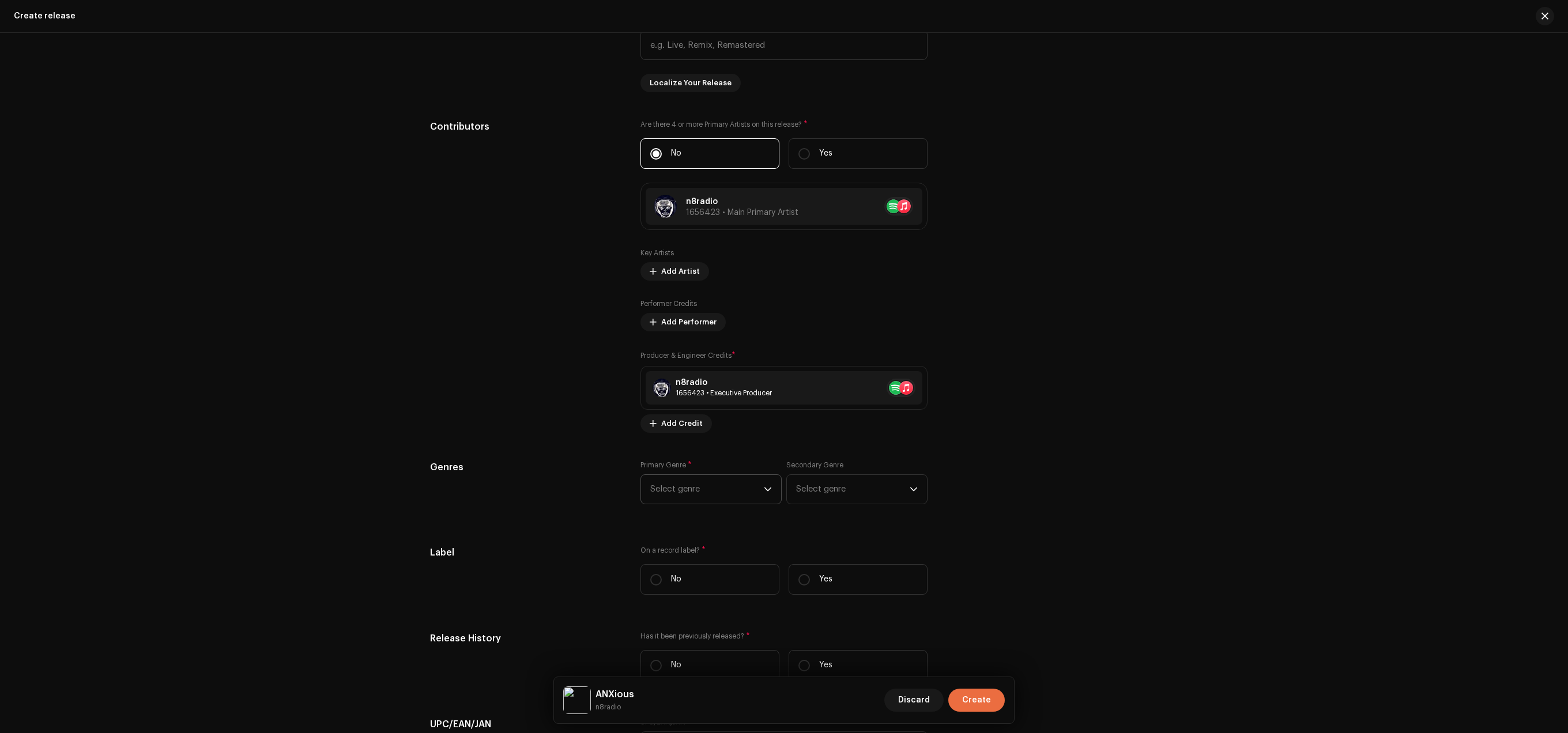
scroll to position [1615, 0]
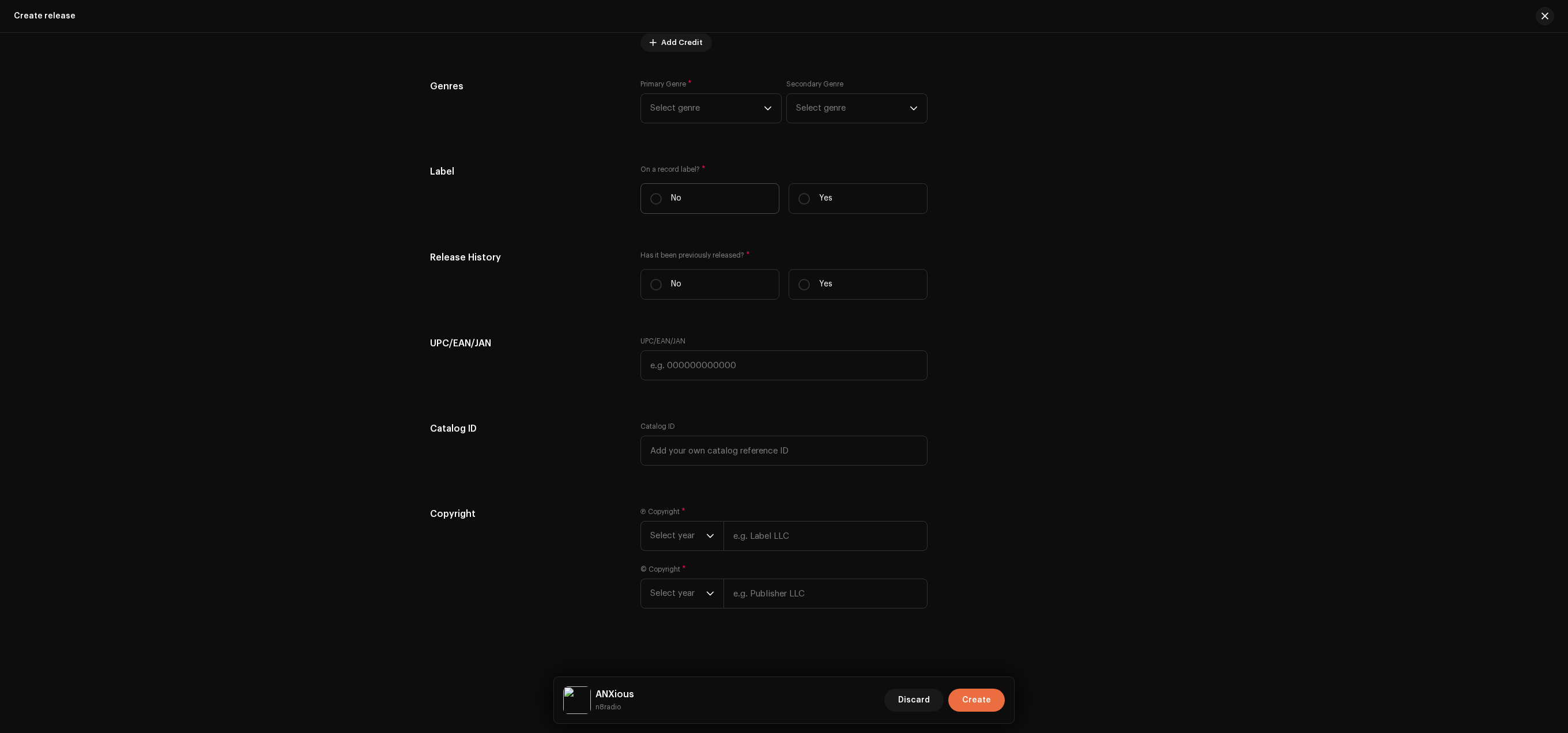
click at [655, 201] on label "No" at bounding box center [710, 198] width 139 height 30
click at [655, 201] on input "No" at bounding box center [656, 198] width 12 height 12
radio input "true"
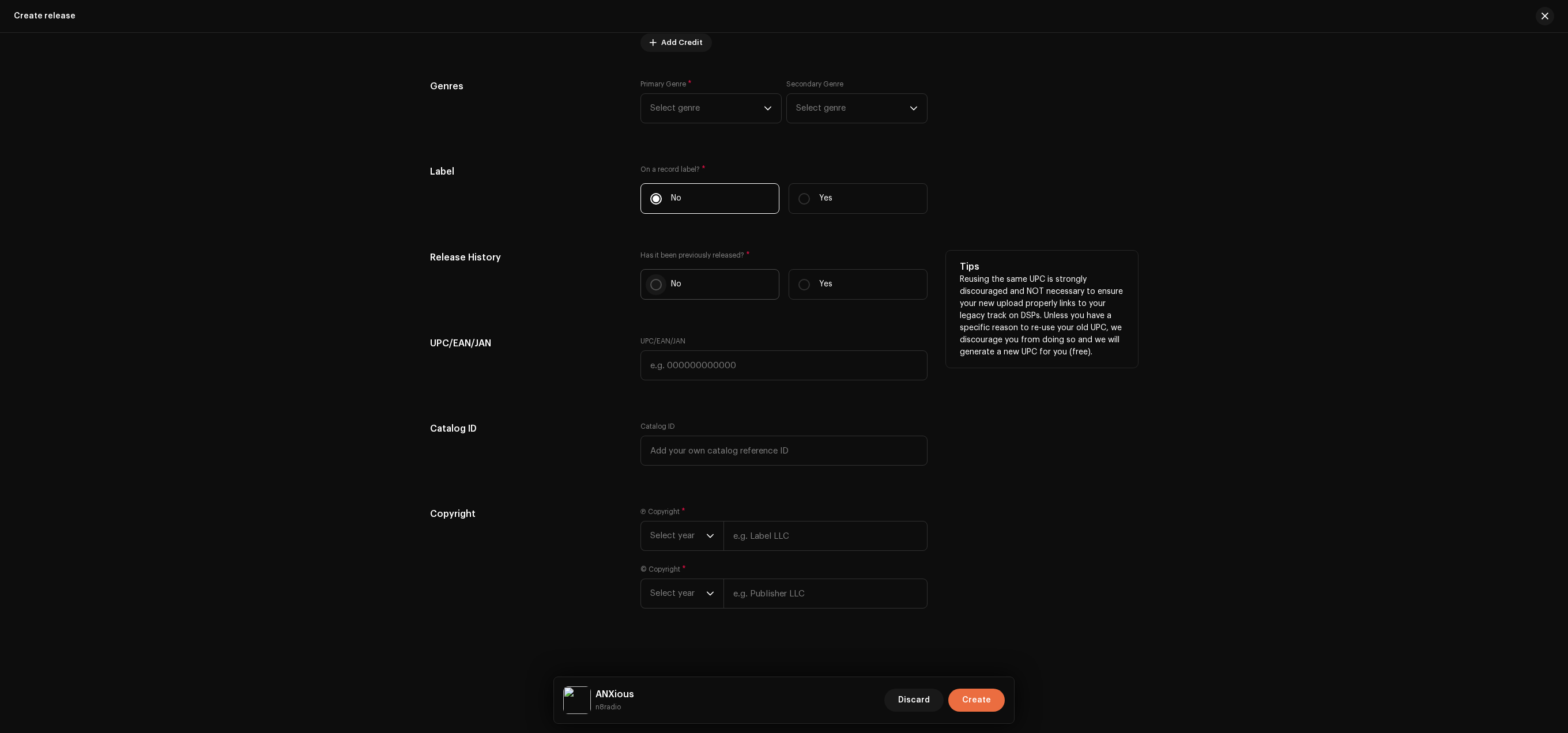
click at [654, 275] on div "Has it been previously released? * No Yes" at bounding box center [784, 280] width 287 height 58
click at [651, 285] on input "No" at bounding box center [656, 284] width 12 height 12
radio input "true"
click at [676, 550] on p-select "Select year" at bounding box center [682, 535] width 83 height 30
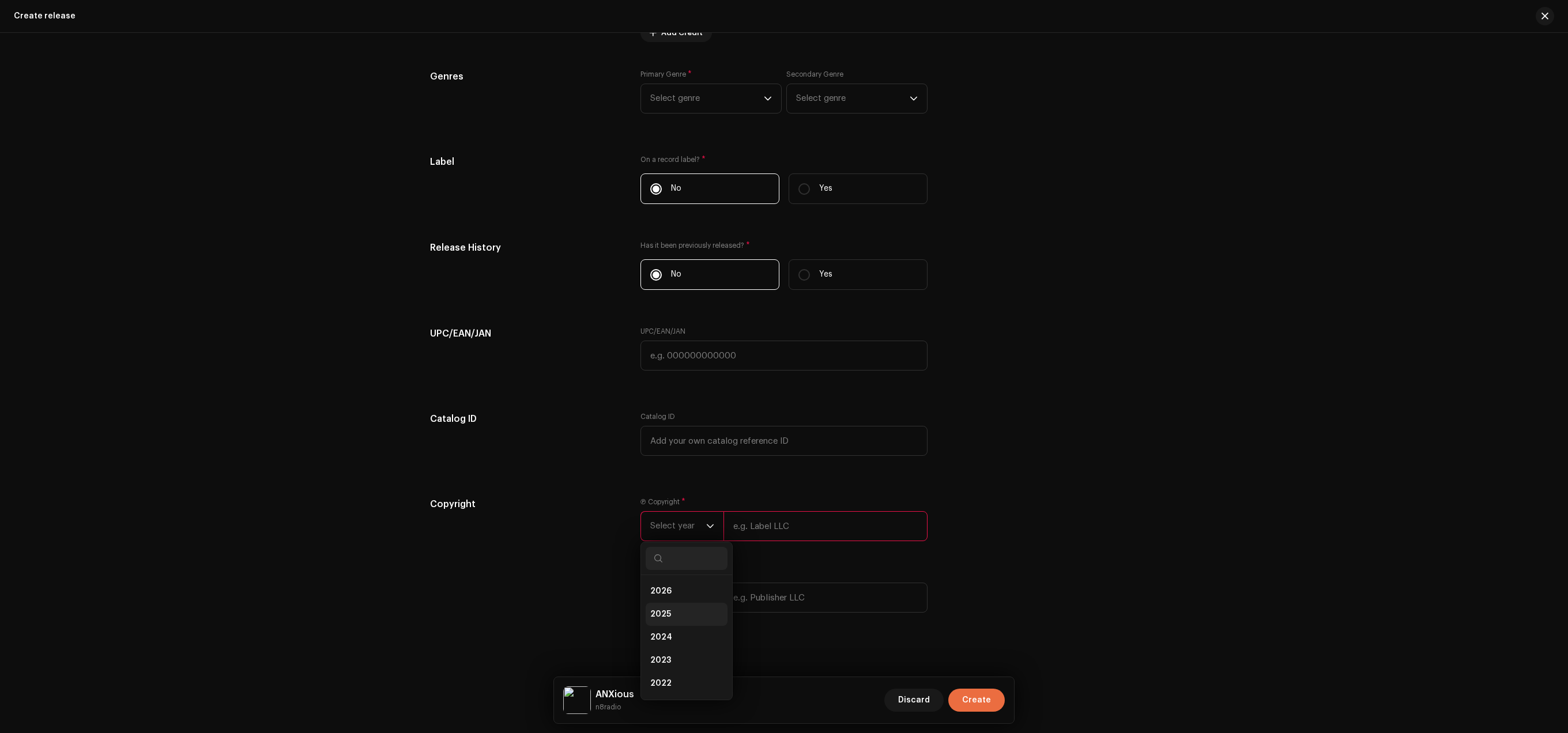
click at [660, 615] on li "2025" at bounding box center [687, 614] width 82 height 23
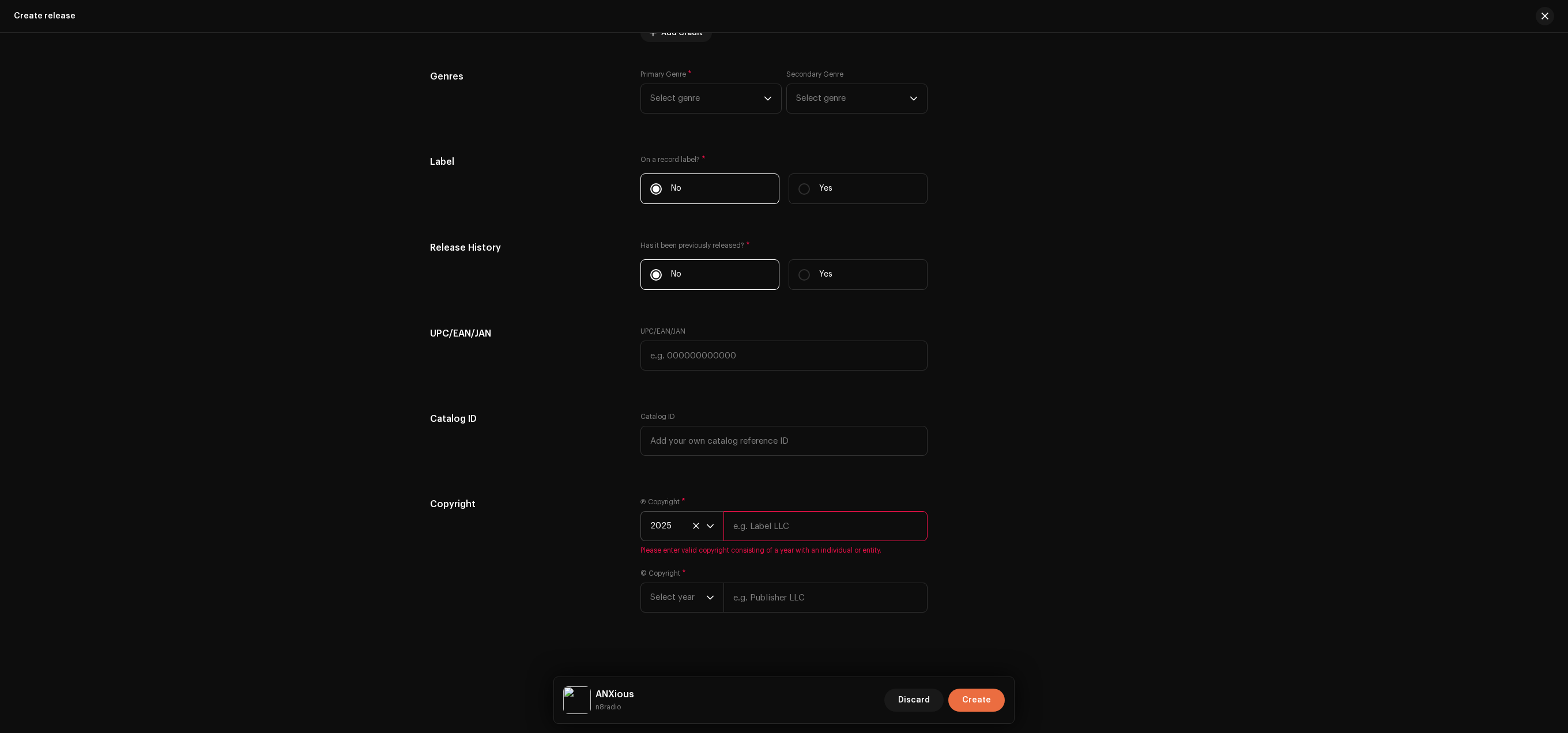
click at [757, 535] on input "text" at bounding box center [825, 526] width 204 height 30
type input "888"
click at [674, 613] on div "Ⓟ Copyright * 2025 888 Please enter valid copyright consisting of a year with a…" at bounding box center [784, 561] width 287 height 129
click at [684, 593] on span "Select year" at bounding box center [678, 593] width 56 height 29
click at [685, 492] on li "2025" at bounding box center [687, 482] width 82 height 23
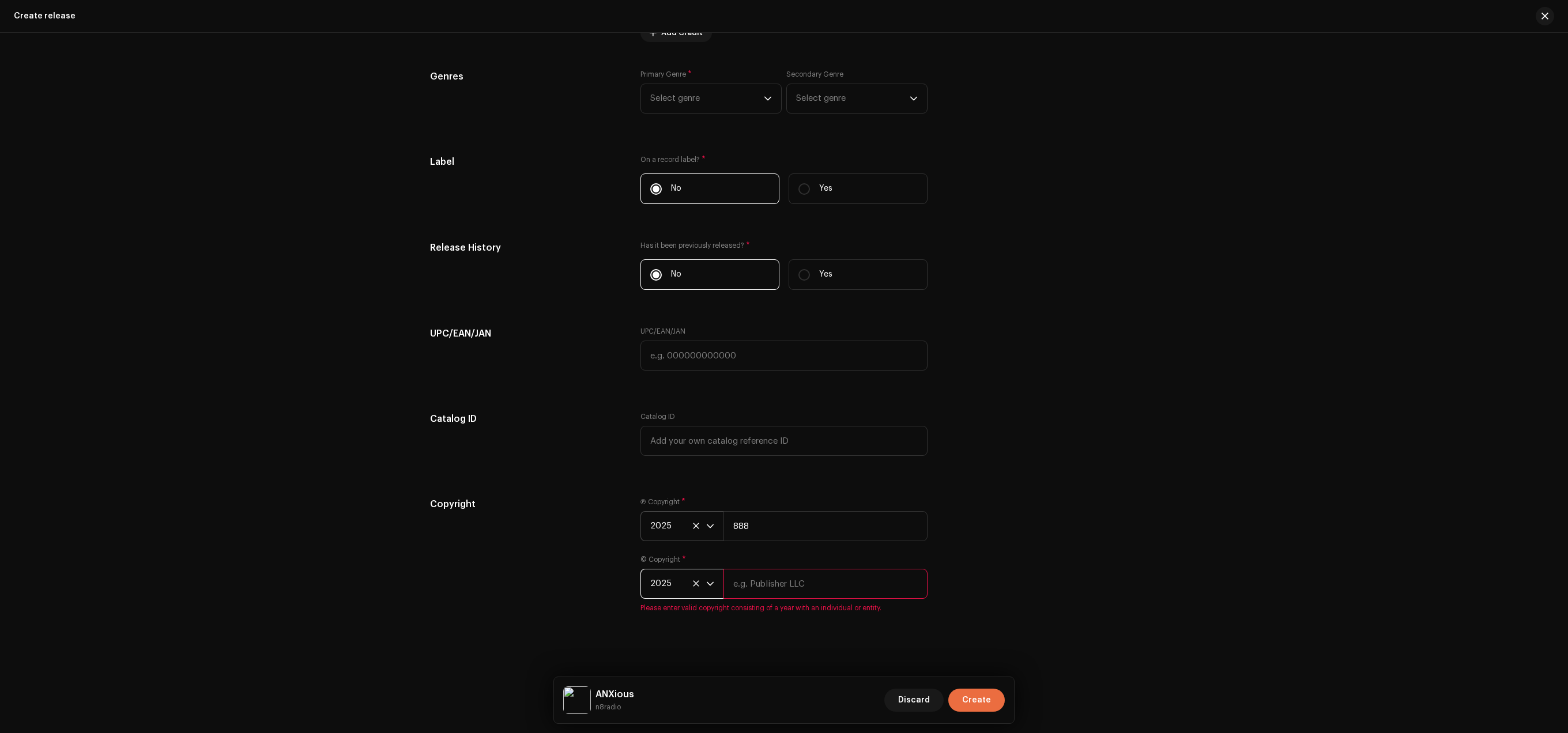
click at [765, 589] on input "text" at bounding box center [825, 583] width 204 height 30
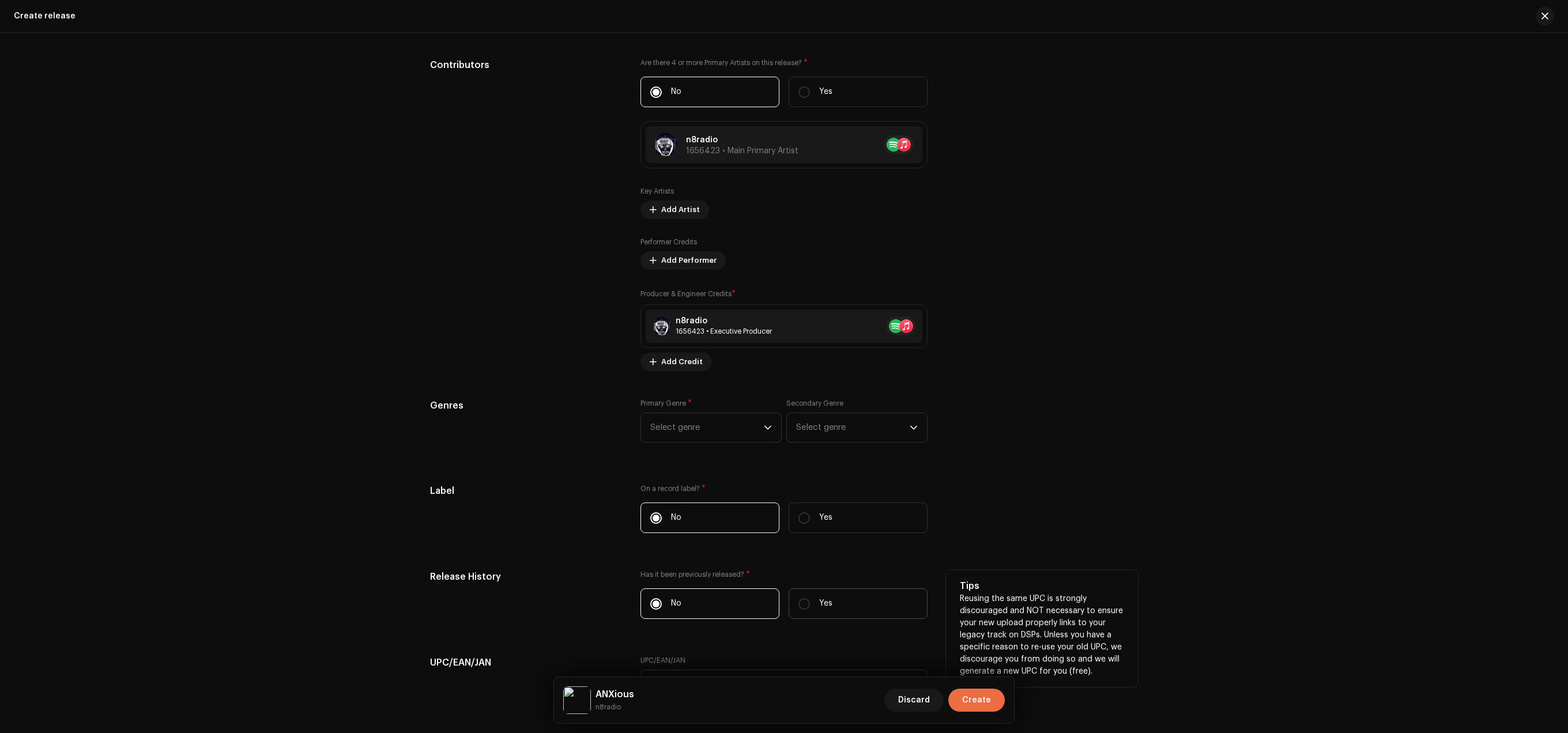
scroll to position [1237, 0]
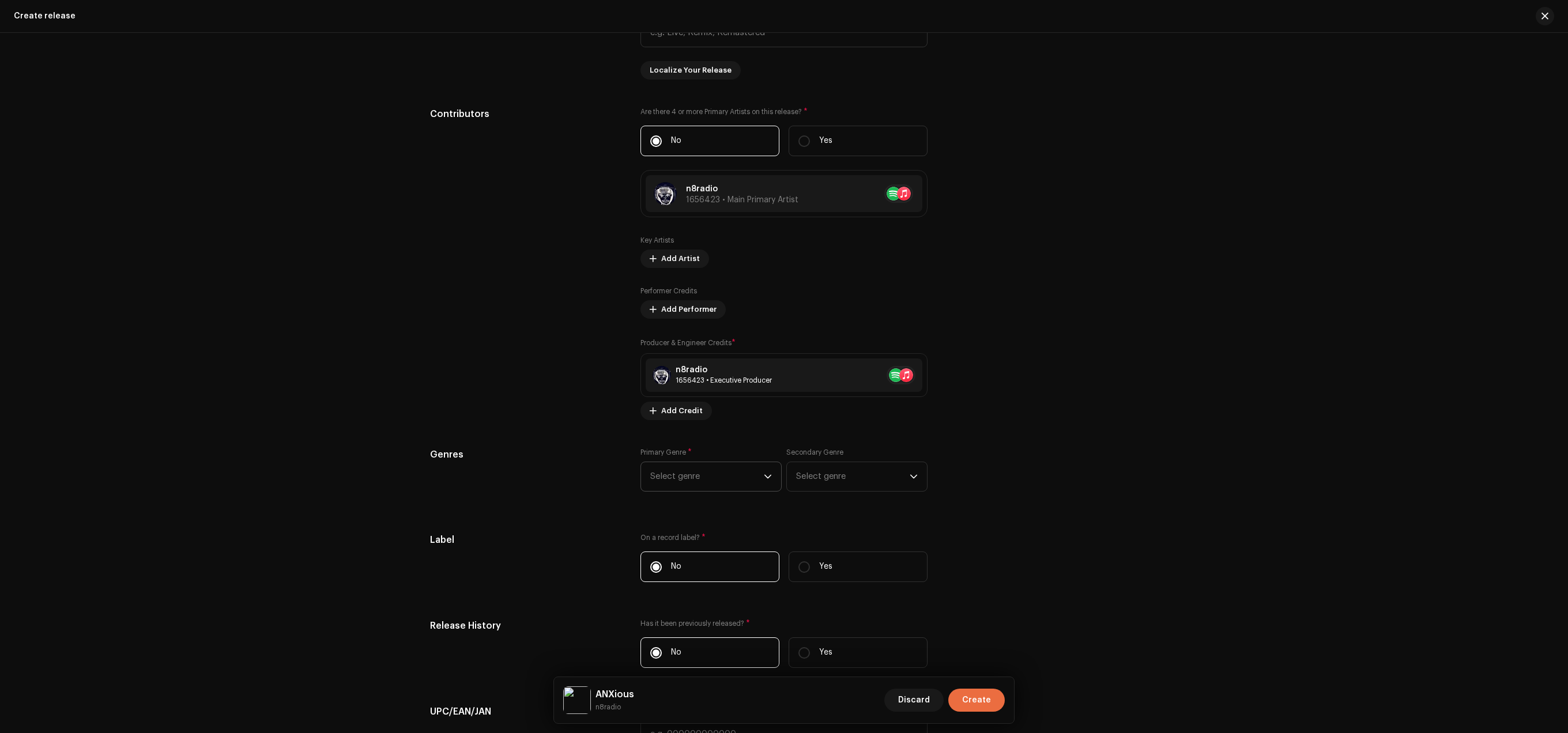
type input "888"
click at [653, 487] on span "Select genre" at bounding box center [707, 476] width 114 height 29
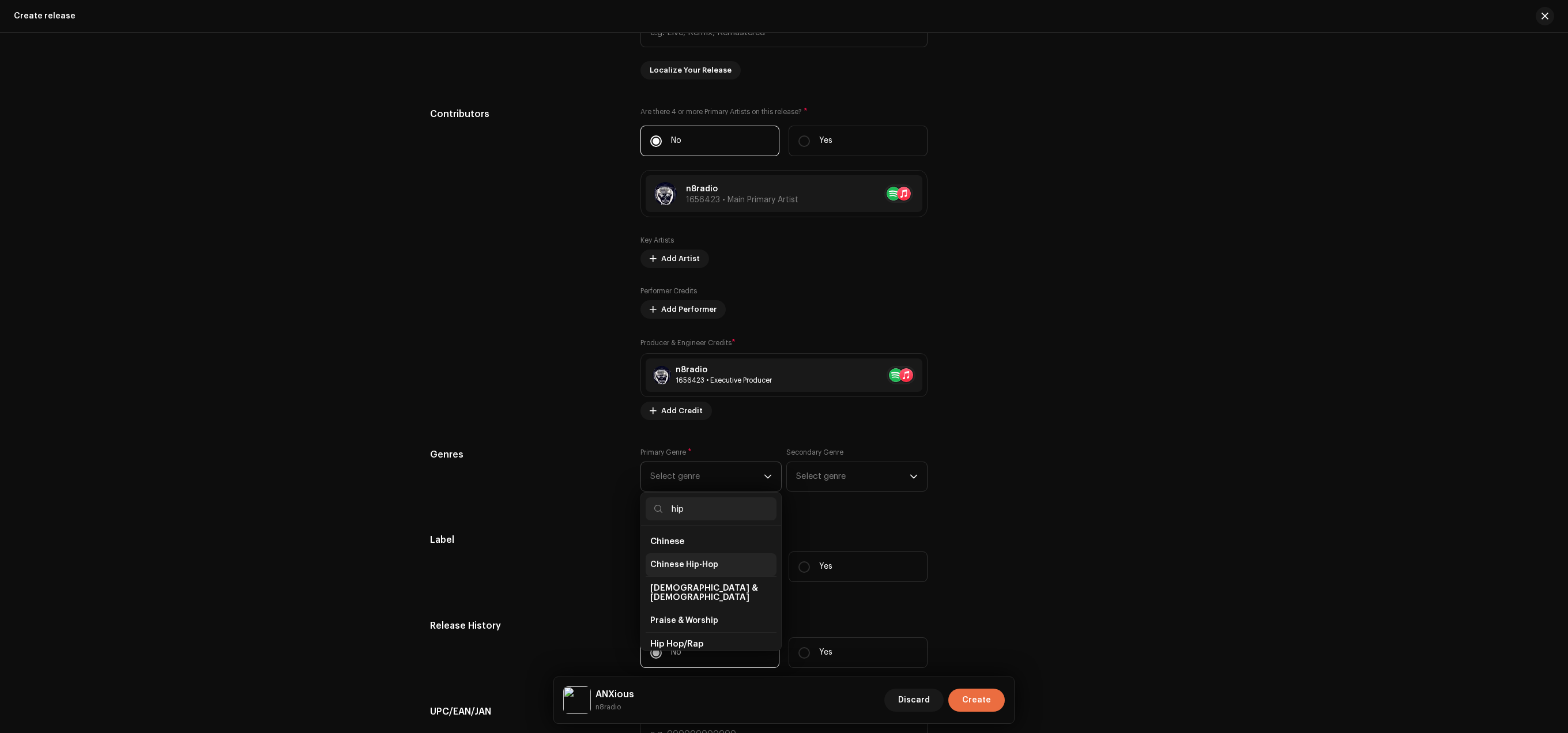
scroll to position [49, 0]
type input "hip"
click at [703, 610] on li "Hip Hop/Rap" at bounding box center [711, 618] width 131 height 23
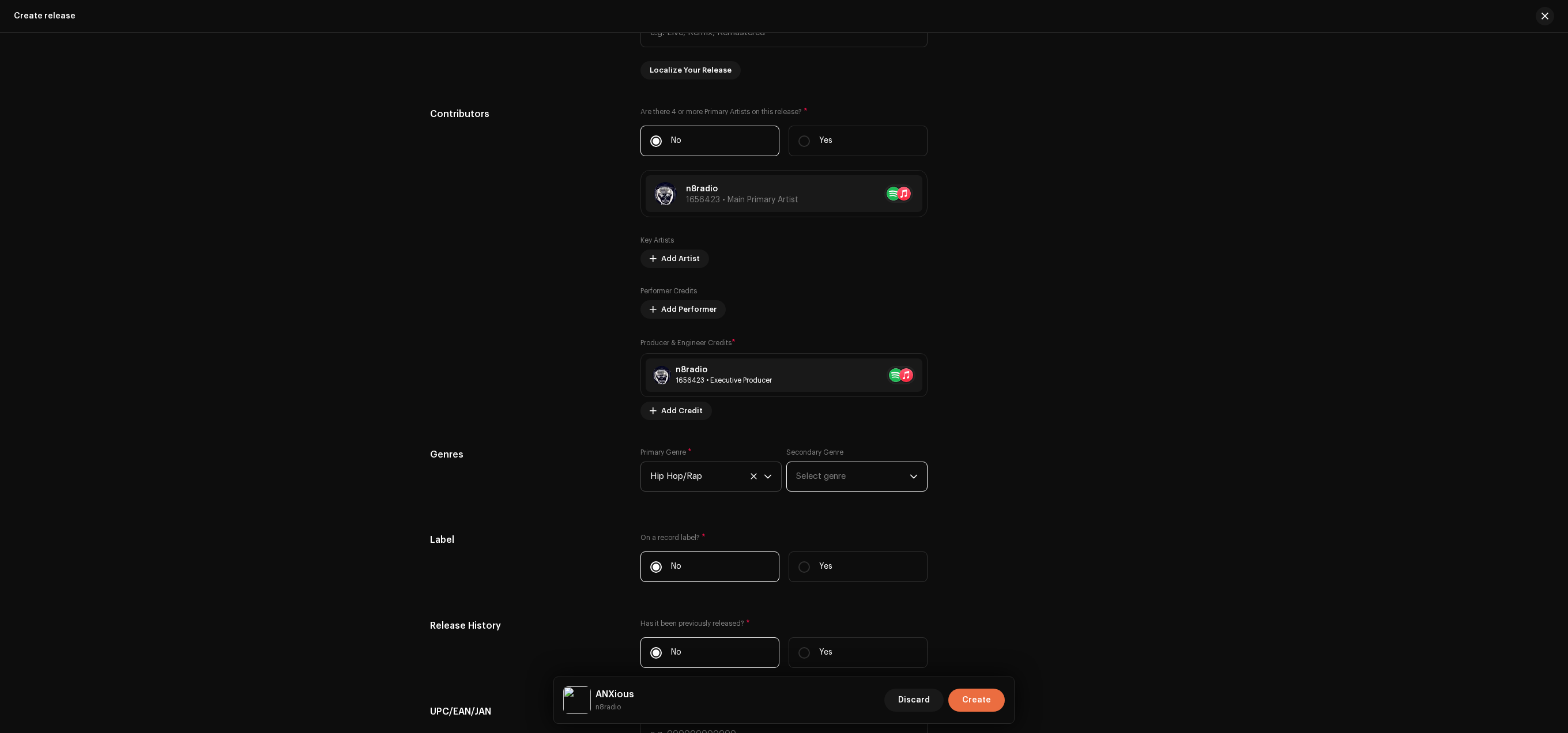
click at [814, 491] on span "Select genre" at bounding box center [853, 476] width 114 height 29
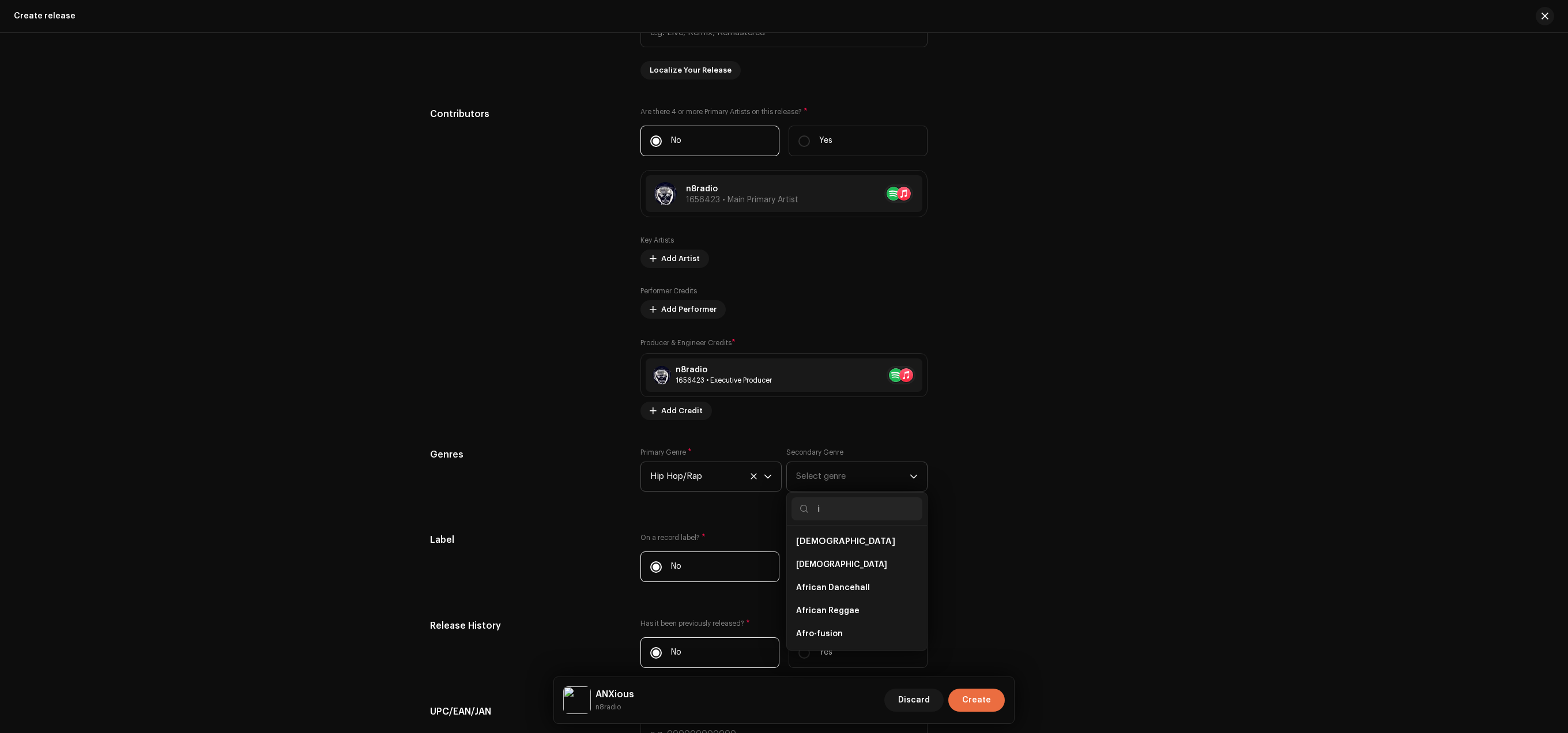
type input "in"
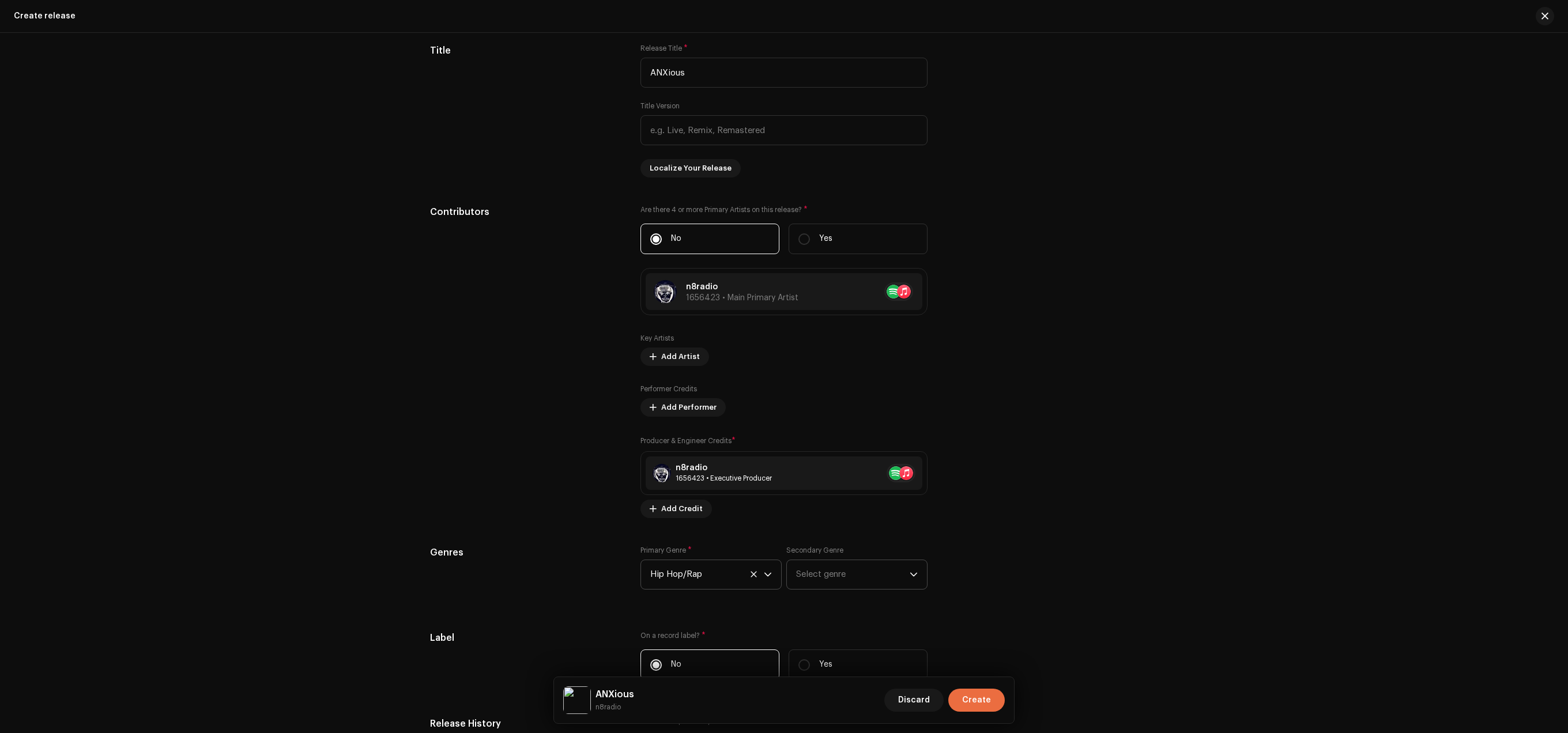
scroll to position [1237, 0]
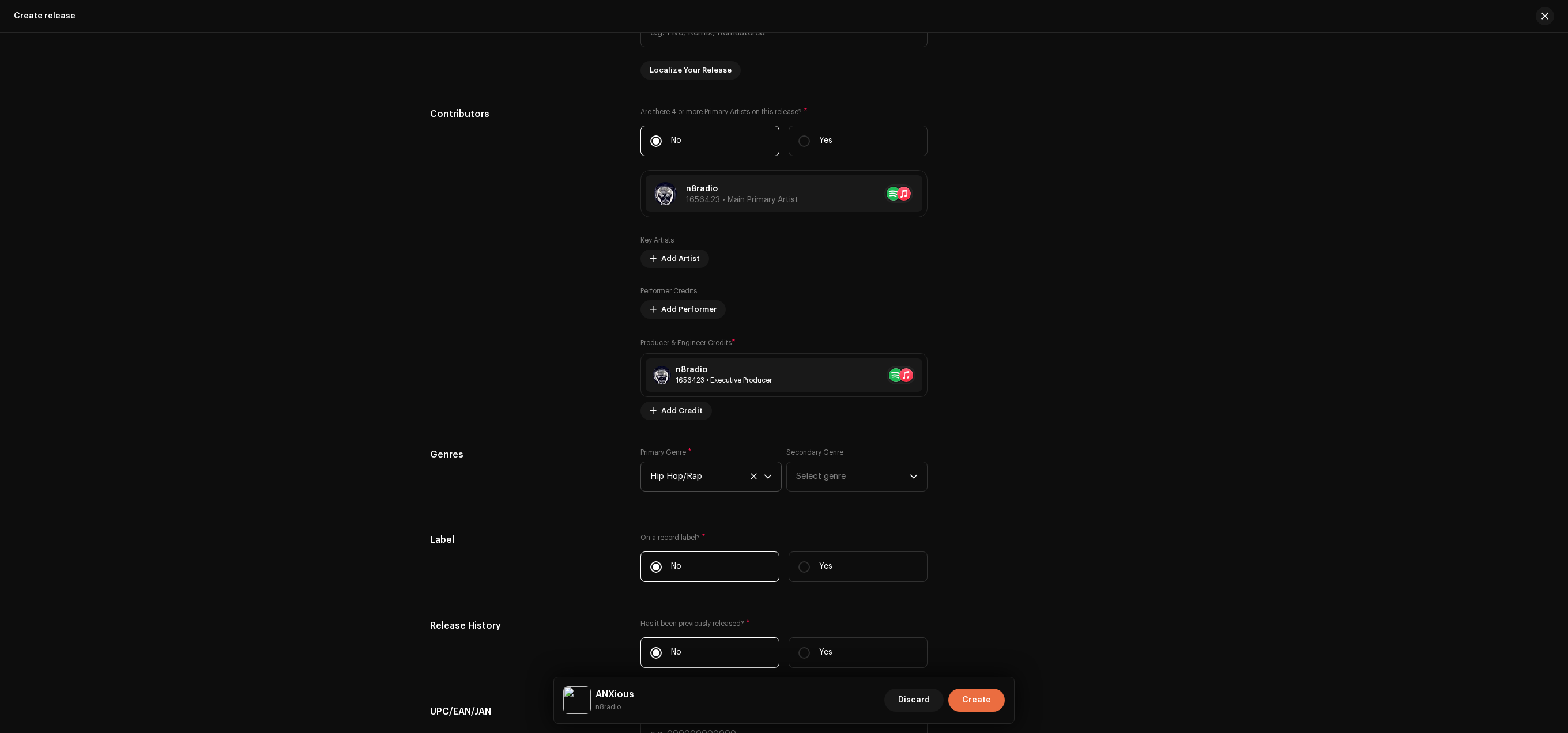
click at [888, 467] on div "Secondary Genre Select genre" at bounding box center [857, 470] width 141 height 44
click at [880, 485] on span "Select genre" at bounding box center [853, 476] width 114 height 29
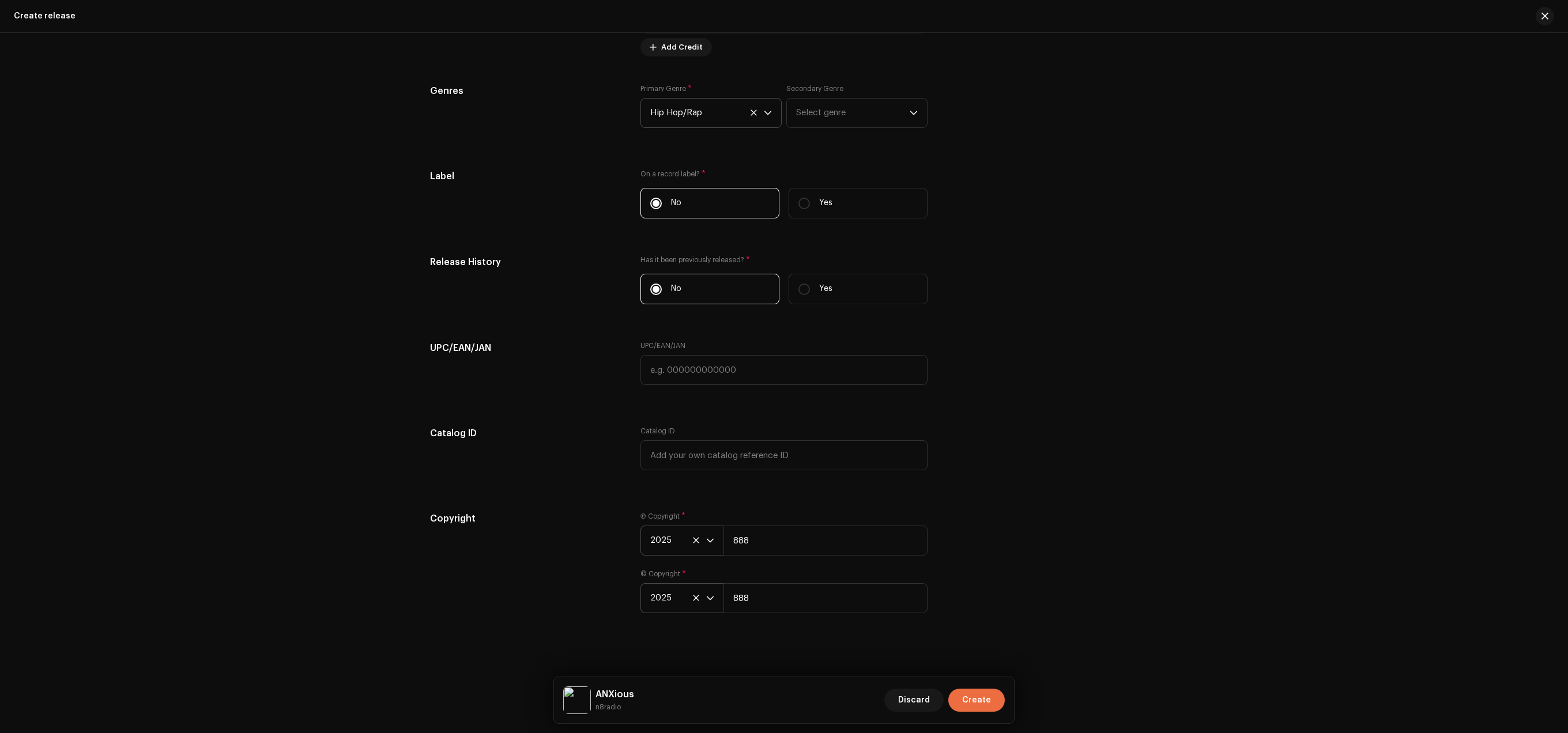
scroll to position [1615, 0]
click at [853, 113] on span "Select genre" at bounding box center [853, 108] width 114 height 29
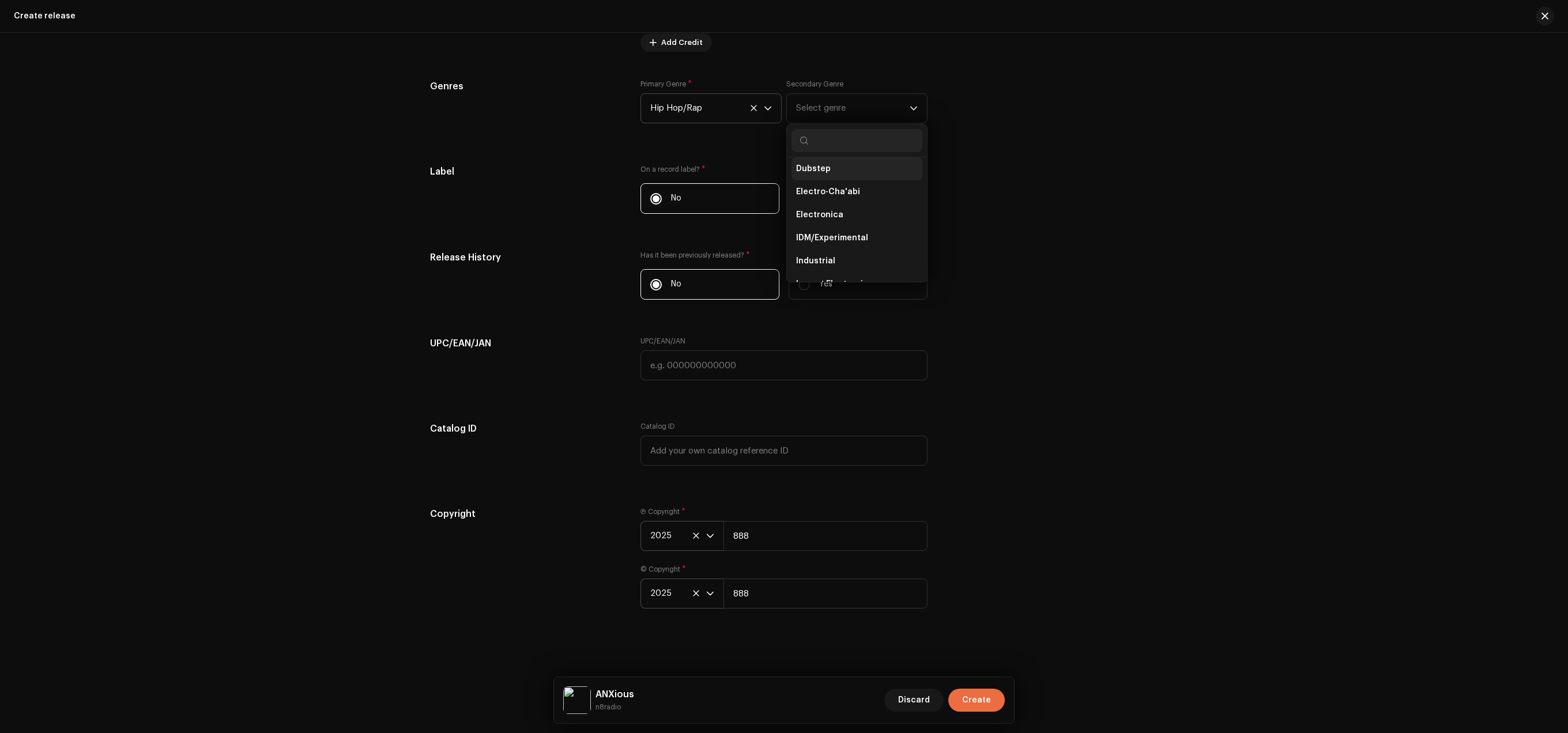
scroll to position [4304, 0]
click at [863, 238] on span "IDM/Experimental" at bounding box center [832, 243] width 72 height 12
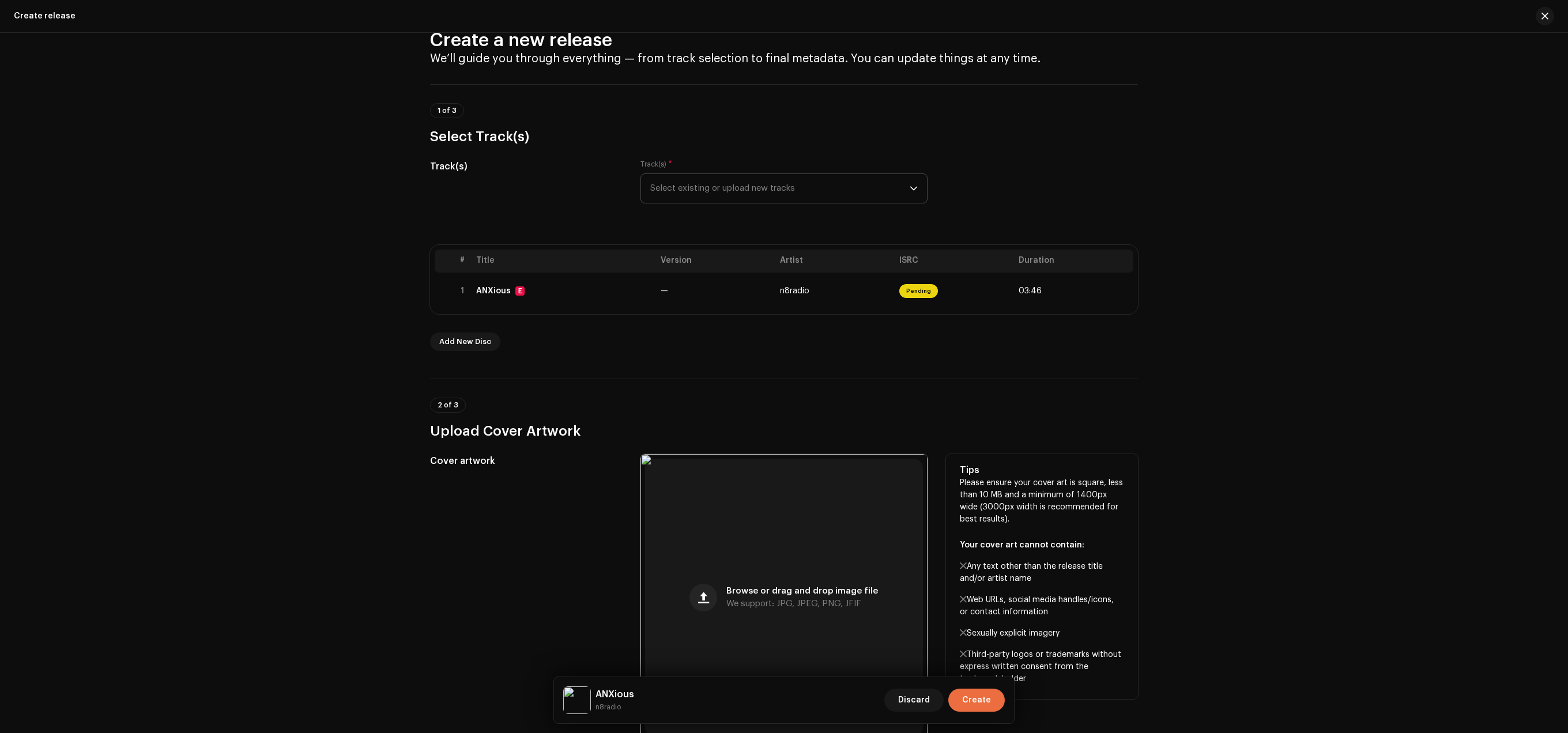
scroll to position [0, 0]
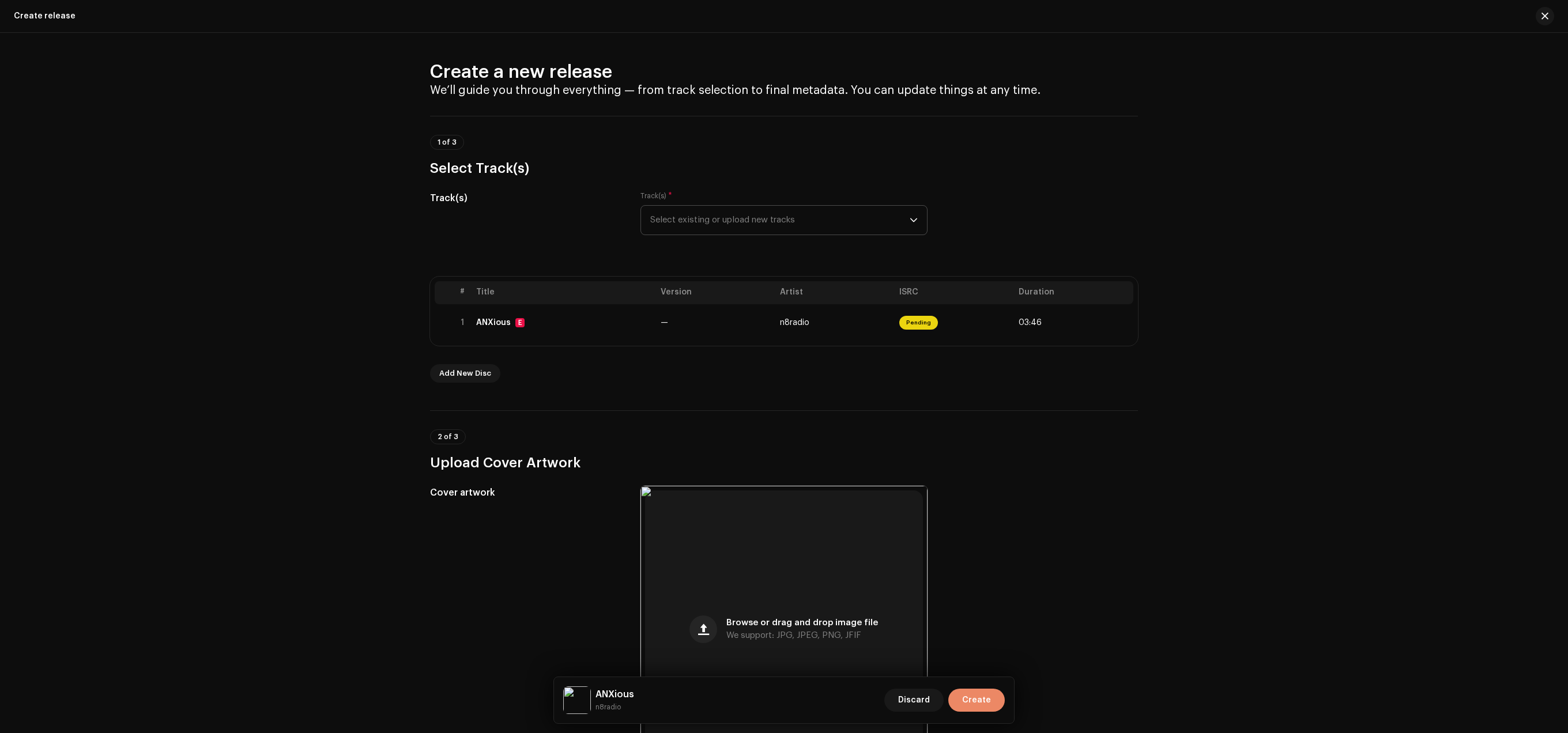
click at [980, 693] on span "Create" at bounding box center [976, 700] width 29 height 23
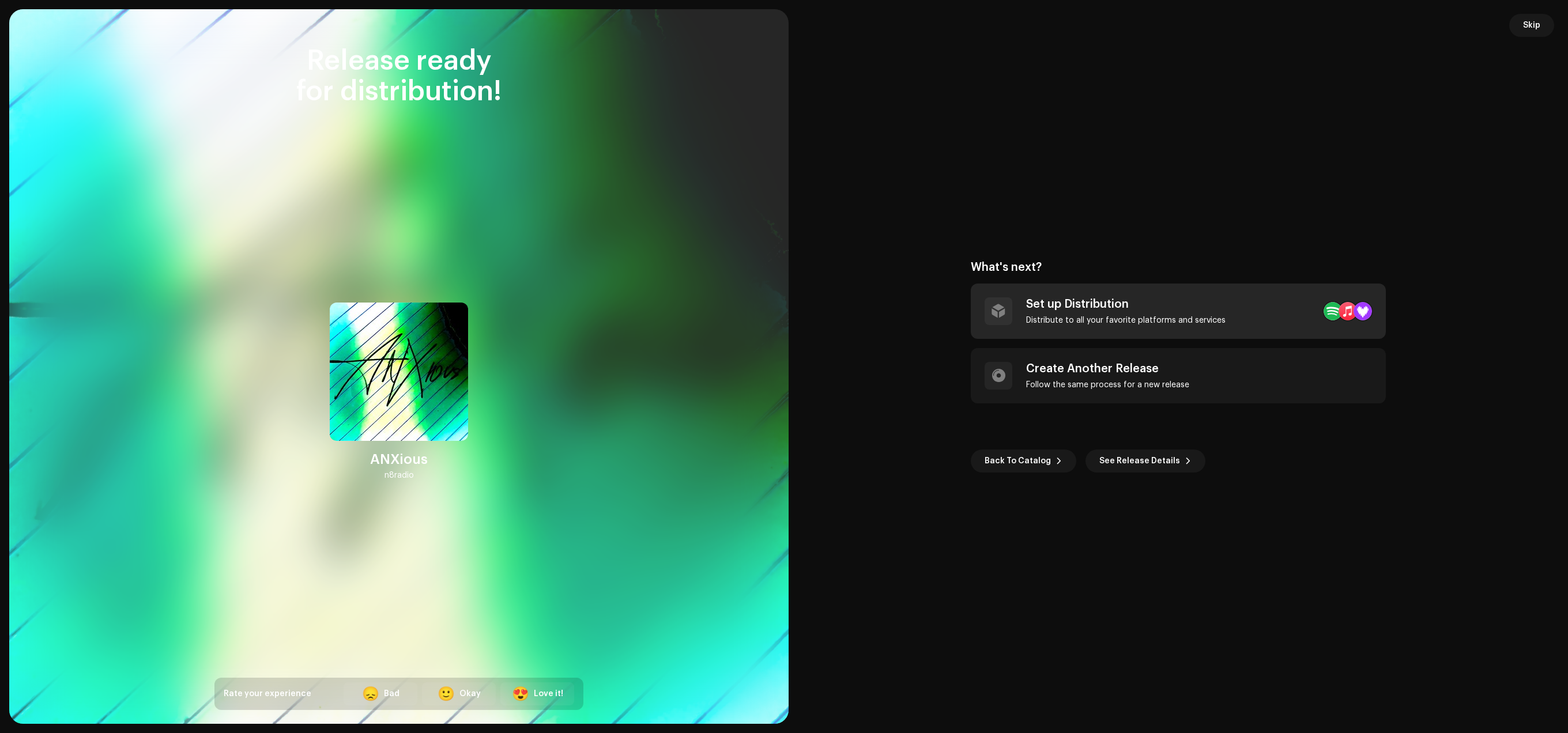
click at [1117, 300] on div "Set up Distribution" at bounding box center [1126, 304] width 200 height 14
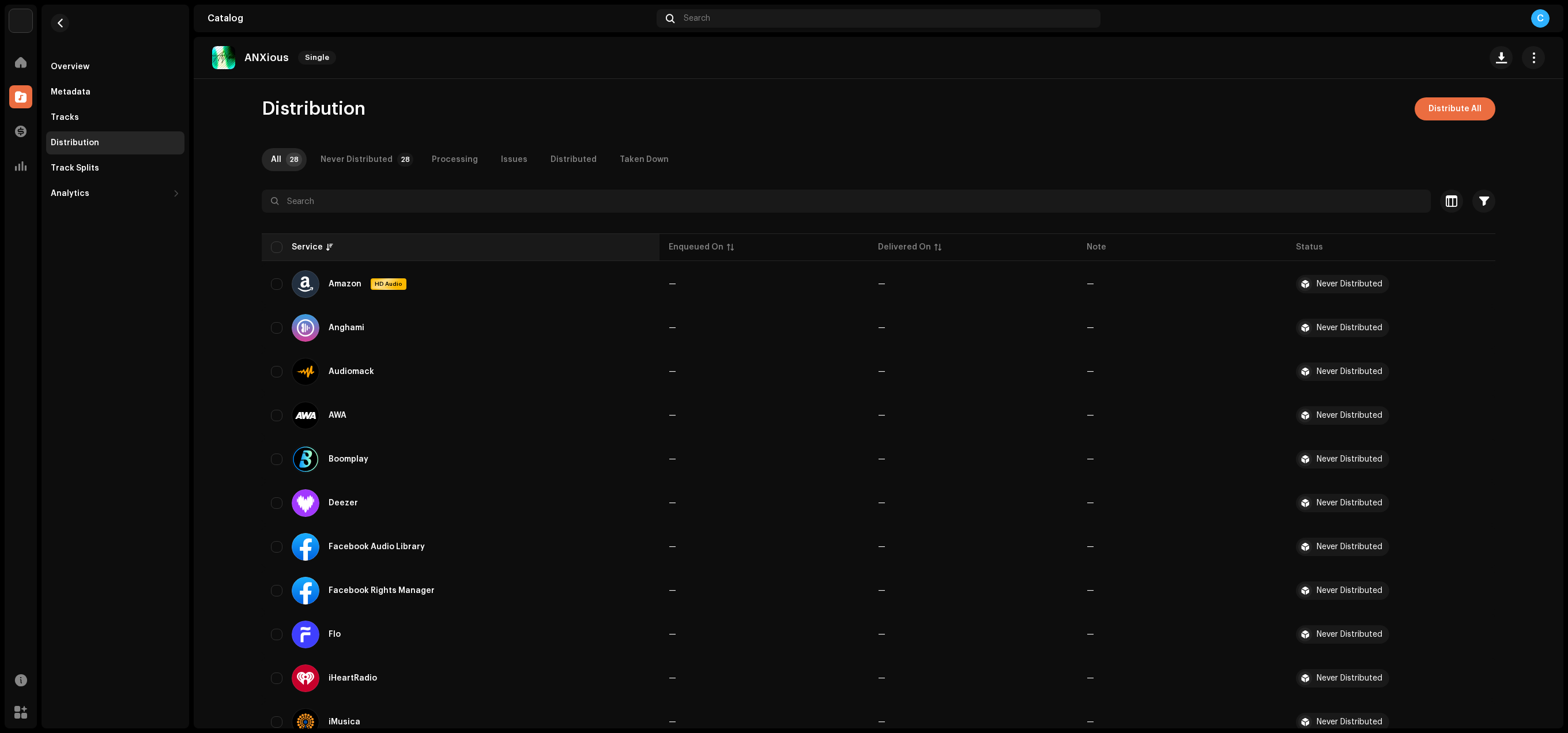
click at [282, 240] on th "Service" at bounding box center [460, 247] width 397 height 27
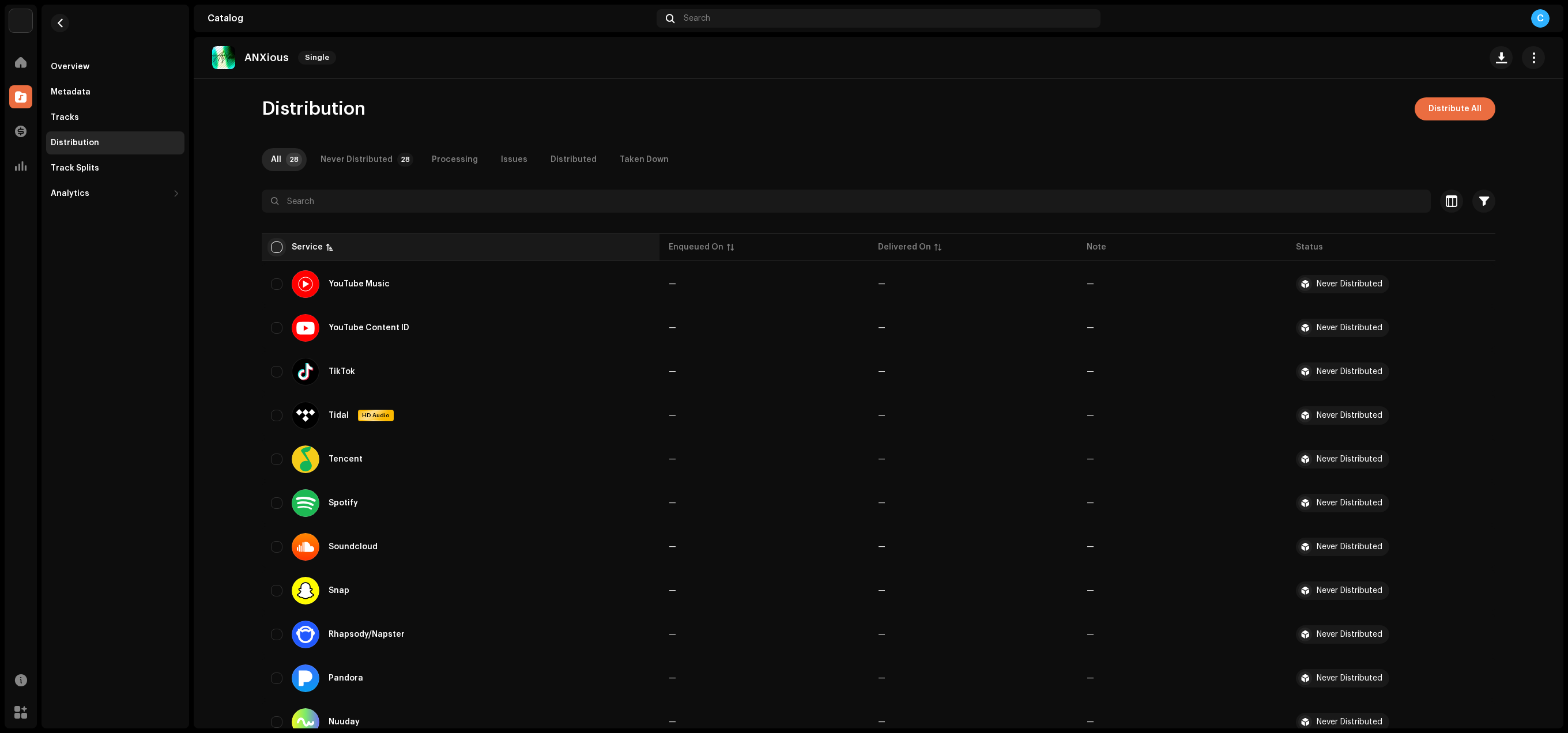
click at [275, 246] on input "checkbox" at bounding box center [276, 247] width 12 height 12
checkbox input "true"
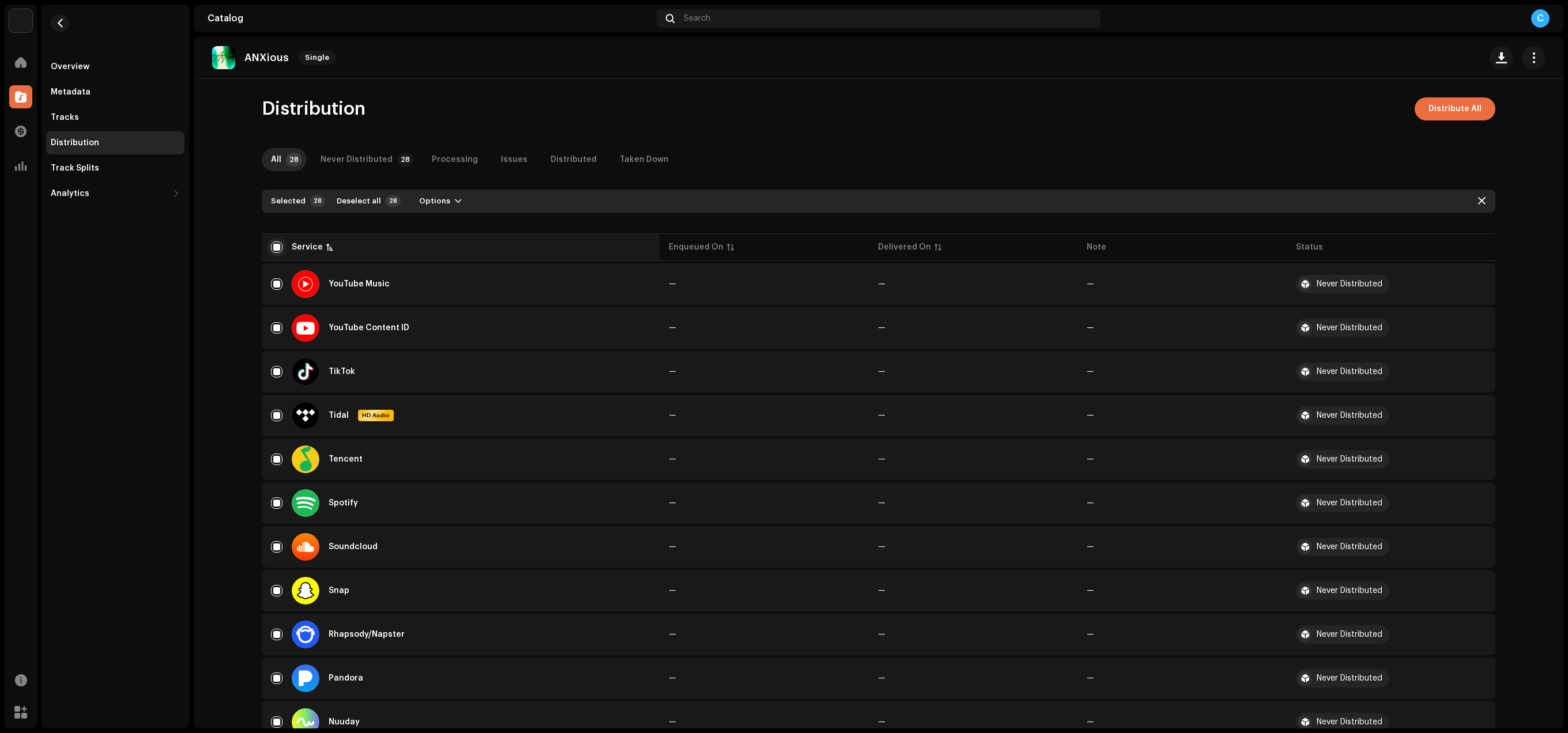
checkbox input "true"
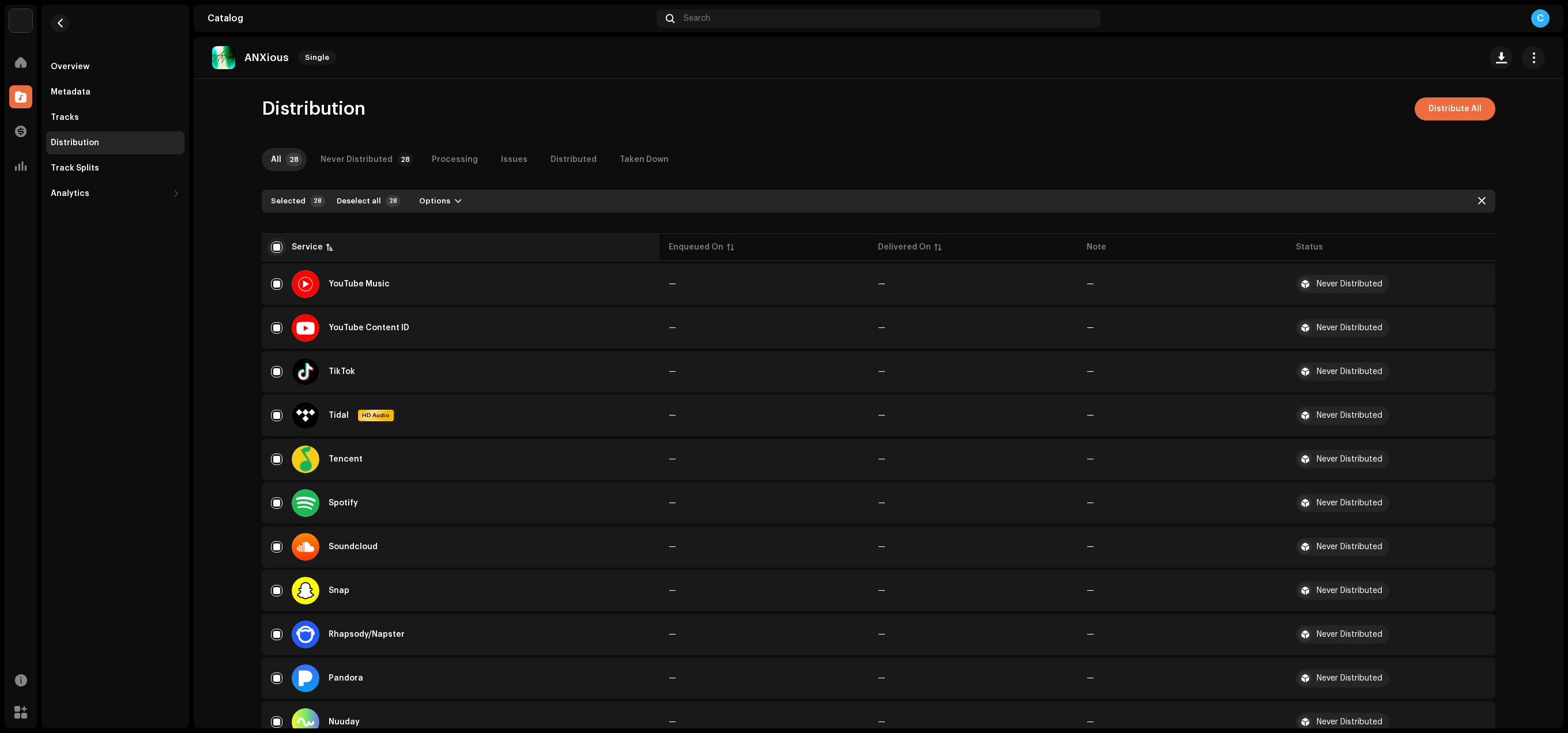
checkbox input "true"
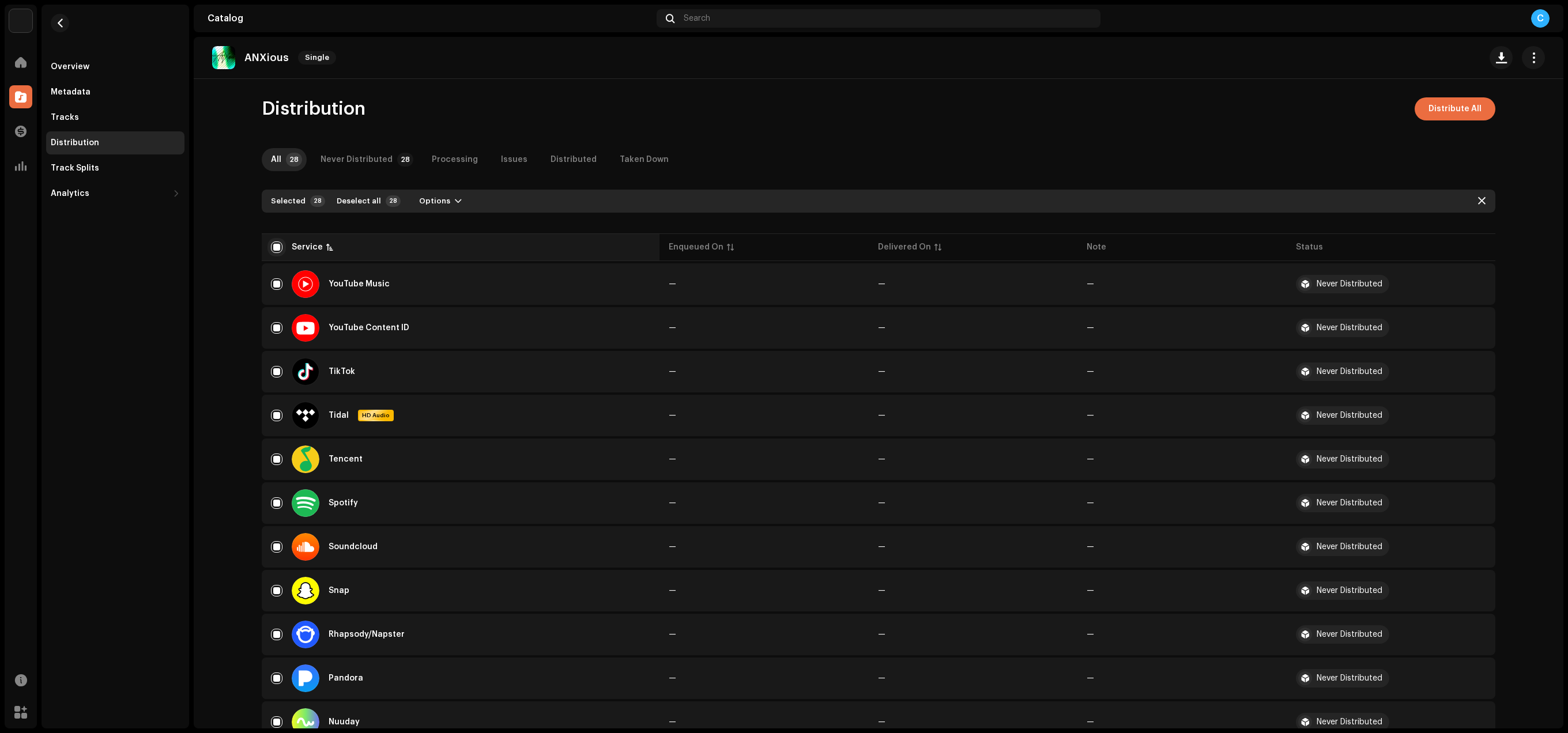
checkbox input "true"
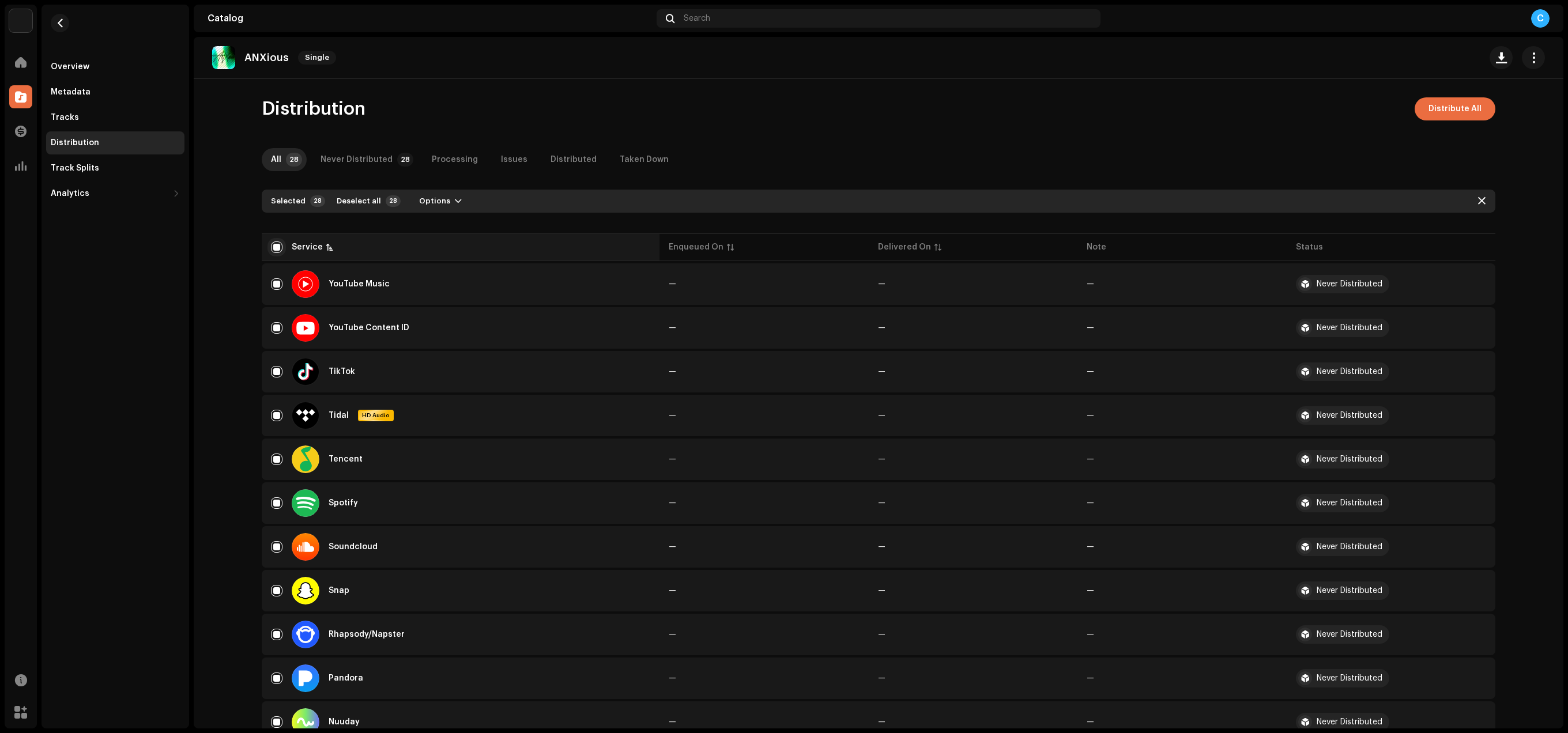
checkbox input "true"
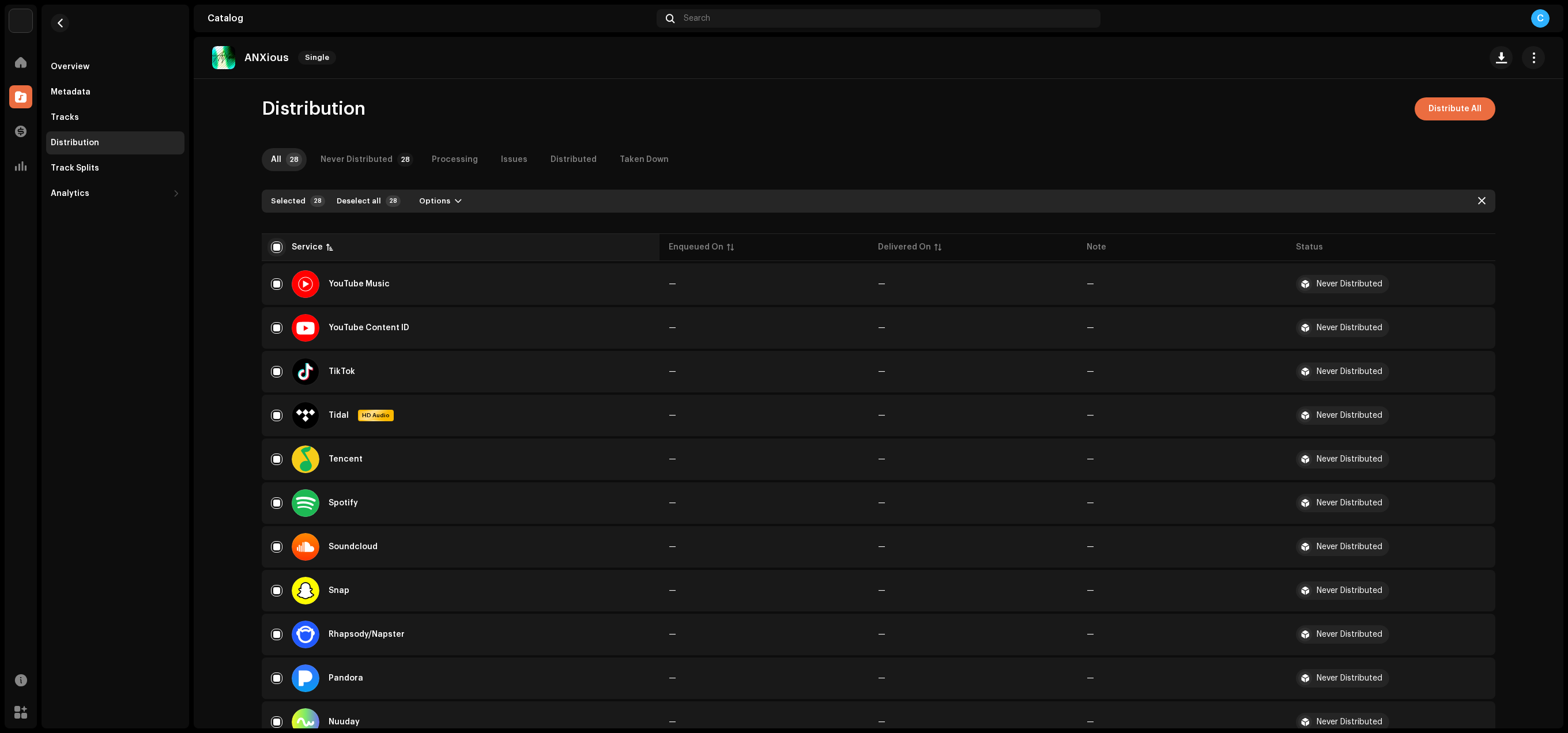
checkbox input "true"
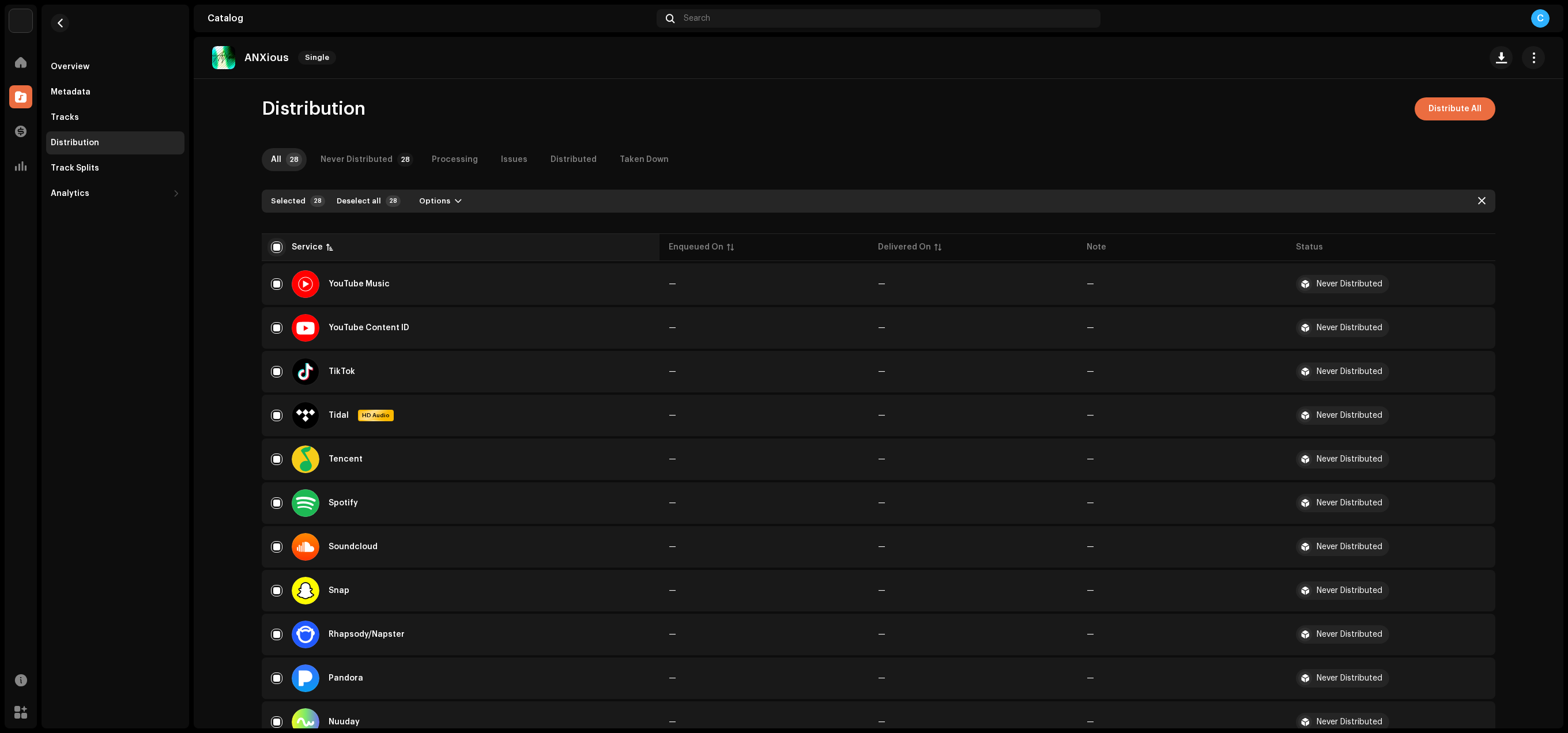
checkbox input "true"
click at [290, 289] on div "YouTube Music" at bounding box center [460, 283] width 379 height 27
click at [335, 251] on div "Service" at bounding box center [460, 247] width 379 height 12
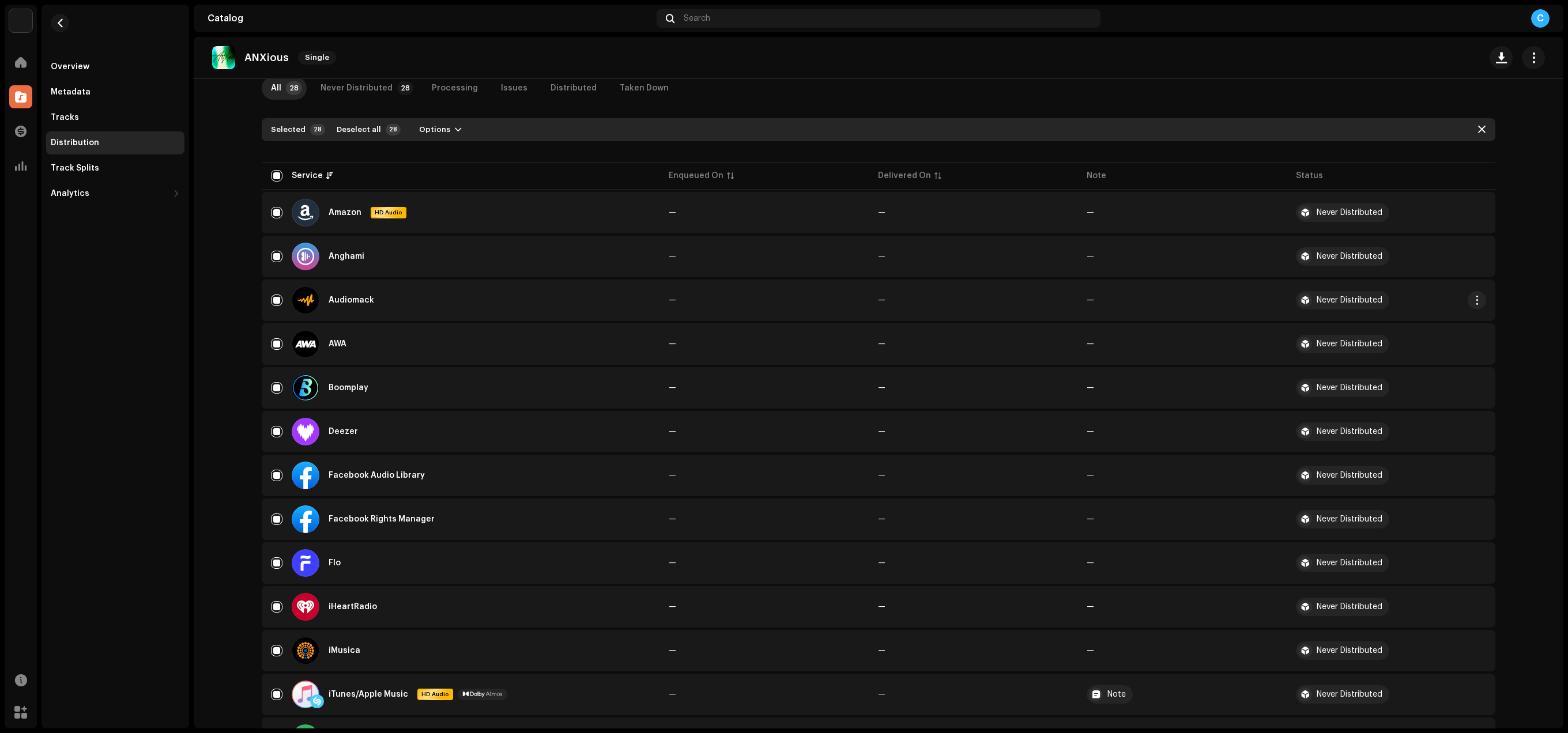
scroll to position [98, 0]
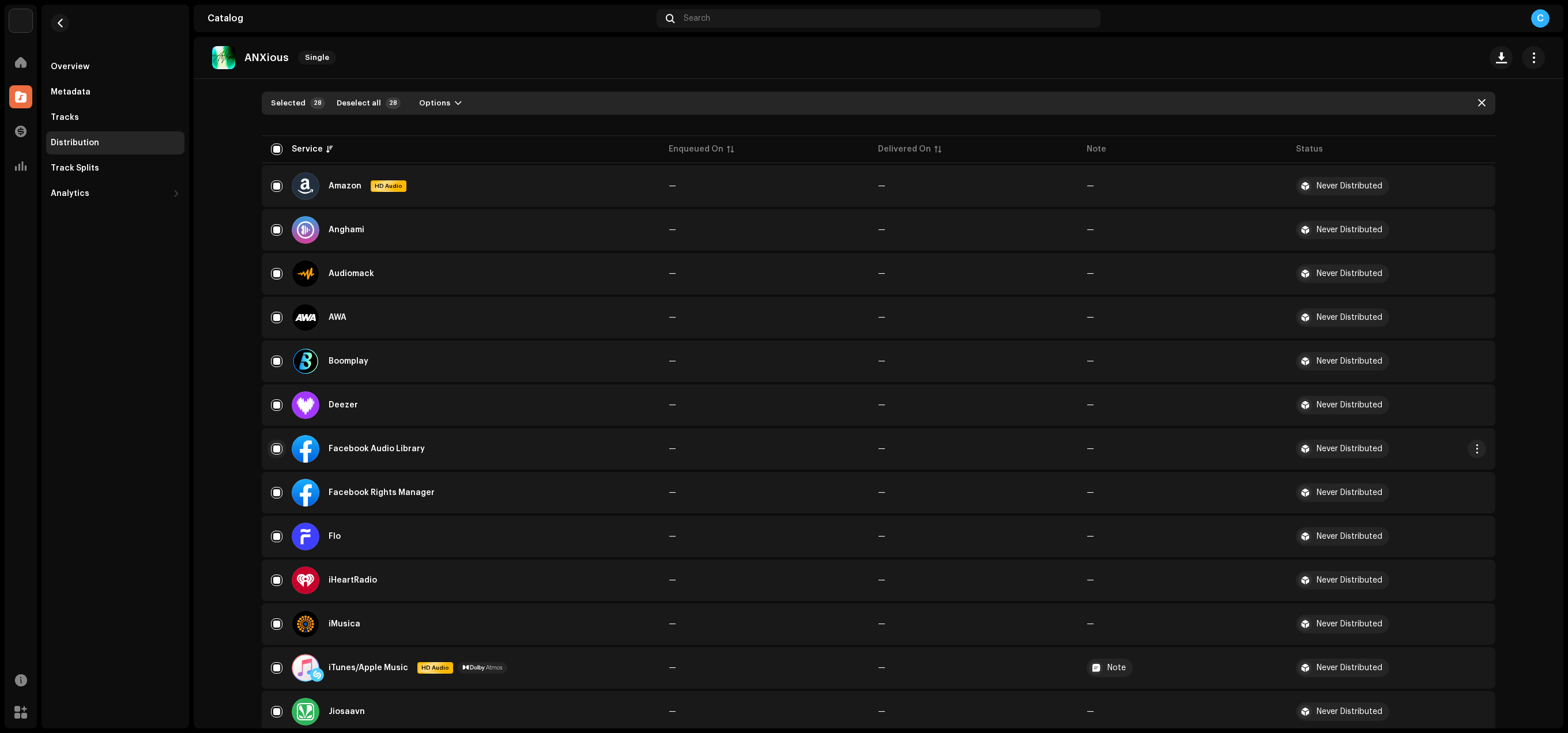
click at [279, 452] on input "Row Selected" at bounding box center [276, 448] width 12 height 12
checkbox input "false"
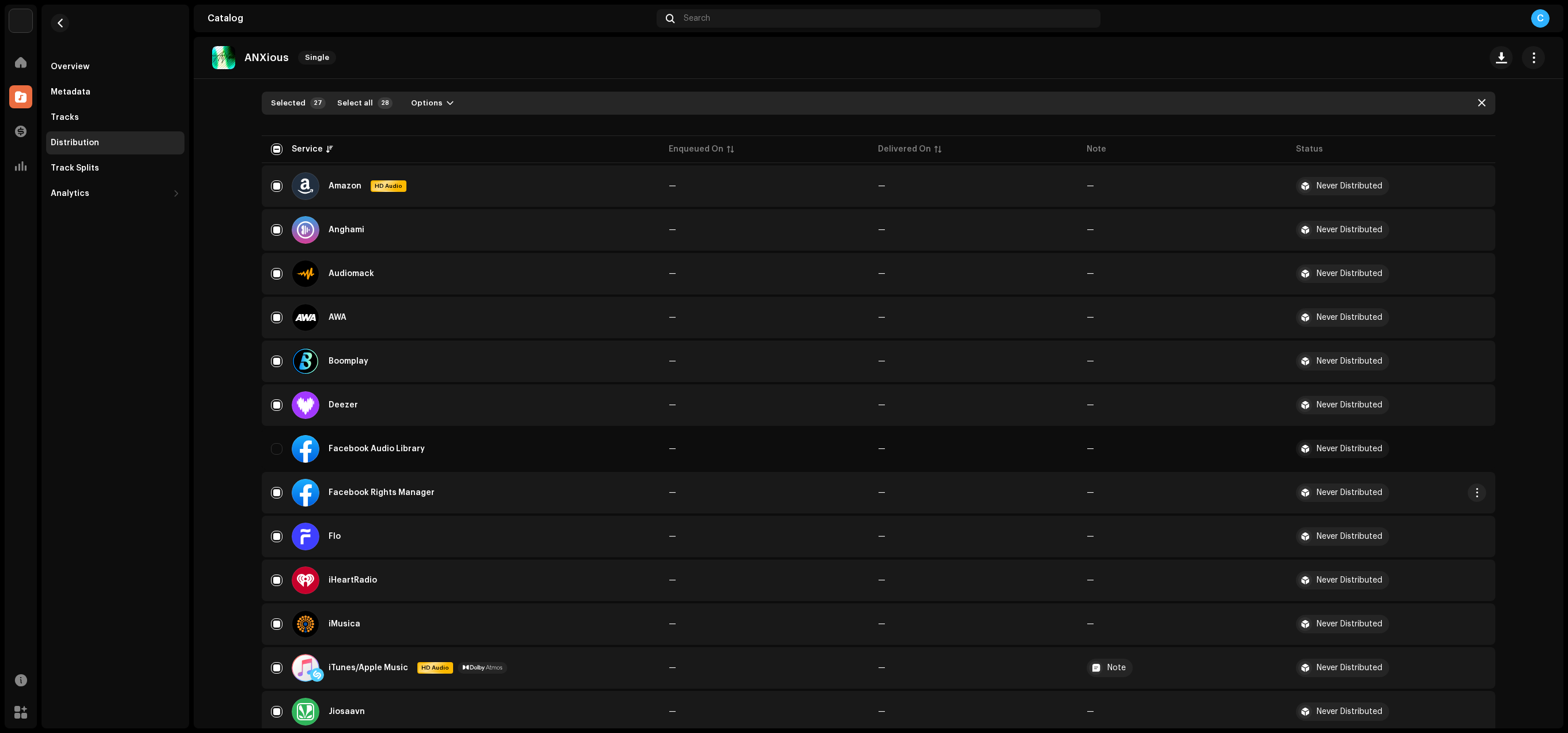
click at [282, 495] on div "Facebook Rights Manager" at bounding box center [460, 492] width 379 height 27
click at [273, 495] on input "Row Selected" at bounding box center [276, 492] width 12 height 12
checkbox input "false"
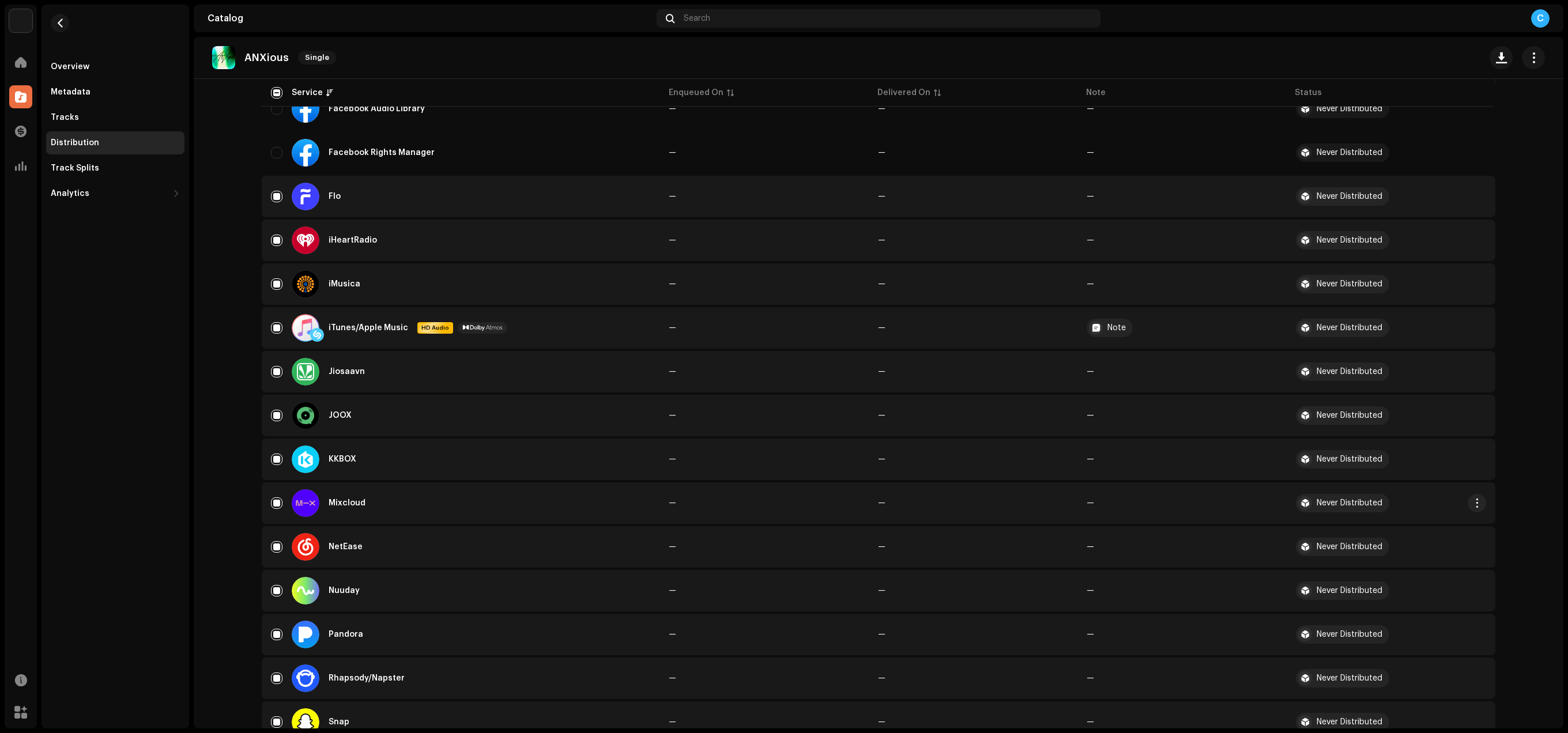
scroll to position [636, 0]
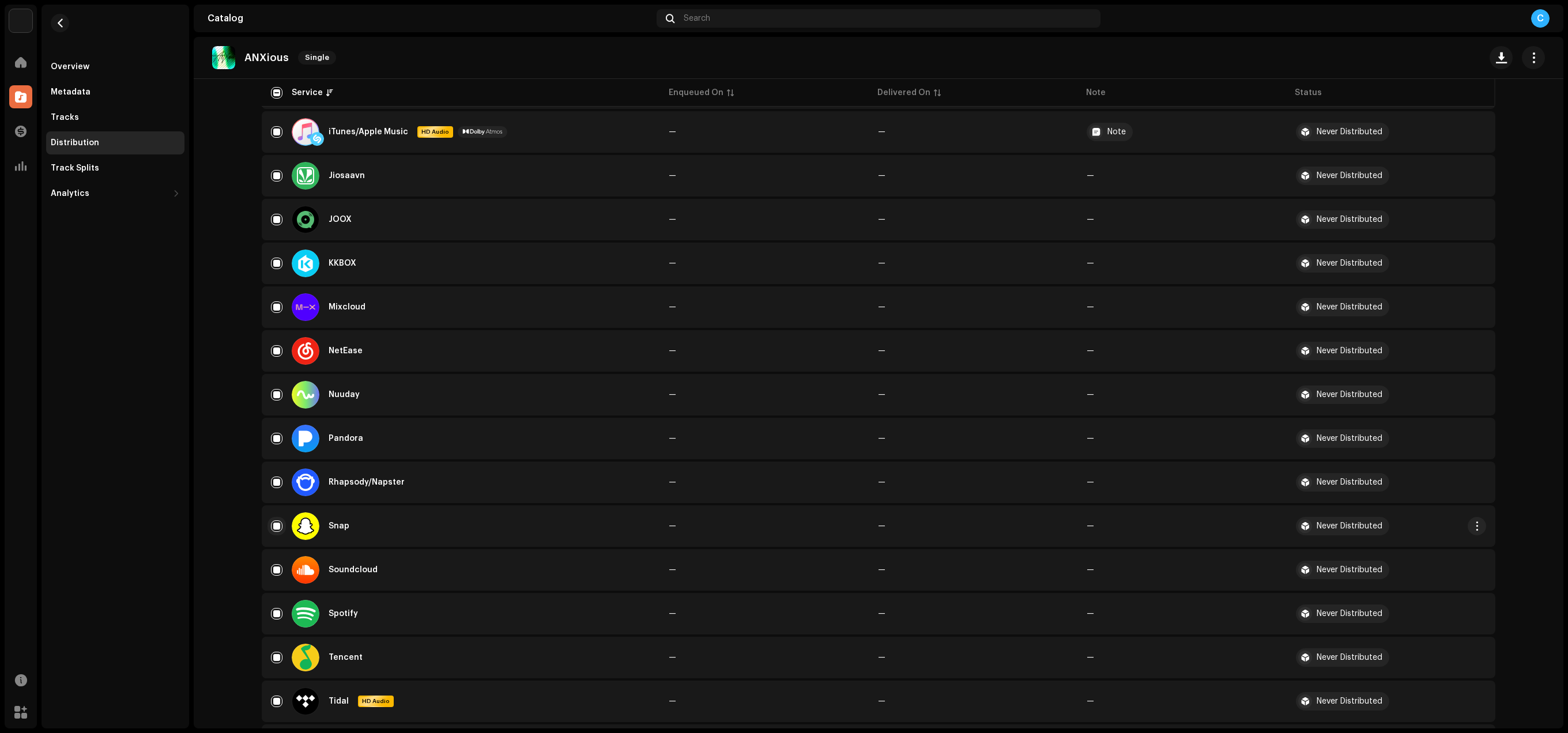
click at [278, 526] on input "Row Selected" at bounding box center [276, 526] width 12 height 12
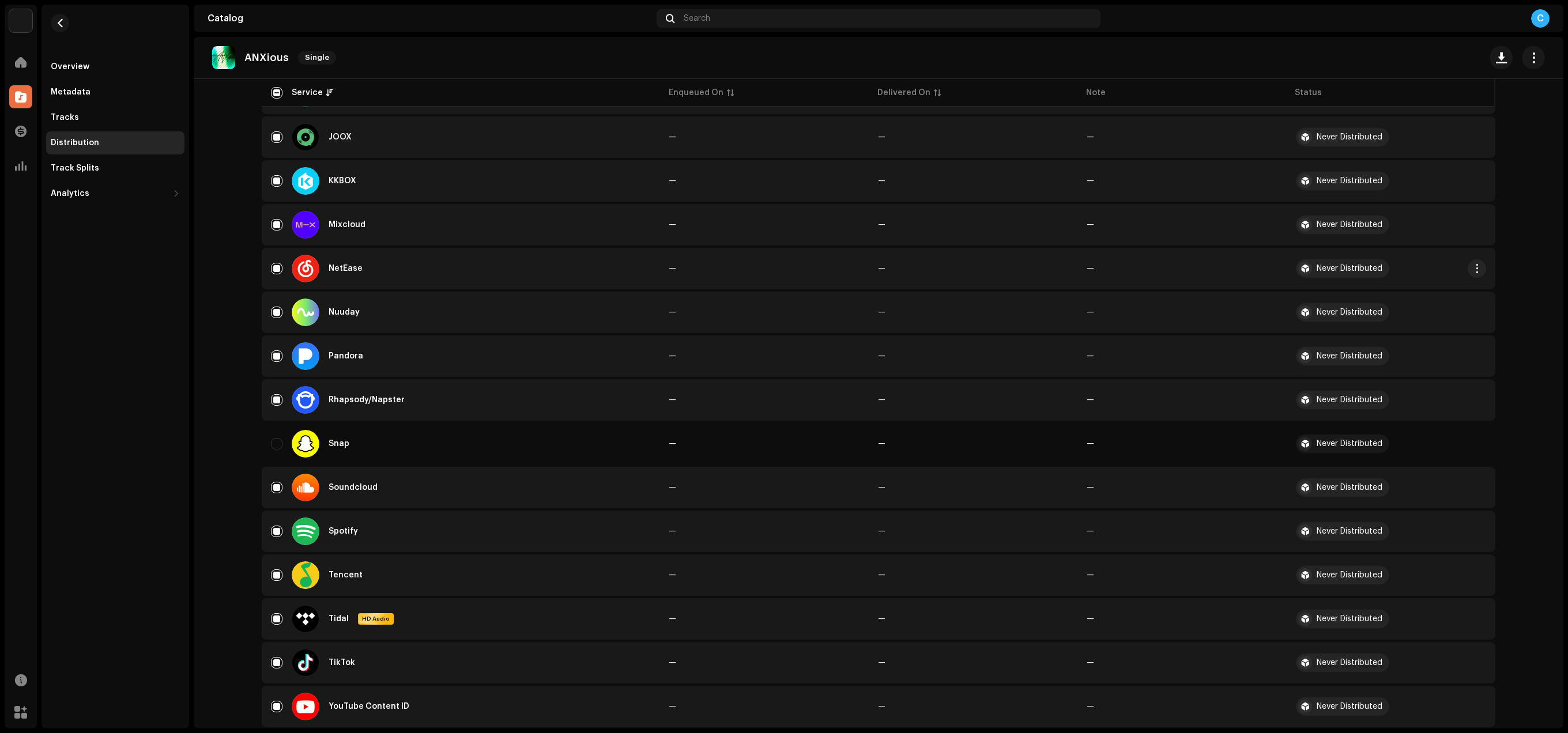
scroll to position [693, 0]
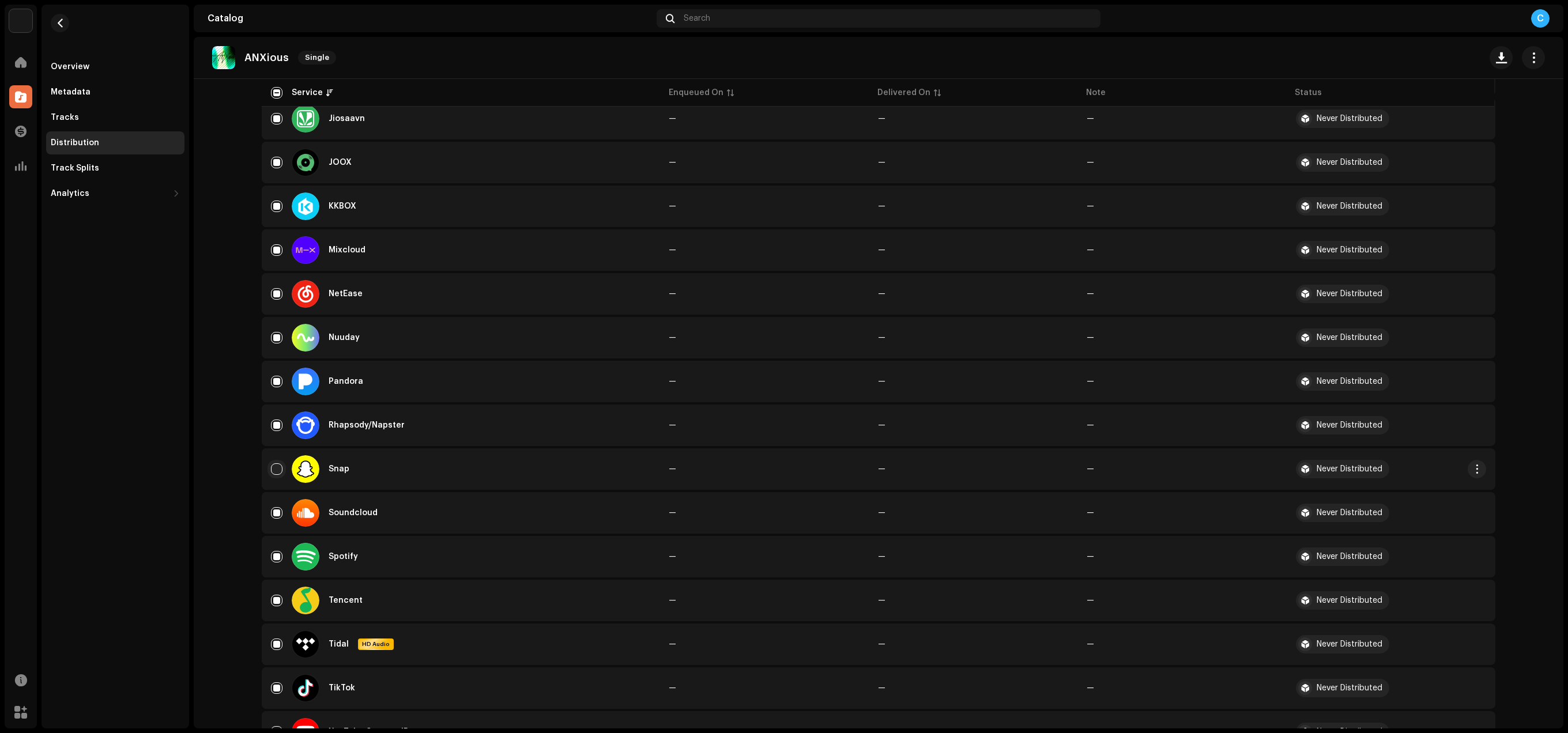
click at [275, 468] on input "Row Unselected" at bounding box center [276, 468] width 12 height 12
checkbox input "true"
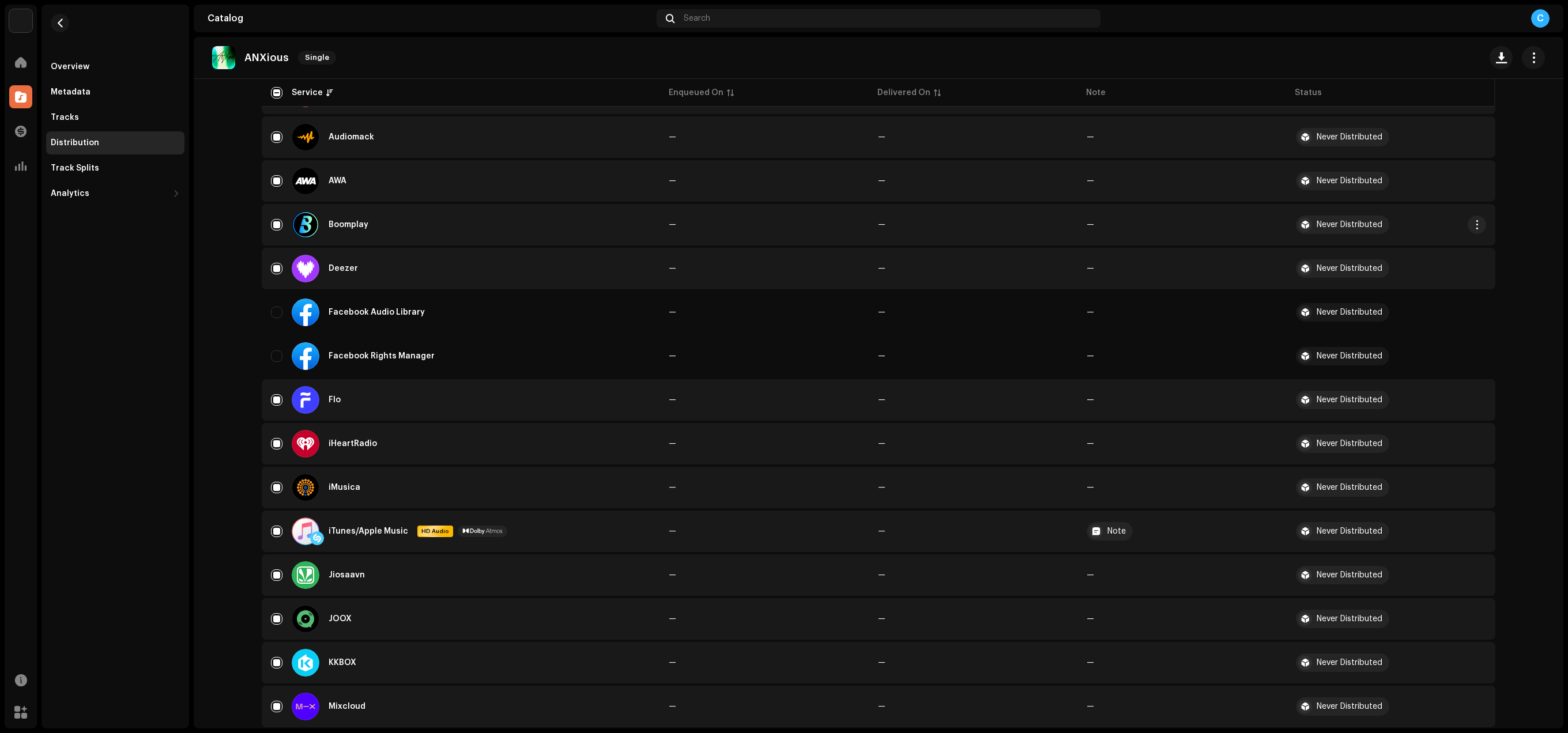
scroll to position [155, 0]
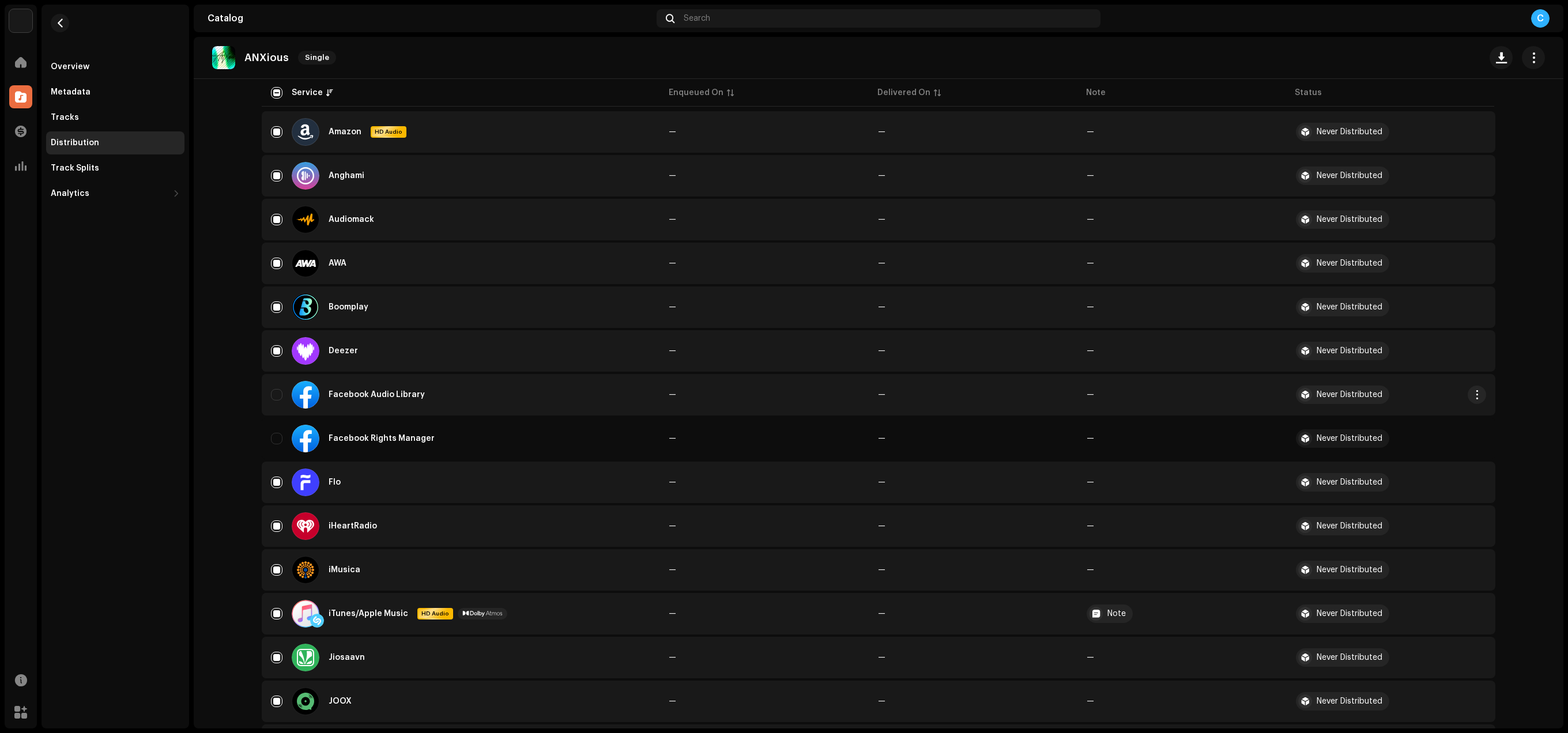
click at [284, 401] on div "Facebook Audio Library" at bounding box center [460, 394] width 379 height 27
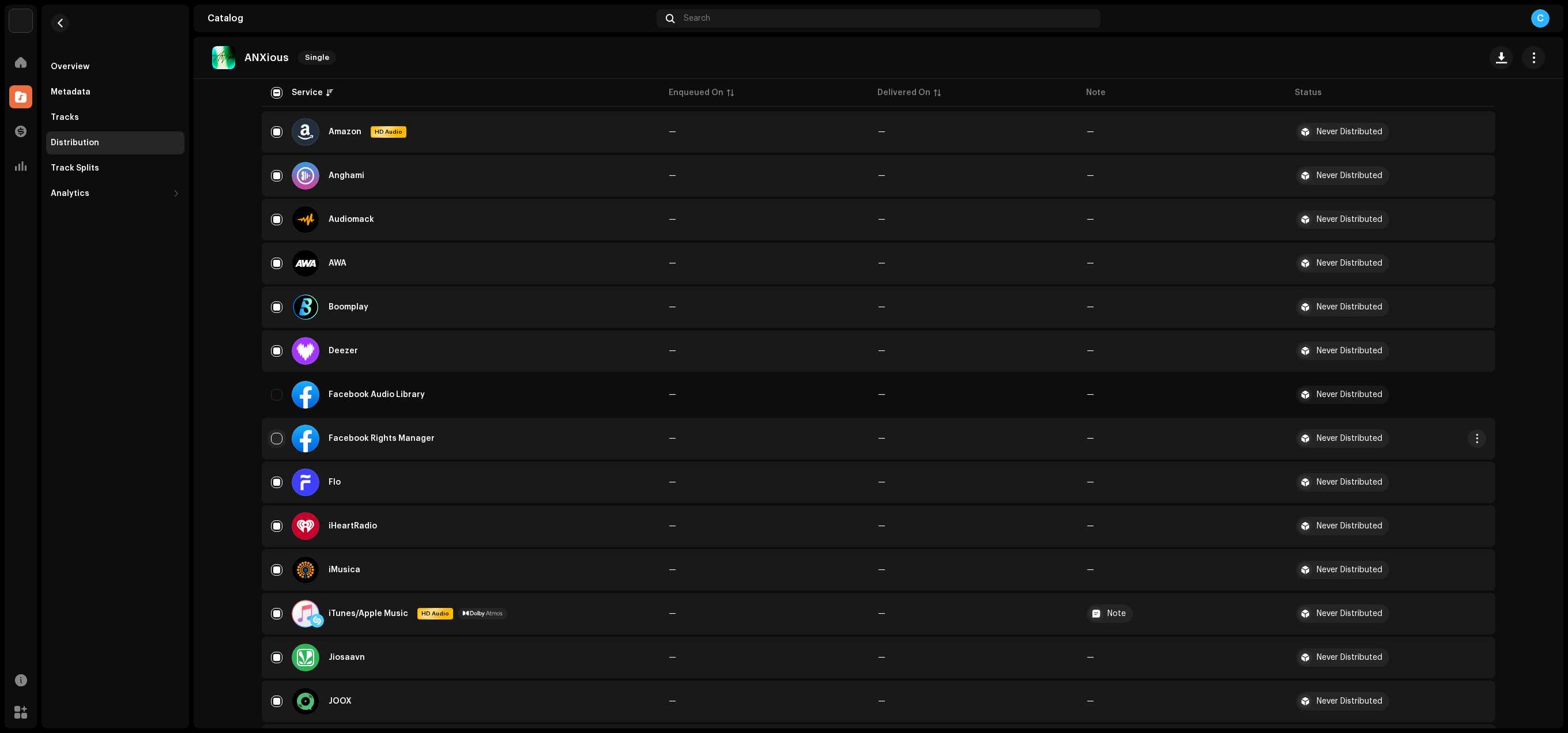
click at [279, 434] on input "Row Unselected" at bounding box center [276, 438] width 12 height 12
checkbox input "true"
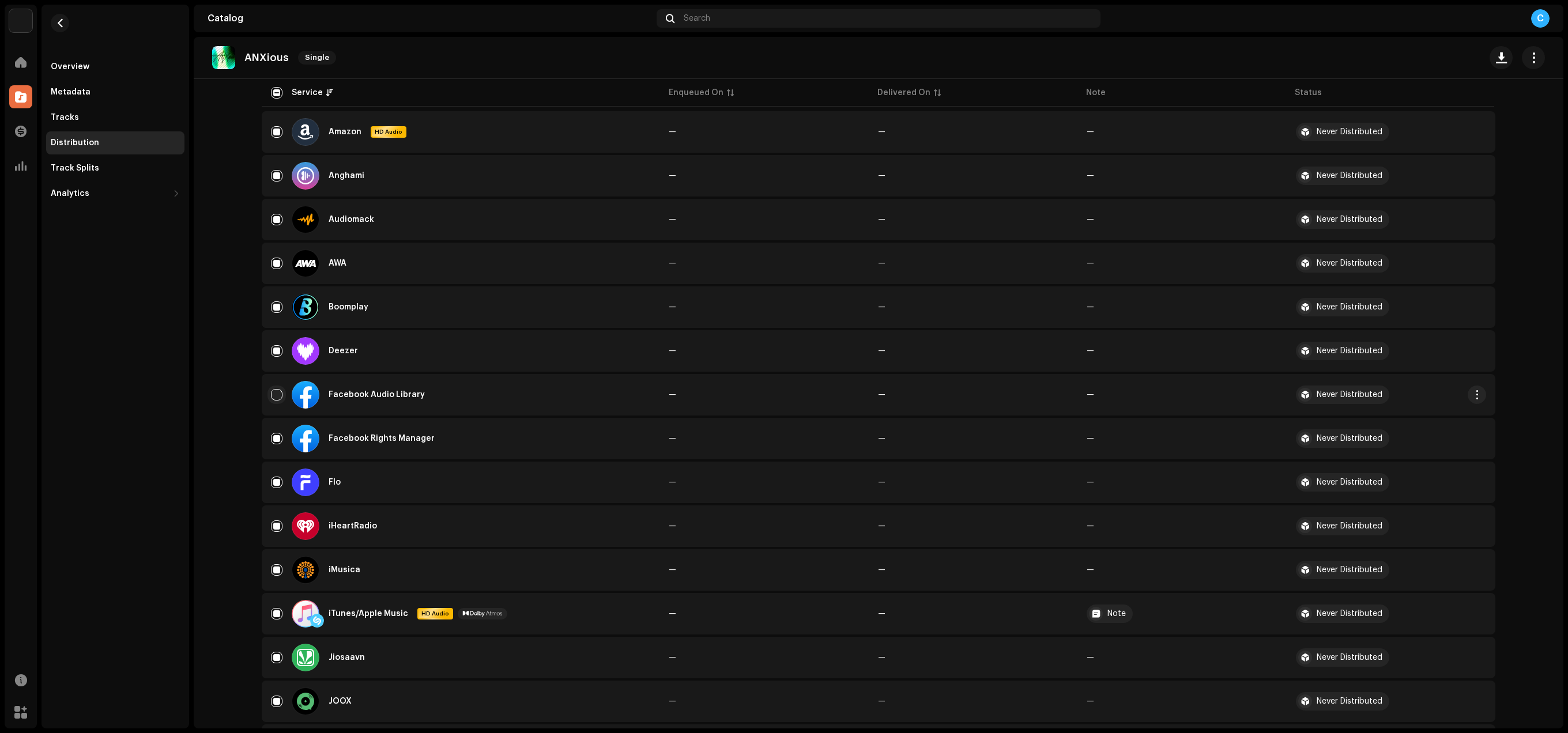
click at [278, 394] on input "Row Unselected" at bounding box center [276, 394] width 12 height 12
checkbox input "true"
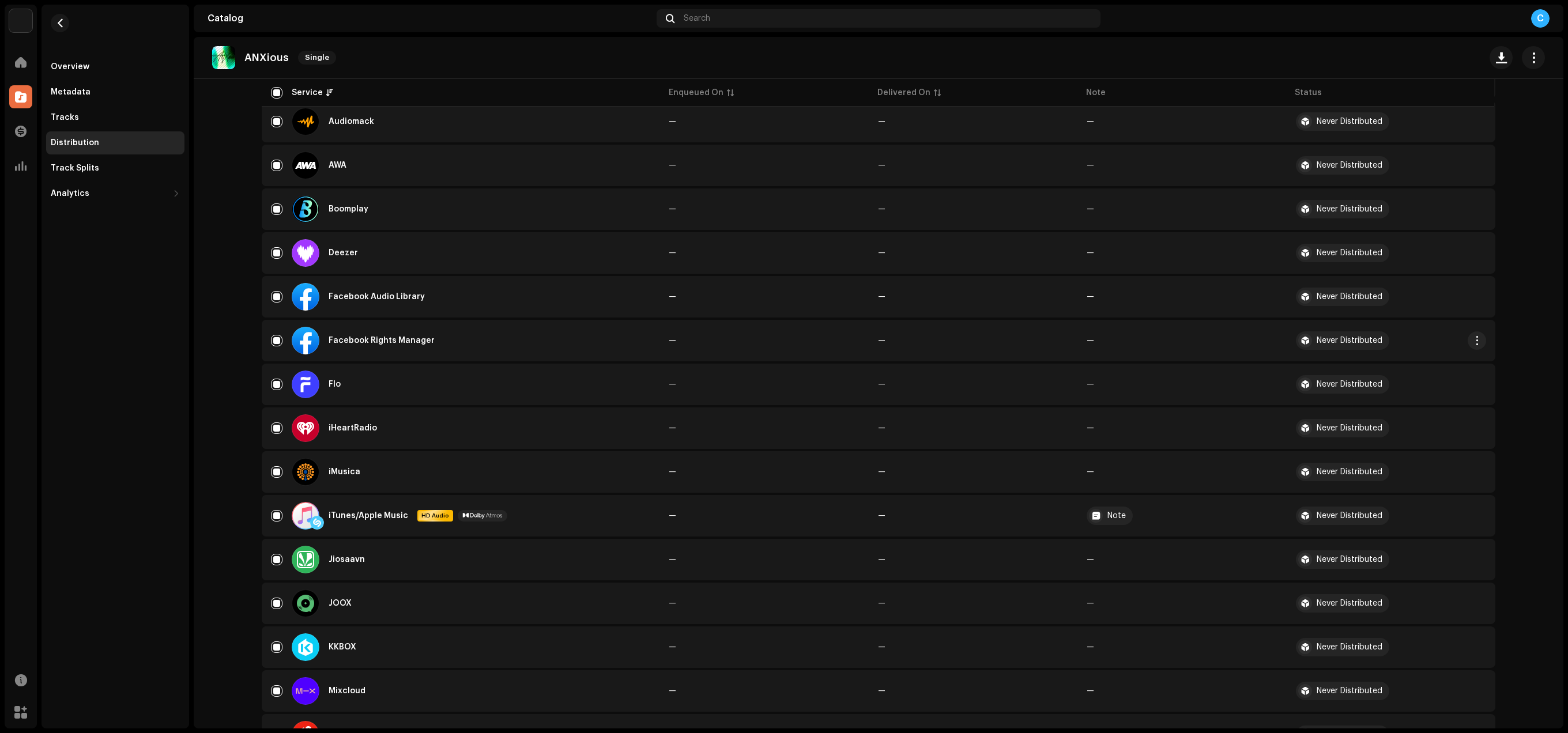
scroll to position [0, 0]
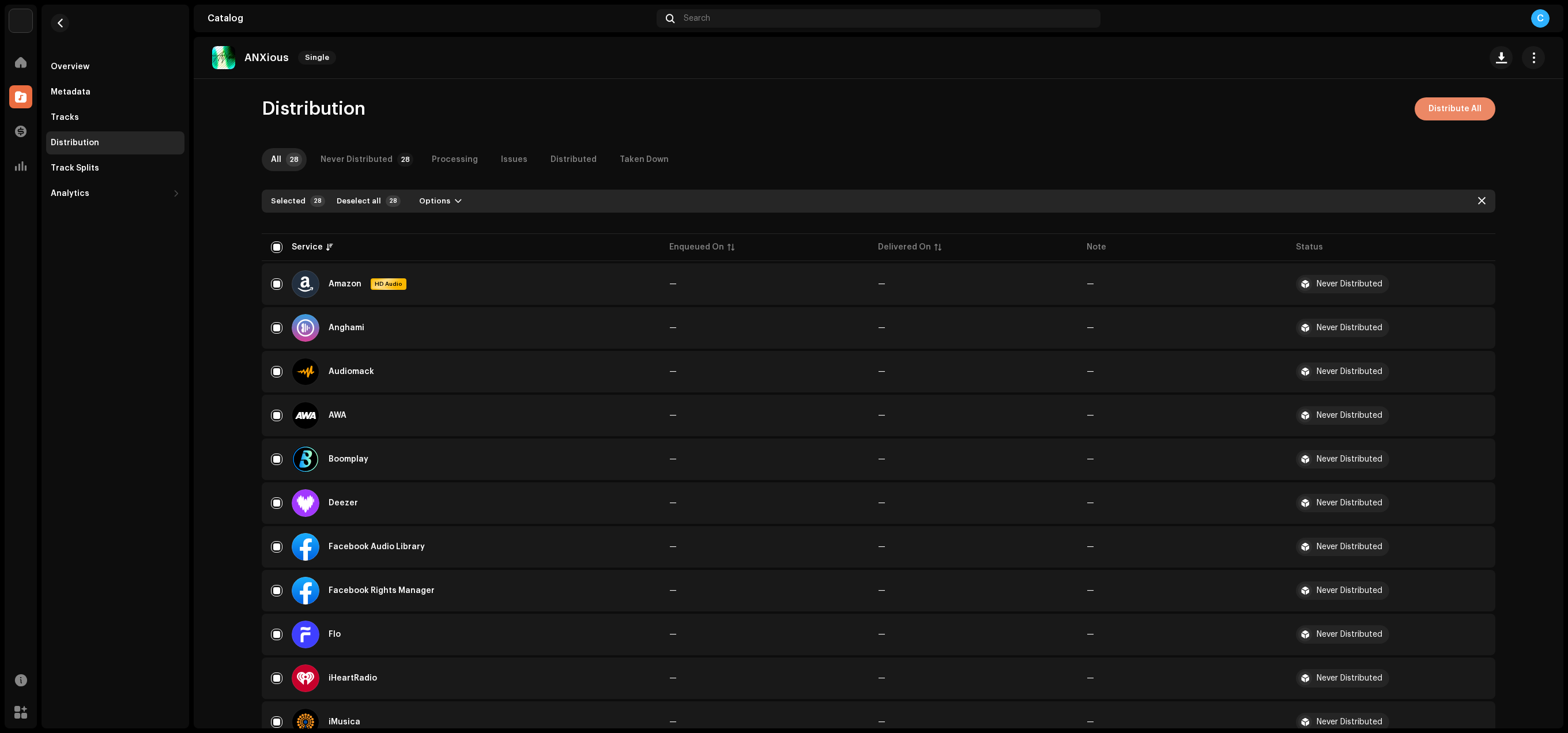
click at [1446, 106] on span "Distribute All" at bounding box center [1455, 109] width 53 height 23
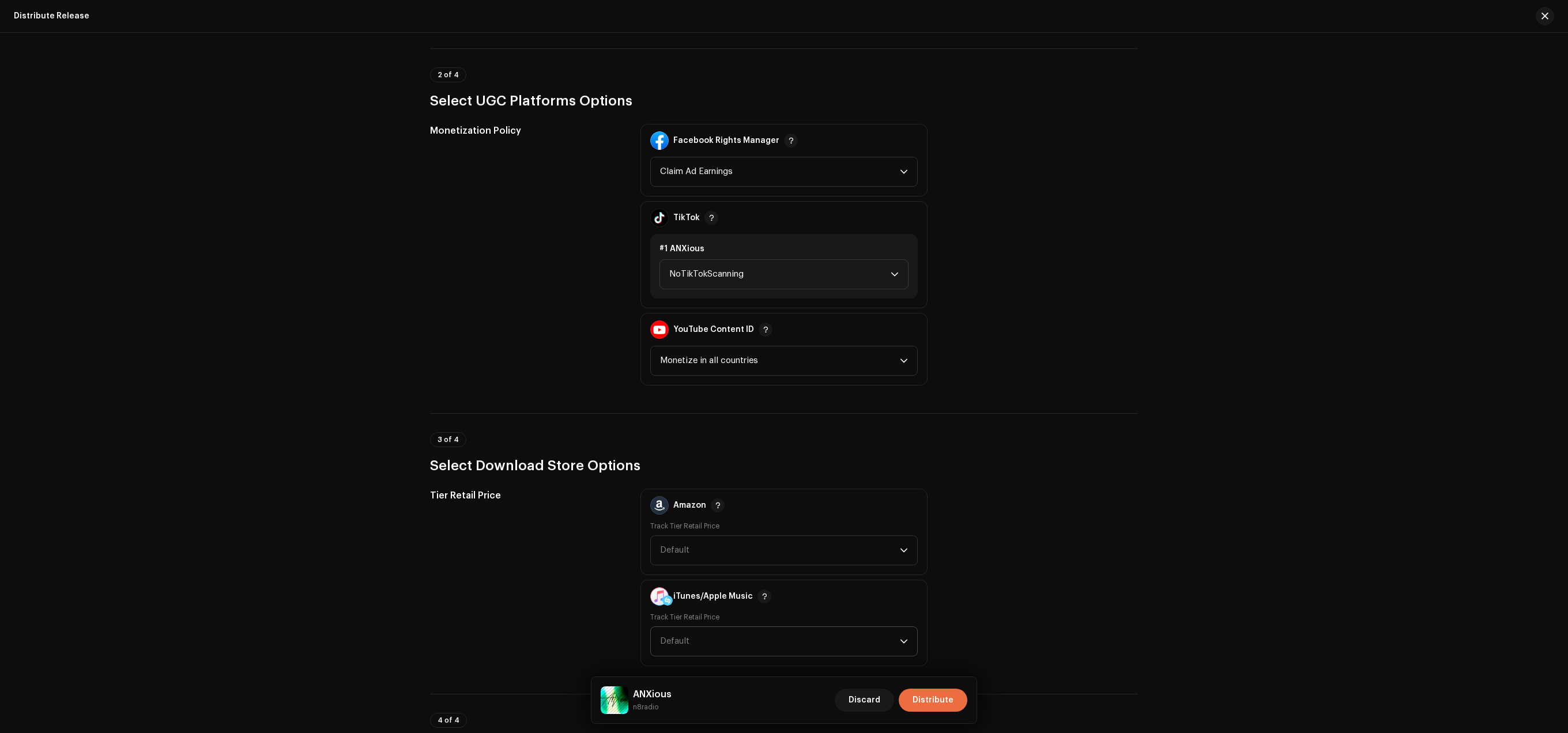
scroll to position [1520, 0]
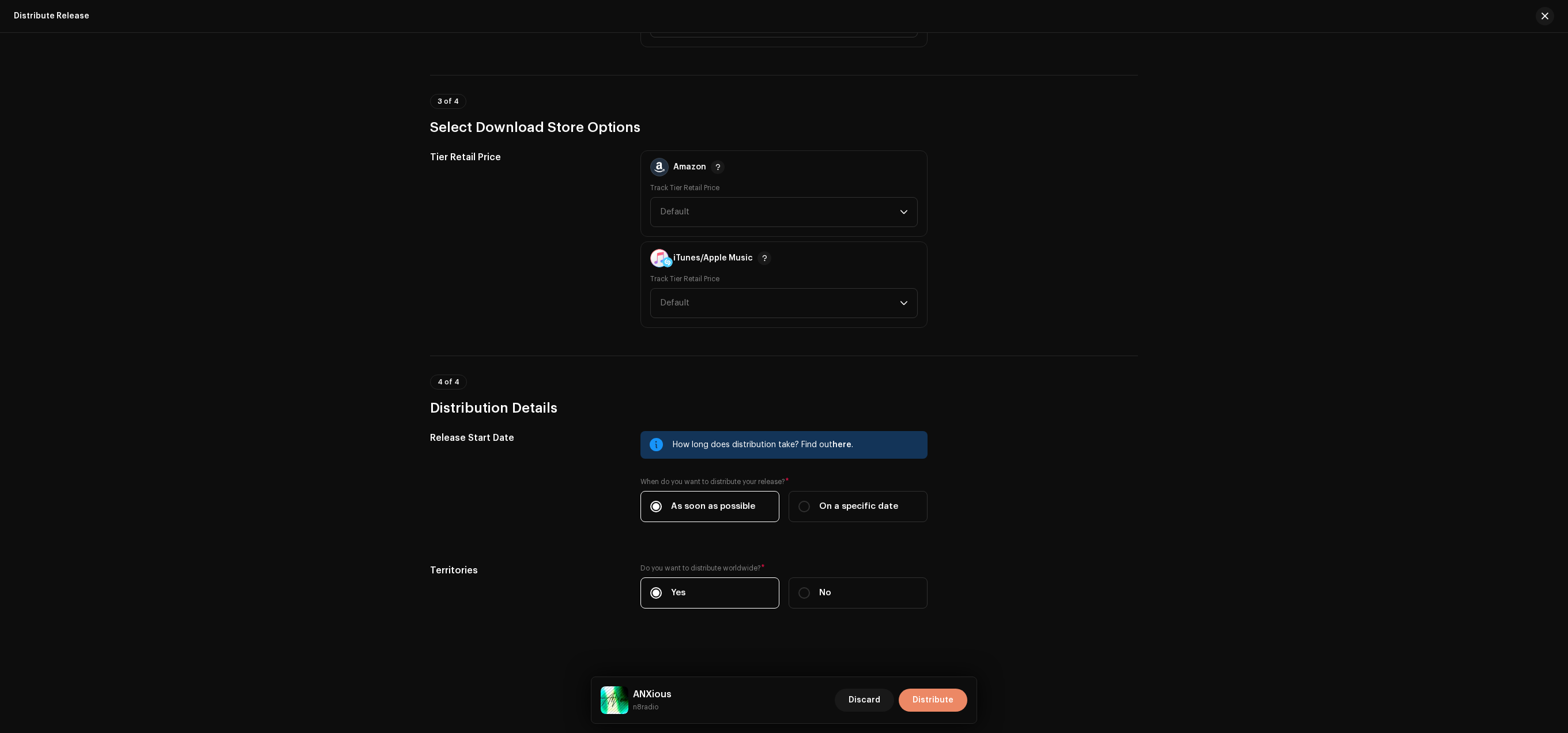
click at [926, 693] on span "Distribute" at bounding box center [933, 700] width 41 height 23
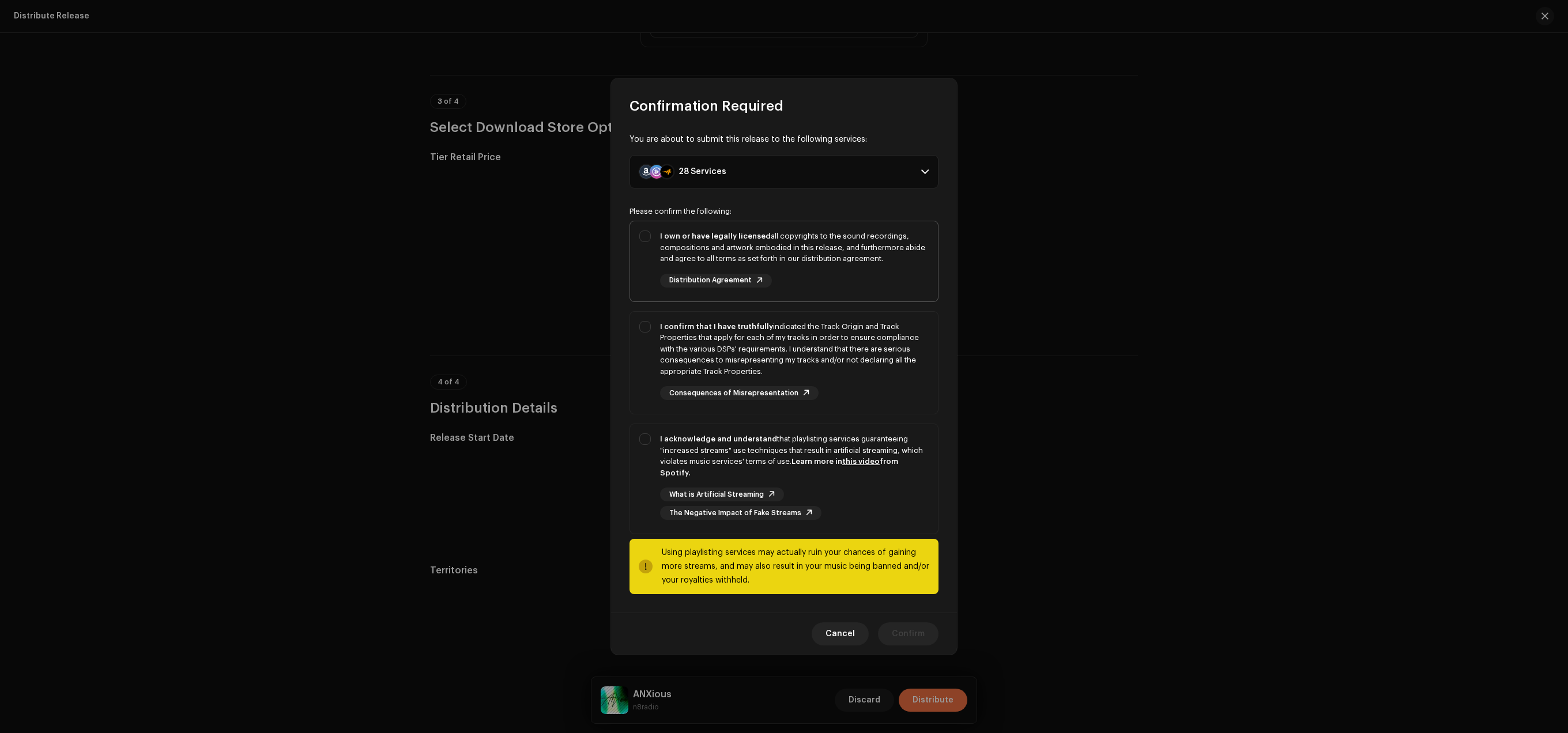
click at [647, 240] on div "I own or have legally licensed all copyrights to the sound recordings, composit…" at bounding box center [784, 259] width 308 height 75
checkbox input "true"
click at [646, 350] on div "I confirm that I have truthfully indicated the Track Origin and Track Propertie…" at bounding box center [784, 360] width 308 height 98
checkbox input "true"
click at [655, 462] on div "I acknowledge and understand that playlisting services guaranteeing "increased …" at bounding box center [784, 476] width 308 height 105
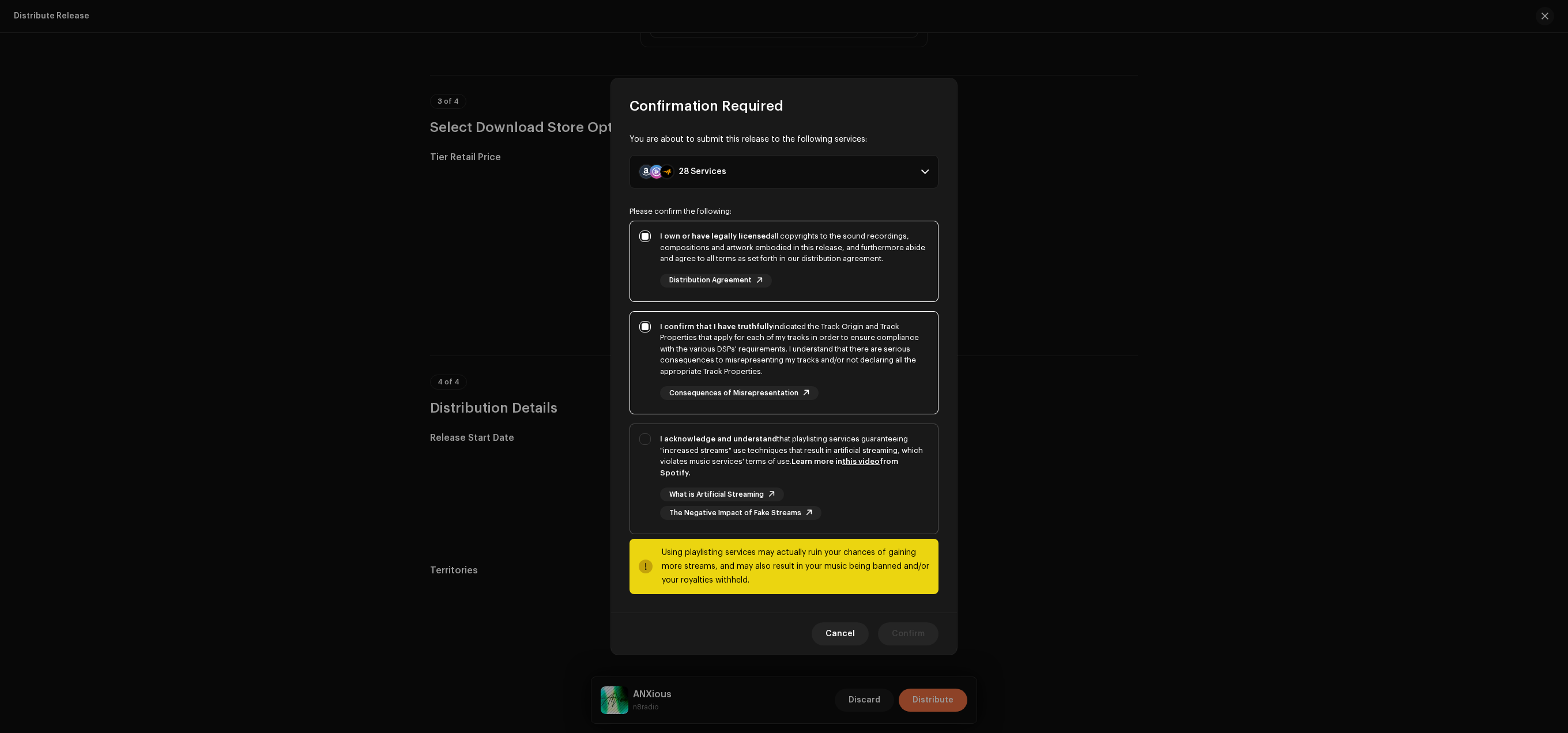
checkbox input "true"
click at [913, 627] on span "Confirm" at bounding box center [908, 634] width 33 height 23
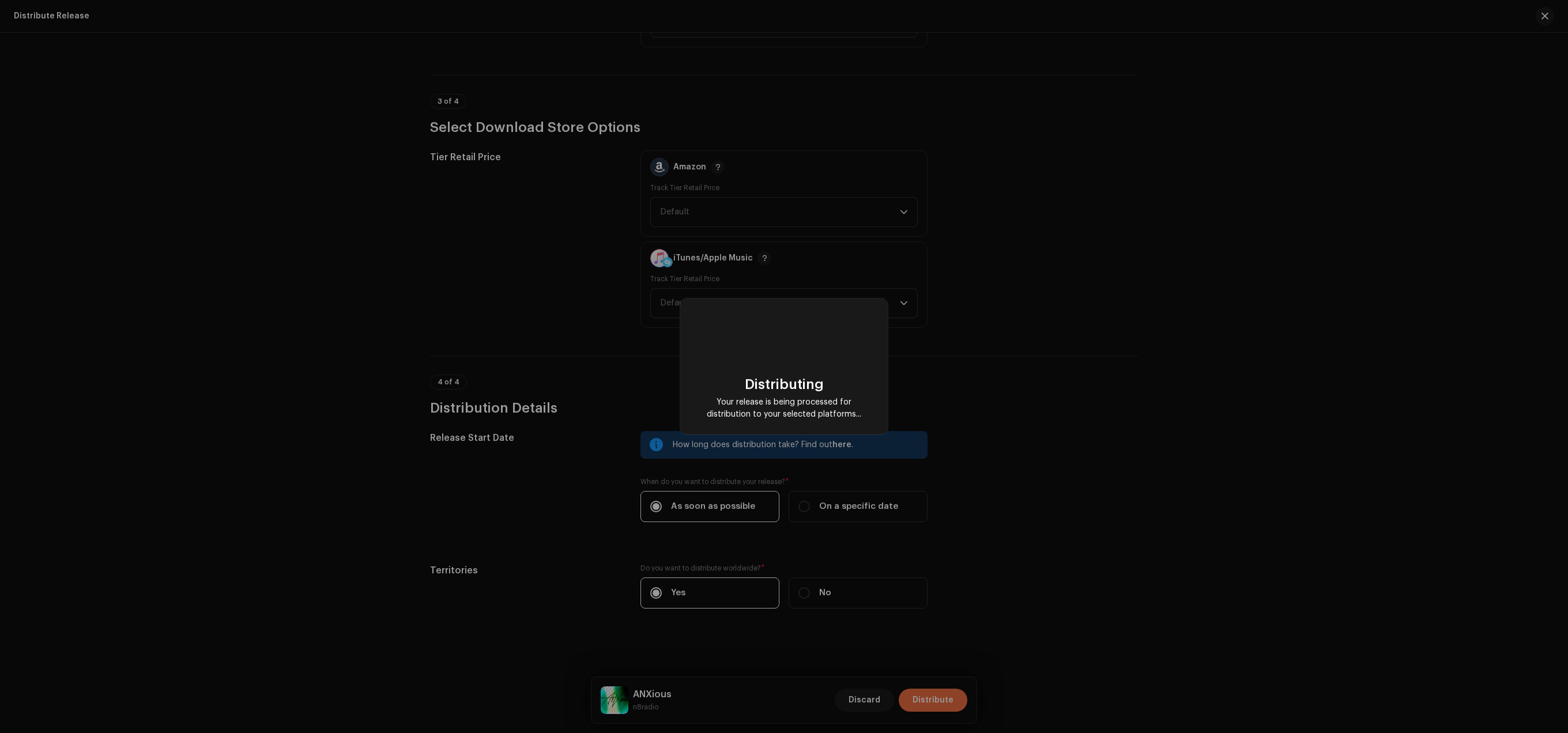
checkbox input "false"
